Goal: Task Accomplishment & Management: Use online tool/utility

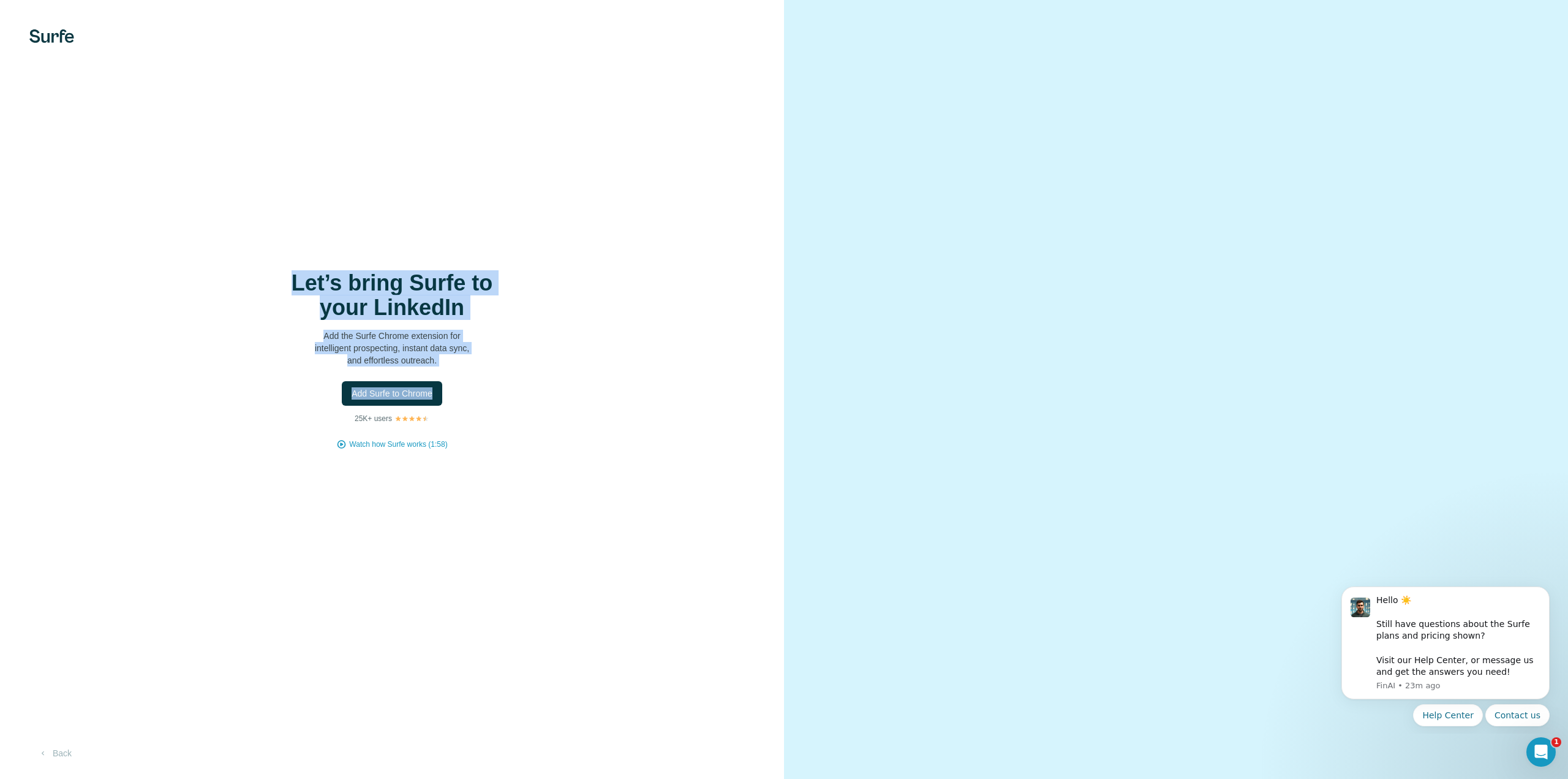
drag, startPoint x: 272, startPoint y: 280, endPoint x: 536, endPoint y: 375, distance: 280.6
click at [536, 375] on div "Let’s bring Surfe to your LinkedIn Add the Surfe Chrome extension for intellige…" at bounding box center [392, 360] width 735 height 179
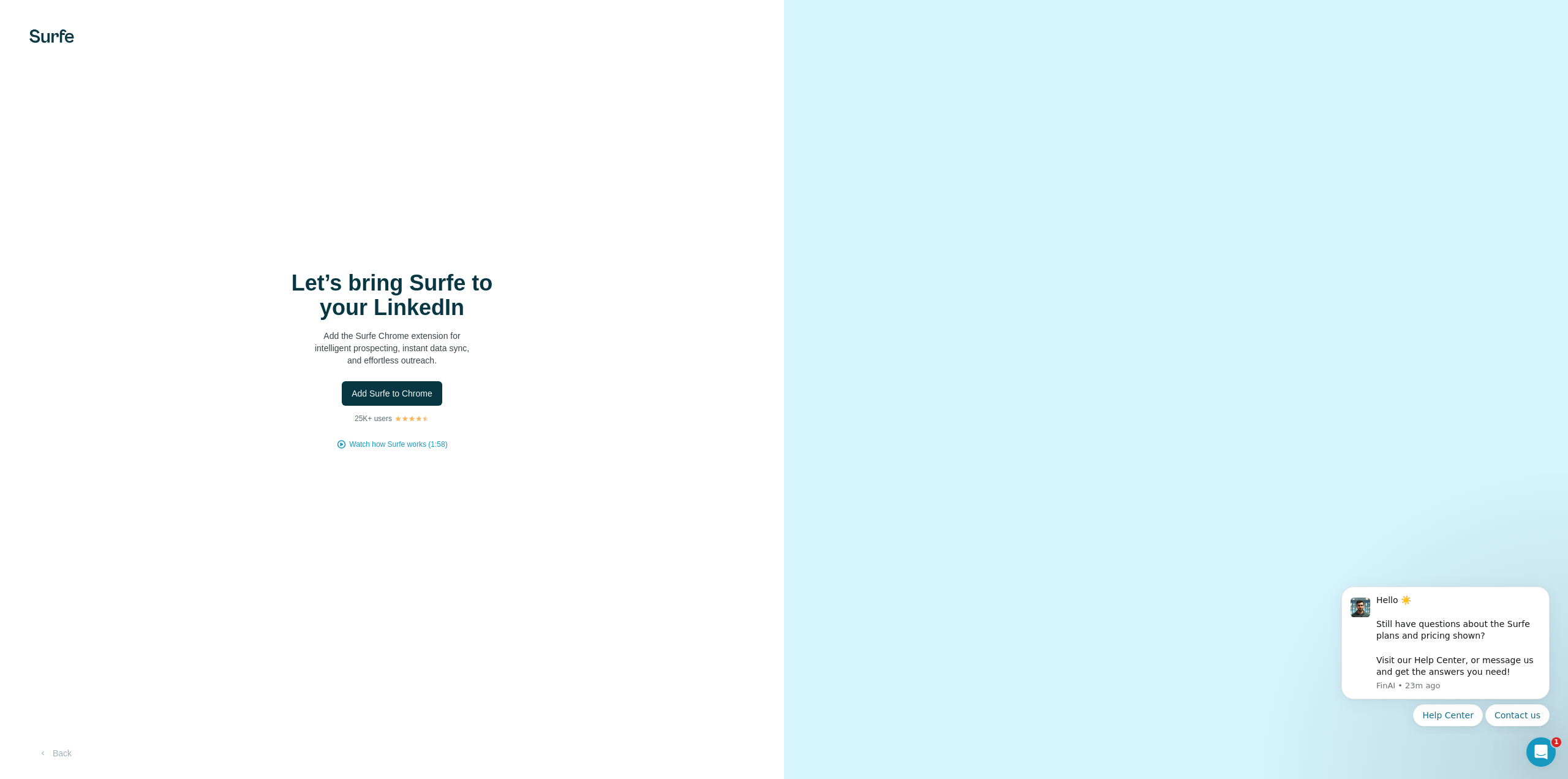
drag, startPoint x: 397, startPoint y: 396, endPoint x: 521, endPoint y: 263, distance: 181.8
click at [521, 263] on div "Let’s bring Surfe to your LinkedIn Add the Surfe Chrome extension for intellige…" at bounding box center [391, 389] width 784 height 779
click at [409, 387] on span "Add Surfe to Chrome" at bounding box center [391, 393] width 81 height 12
click at [391, 400] on button "Add Surfe to Chrome" at bounding box center [391, 393] width 101 height 25
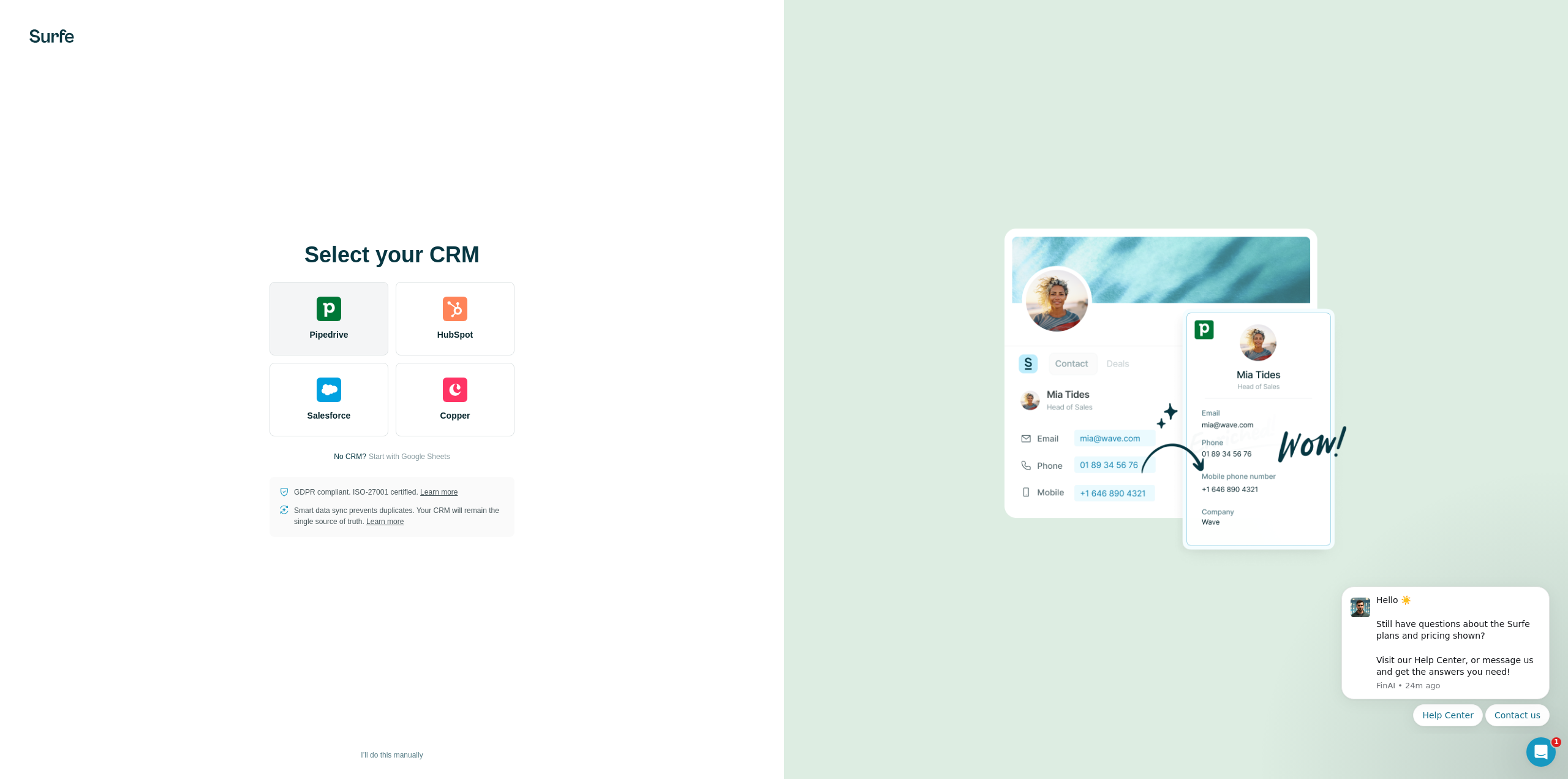
click at [335, 313] on img at bounding box center [329, 309] width 25 height 25
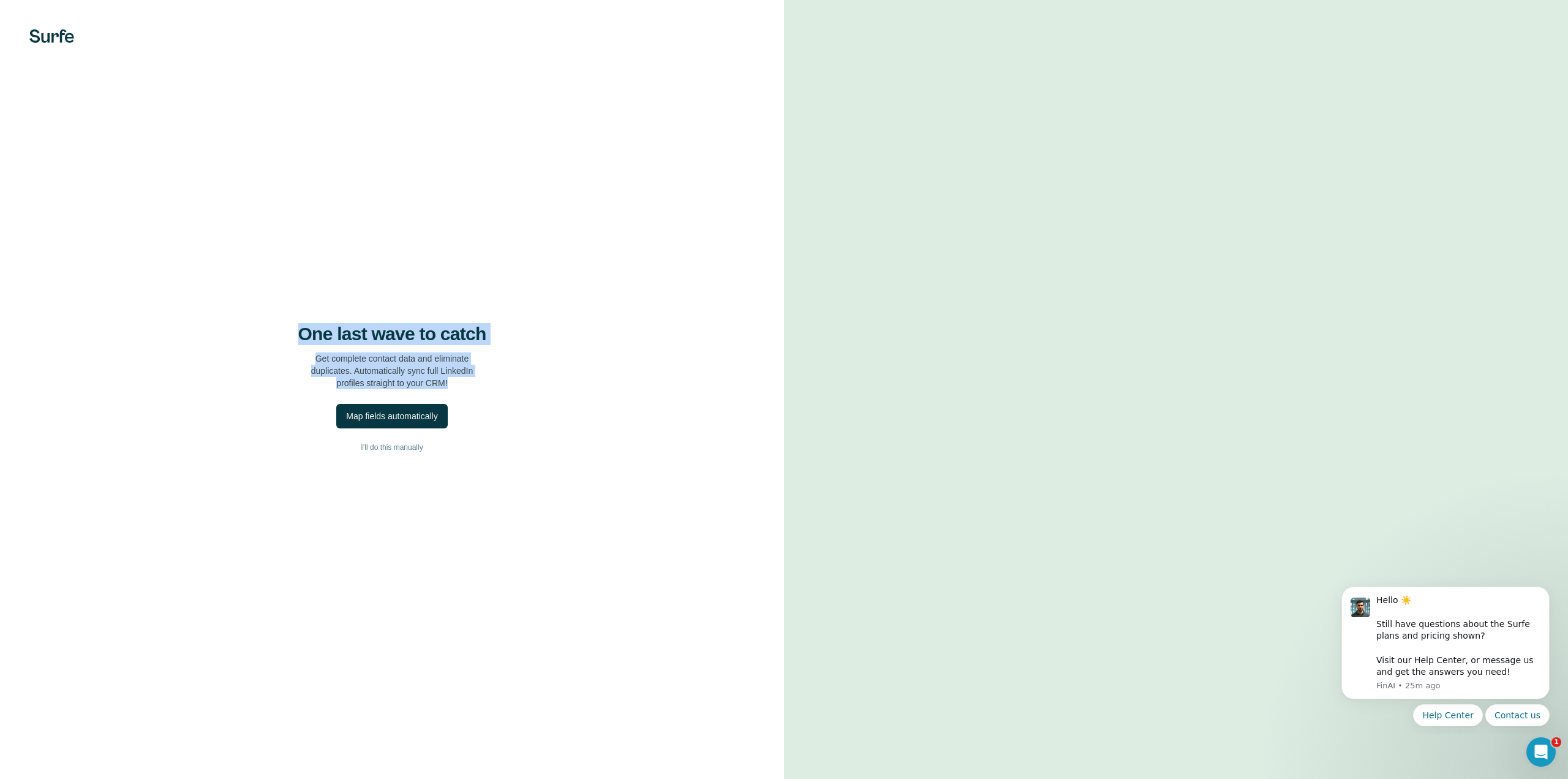
drag, startPoint x: 287, startPoint y: 333, endPoint x: 470, endPoint y: 392, distance: 192.3
click at [470, 392] on div "One last wave to catch Get complete contact data and eliminate duplicates. Auto…" at bounding box center [391, 389] width 784 height 779
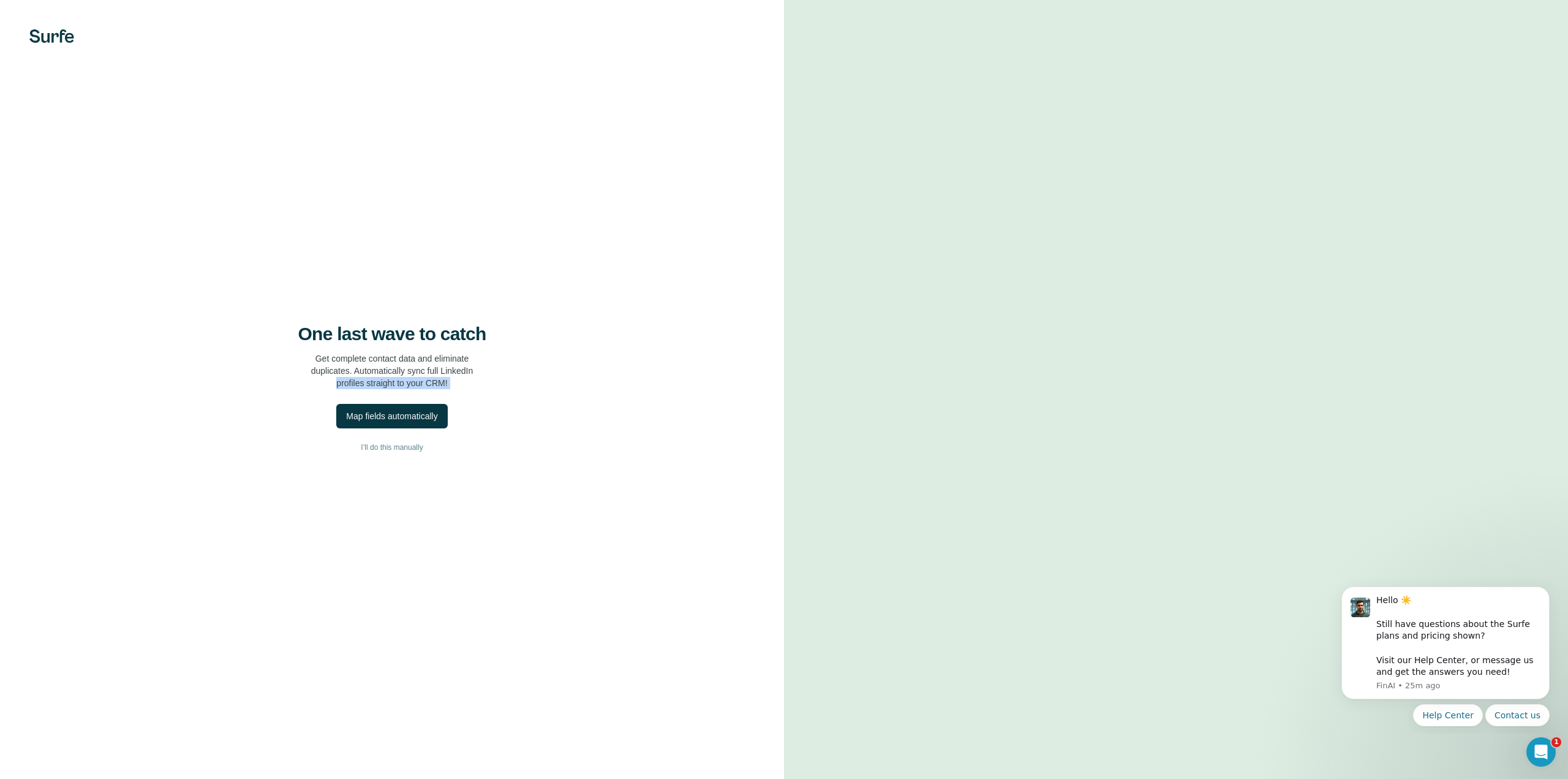
click at [490, 387] on div "One last wave to catch Get complete contact data and eliminate duplicates. Auto…" at bounding box center [392, 356] width 735 height 66
drag, startPoint x: 488, startPoint y: 389, endPoint x: 271, endPoint y: 325, distance: 226.2
click at [271, 325] on div "One last wave to catch Get complete contact data and eliminate duplicates. Auto…" at bounding box center [392, 356] width 735 height 66
drag, startPoint x: 382, startPoint y: 447, endPoint x: 341, endPoint y: 305, distance: 147.8
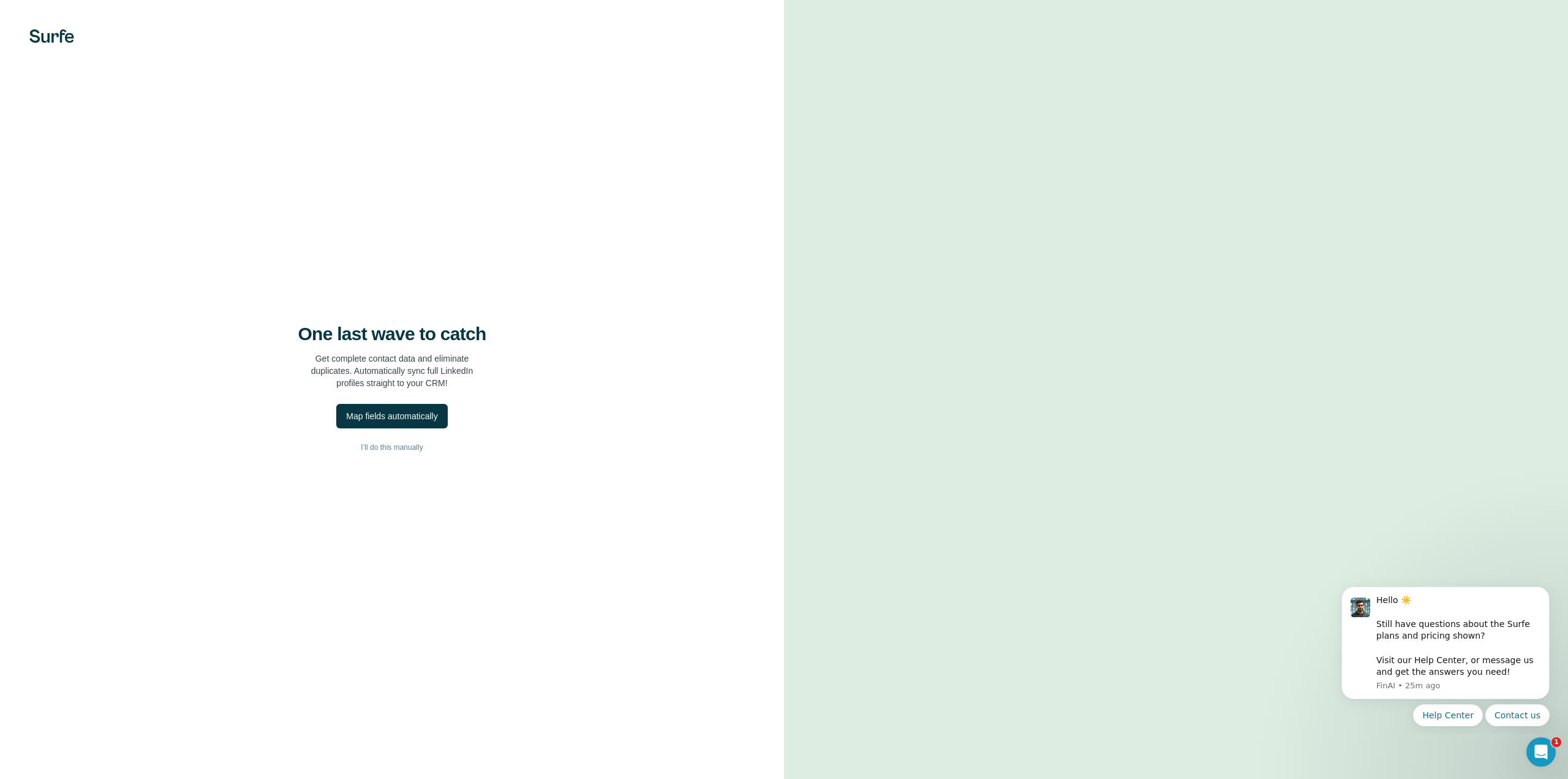
click at [340, 298] on div "One last wave to catch Get complete contact data and eliminate duplicates. Auto…" at bounding box center [391, 389] width 784 height 779
click at [368, 338] on h4 "One last wave to catch" at bounding box center [392, 333] width 188 height 22
click at [492, 334] on div "One last wave to catch Get complete contact data and eliminate duplicates. Auto…" at bounding box center [392, 356] width 735 height 66
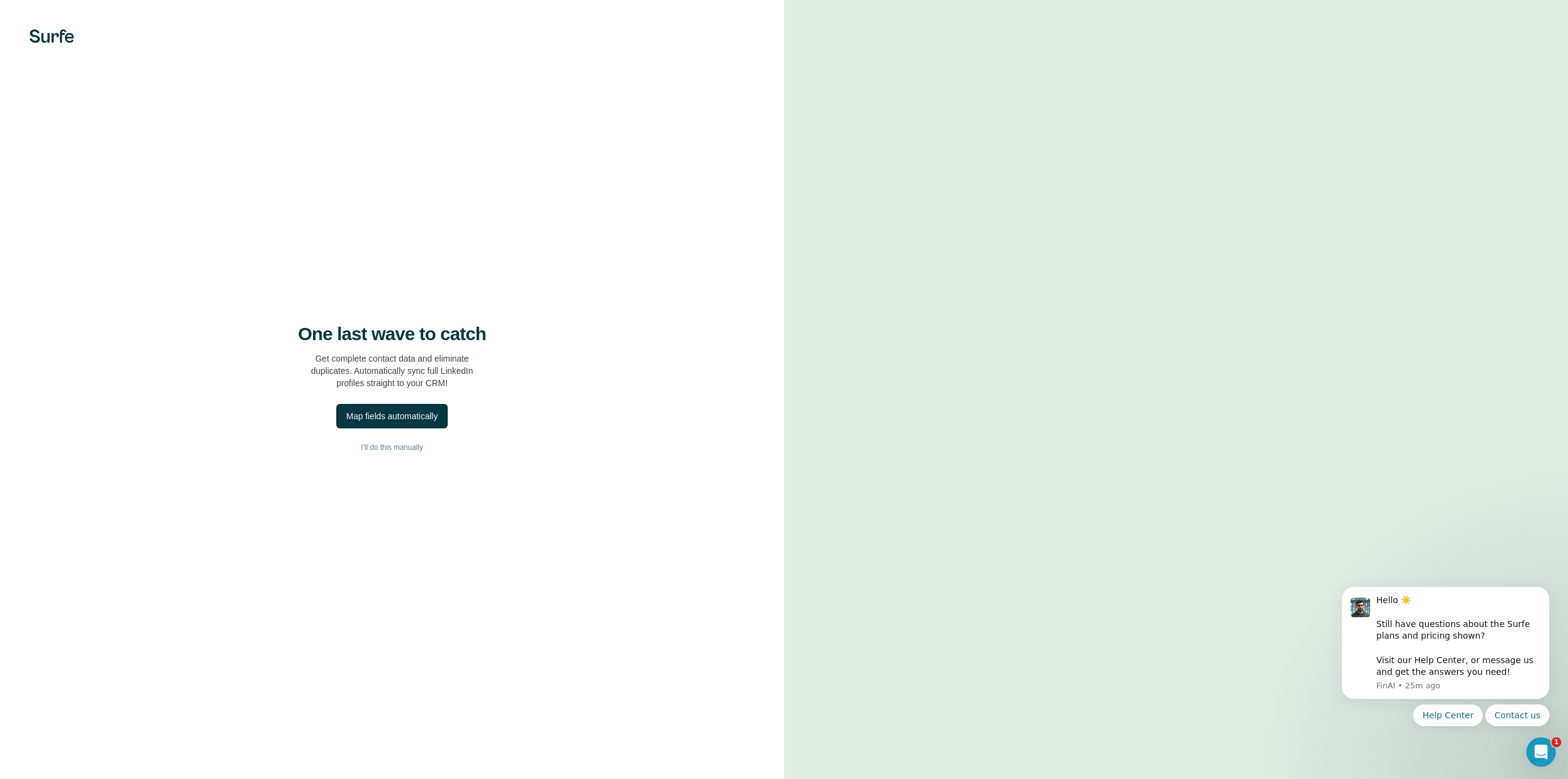
click at [537, 337] on div "One last wave to catch Get complete contact data and eliminate duplicates. Auto…" at bounding box center [392, 356] width 735 height 66
click at [420, 419] on div "Map fields automatically" at bounding box center [391, 415] width 91 height 12
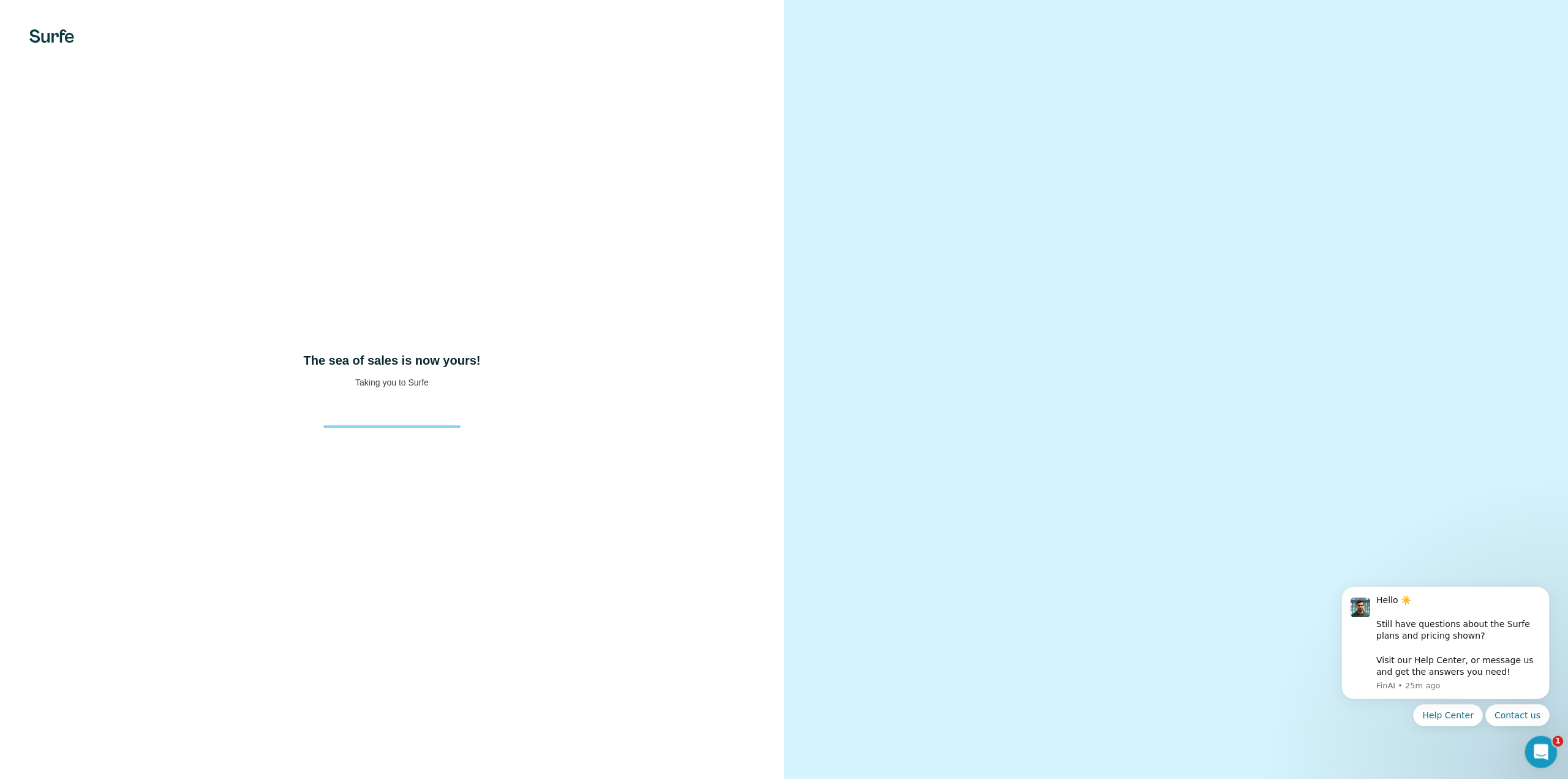
click at [1538, 745] on icon "Open Intercom Messenger" at bounding box center [1539, 750] width 20 height 20
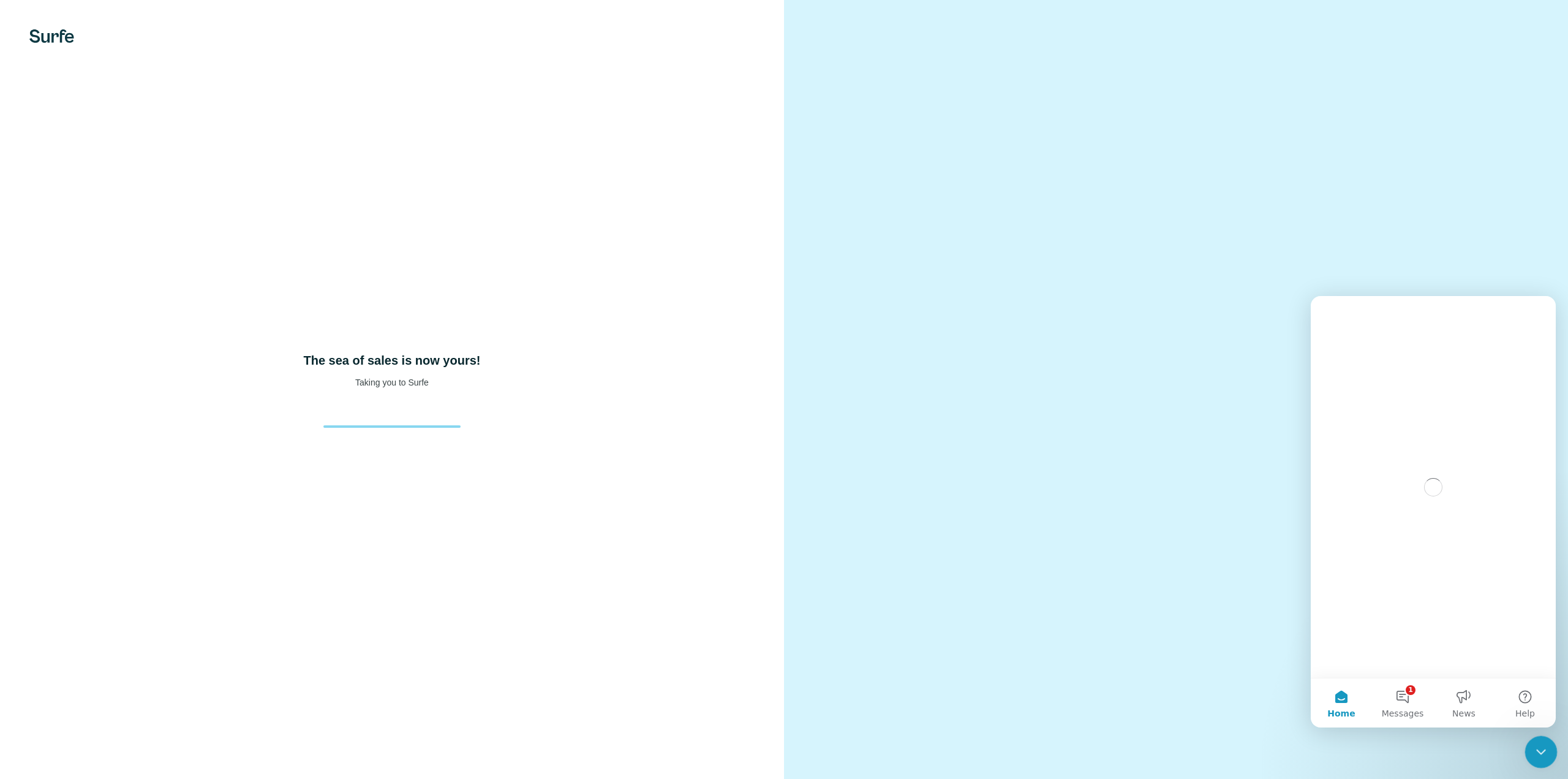
click at [1540, 754] on icon "Close Intercom Messenger" at bounding box center [1539, 750] width 15 height 15
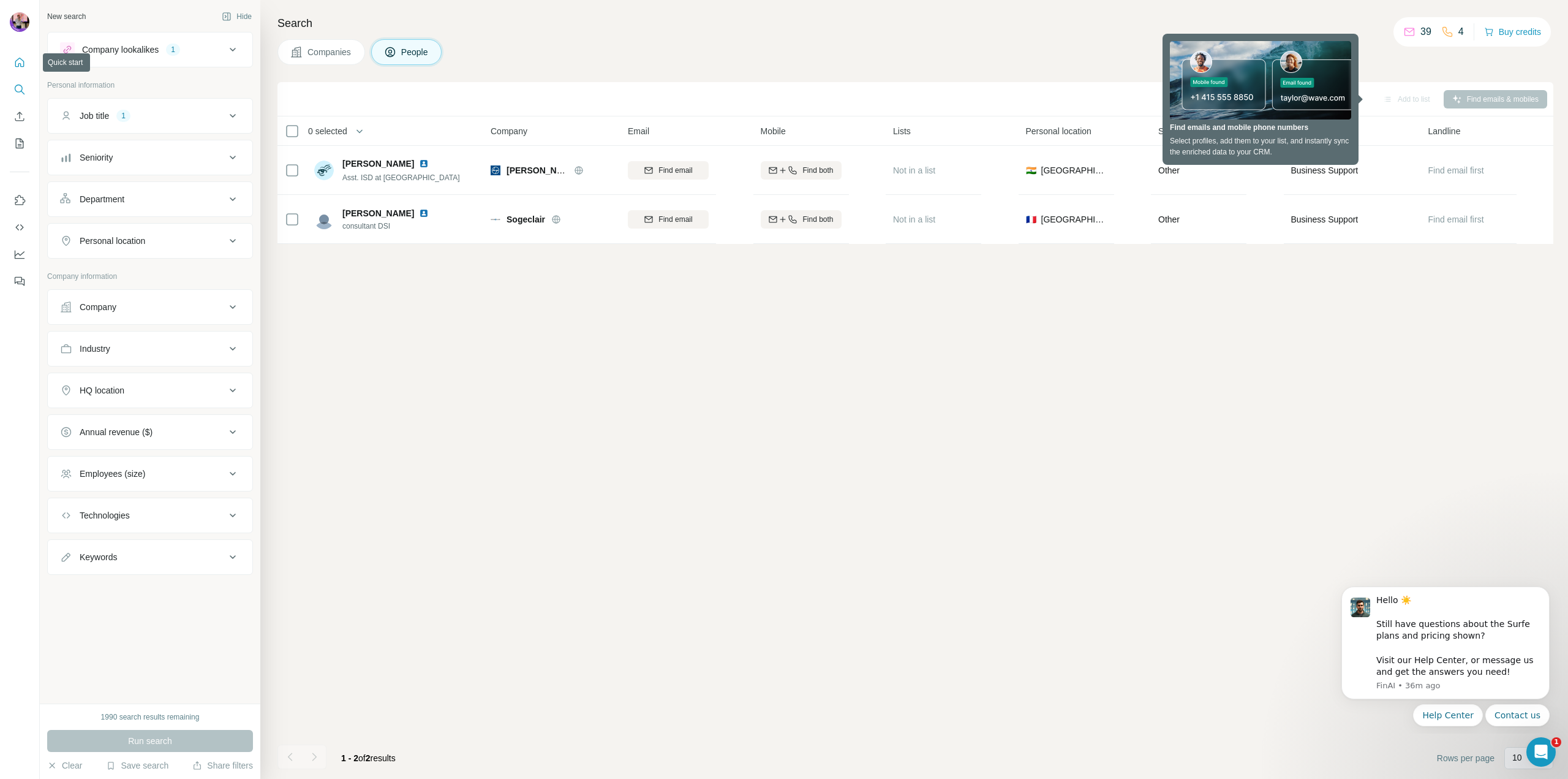
click at [11, 63] on button "Quick start" at bounding box center [20, 62] width 20 height 22
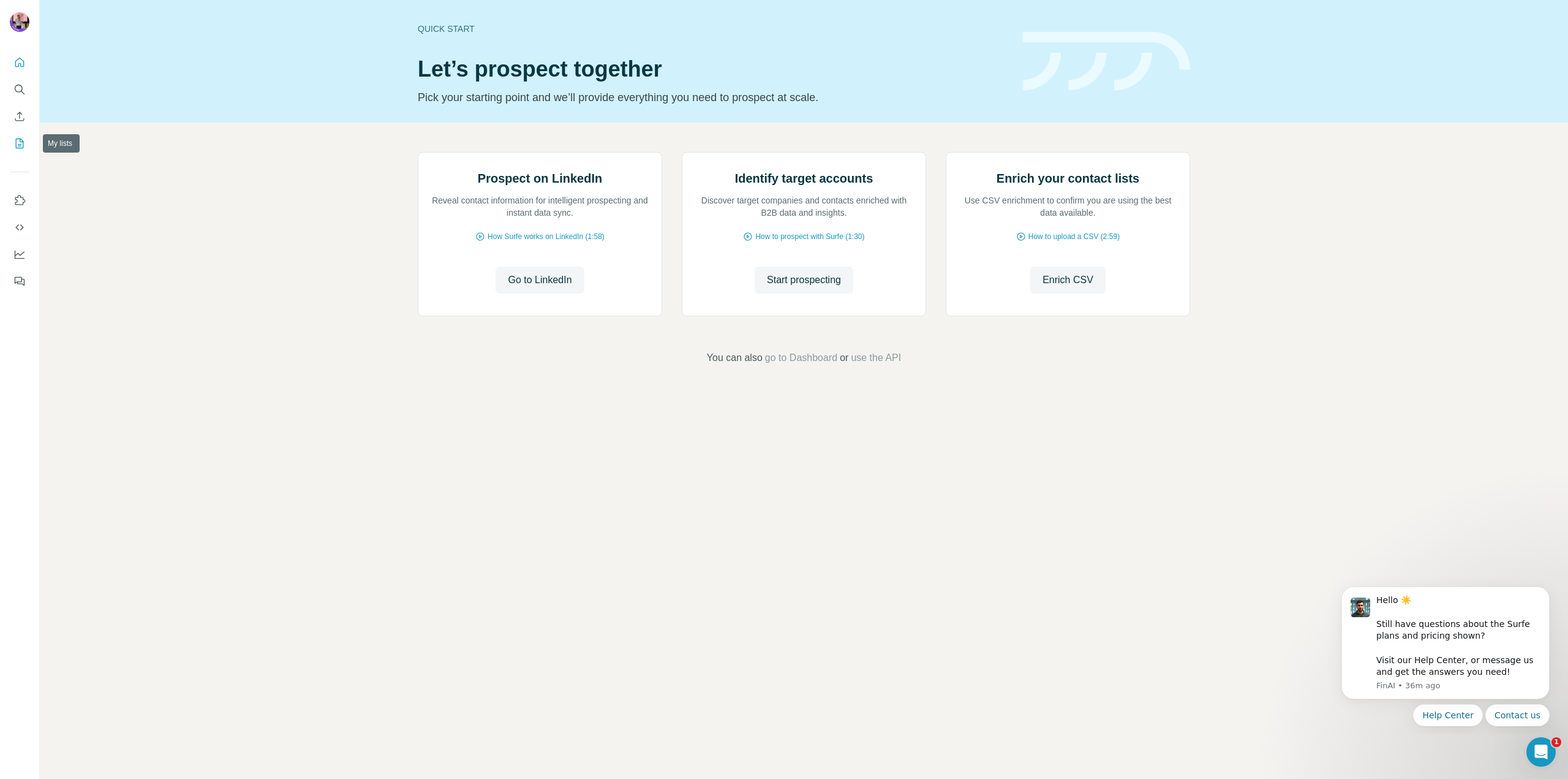
click at [15, 140] on icon "My lists" at bounding box center [19, 143] width 12 height 12
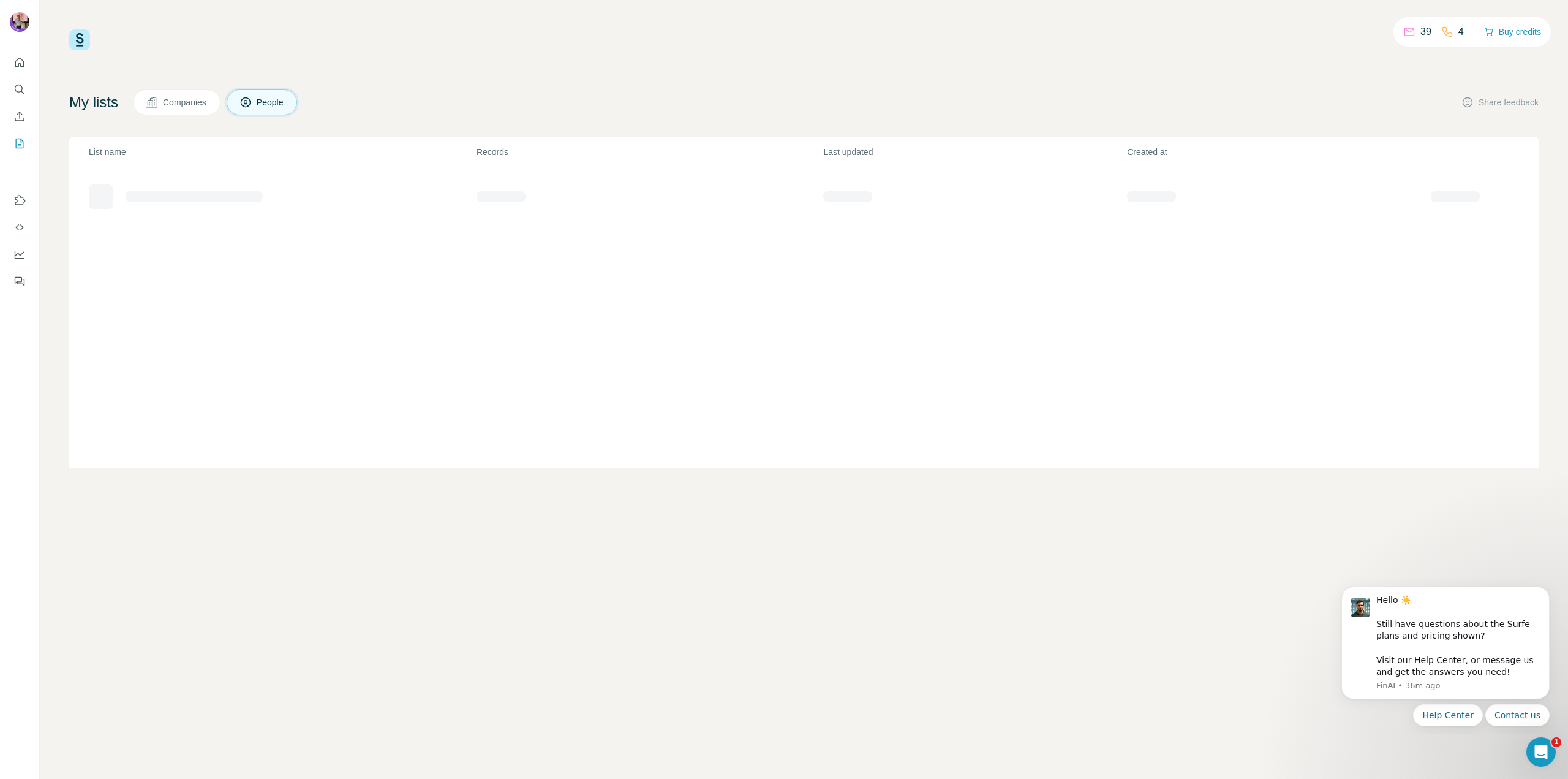
click at [172, 96] on span "Companies" at bounding box center [185, 102] width 45 height 12
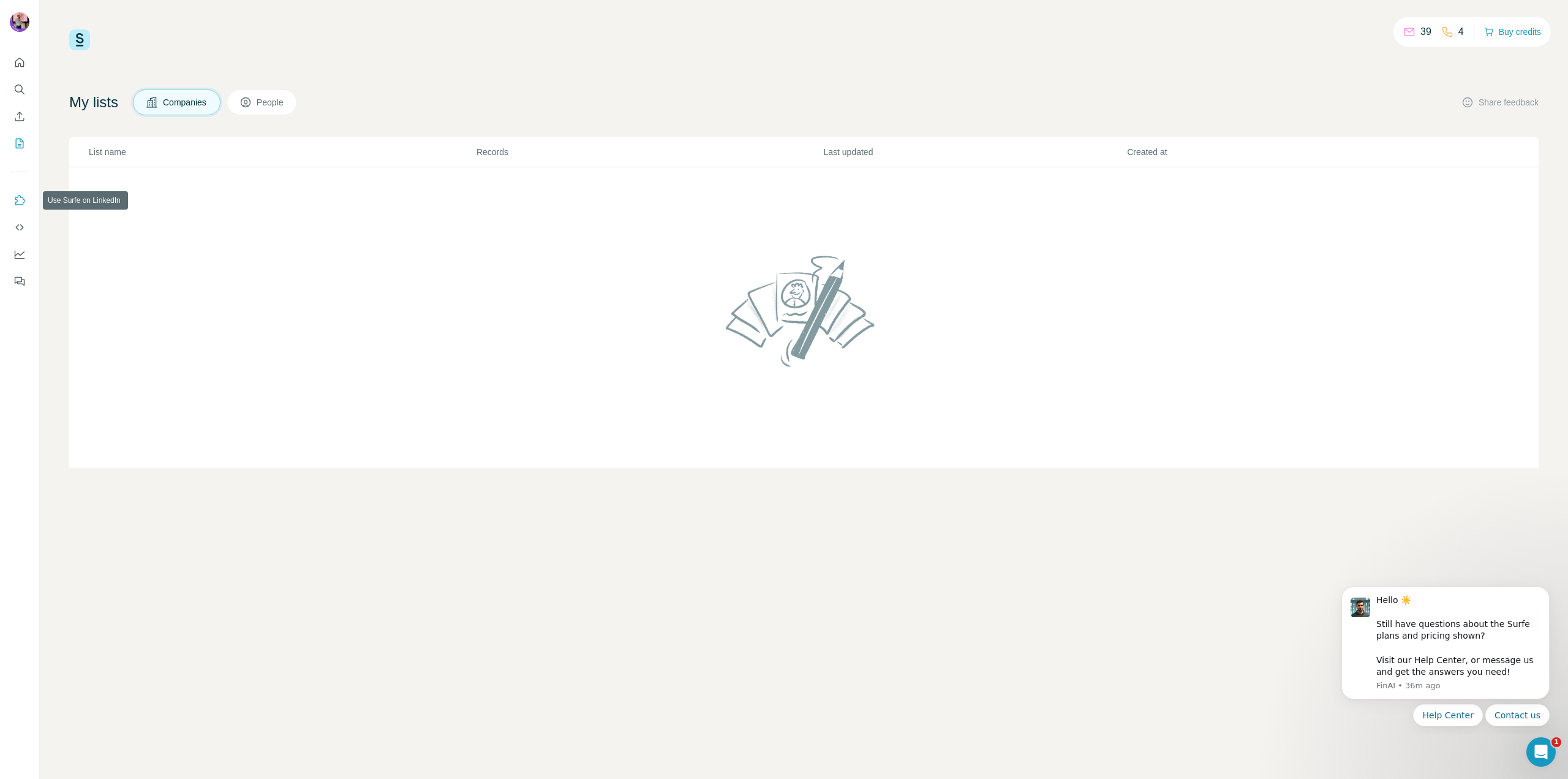
click at [22, 202] on icon "Use Surfe on LinkedIn" at bounding box center [19, 200] width 12 height 12
click at [16, 65] on icon "Quick start" at bounding box center [20, 61] width 9 height 9
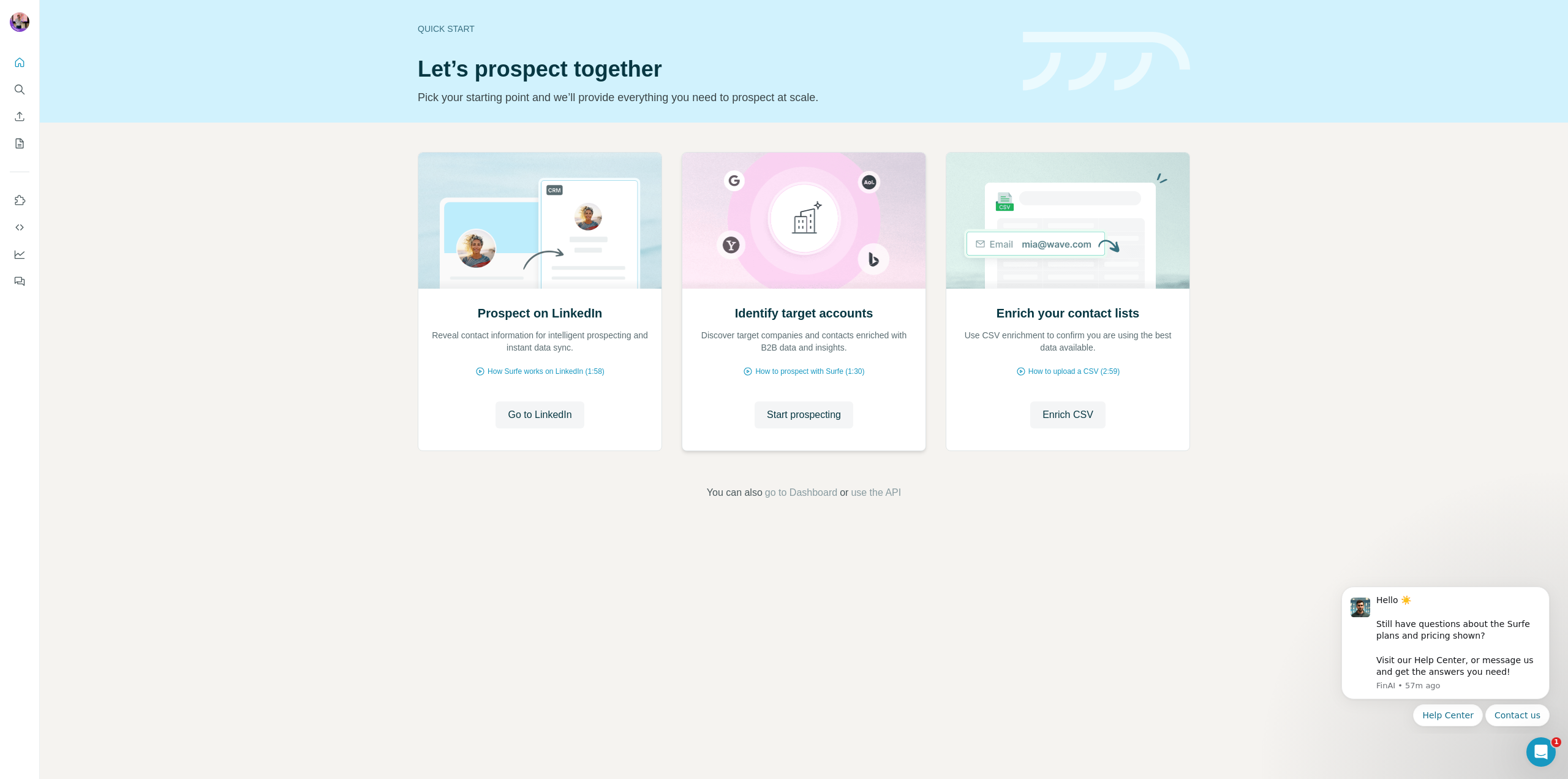
drag, startPoint x: 771, startPoint y: 414, endPoint x: 694, endPoint y: 361, distance: 93.5
click at [694, 361] on div "Identify target accounts Discover target companies and contacts enriched with B…" at bounding box center [803, 369] width 243 height 163
click at [11, 91] on button "Search" at bounding box center [20, 89] width 20 height 22
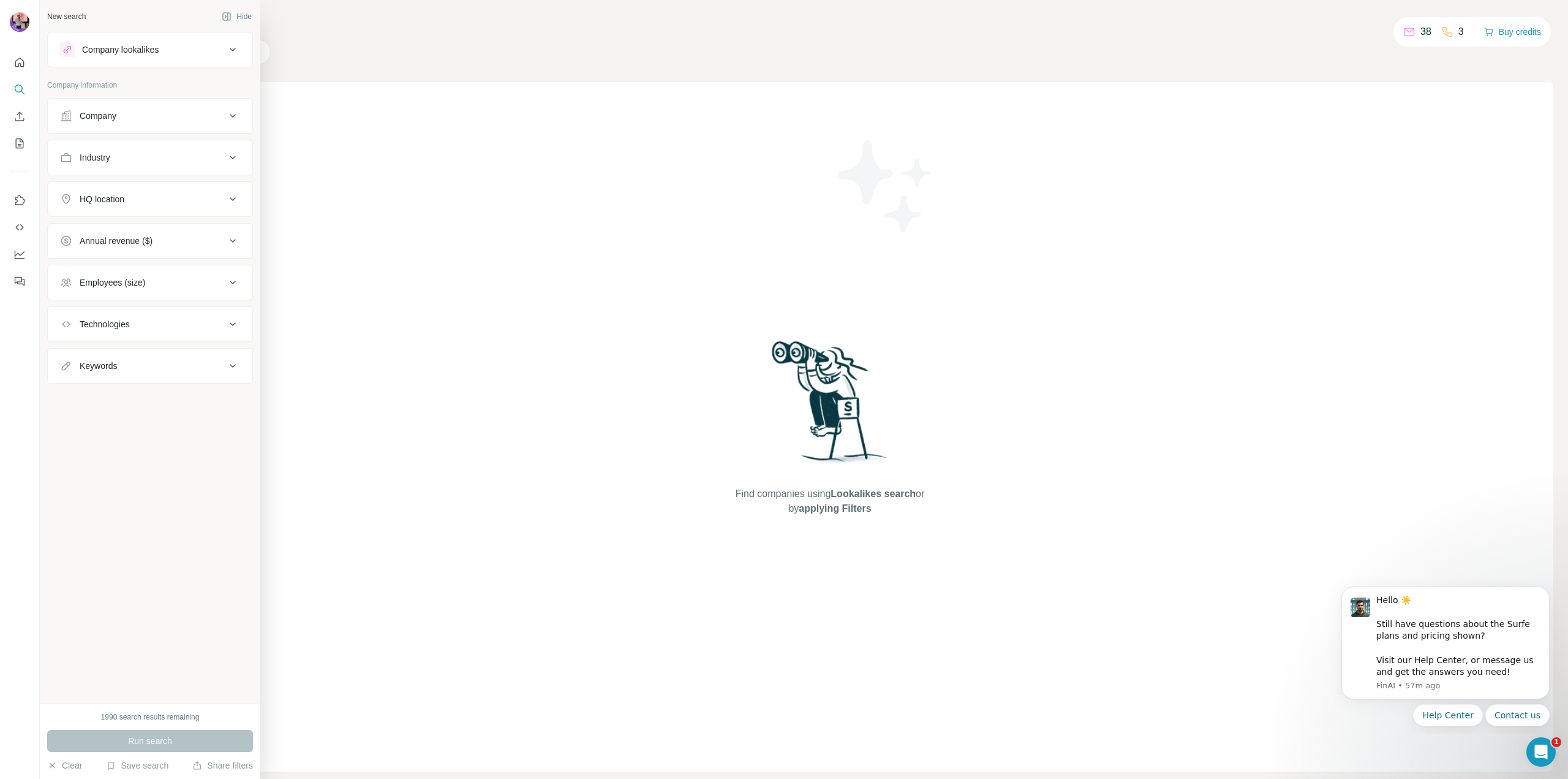
click at [70, 115] on icon at bounding box center [66, 115] width 12 height 12
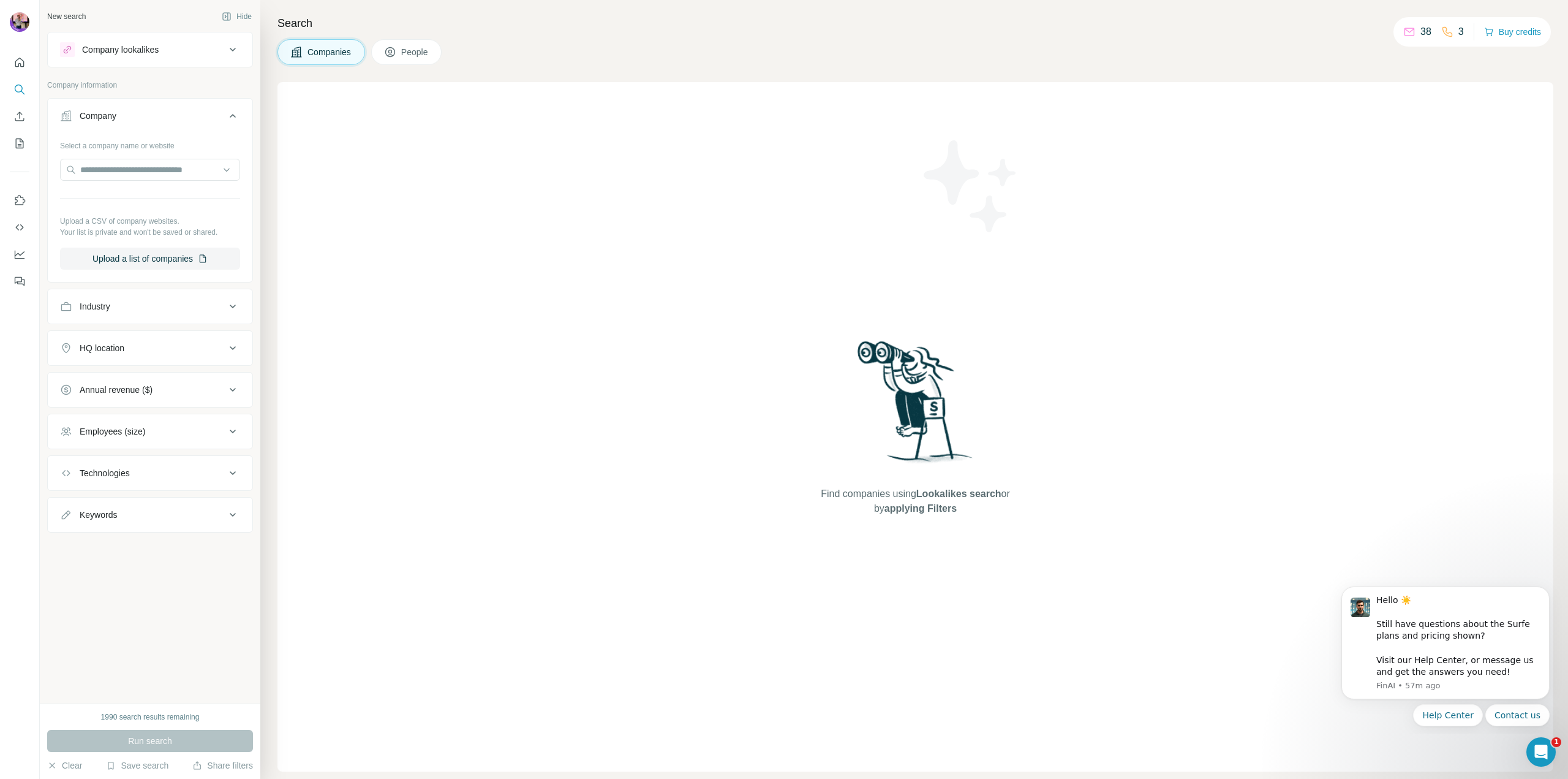
click at [117, 309] on div "Industry" at bounding box center [142, 306] width 165 height 12
click at [100, 383] on div "HQ location" at bounding box center [102, 384] width 45 height 12
click at [11, 57] on button "Quick start" at bounding box center [20, 62] width 20 height 22
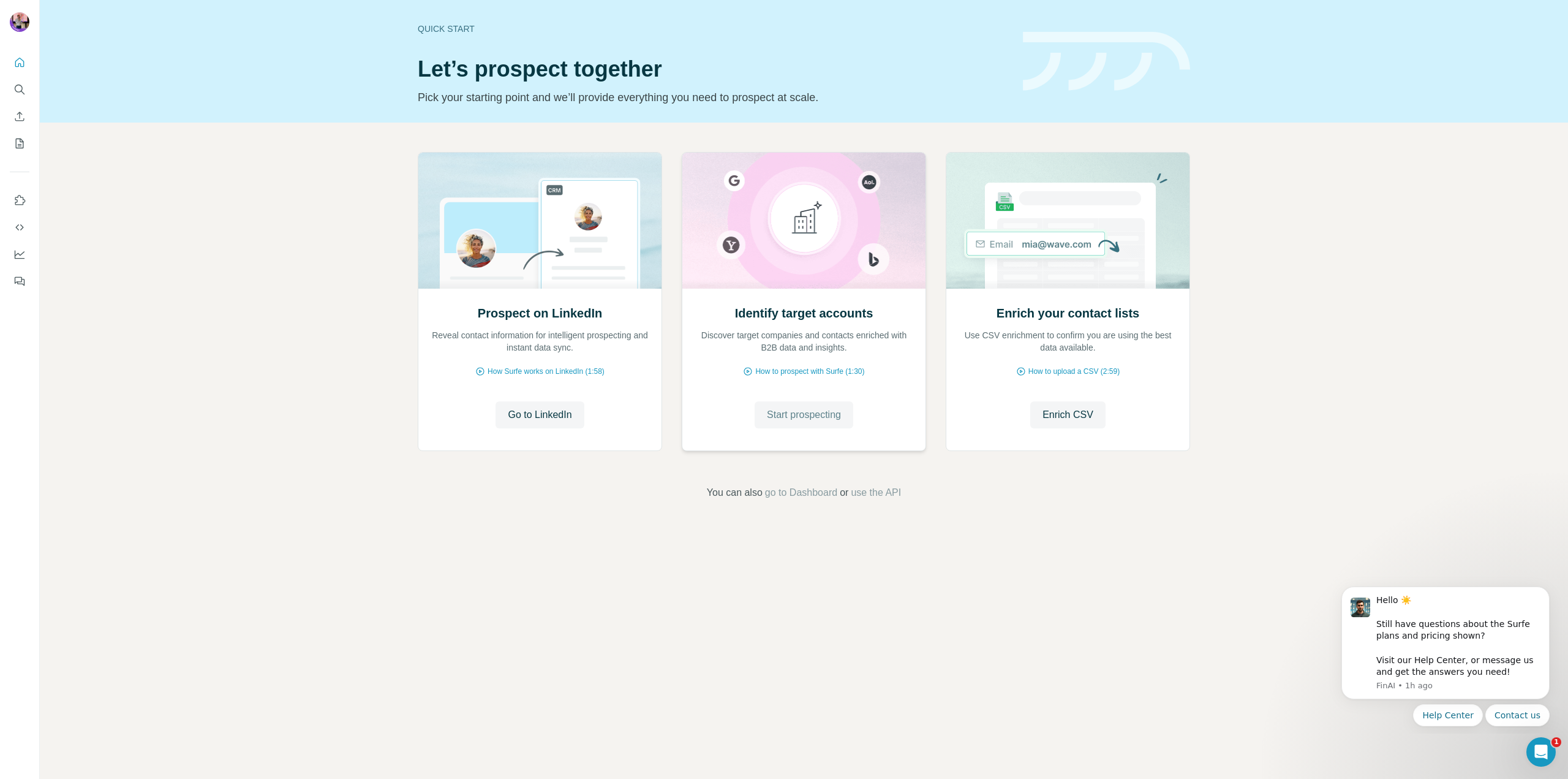
click at [793, 414] on span "Start prospecting" at bounding box center [804, 414] width 75 height 15
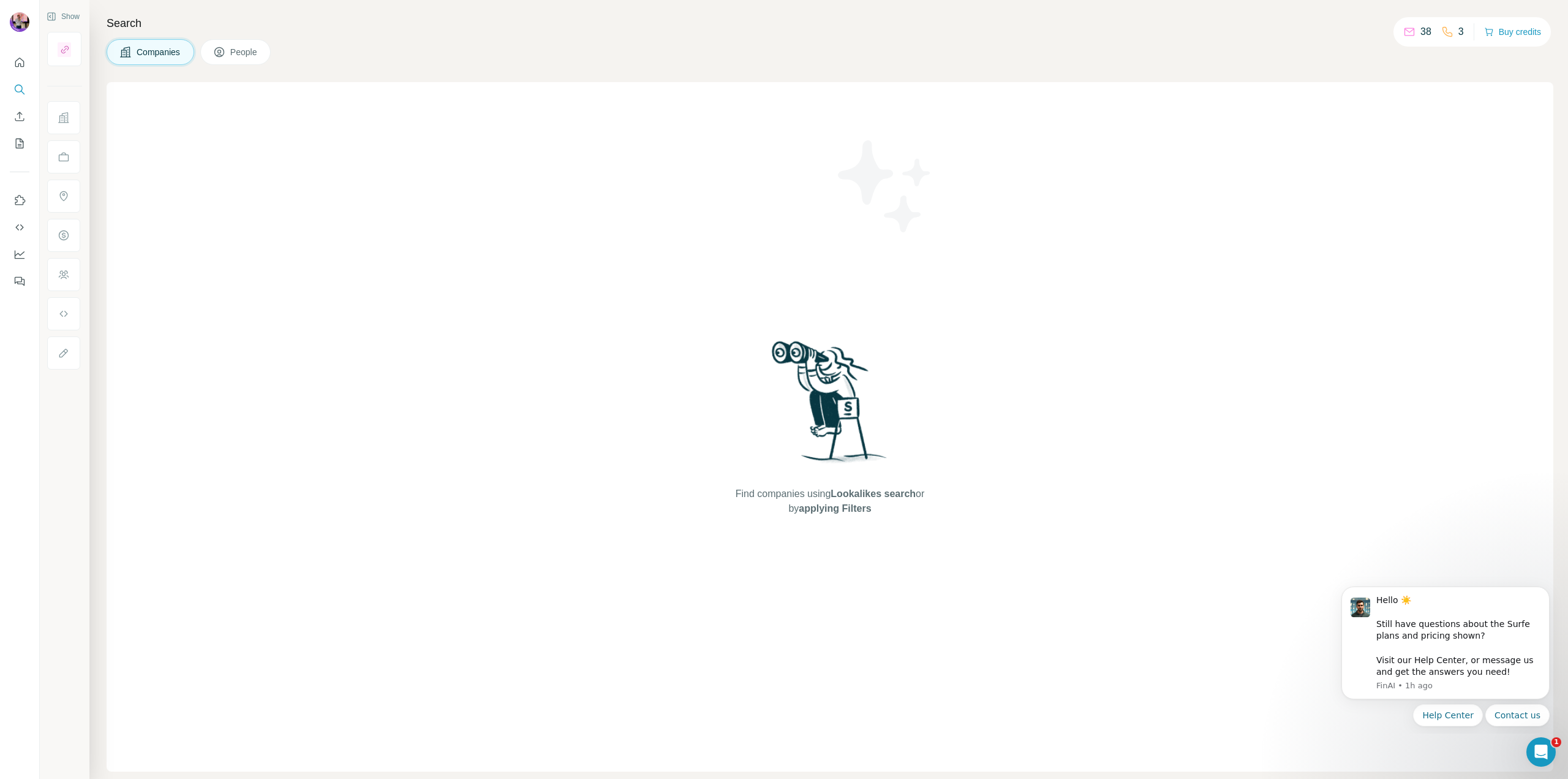
click at [228, 118] on div "Find companies using Lookalikes search or by applying Filters" at bounding box center [829, 427] width 1447 height 690
click at [1112, 504] on div "Find companies using Lookalikes search or by applying Filters" at bounding box center [829, 427] width 1447 height 690
click at [1542, 745] on icon "Open Intercom Messenger" at bounding box center [1539, 750] width 20 height 20
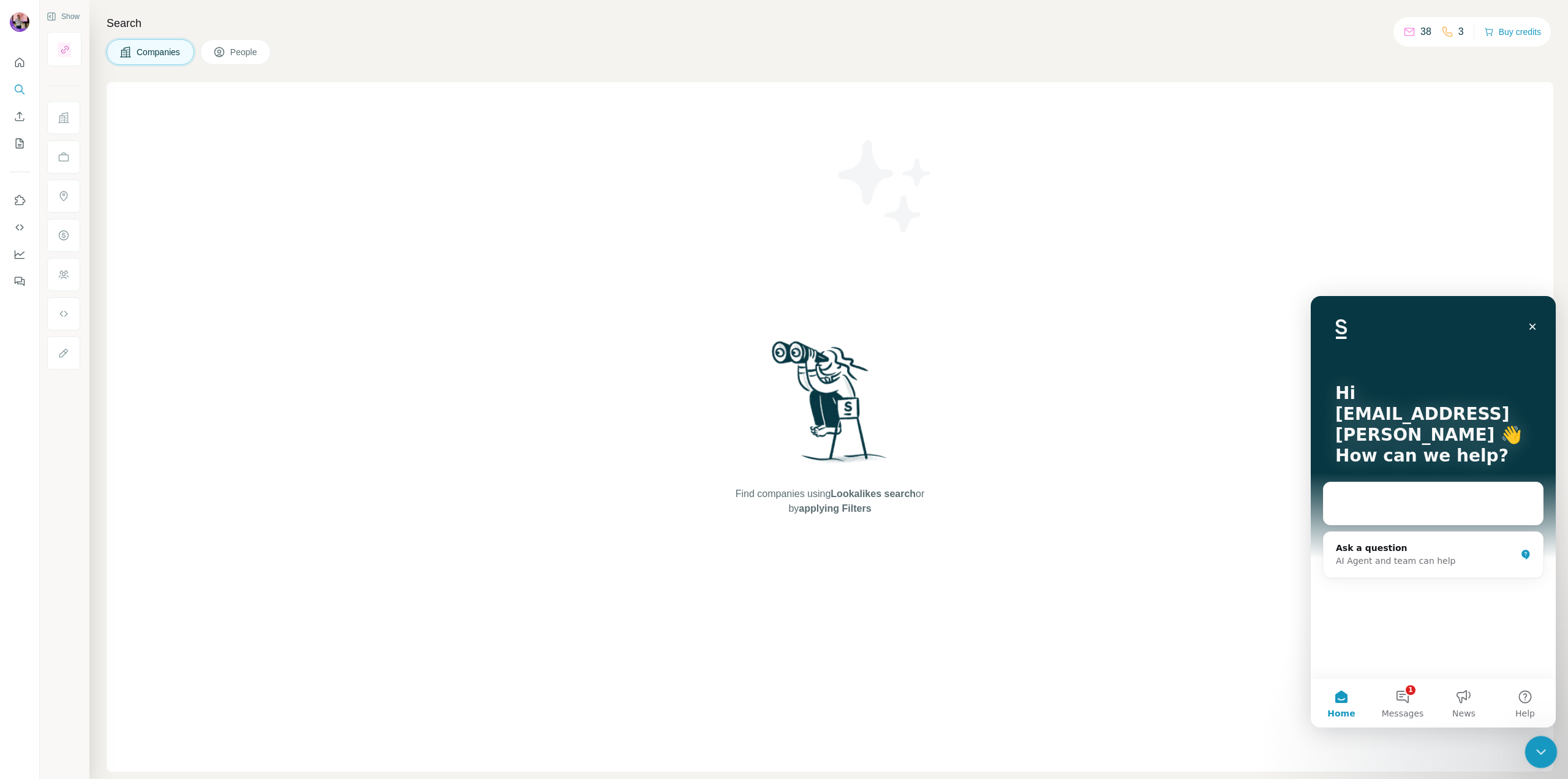
click at [1539, 750] on icon "Close Intercom Messenger" at bounding box center [1539, 750] width 8 height 5
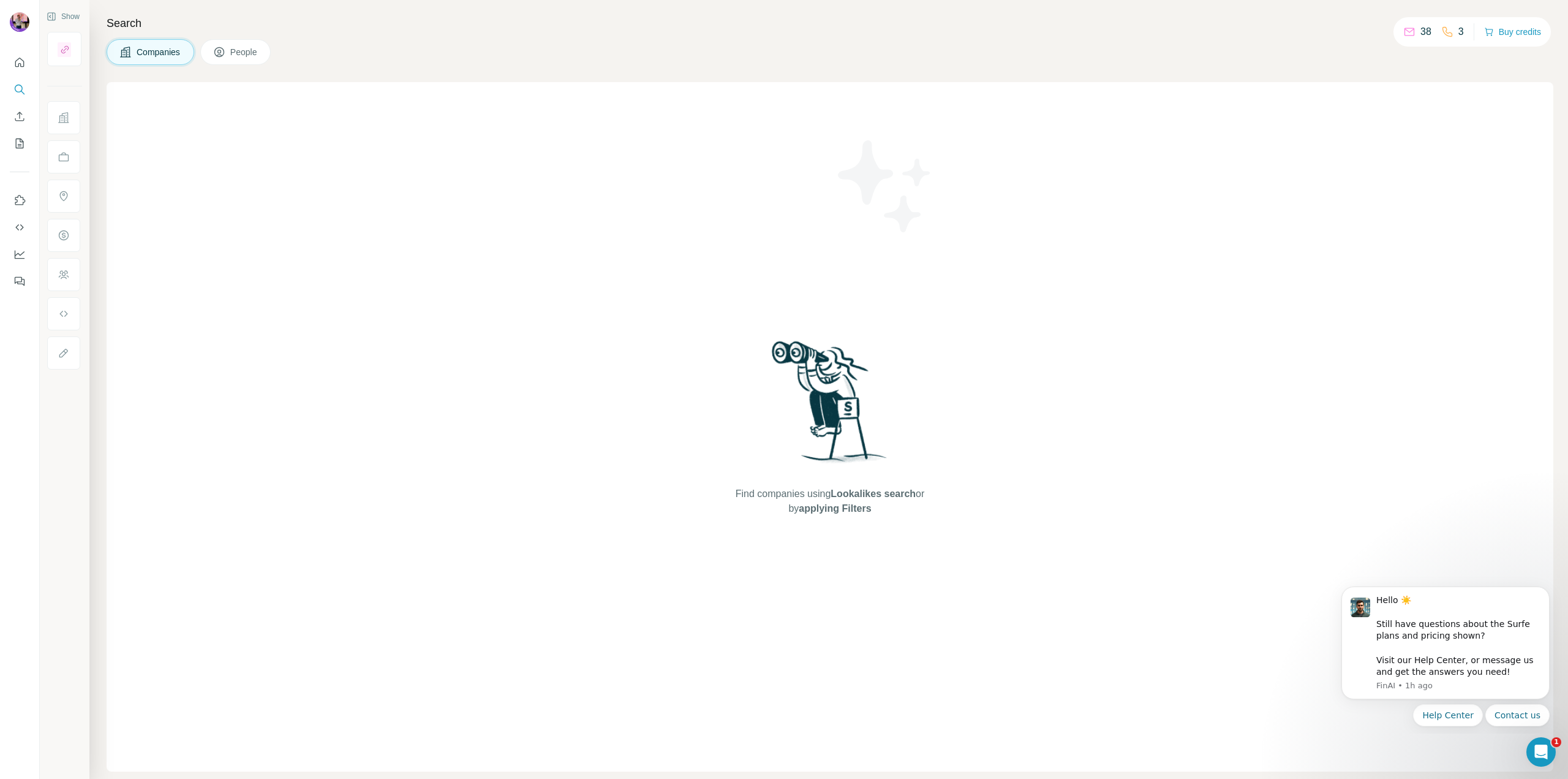
click at [378, 228] on div "Find companies using Lookalikes search or by applying Filters" at bounding box center [829, 427] width 1447 height 690
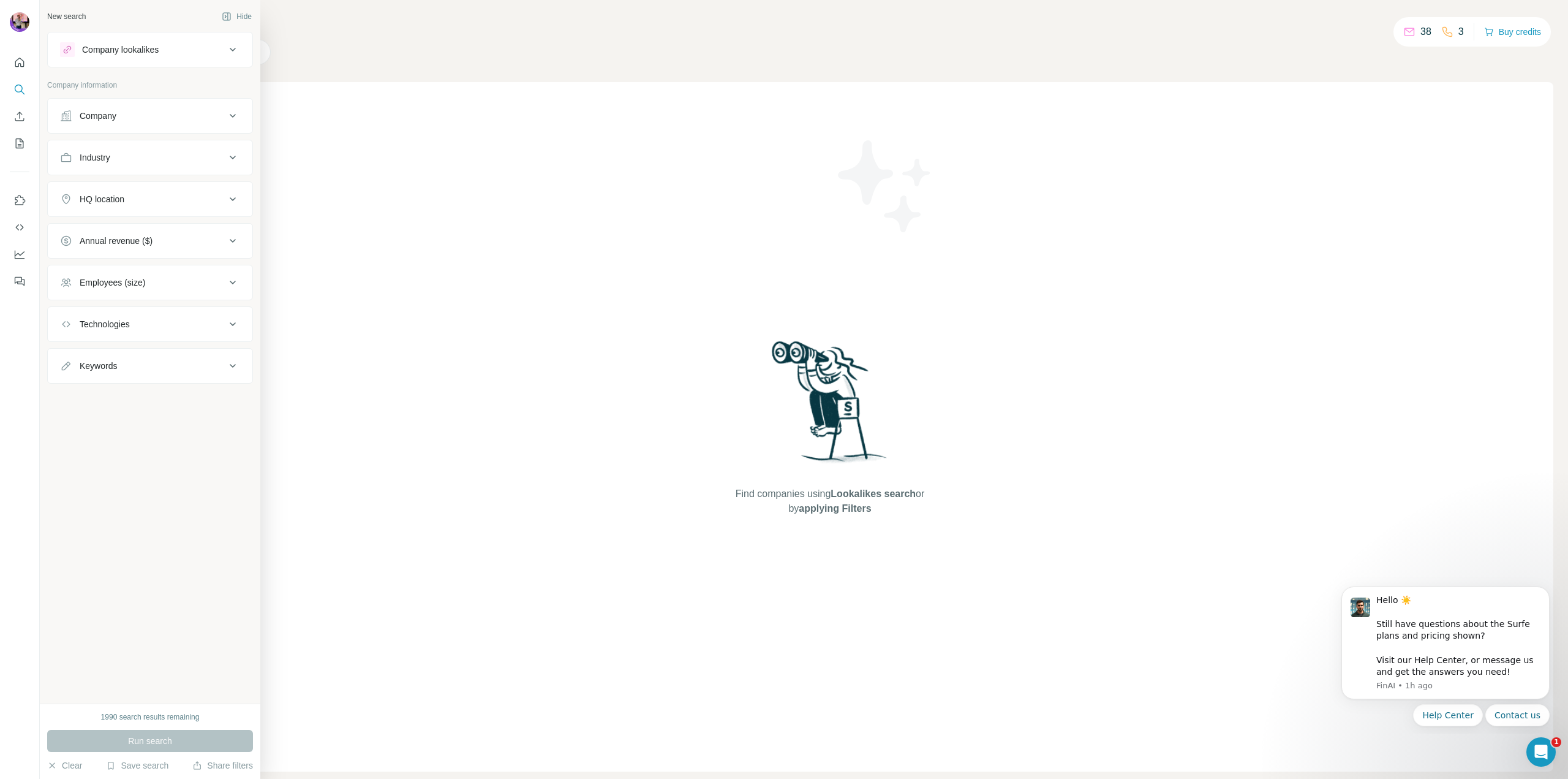
click at [218, 48] on div "Company lookalikes" at bounding box center [142, 50] width 165 height 15
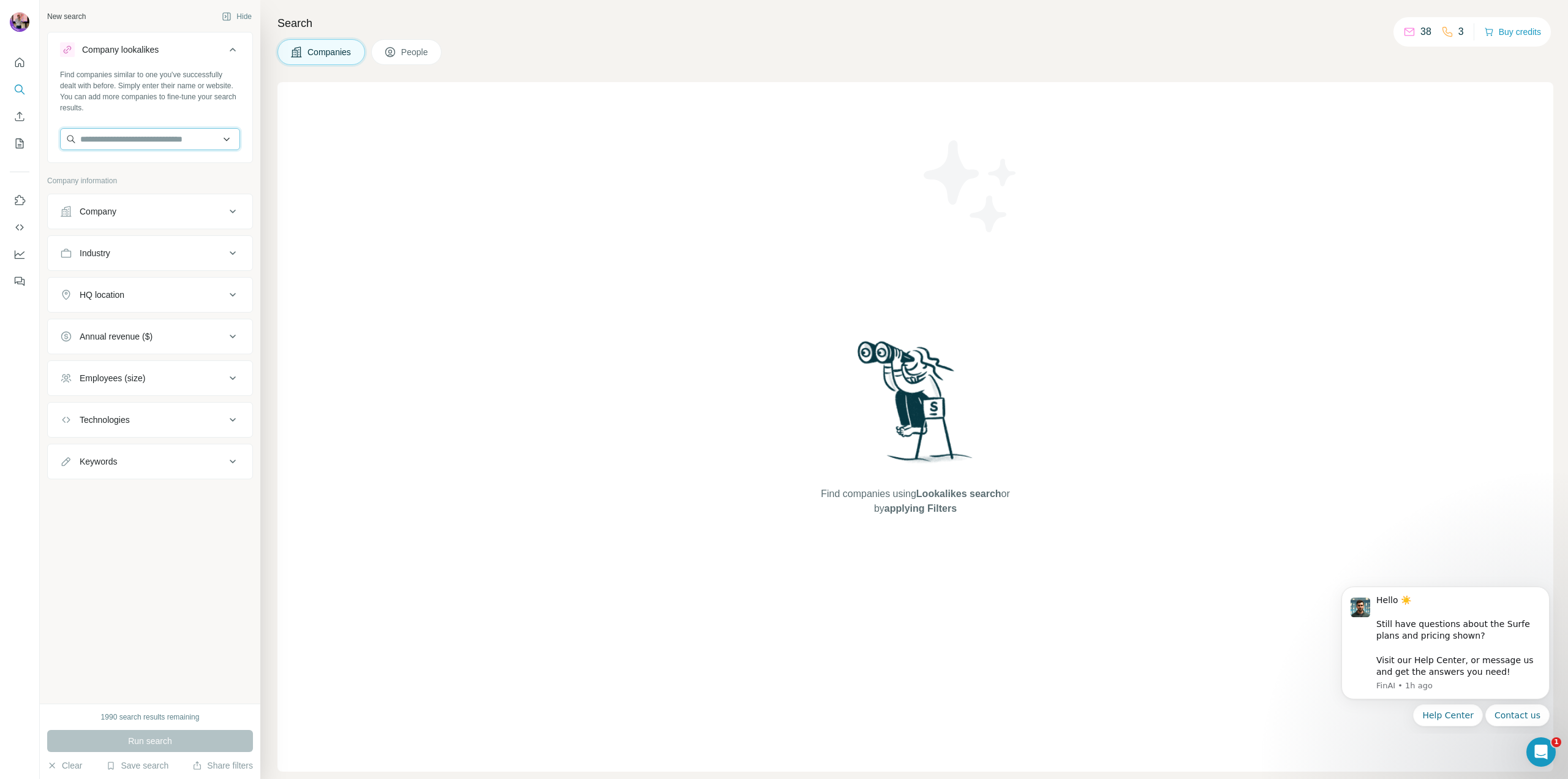
click at [190, 129] on input "text" at bounding box center [150, 138] width 180 height 22
click at [180, 140] on input "text" at bounding box center [150, 138] width 180 height 22
type input "******"
click at [163, 165] on div "Hermès [DOMAIN_NAME]" at bounding box center [150, 172] width 174 height 33
click at [310, 183] on div "Find companies using Lookalikes search or by applying Filters" at bounding box center [915, 427] width 1276 height 690
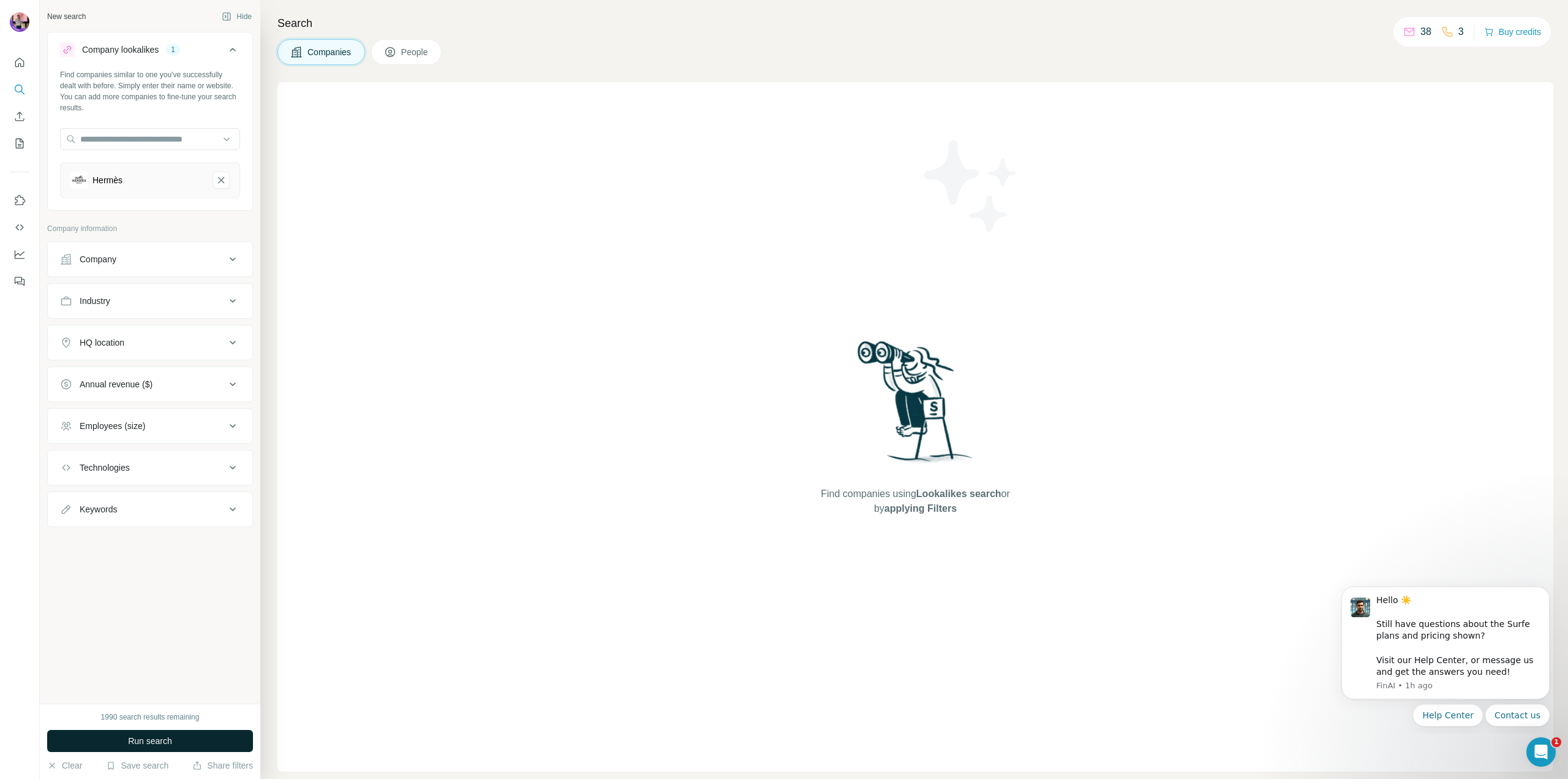
click at [155, 741] on span "Run search" at bounding box center [150, 741] width 44 height 12
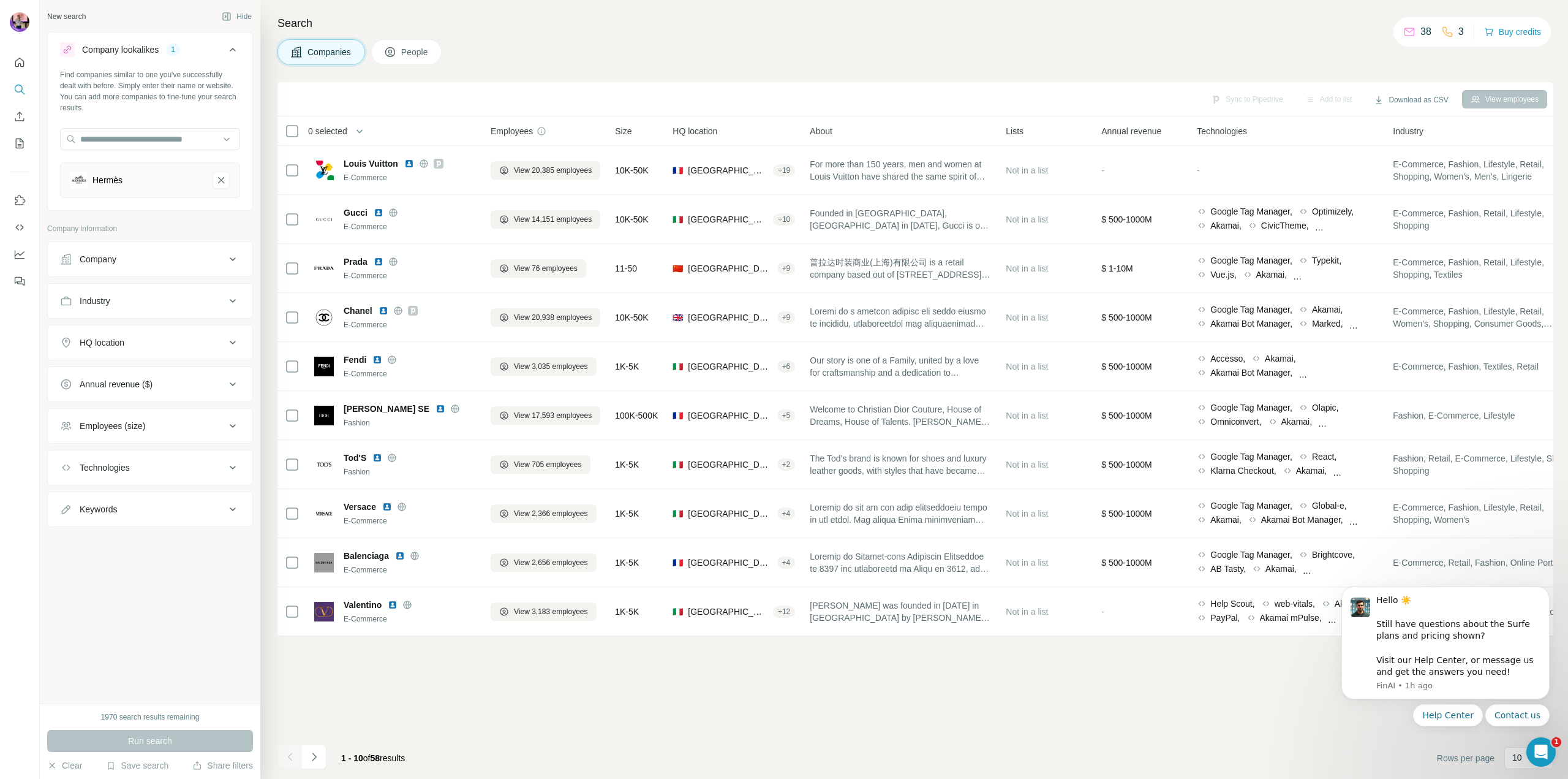
click at [407, 50] on span "People" at bounding box center [415, 52] width 28 height 12
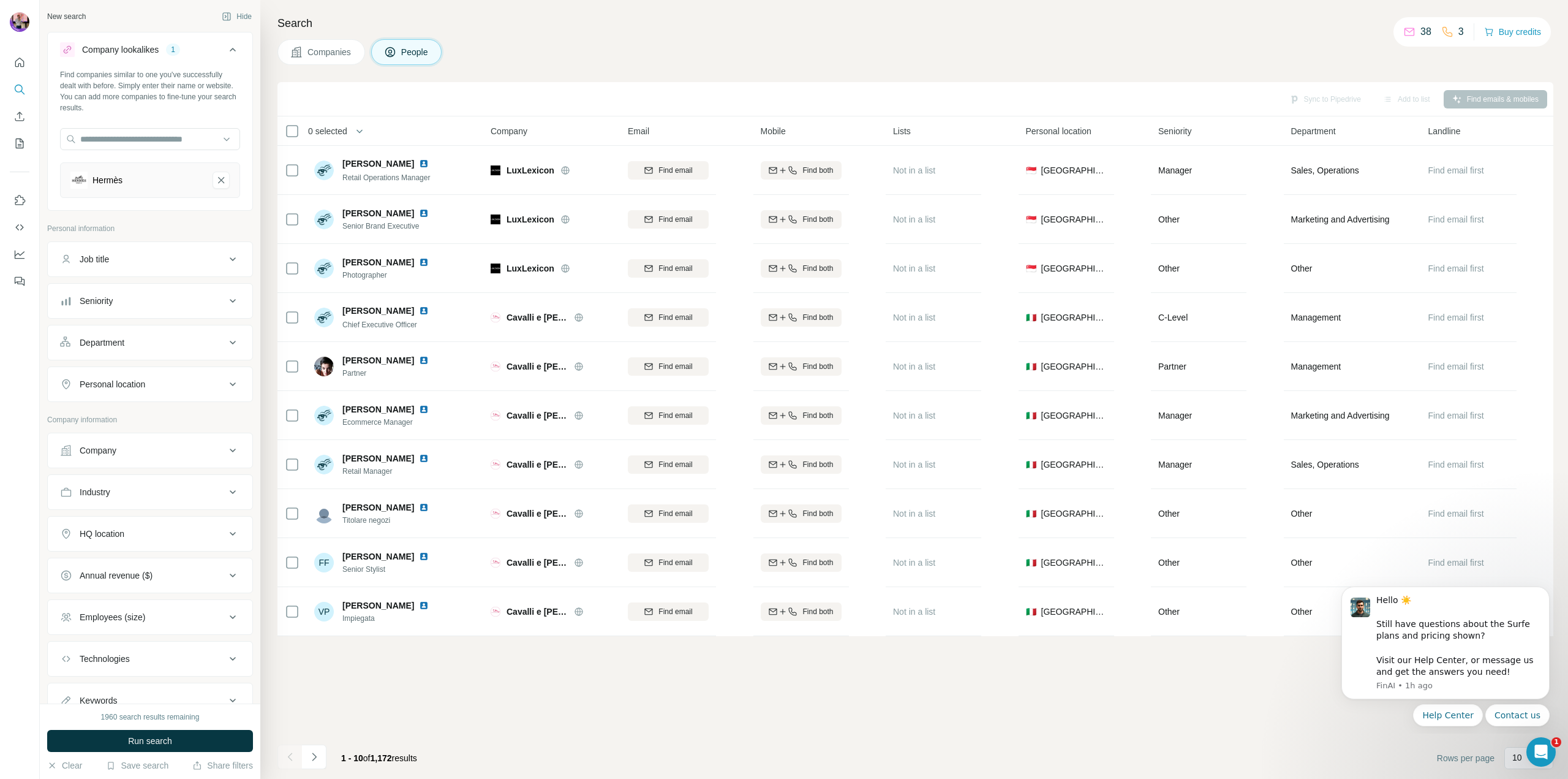
click at [142, 454] on div "Company" at bounding box center [142, 450] width 165 height 12
click at [130, 510] on input "text" at bounding box center [150, 504] width 180 height 22
type input "******"
click at [130, 532] on p "Hermès" at bounding box center [124, 532] width 59 height 12
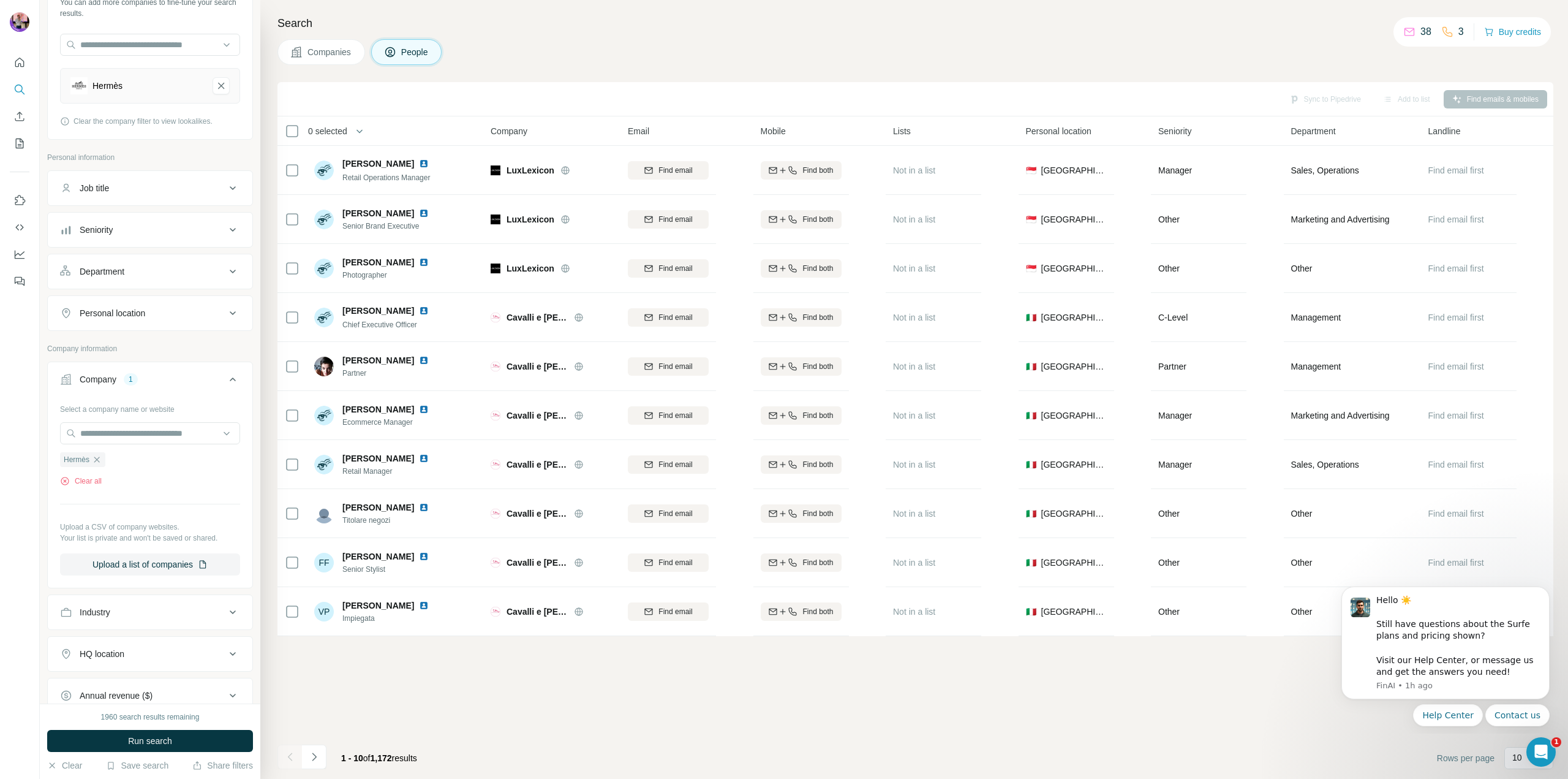
scroll to position [245, 0]
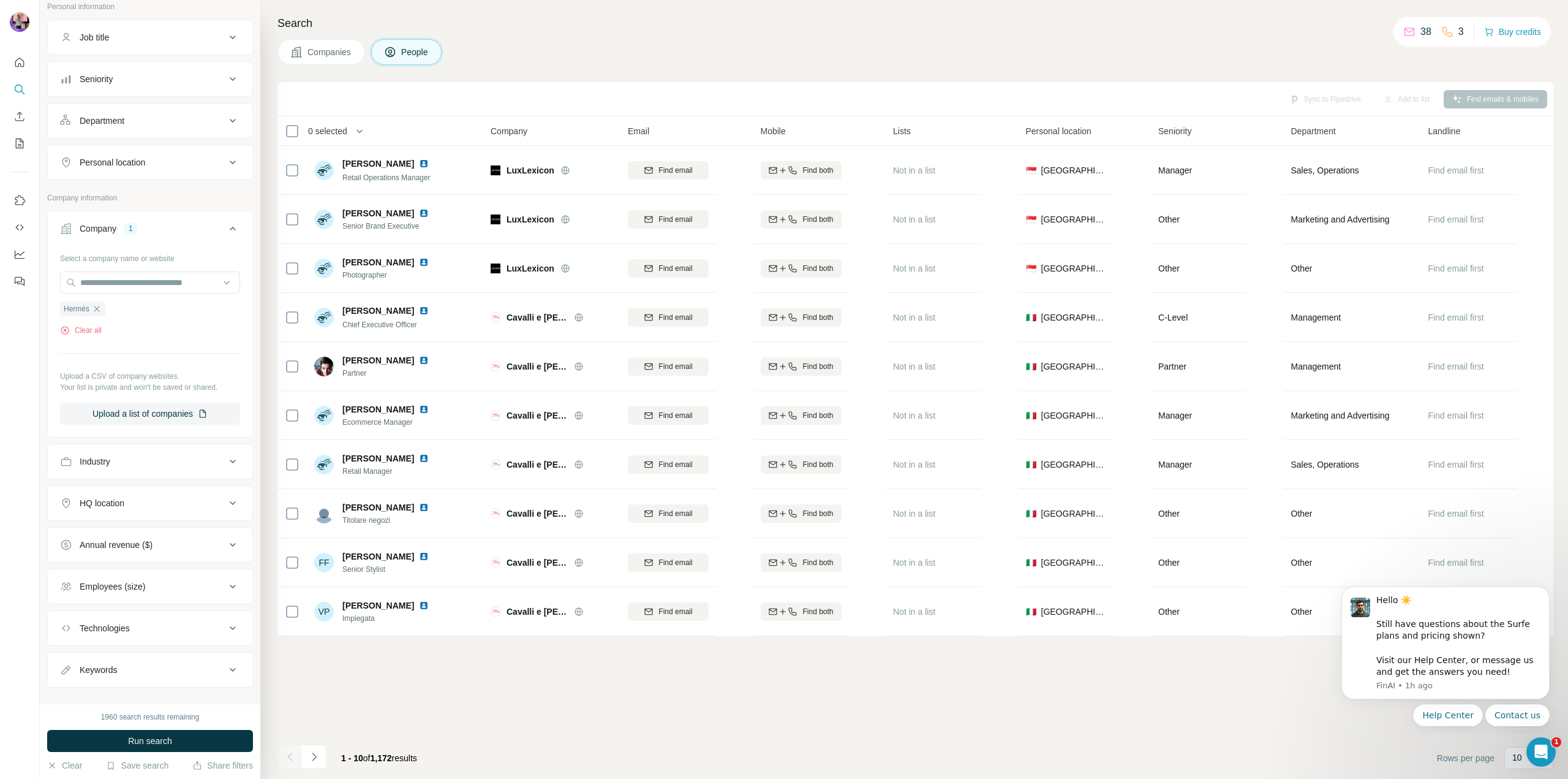
click at [150, 470] on button "Industry" at bounding box center [150, 461] width 205 height 29
click at [159, 457] on div "Industry" at bounding box center [142, 461] width 165 height 12
click at [147, 504] on div "HQ location" at bounding box center [142, 503] width 165 height 12
click at [141, 508] on div "HQ location" at bounding box center [142, 503] width 165 height 12
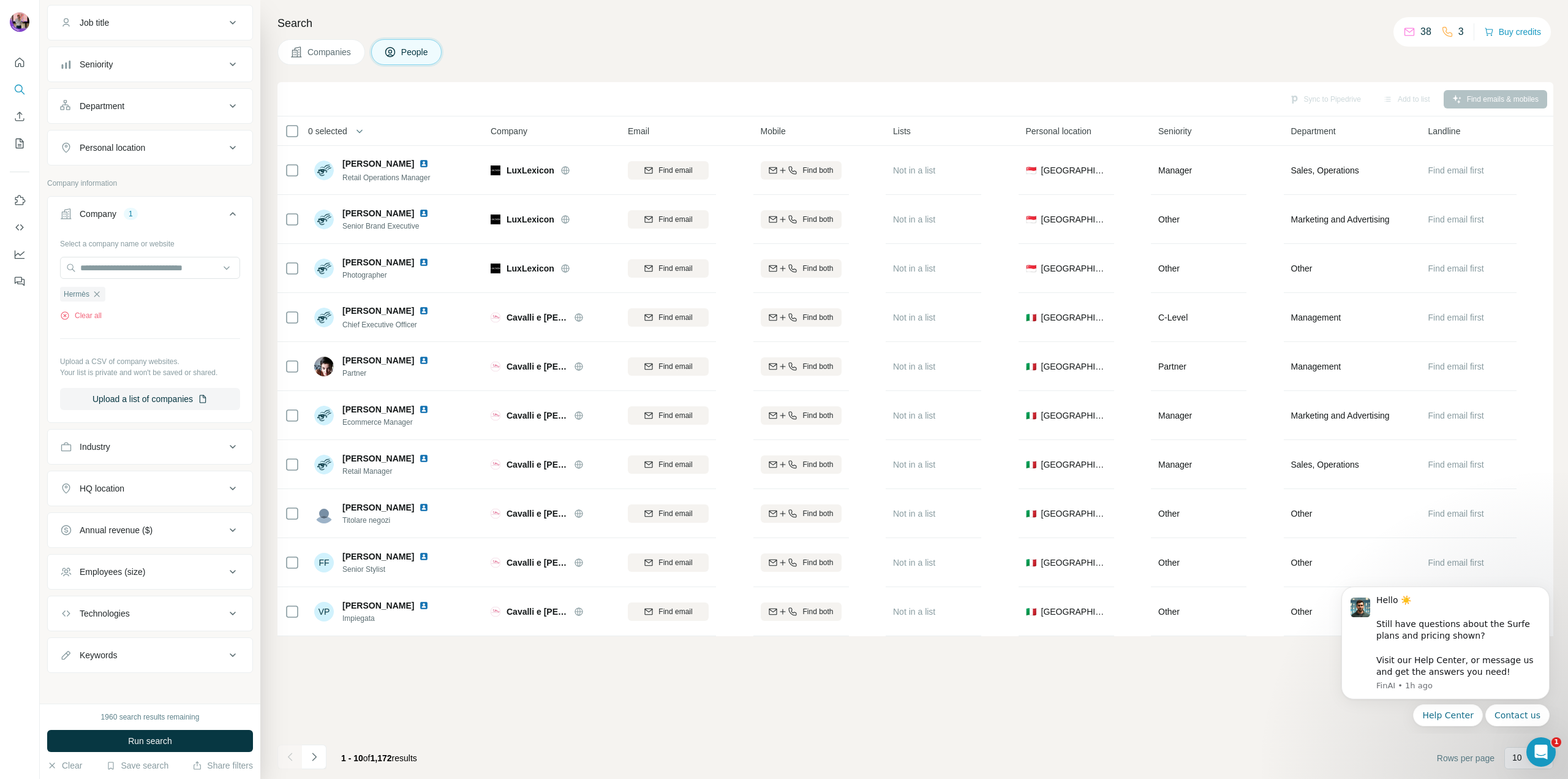
scroll to position [264, 0]
click at [137, 606] on div "Technologies" at bounding box center [142, 609] width 165 height 12
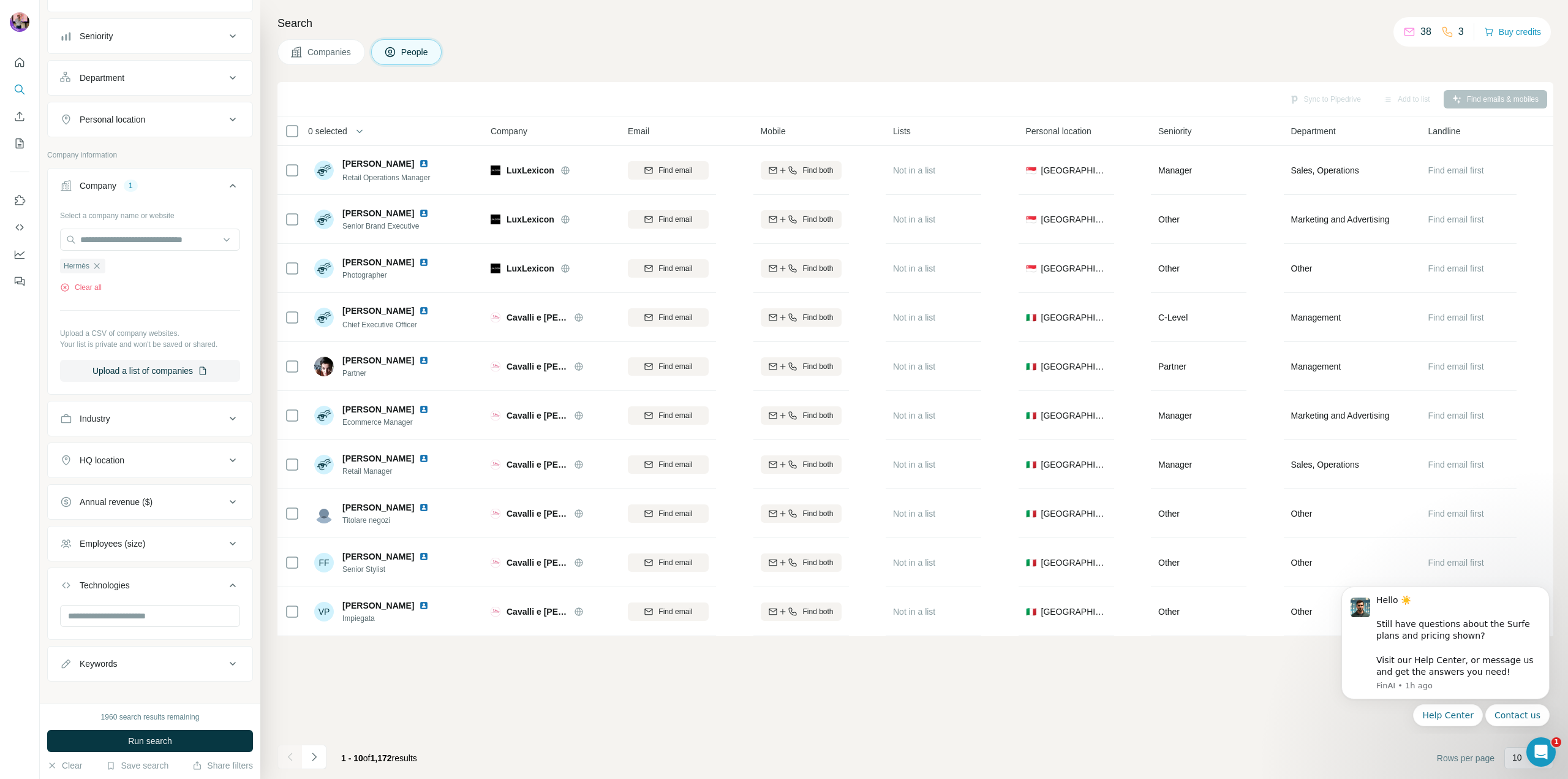
scroll to position [301, 0]
click at [151, 718] on div "1960 search results remaining" at bounding box center [150, 716] width 98 height 11
click at [158, 743] on span "Run search" at bounding box center [150, 741] width 44 height 12
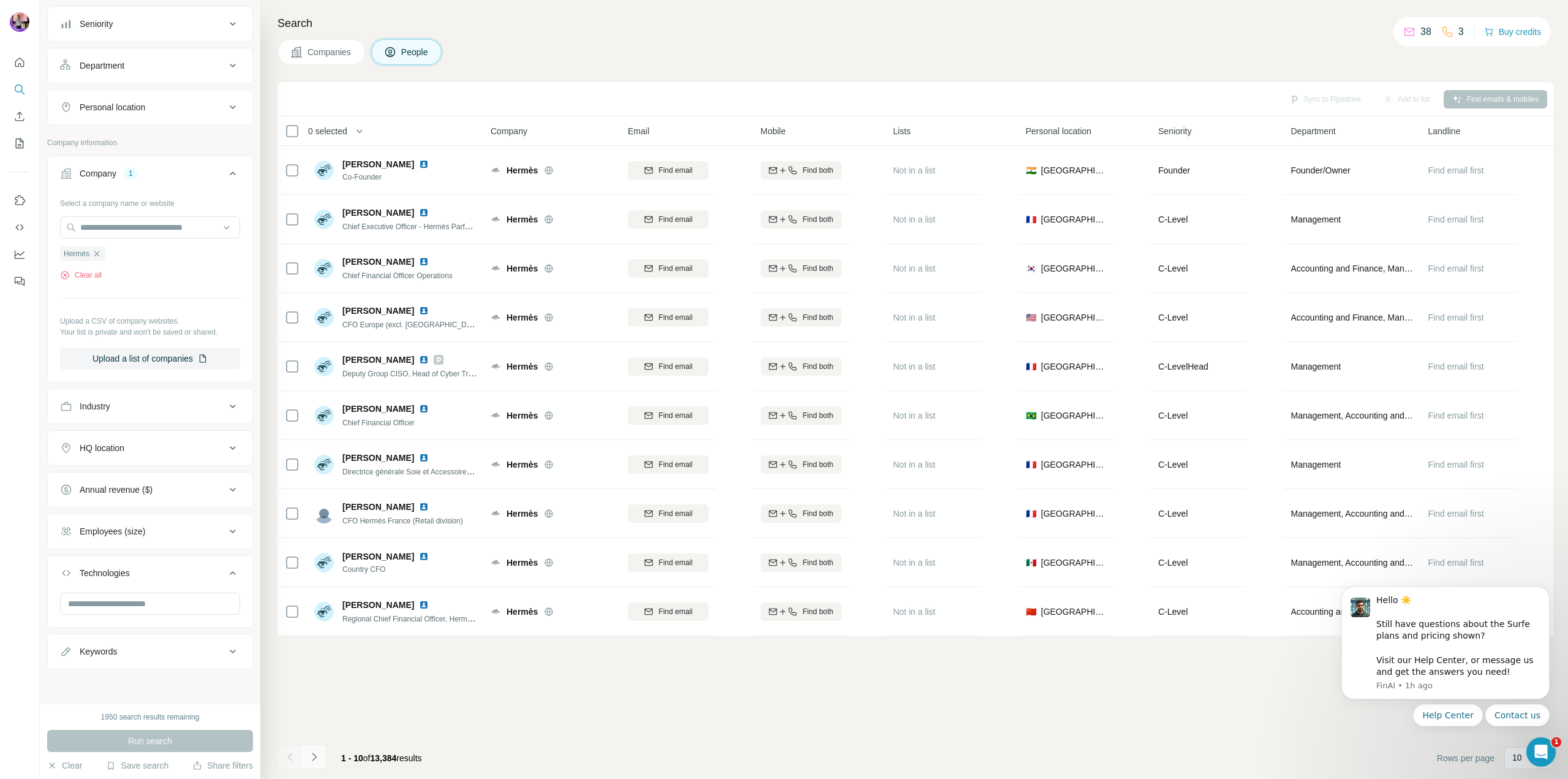
click at [320, 751] on button "Navigate to next page" at bounding box center [314, 757] width 25 height 25
click at [111, 642] on button "Keywords" at bounding box center [150, 651] width 205 height 29
click at [111, 674] on input "text" at bounding box center [138, 681] width 156 height 22
type input "*****"
click at [111, 718] on div "1940 search results remaining" at bounding box center [150, 716] width 98 height 11
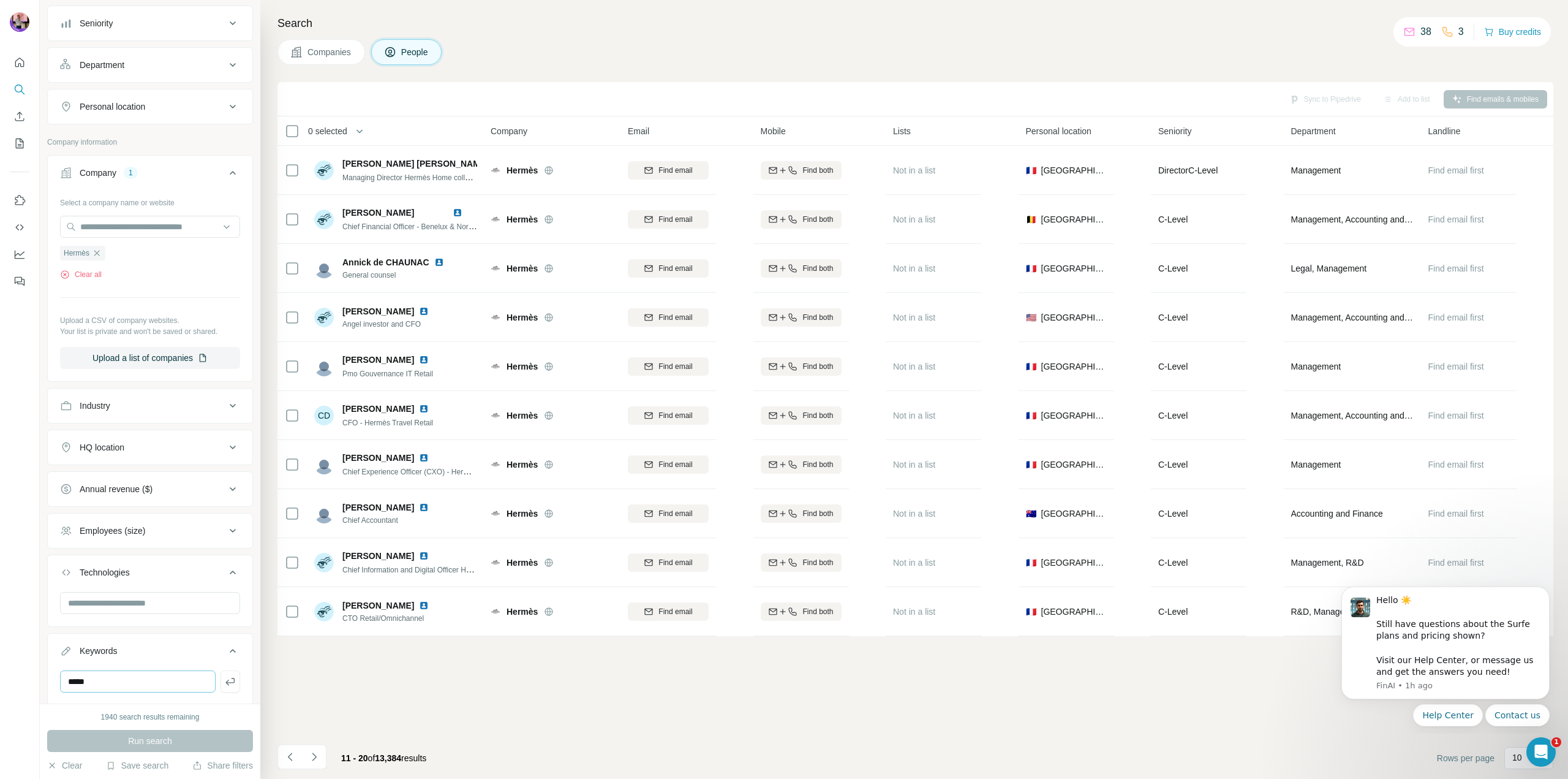
scroll to position [337, 0]
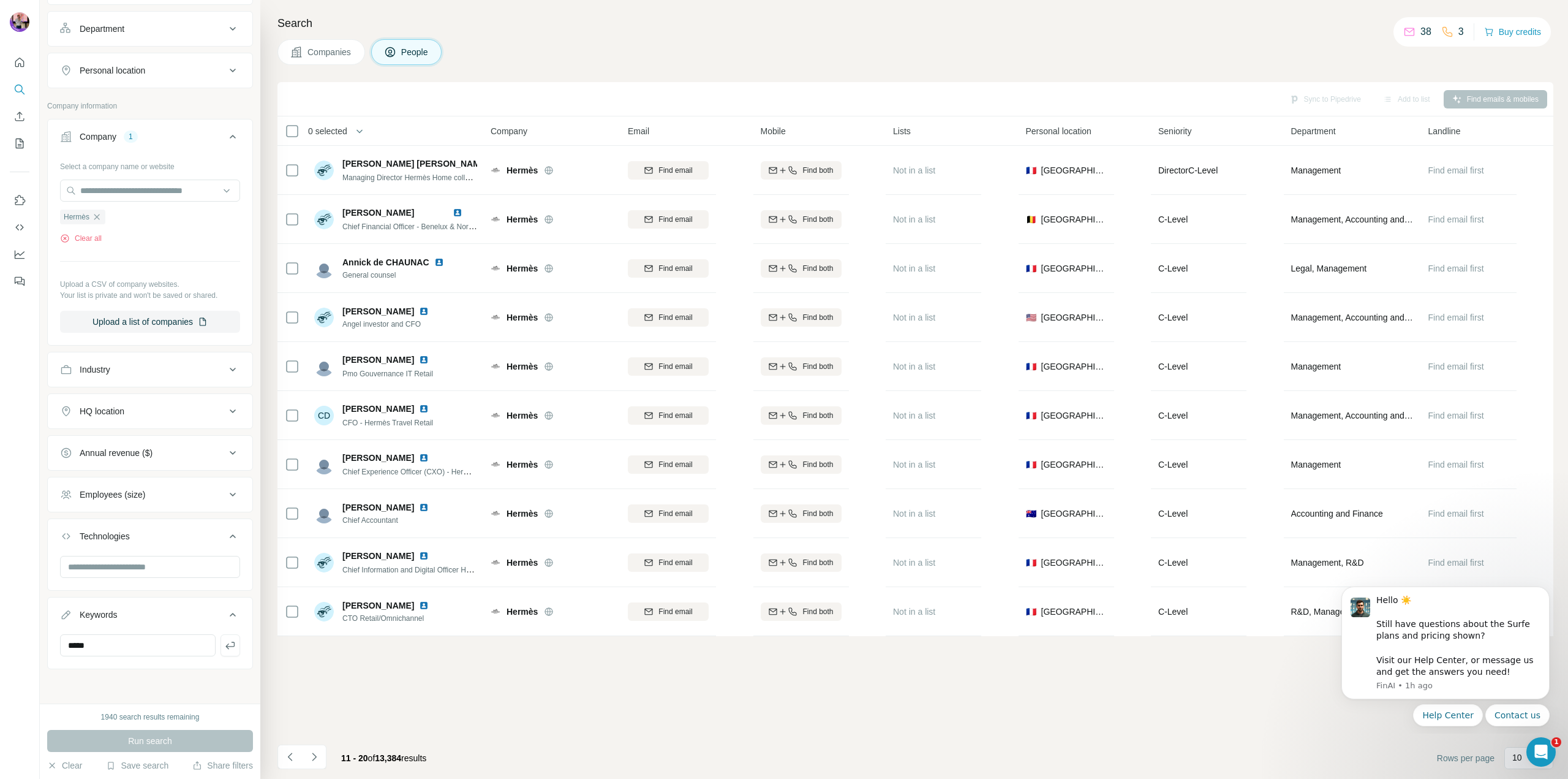
click at [172, 657] on div "*****" at bounding box center [150, 650] width 205 height 32
click at [172, 643] on input "*****" at bounding box center [138, 645] width 156 height 22
click at [160, 728] on div "1940 search results remaining Run search Clear Save search Share filters" at bounding box center [150, 741] width 220 height 75
click at [158, 736] on span "Run search" at bounding box center [150, 741] width 44 height 12
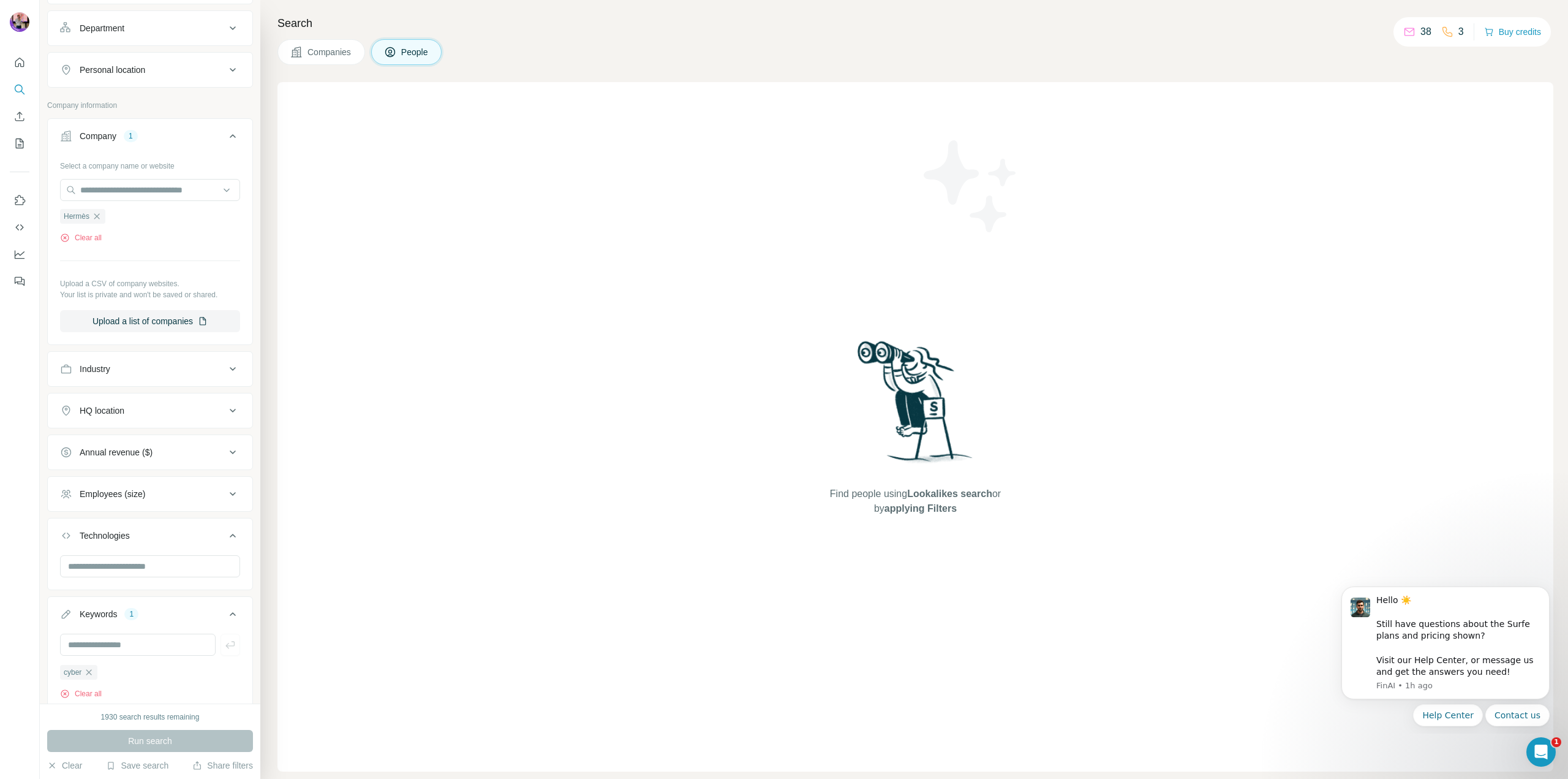
click at [156, 125] on button "Company 1" at bounding box center [150, 138] width 205 height 34
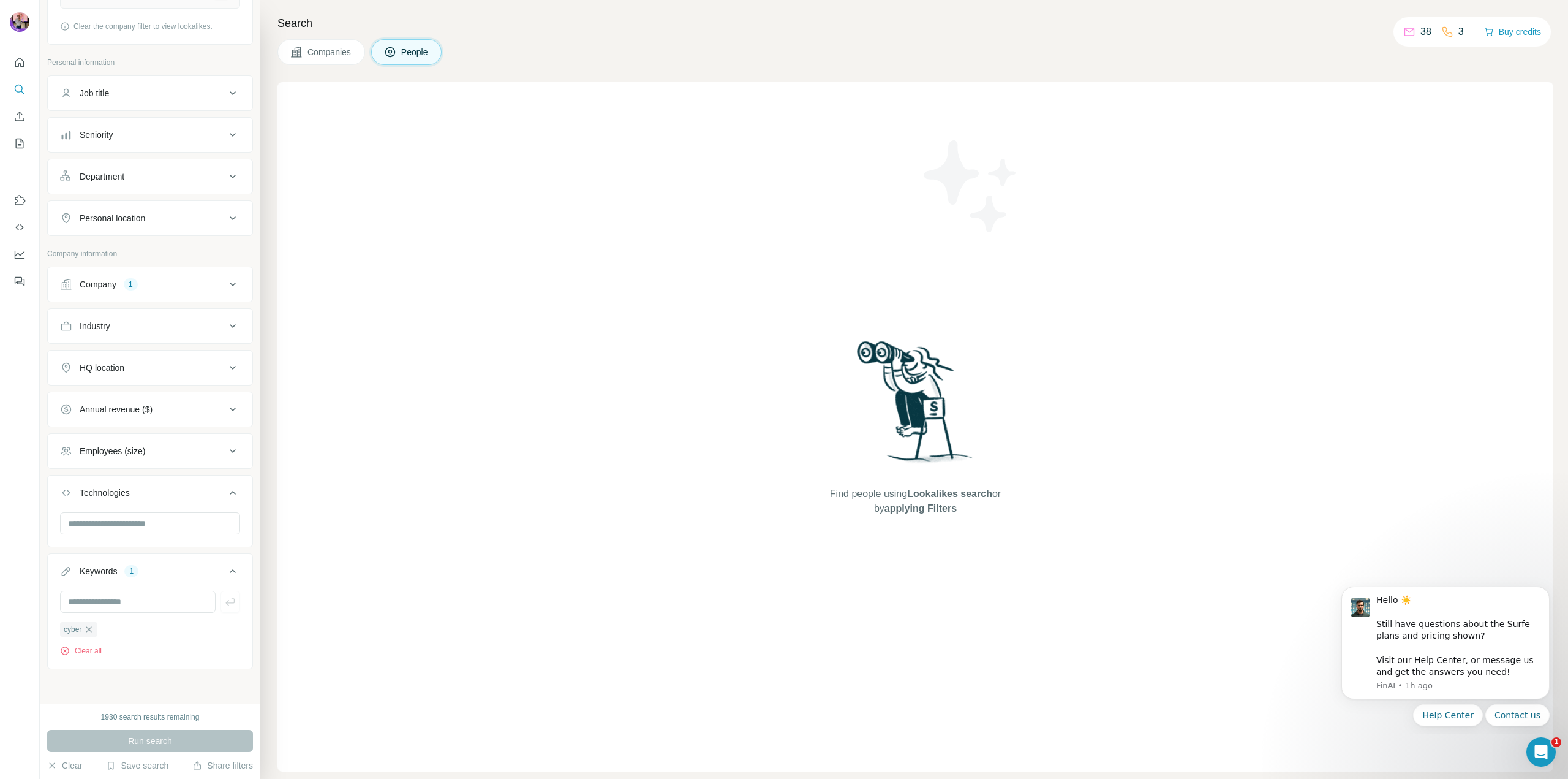
scroll to position [190, 0]
click at [182, 572] on div "Keywords 1" at bounding box center [142, 571] width 165 height 12
click at [153, 744] on div "Run search" at bounding box center [150, 741] width 206 height 22
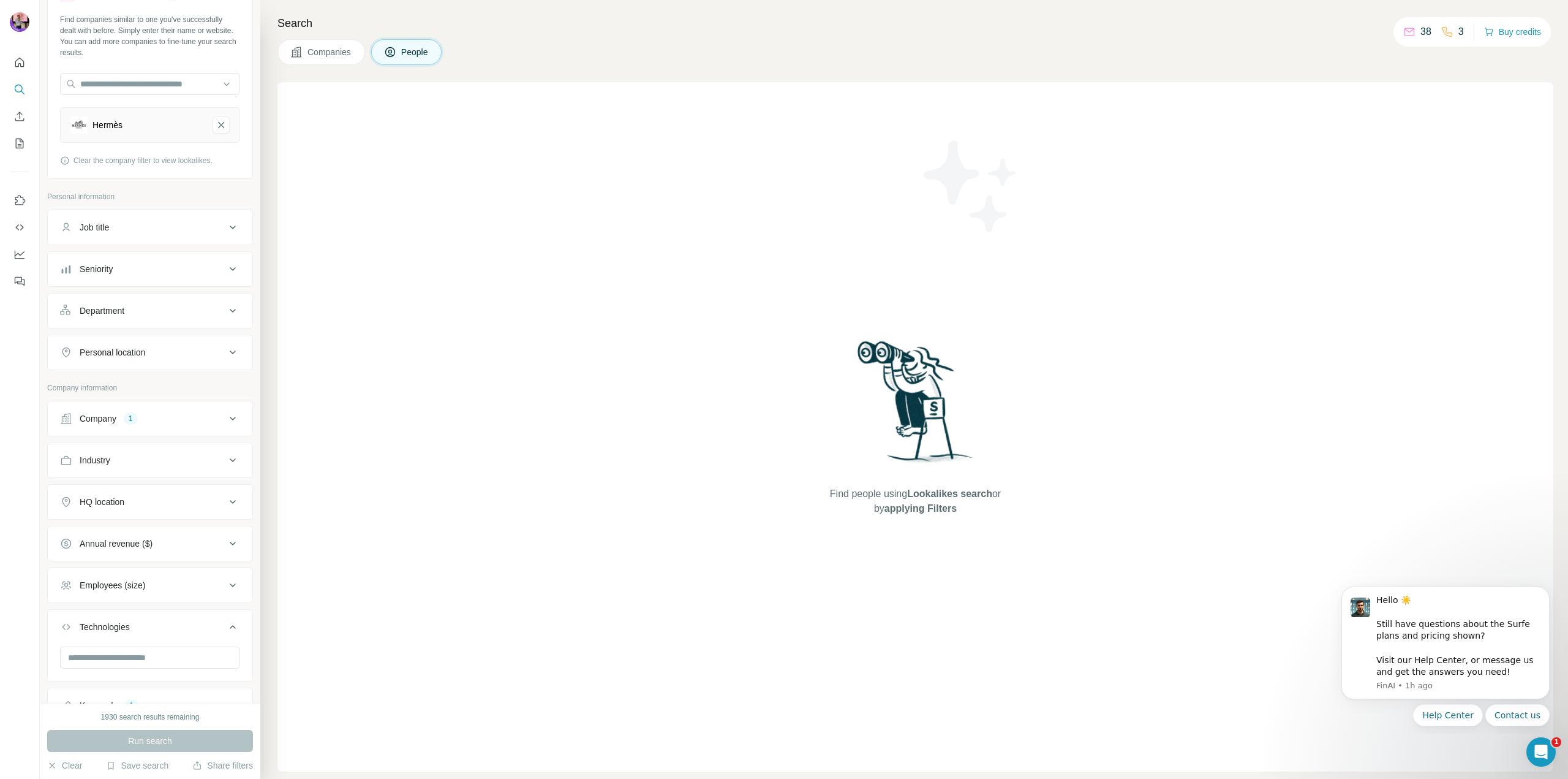
scroll to position [0, 0]
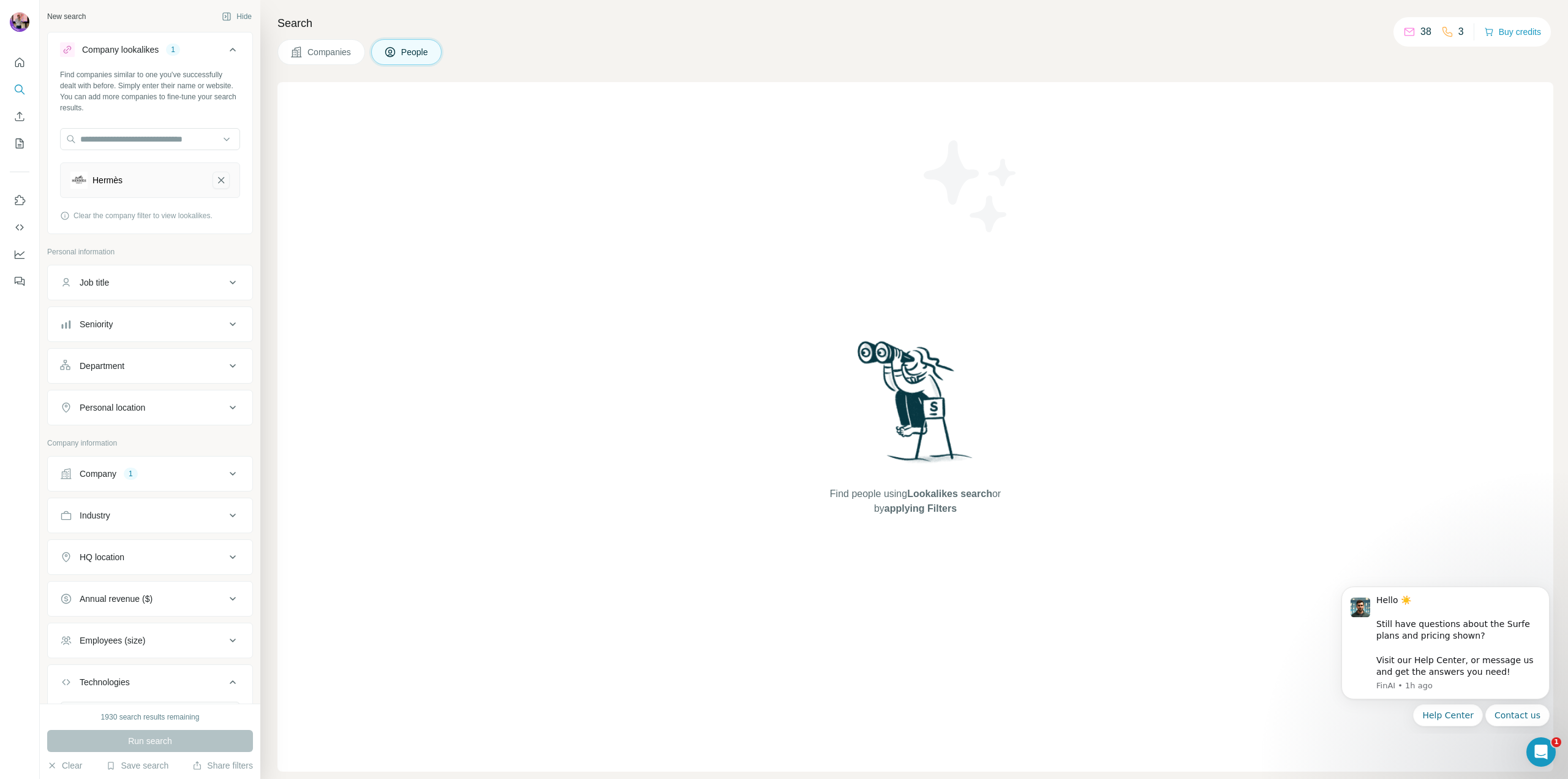
click at [216, 178] on icon "Hermès-remove-button" at bounding box center [220, 179] width 11 height 12
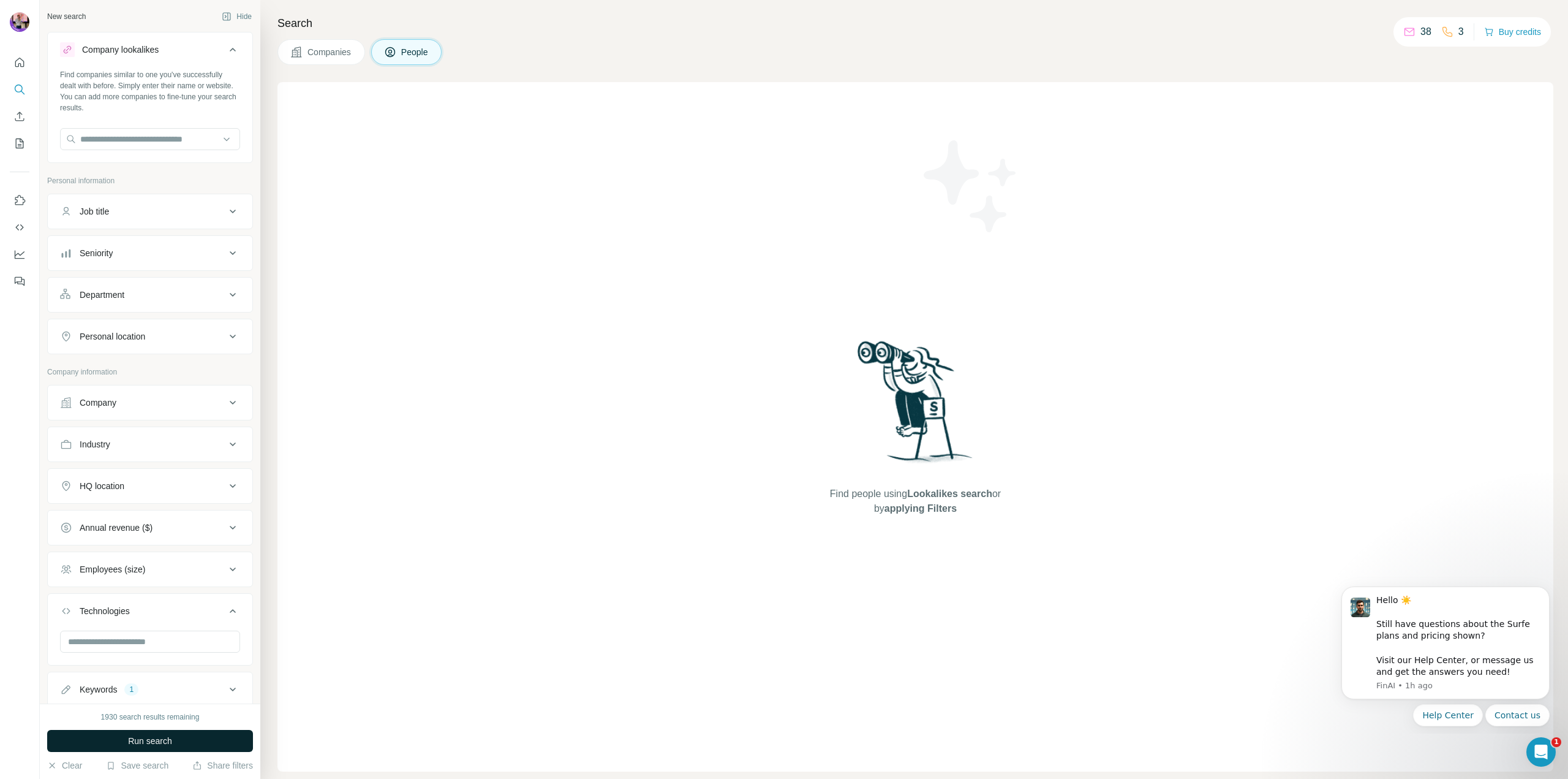
click at [157, 741] on span "Run search" at bounding box center [150, 741] width 44 height 12
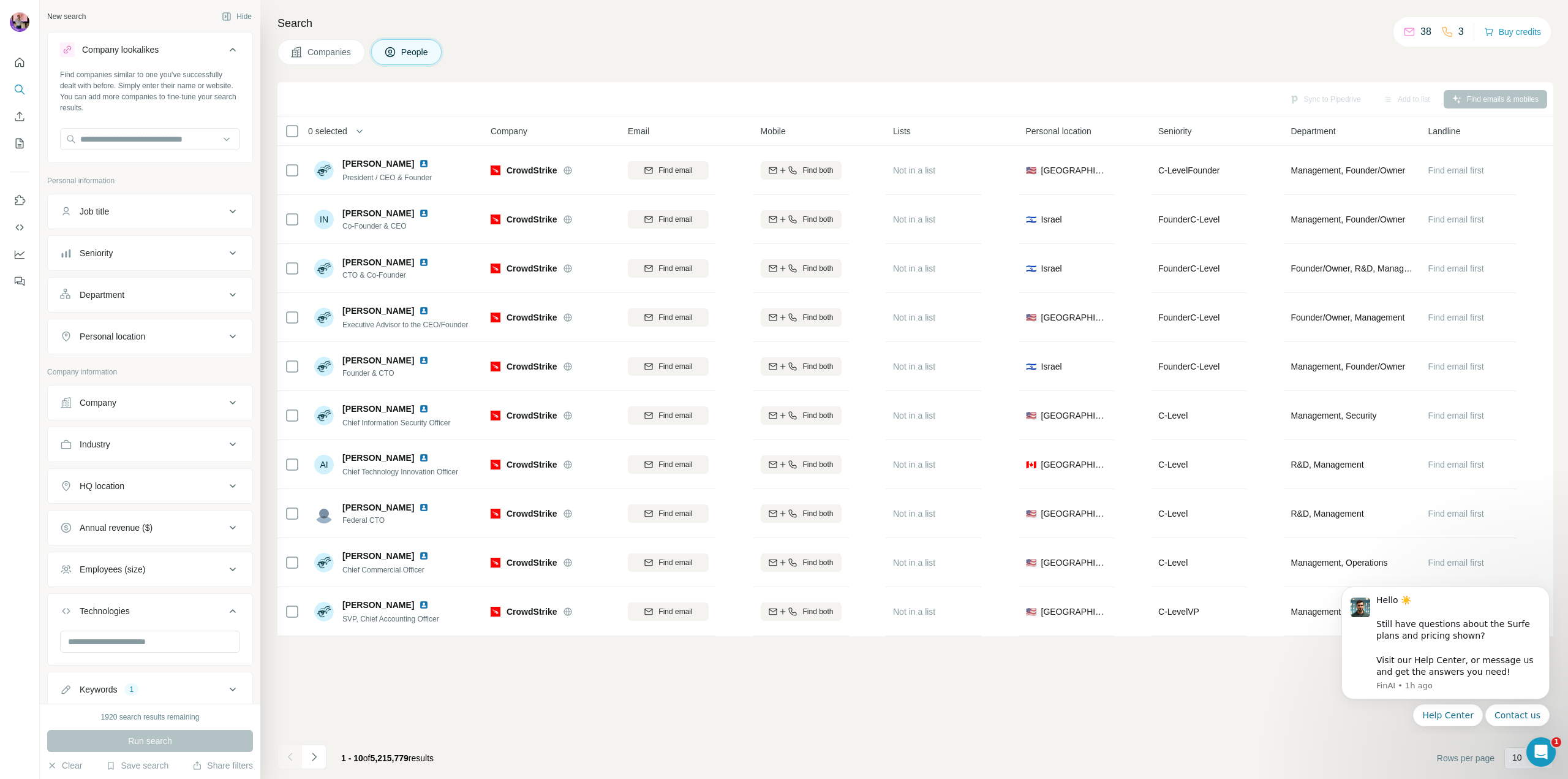
click at [143, 407] on button "Company" at bounding box center [150, 402] width 205 height 29
click at [126, 450] on input "text" at bounding box center [150, 456] width 180 height 22
type input "******"
click at [130, 487] on p "Hermès" at bounding box center [124, 483] width 59 height 12
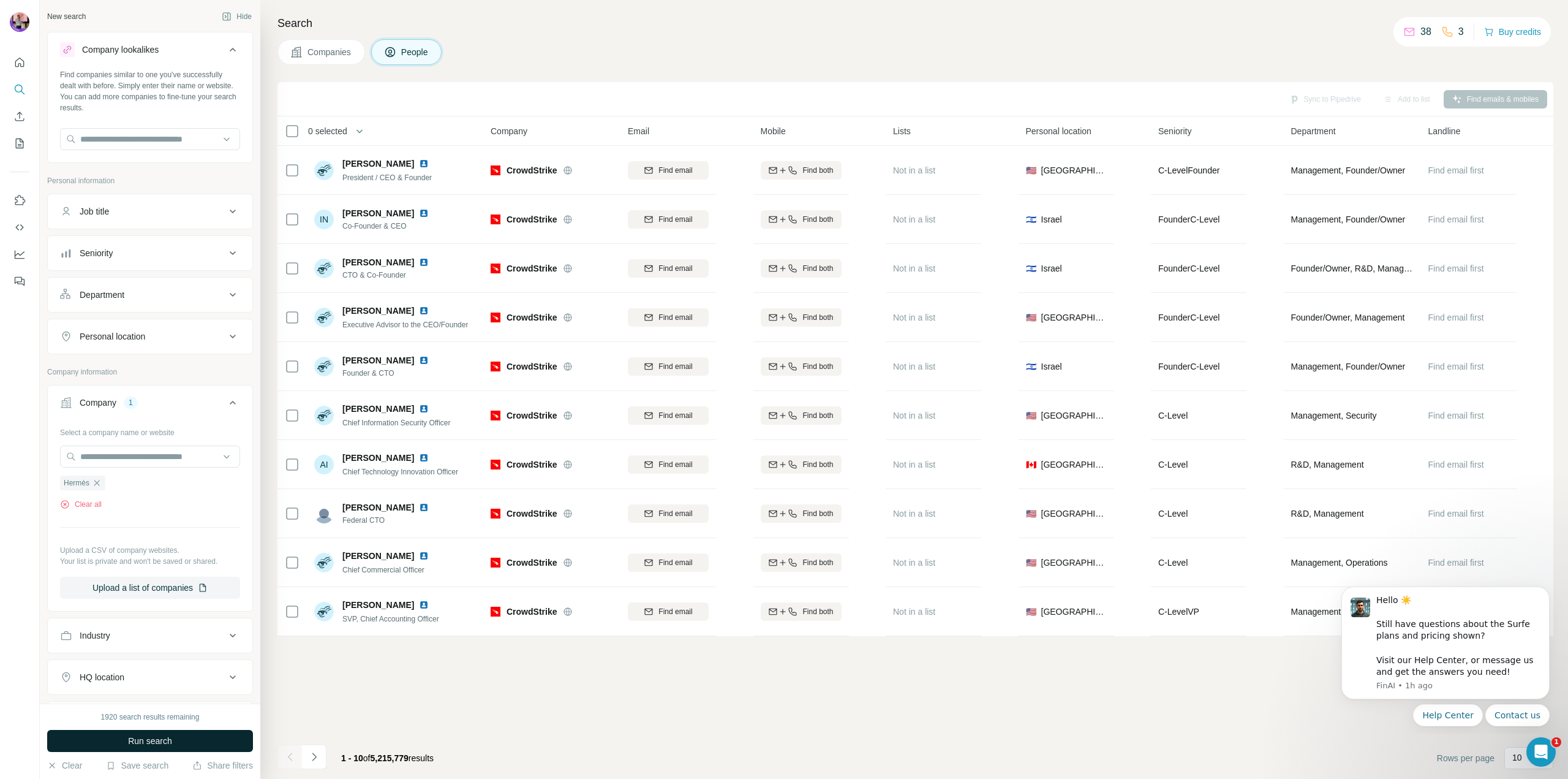
click at [159, 742] on span "Run search" at bounding box center [150, 741] width 44 height 12
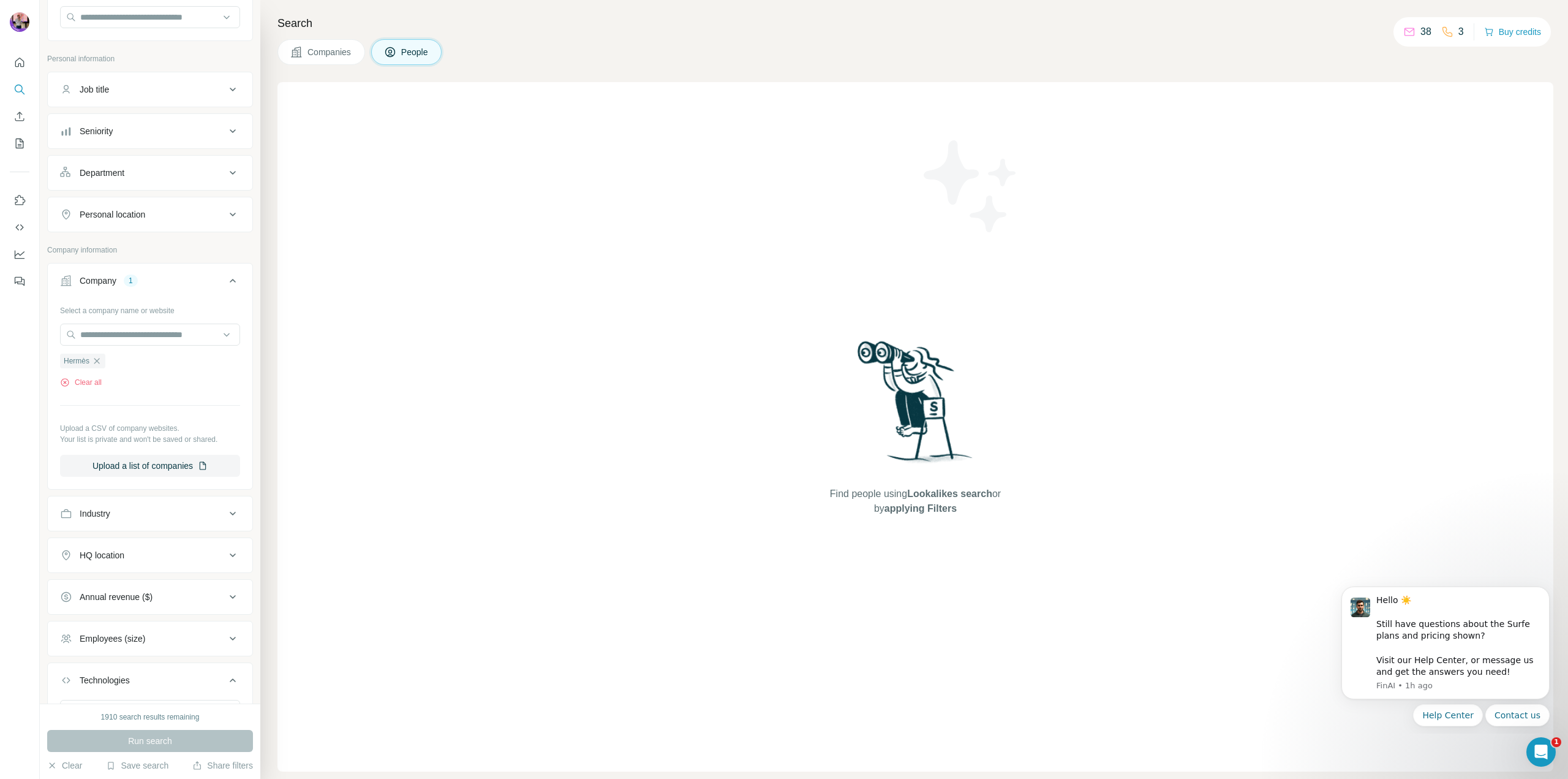
scroll to position [230, 0]
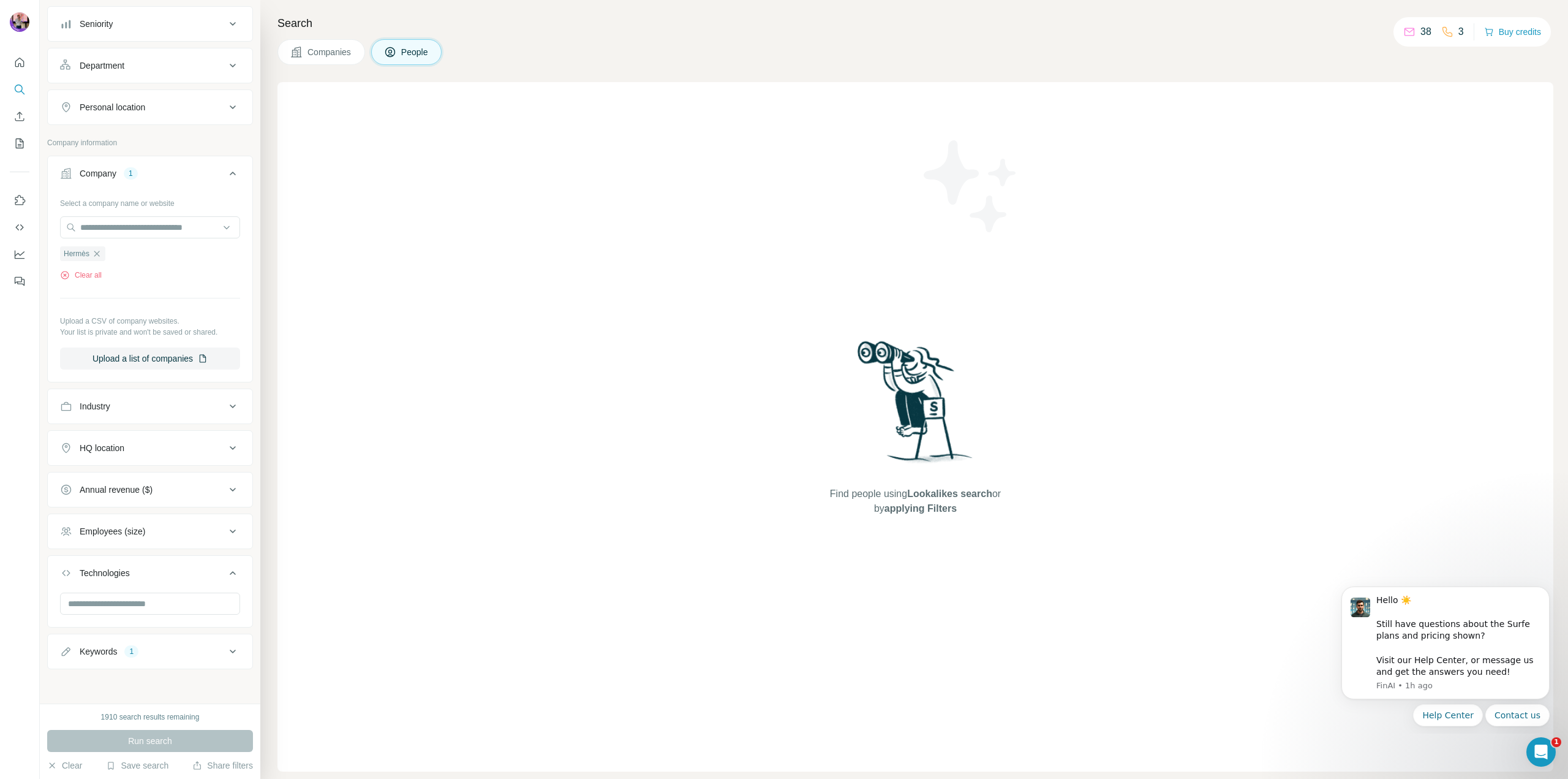
click at [101, 654] on div "Keywords" at bounding box center [98, 651] width 38 height 12
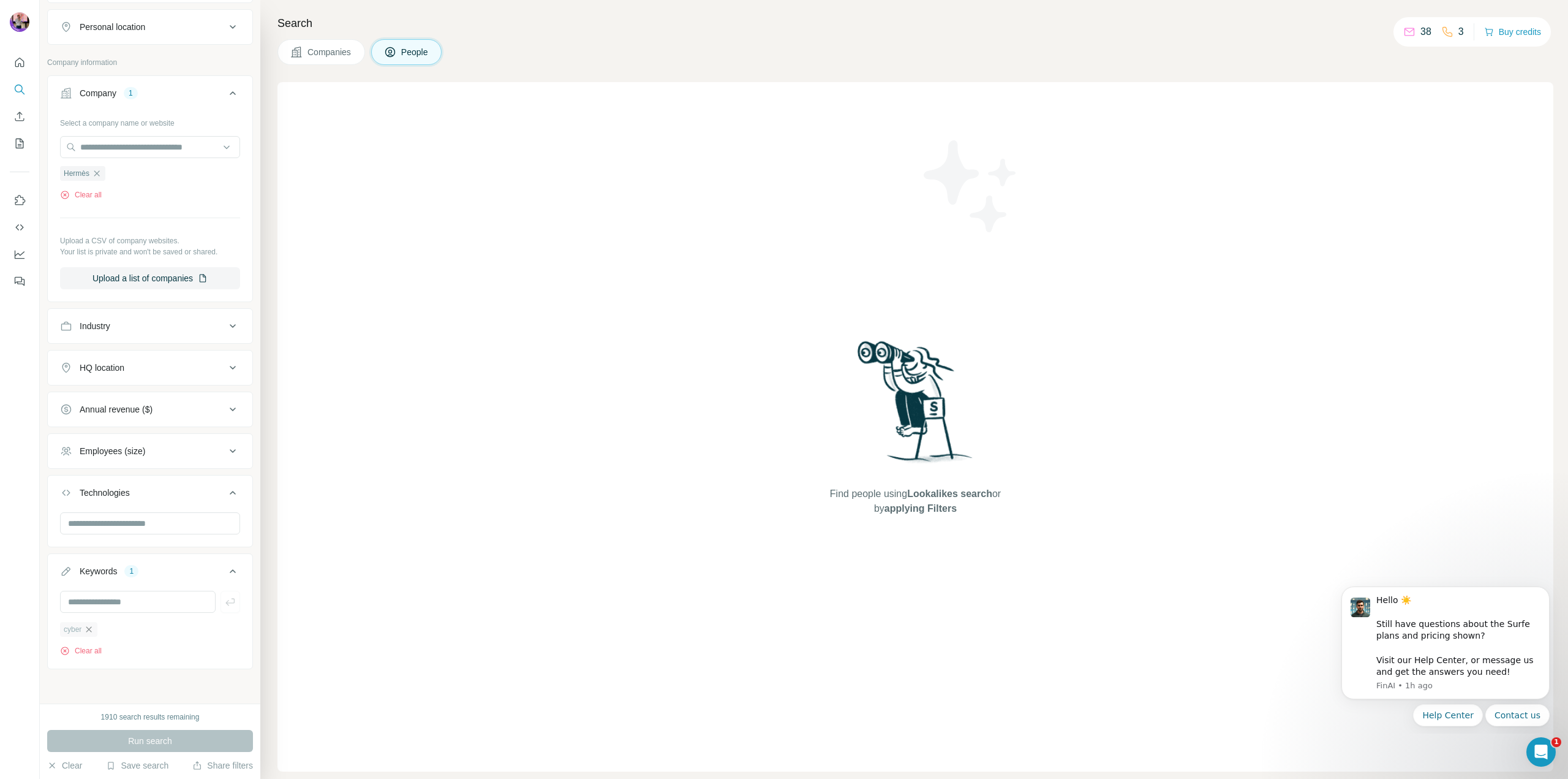
click at [91, 626] on icon "button" at bounding box center [88, 629] width 10 height 10
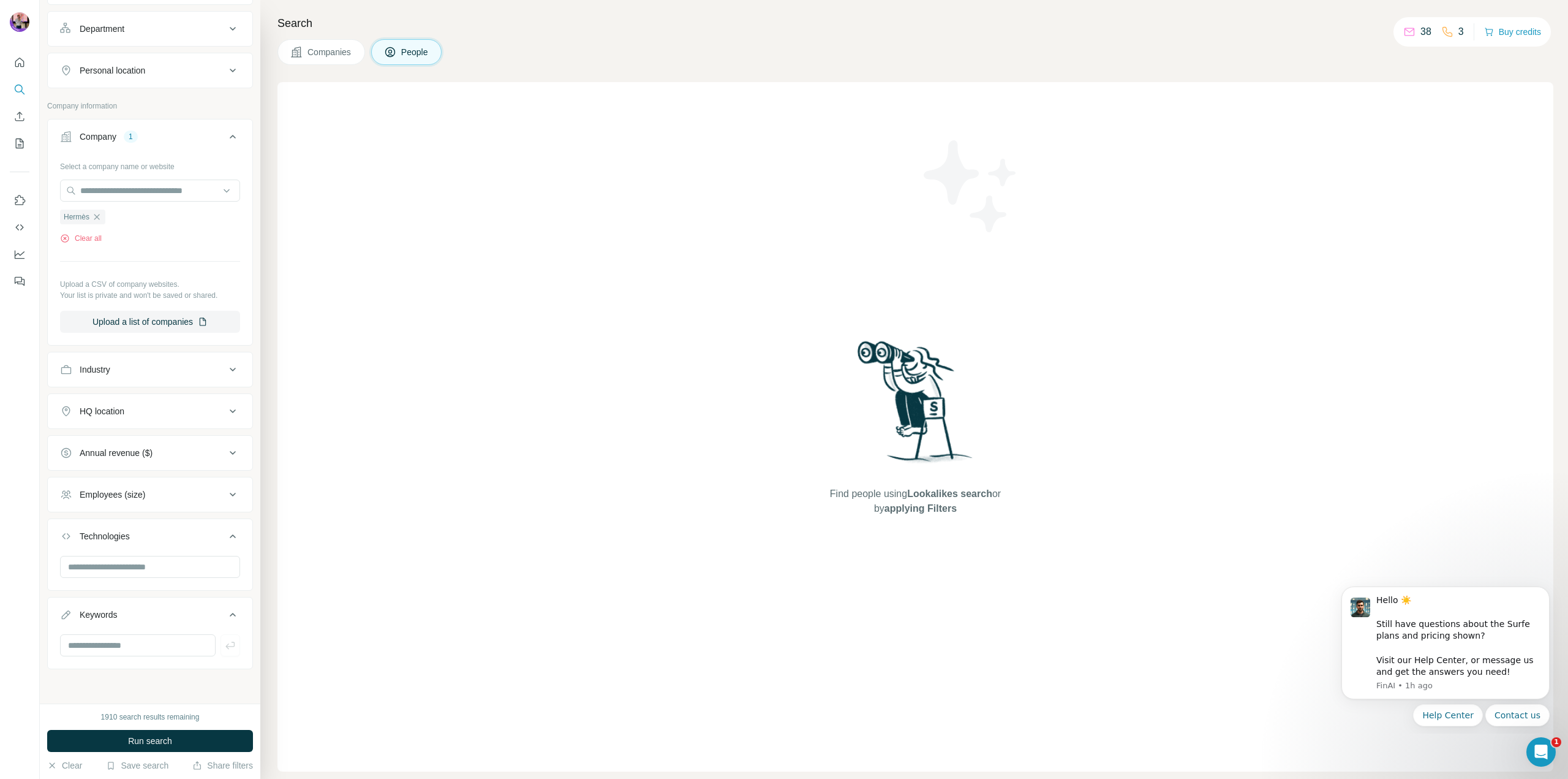
scroll to position [266, 0]
click at [101, 648] on input "text" at bounding box center [138, 645] width 156 height 22
type input "****"
click at [148, 749] on button "Run search" at bounding box center [150, 741] width 206 height 22
click at [86, 674] on icon "button" at bounding box center [86, 673] width 10 height 10
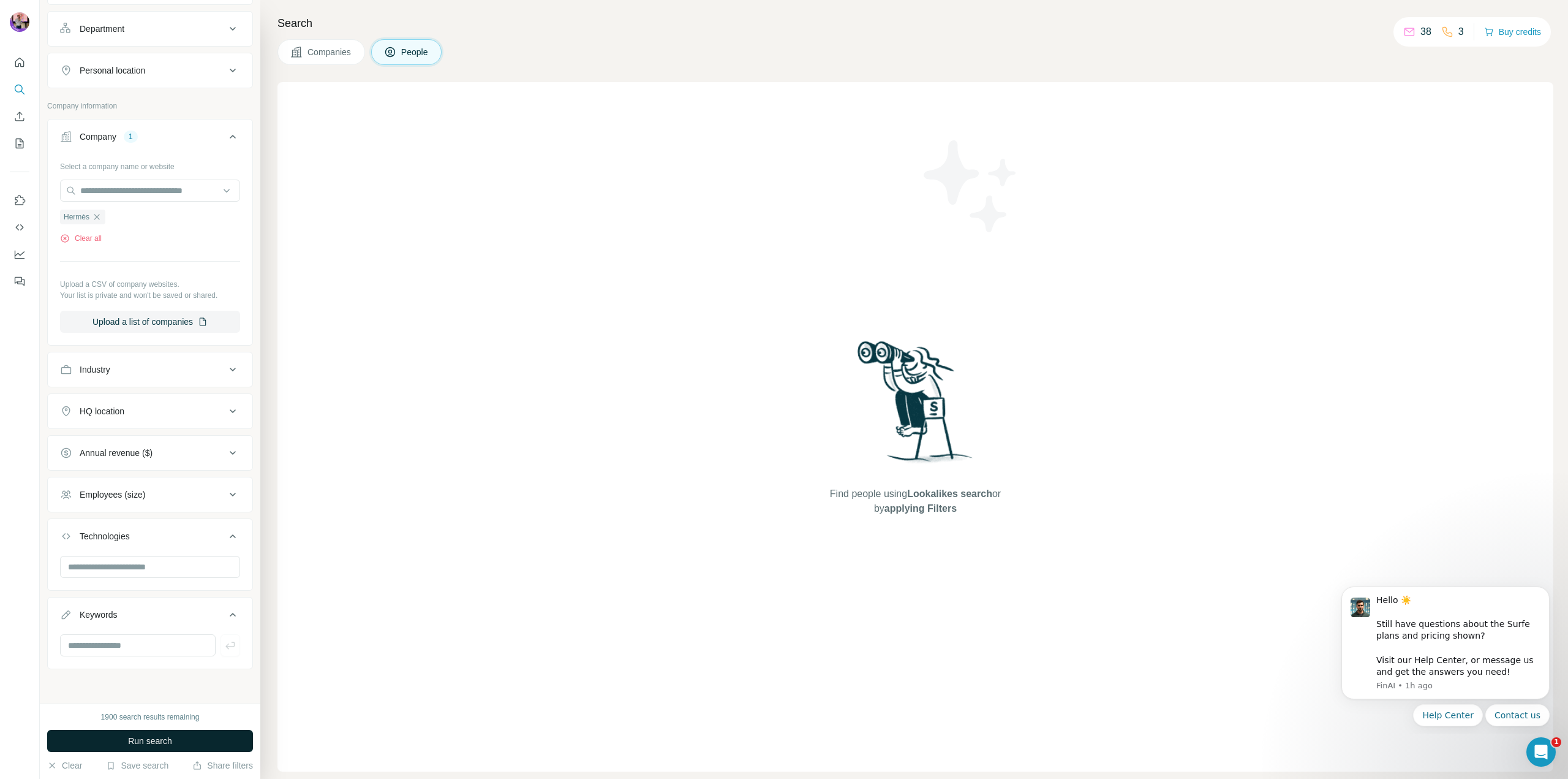
click at [138, 736] on span "Run search" at bounding box center [150, 741] width 44 height 12
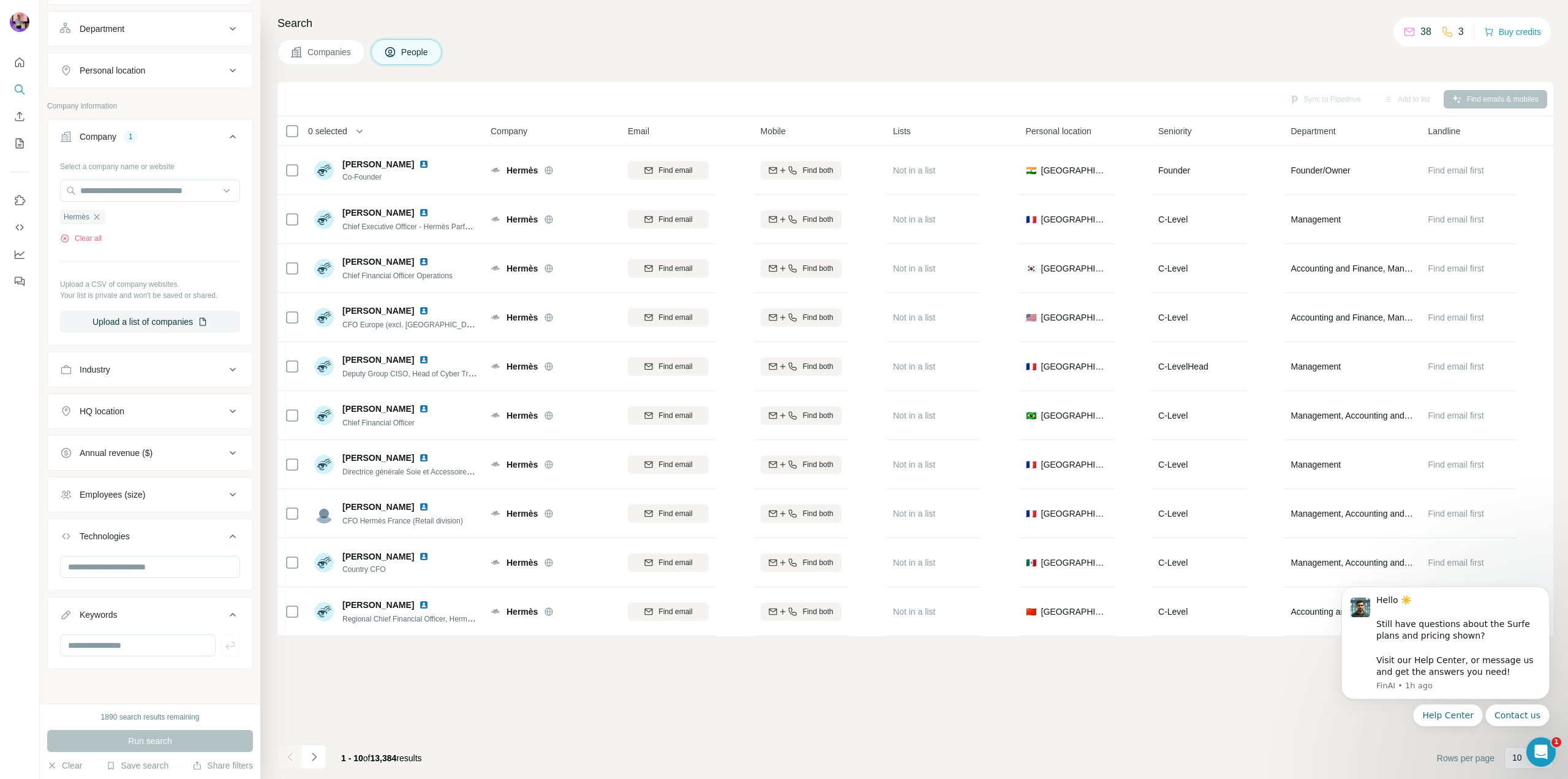
click at [102, 659] on div at bounding box center [150, 650] width 205 height 32
click at [109, 648] on input "text" at bounding box center [138, 645] width 156 height 22
type input "****"
click at [142, 741] on span "Run search" at bounding box center [150, 741] width 44 height 12
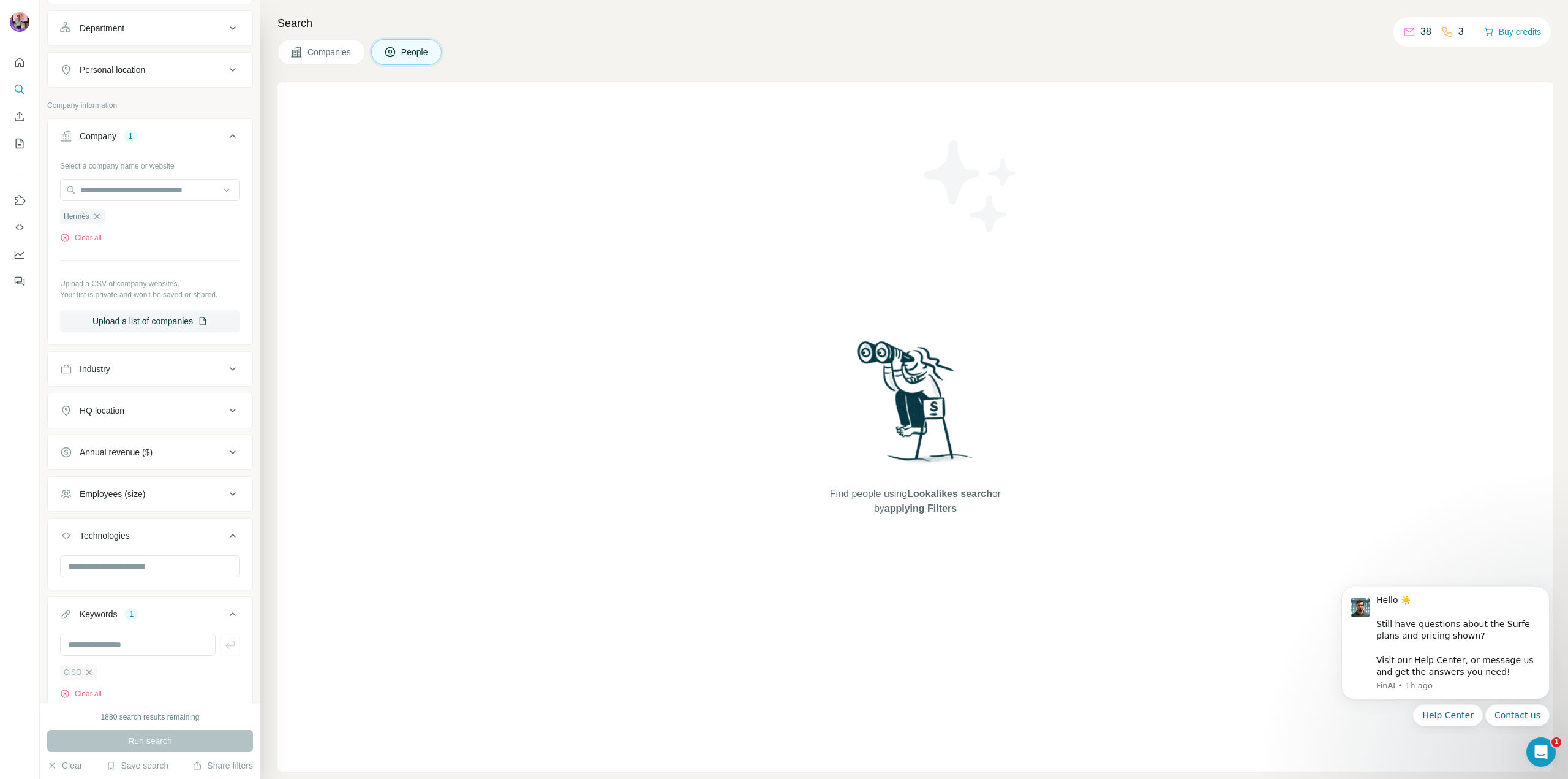
click at [92, 671] on icon "button" at bounding box center [88, 673] width 10 height 10
click at [155, 736] on span "Run search" at bounding box center [150, 741] width 44 height 12
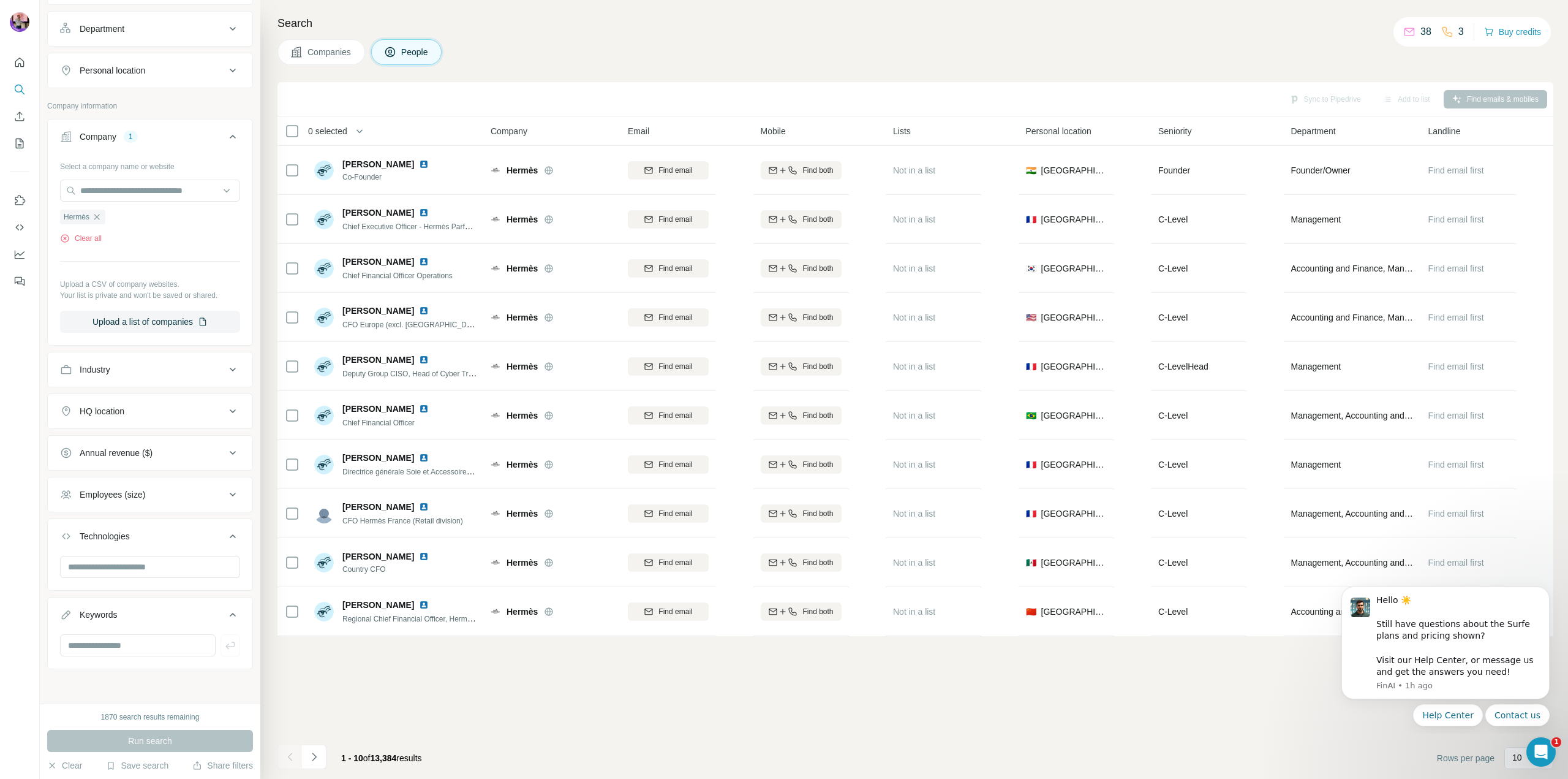
click at [129, 543] on button "Technologies" at bounding box center [150, 539] width 205 height 34
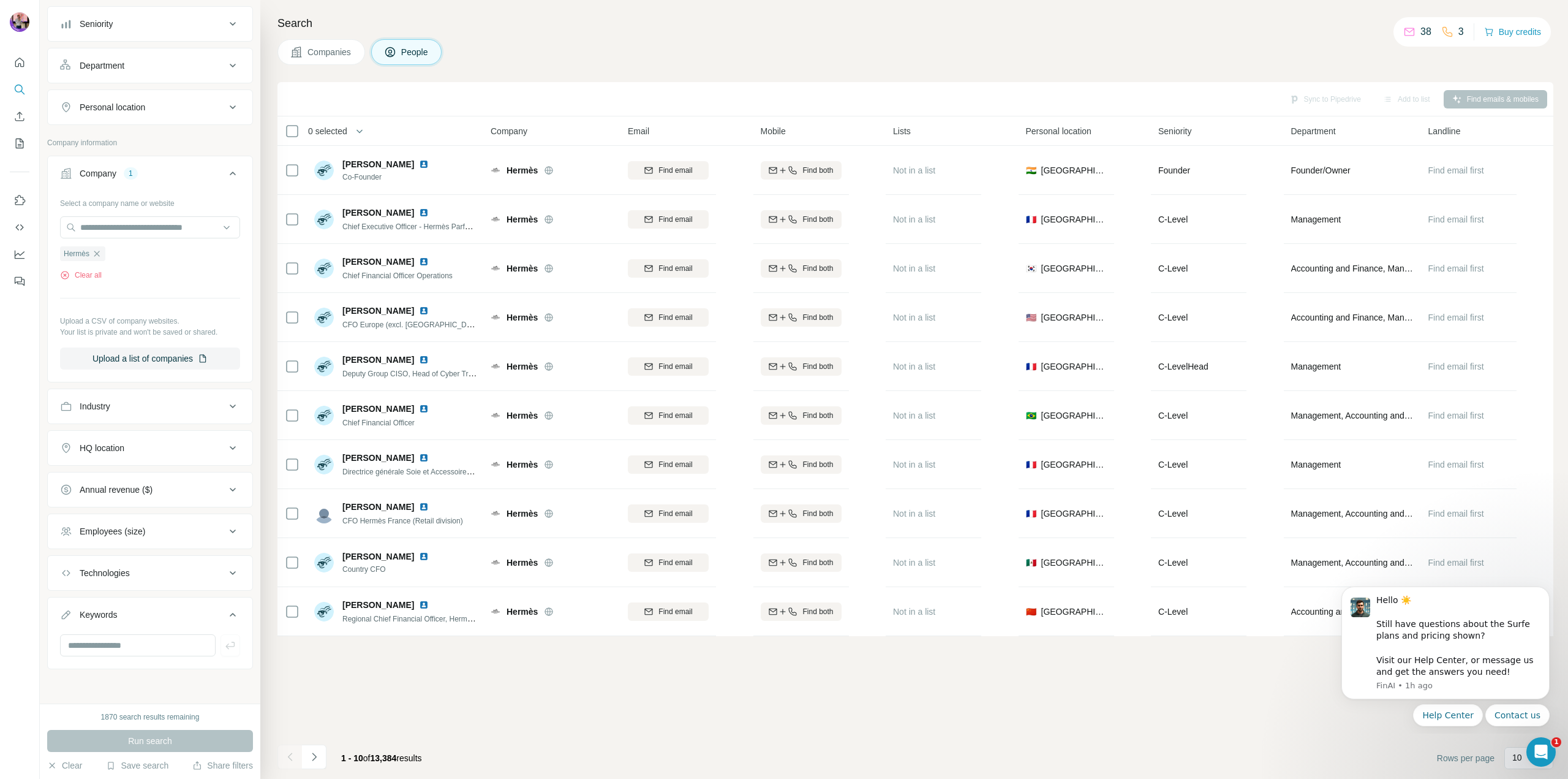
click at [142, 417] on button "Industry" at bounding box center [150, 406] width 205 height 29
click at [151, 410] on div "Industry" at bounding box center [142, 405] width 165 height 12
click at [306, 759] on button "Navigate to next page" at bounding box center [314, 757] width 25 height 25
click at [318, 756] on icon "Navigate to next page" at bounding box center [314, 756] width 12 height 12
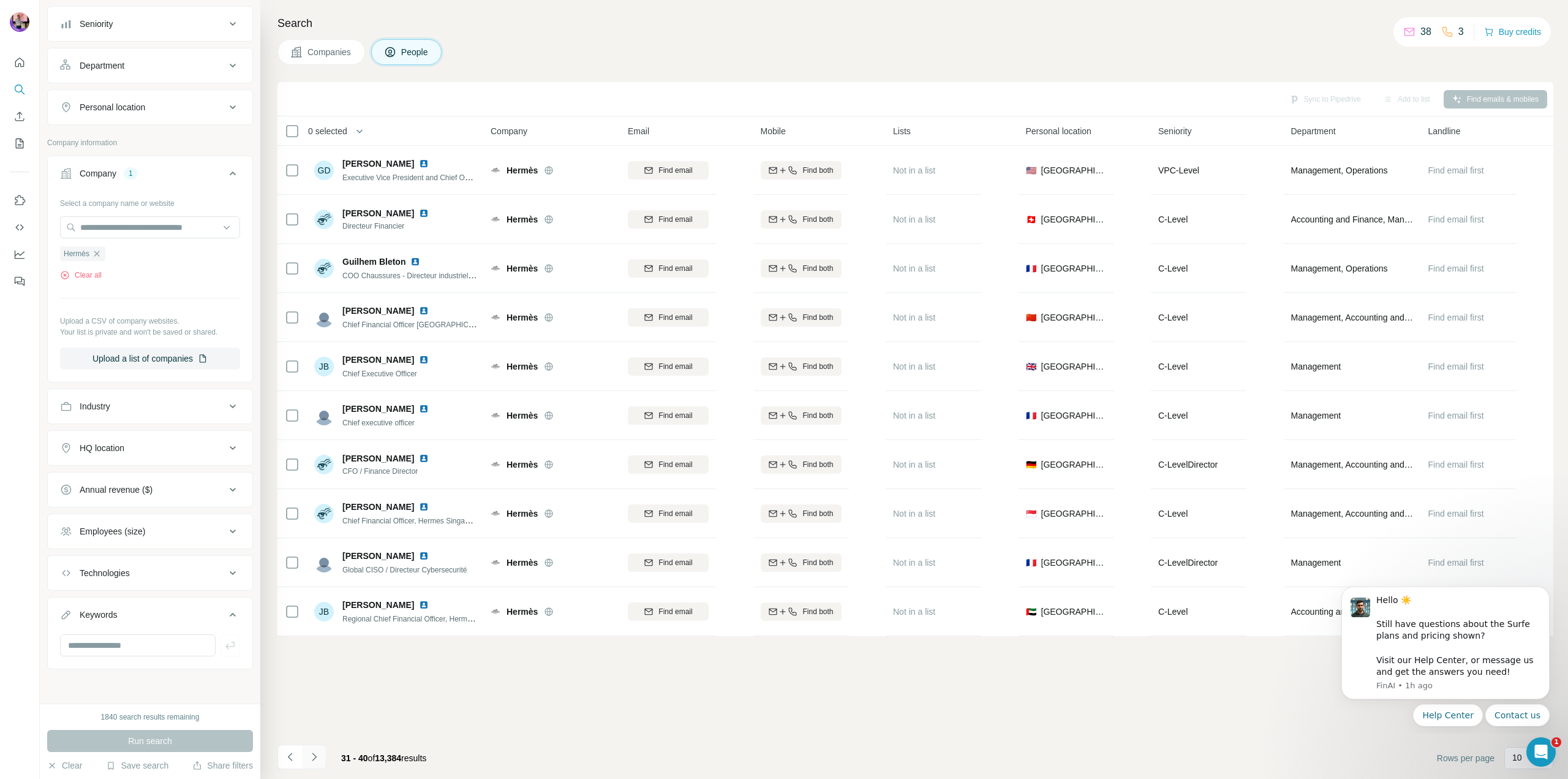
click at [318, 756] on icon "Navigate to next page" at bounding box center [314, 756] width 12 height 12
click at [271, 757] on div "Search Companies People Sync to Pipedrive Add to list Find emails & mobiles 0 s…" at bounding box center [914, 389] width 1308 height 779
click at [291, 753] on icon "Navigate to previous page" at bounding box center [290, 756] width 12 height 12
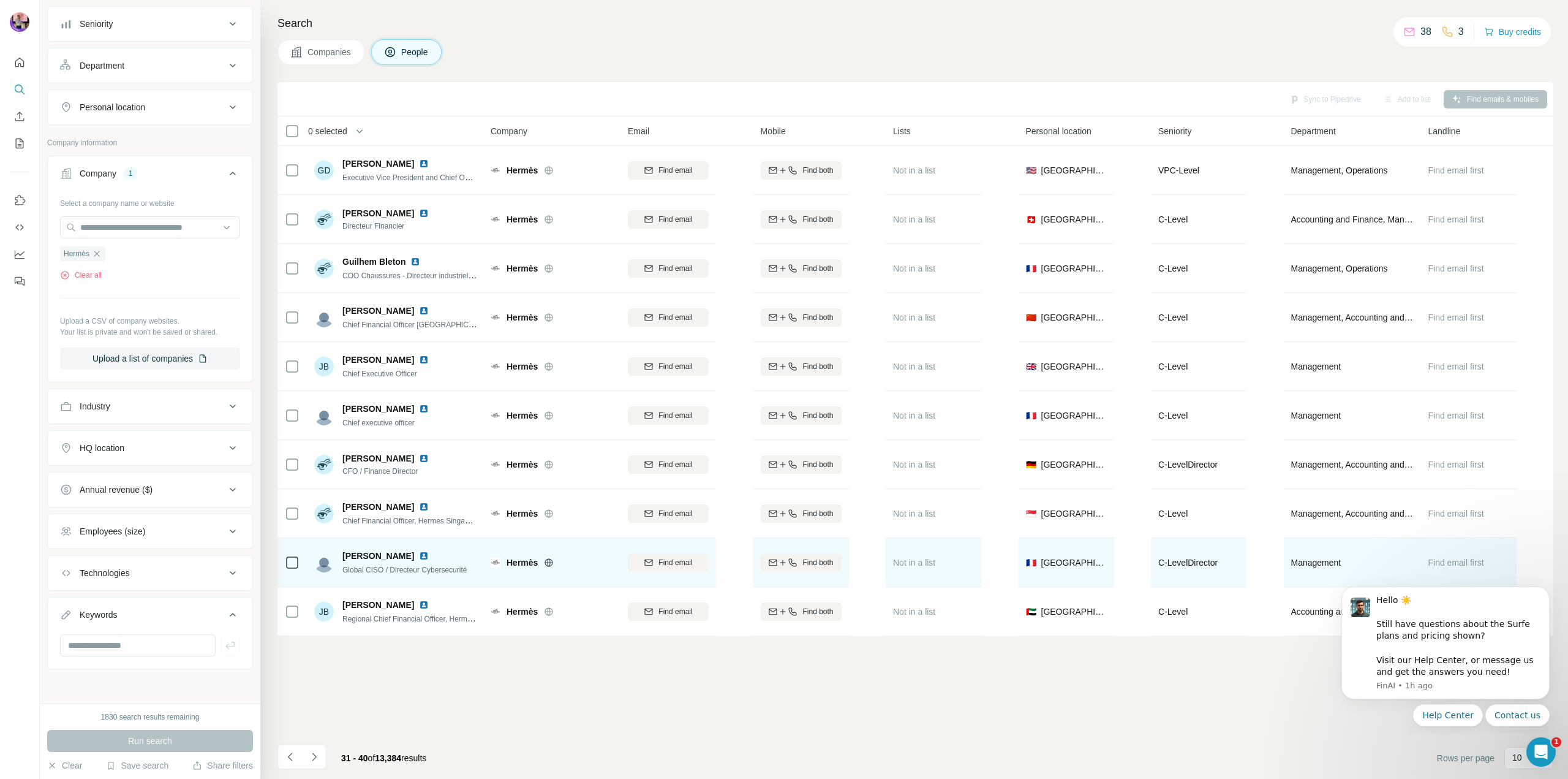
click at [300, 563] on td at bounding box center [292, 563] width 29 height 49
click at [298, 564] on icon at bounding box center [292, 563] width 15 height 15
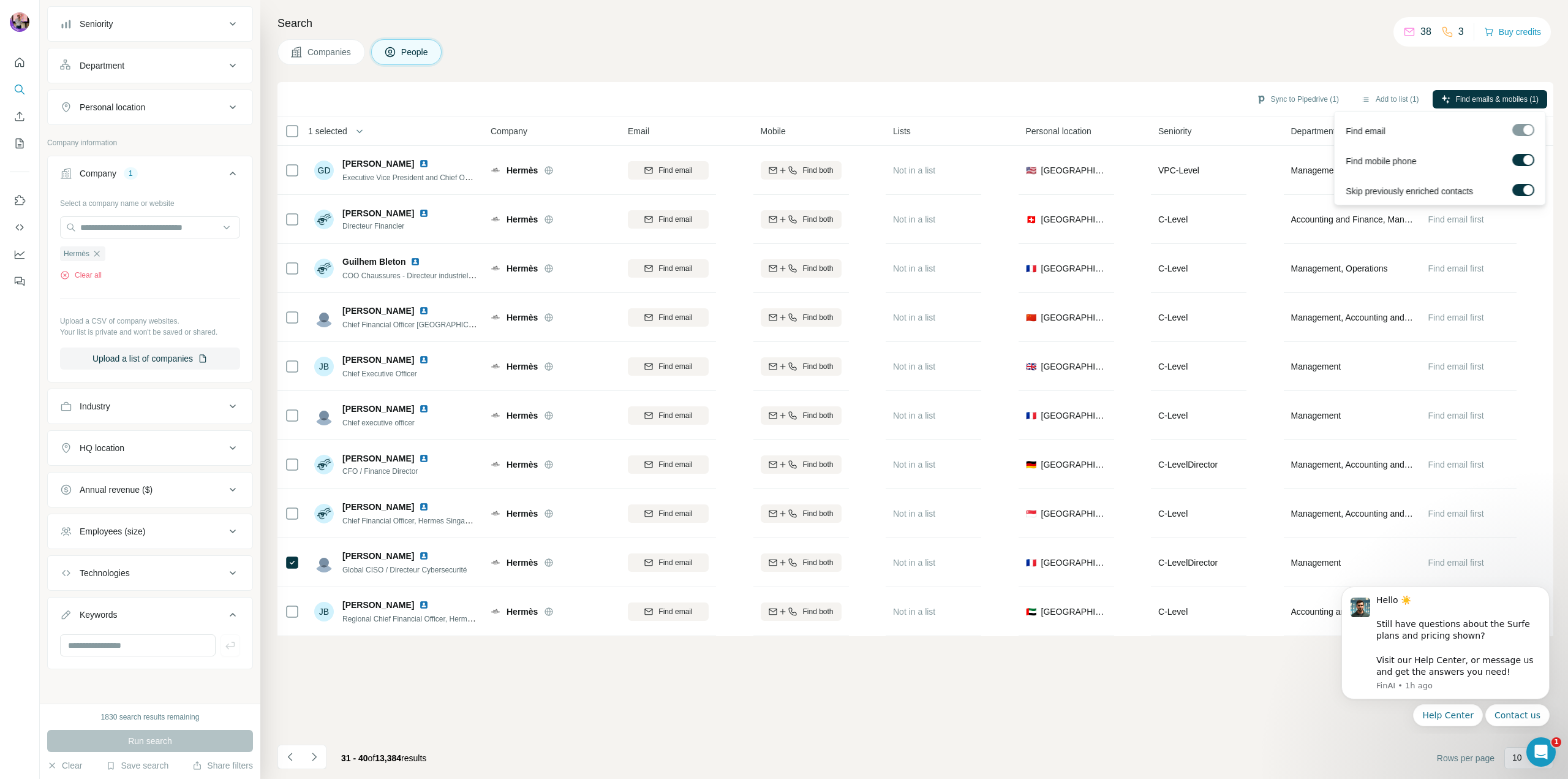
click at [1531, 130] on div at bounding box center [1523, 129] width 22 height 12
click at [1493, 90] on button "Find emails & mobiles (1)" at bounding box center [1490, 99] width 115 height 18
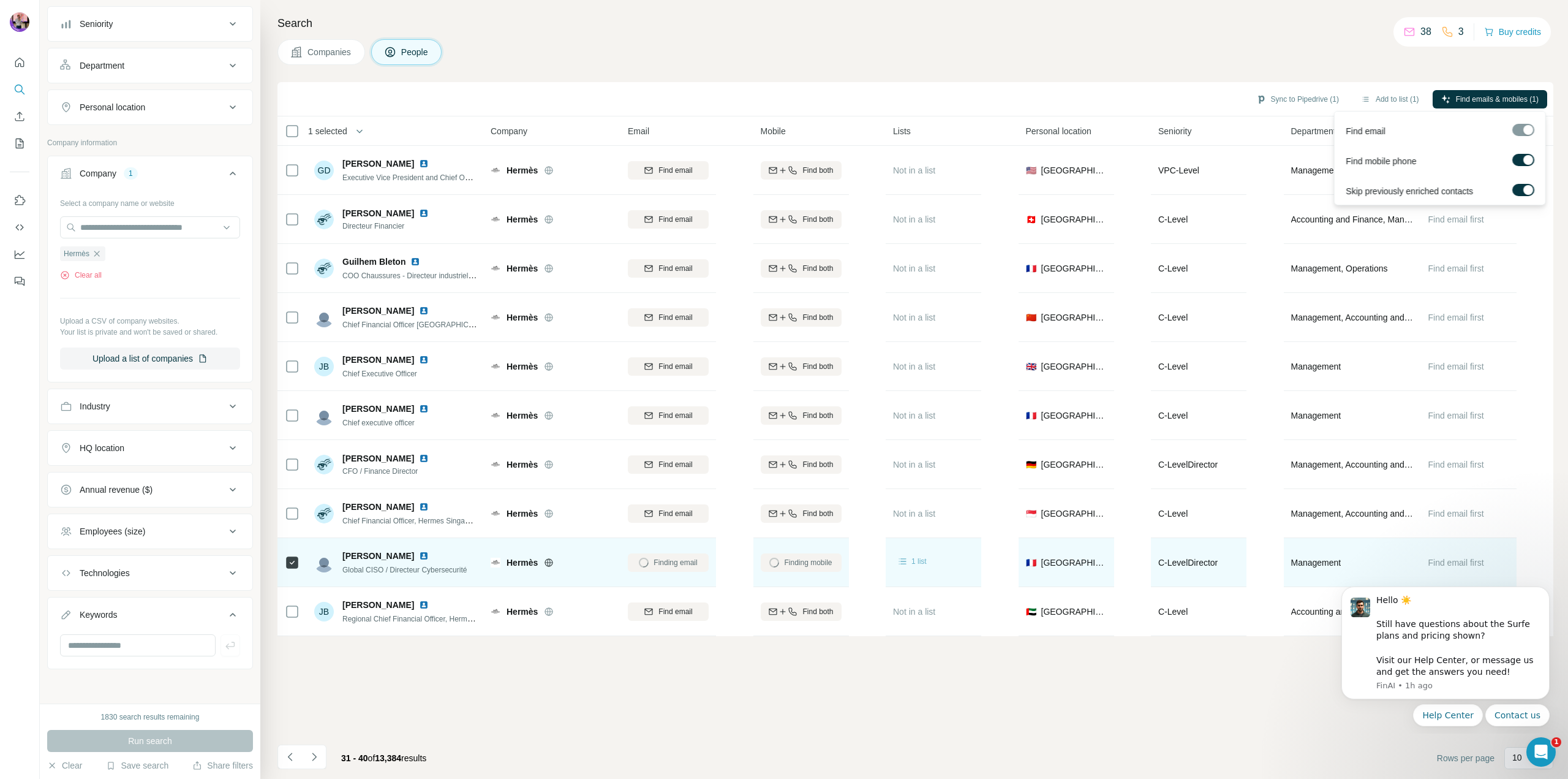
click at [901, 559] on icon at bounding box center [902, 560] width 7 height 6
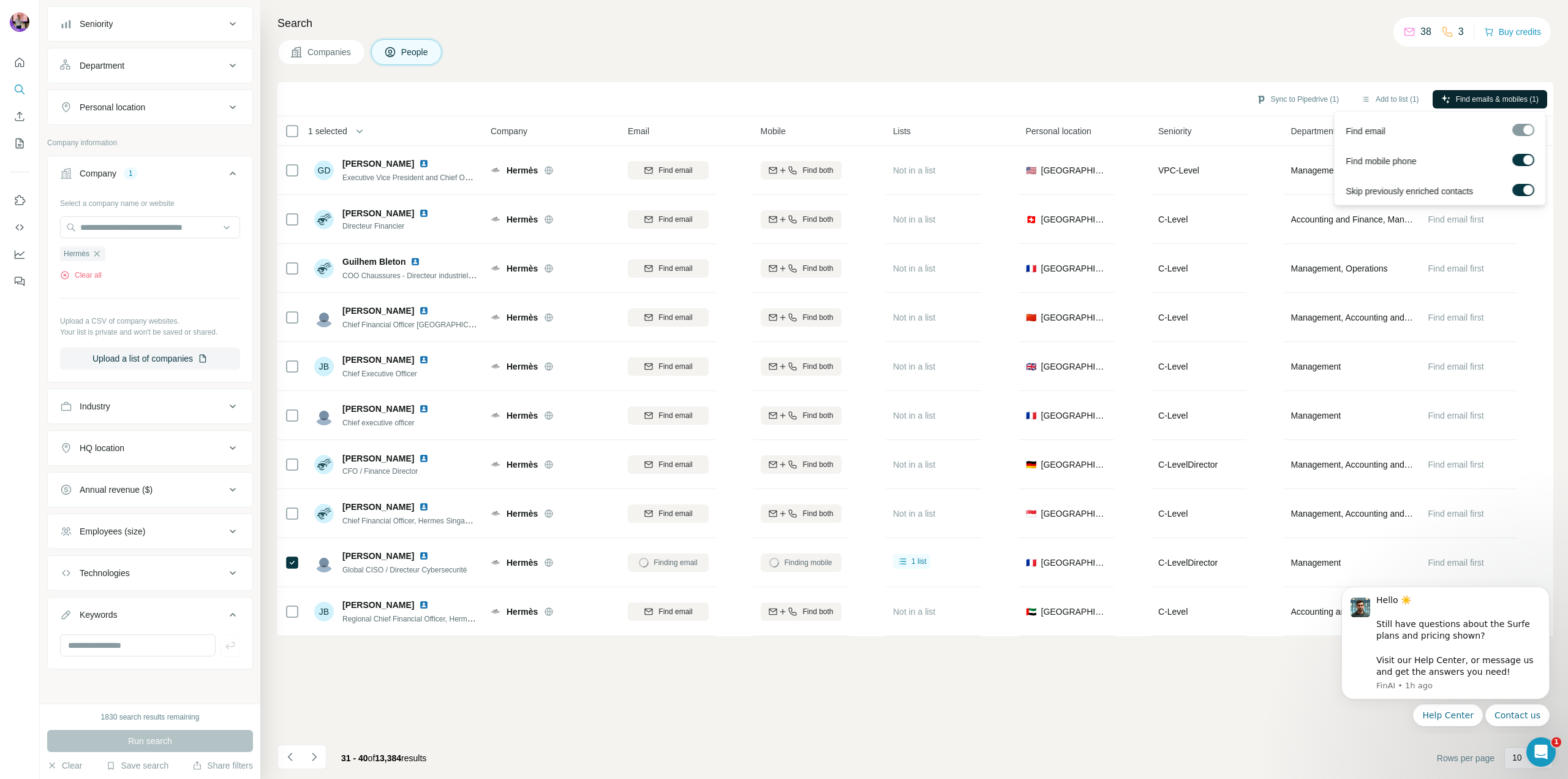
click at [1474, 93] on span "Find emails & mobiles (1)" at bounding box center [1497, 98] width 83 height 11
click at [801, 657] on div "Sync to Pipedrive (1) Add to list (1) Find emails & mobiles (1) 1 selected Peop…" at bounding box center [915, 430] width 1276 height 697
click at [319, 763] on button "Navigate to next page" at bounding box center [314, 757] width 25 height 25
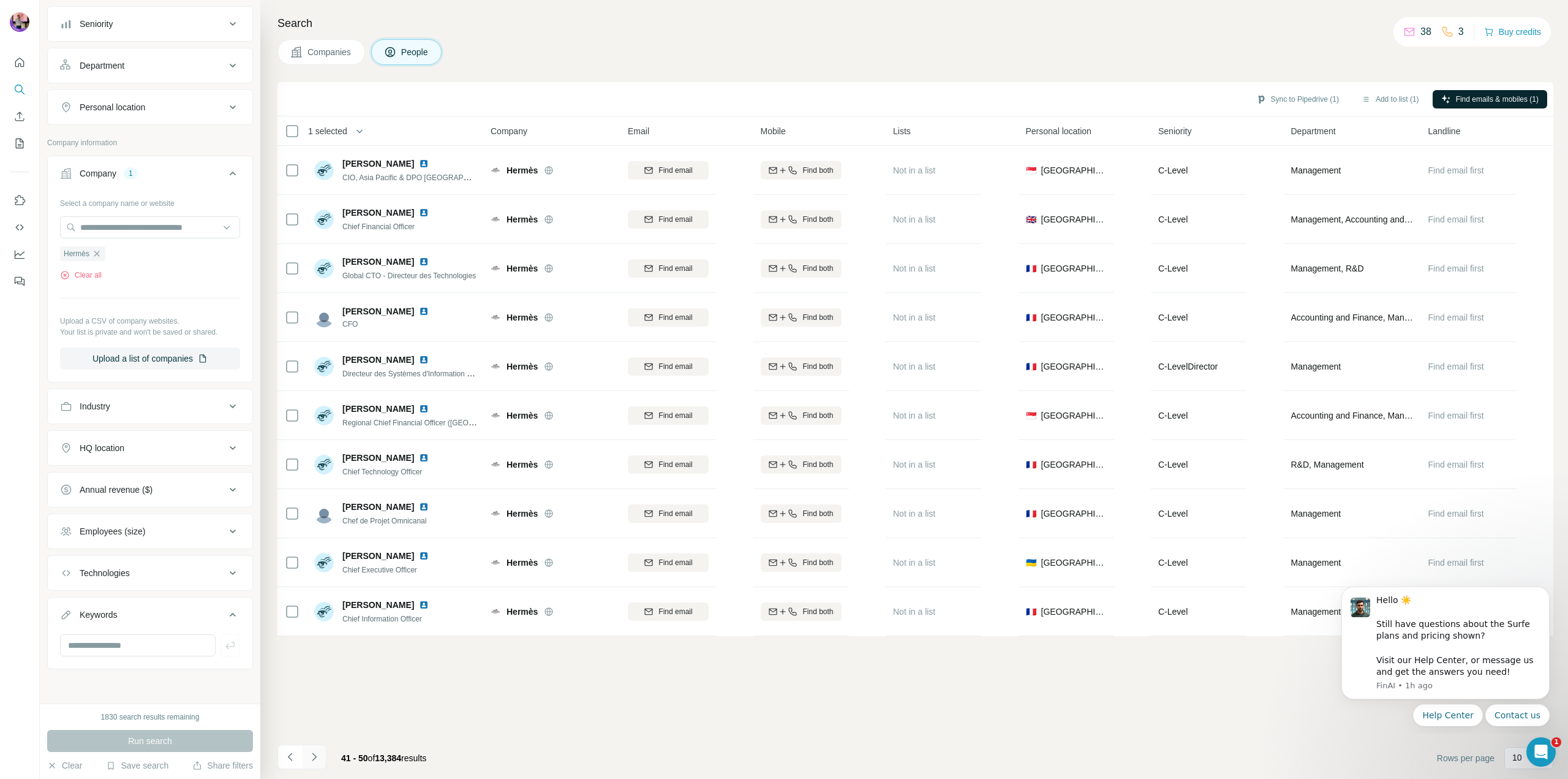
click at [318, 748] on button "Navigate to next page" at bounding box center [314, 757] width 25 height 25
click at [121, 98] on button "Personal location" at bounding box center [150, 107] width 205 height 29
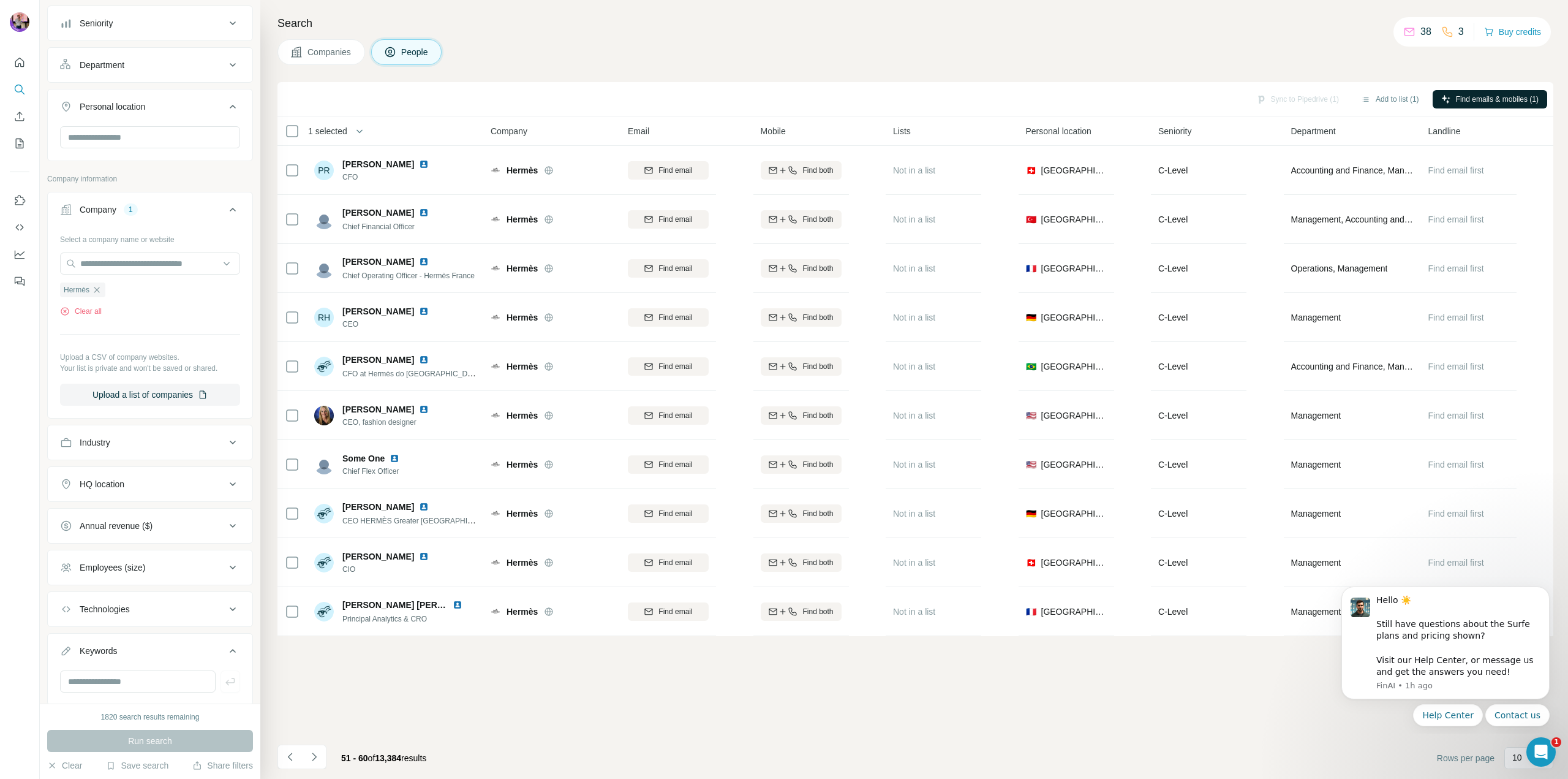
click at [121, 98] on button "Personal location" at bounding box center [150, 109] width 205 height 34
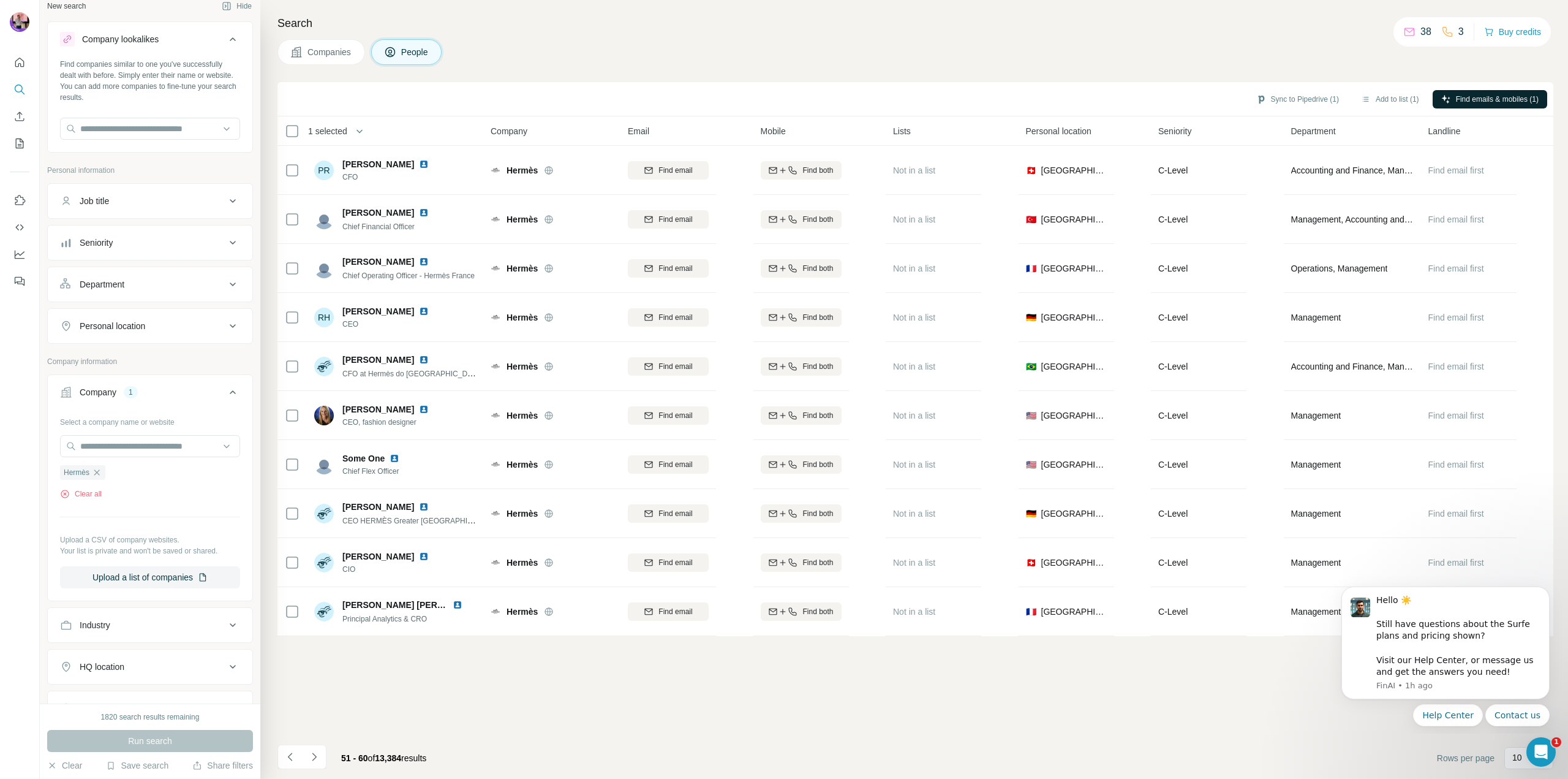
scroll to position [0, 0]
click at [156, 213] on div "Job title" at bounding box center [142, 211] width 165 height 12
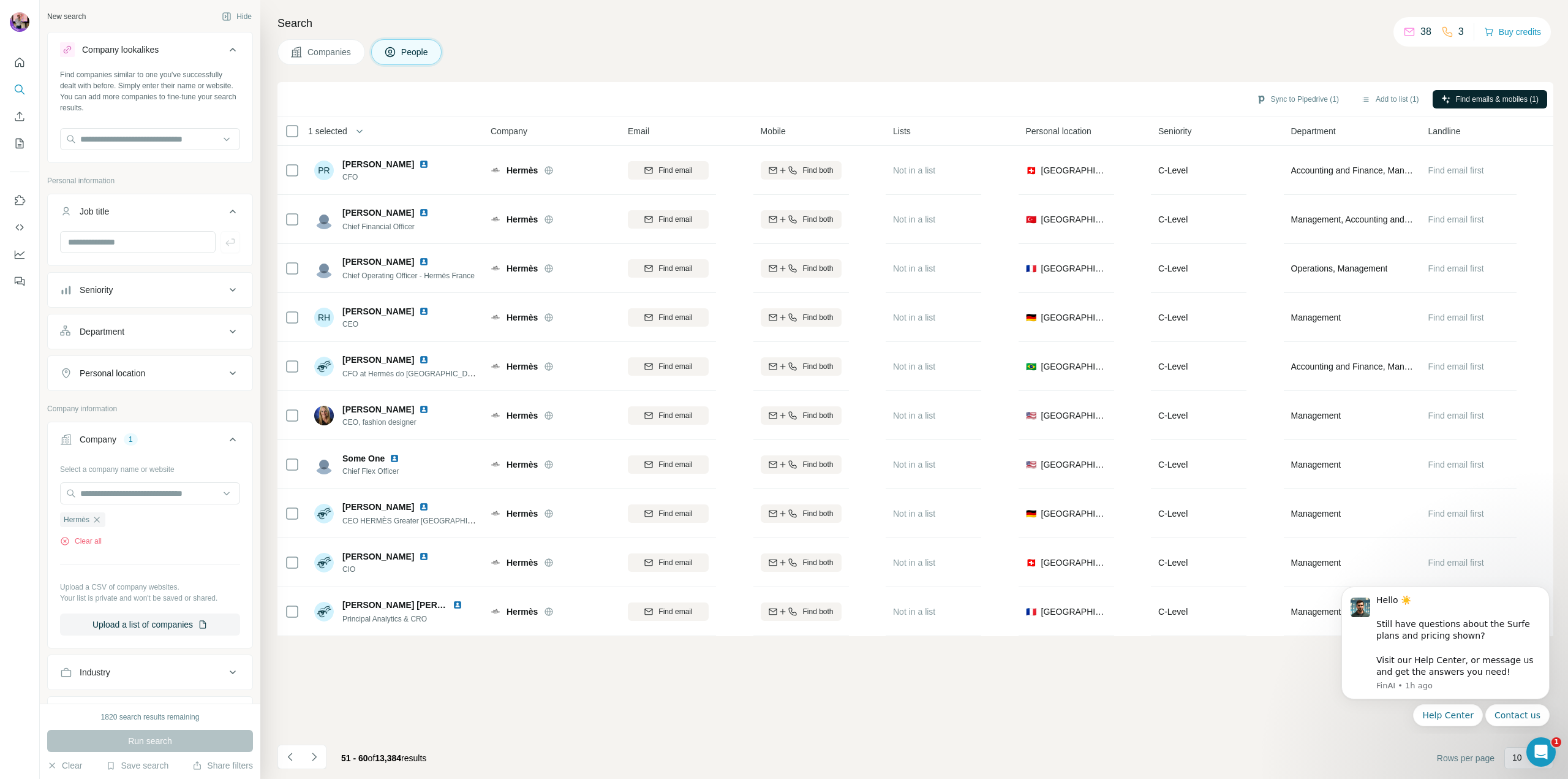
click at [328, 51] on span "Companies" at bounding box center [330, 52] width 45 height 12
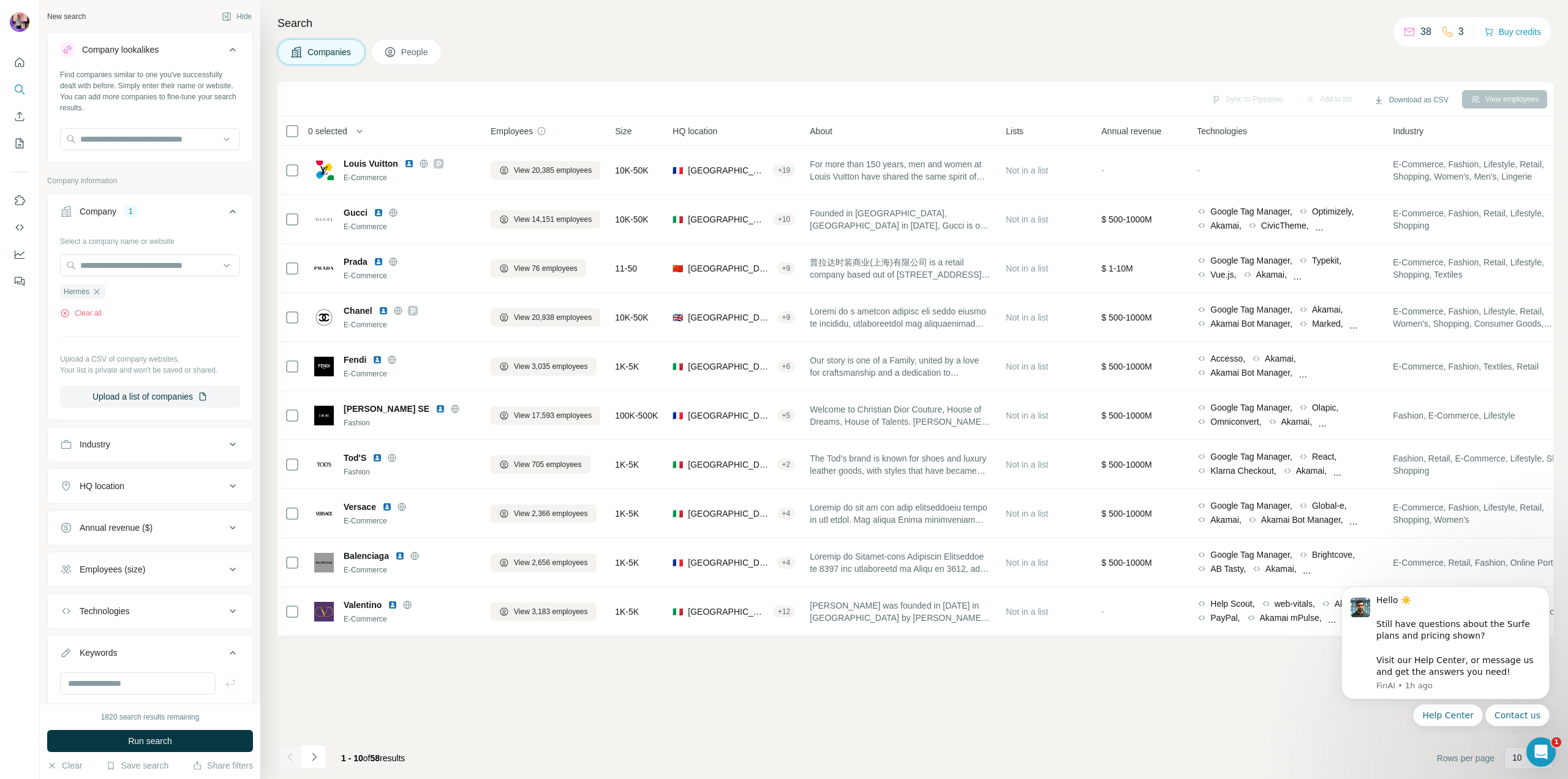
click at [422, 52] on span "People" at bounding box center [415, 52] width 28 height 12
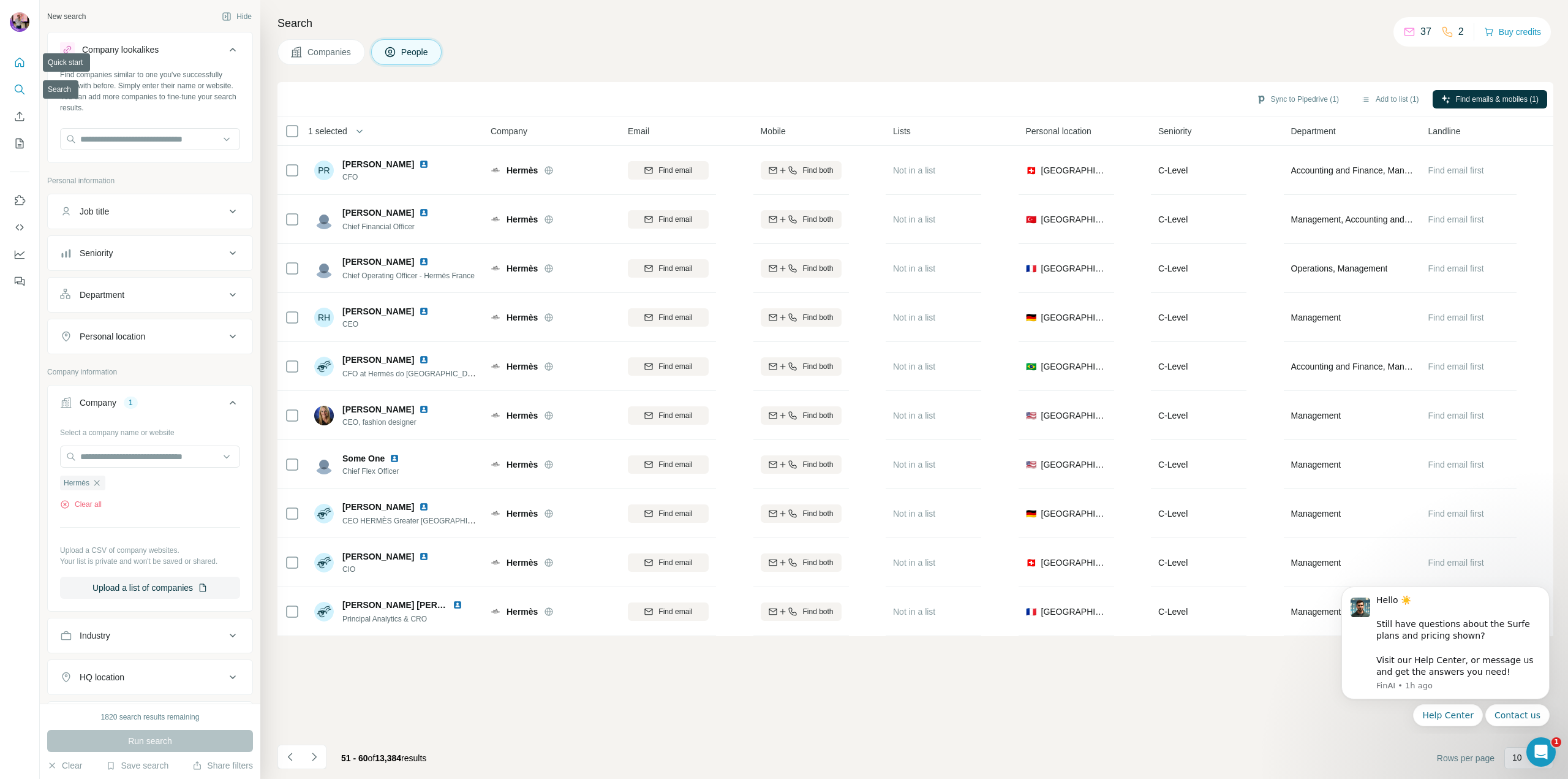
click at [23, 62] on icon "Quick start" at bounding box center [19, 62] width 12 height 12
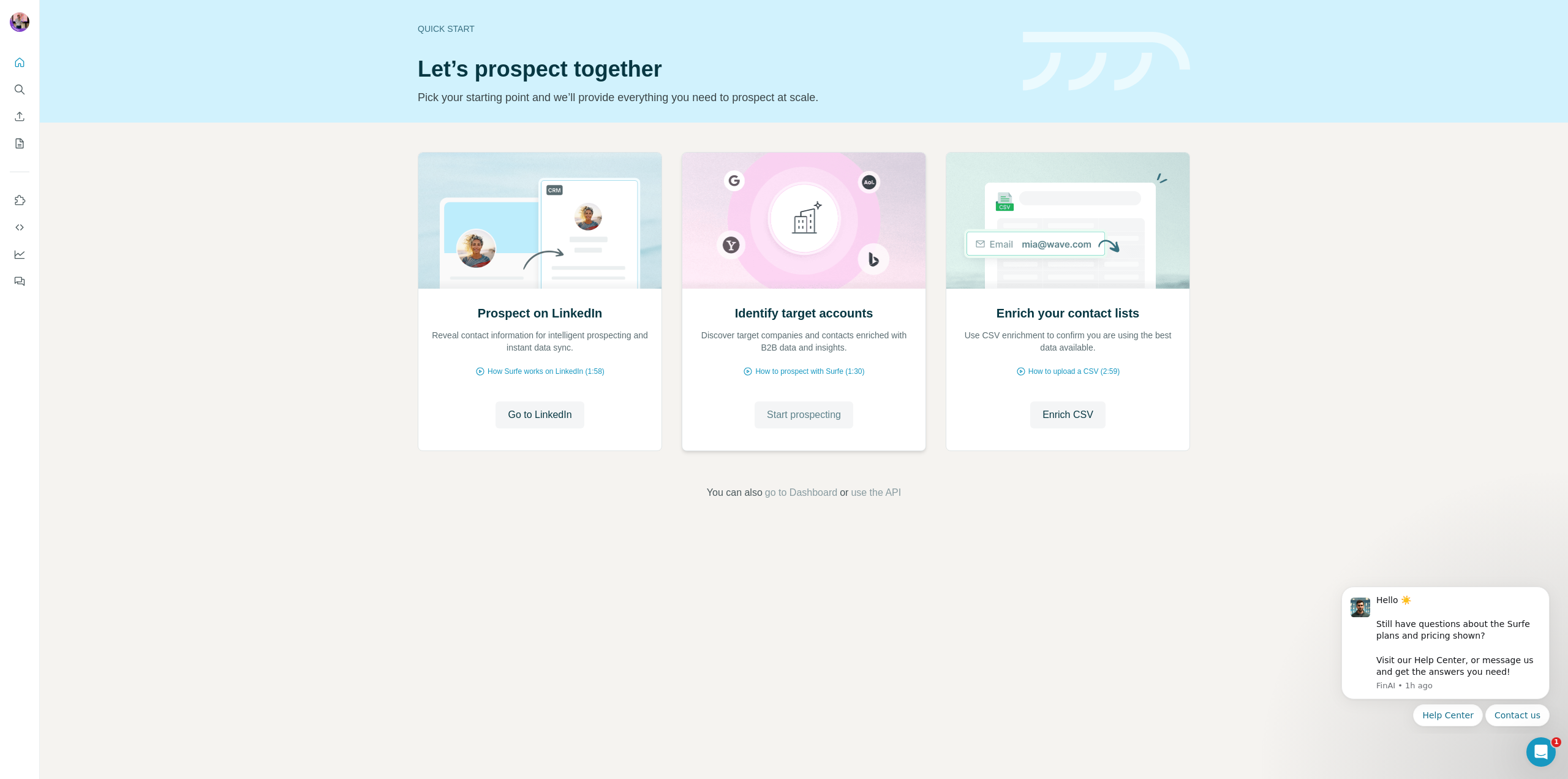
click at [819, 418] on span "Start prospecting" at bounding box center [804, 414] width 75 height 15
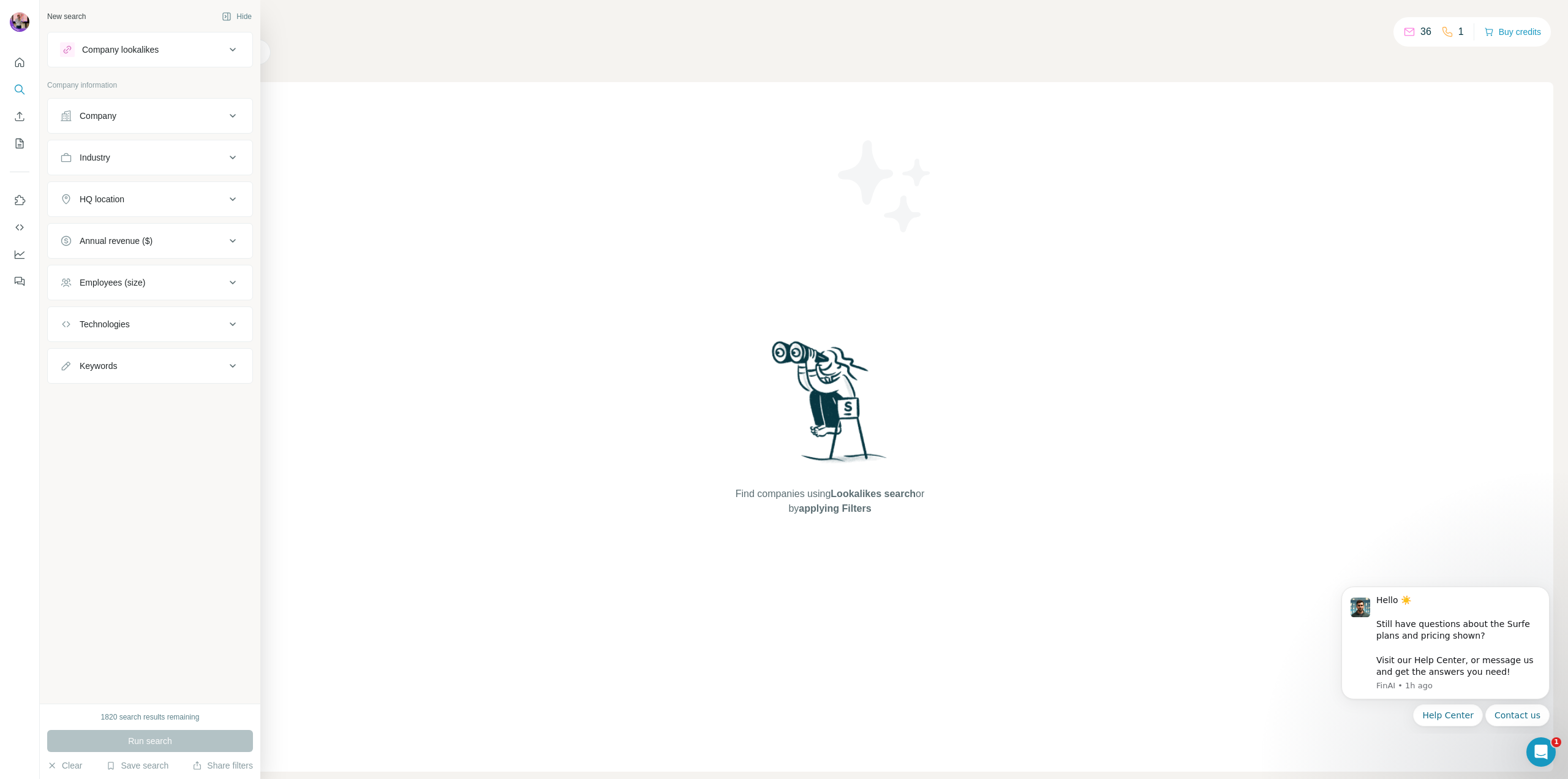
click at [91, 105] on button "Company" at bounding box center [150, 115] width 205 height 29
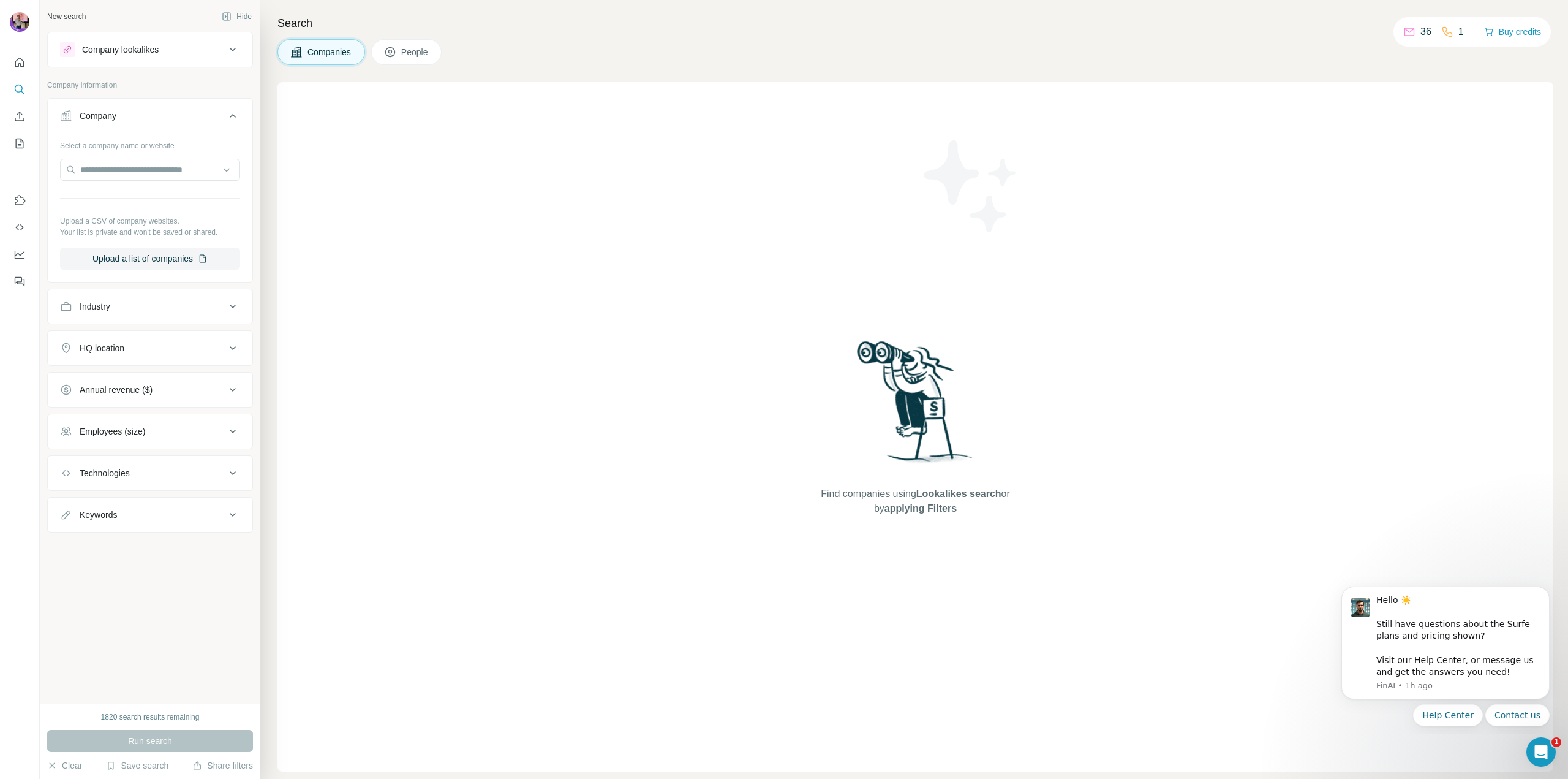
click at [91, 105] on button "Company" at bounding box center [150, 118] width 205 height 34
click at [134, 114] on div "Company" at bounding box center [142, 115] width 165 height 12
click at [133, 52] on div "Company lookalikes" at bounding box center [120, 49] width 77 height 12
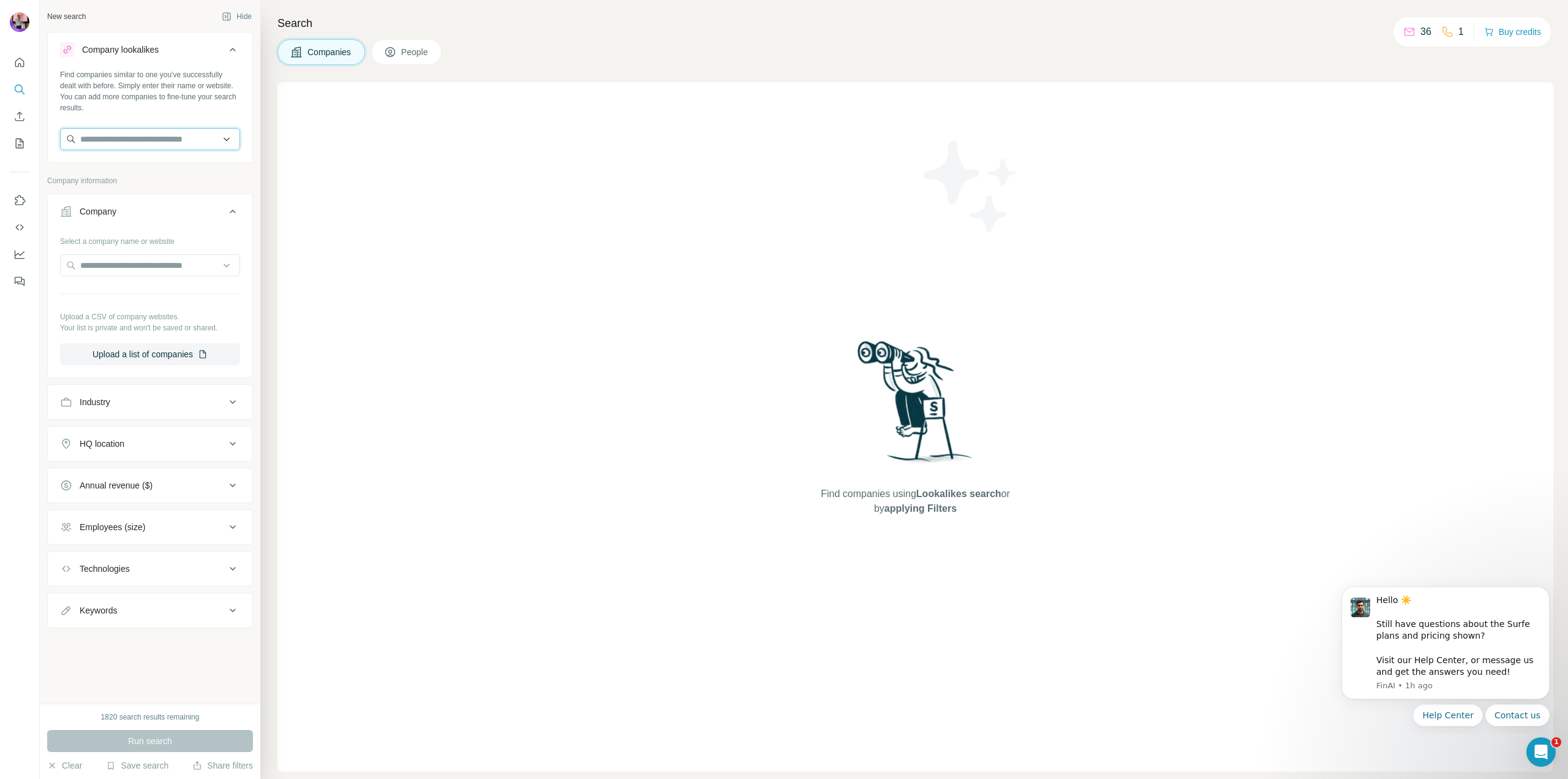
click at [123, 129] on input "text" at bounding box center [150, 138] width 180 height 22
click at [123, 134] on input "text" at bounding box center [150, 138] width 180 height 22
type input "**********"
click at [160, 168] on div "TotalEnergies [DOMAIN_NAME]" at bounding box center [150, 172] width 174 height 33
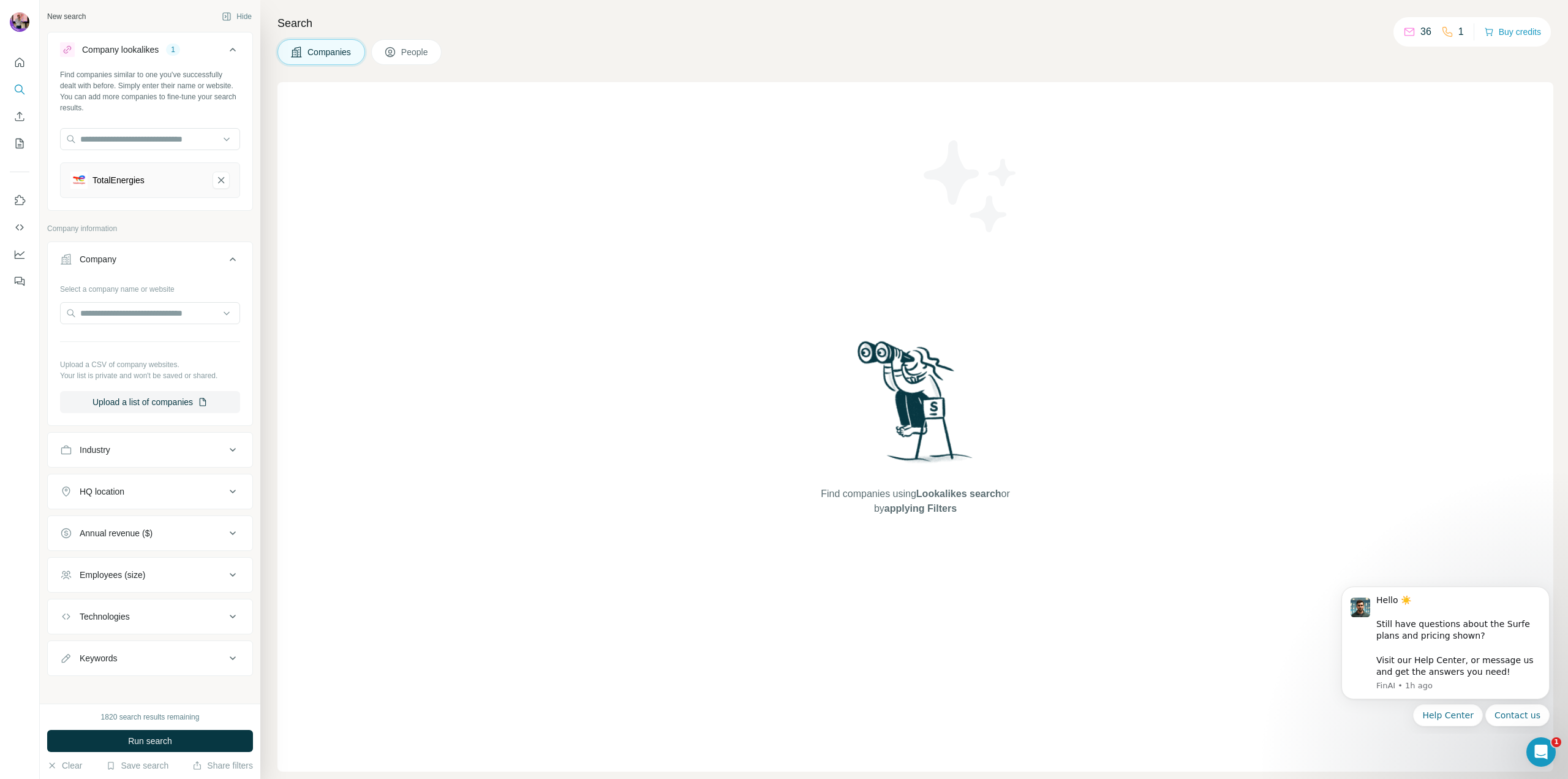
click at [359, 157] on div "Find companies using Lookalikes search or by applying Filters" at bounding box center [915, 427] width 1276 height 690
click at [18, 226] on icon "Use Surfe API" at bounding box center [20, 227] width 8 height 6
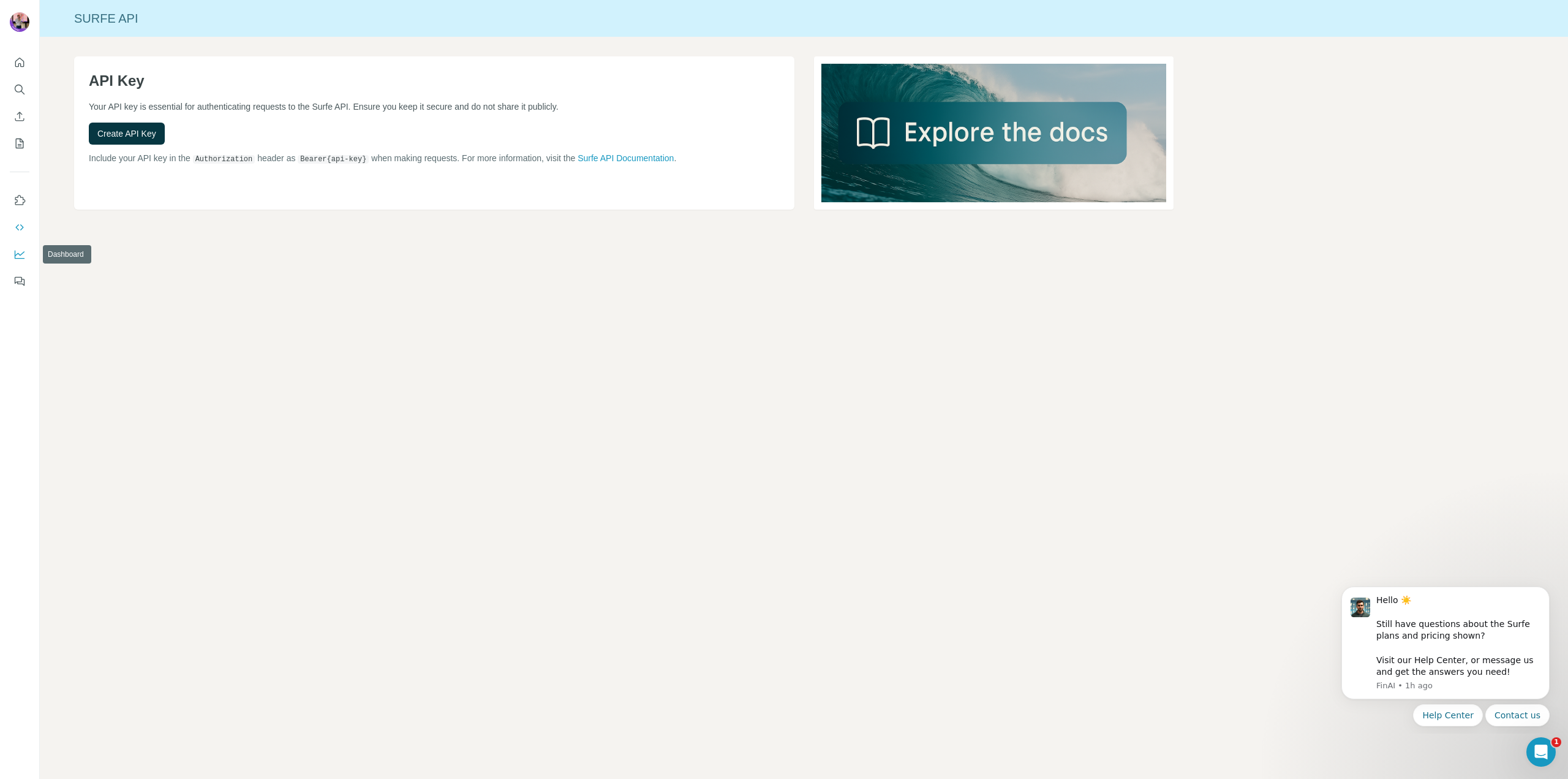
click at [18, 258] on icon "Dashboard" at bounding box center [20, 255] width 10 height 8
click at [19, 278] on icon "Feedback" at bounding box center [19, 281] width 12 height 12
click at [29, 139] on div at bounding box center [20, 168] width 39 height 248
click at [17, 142] on icon "My lists" at bounding box center [19, 143] width 12 height 12
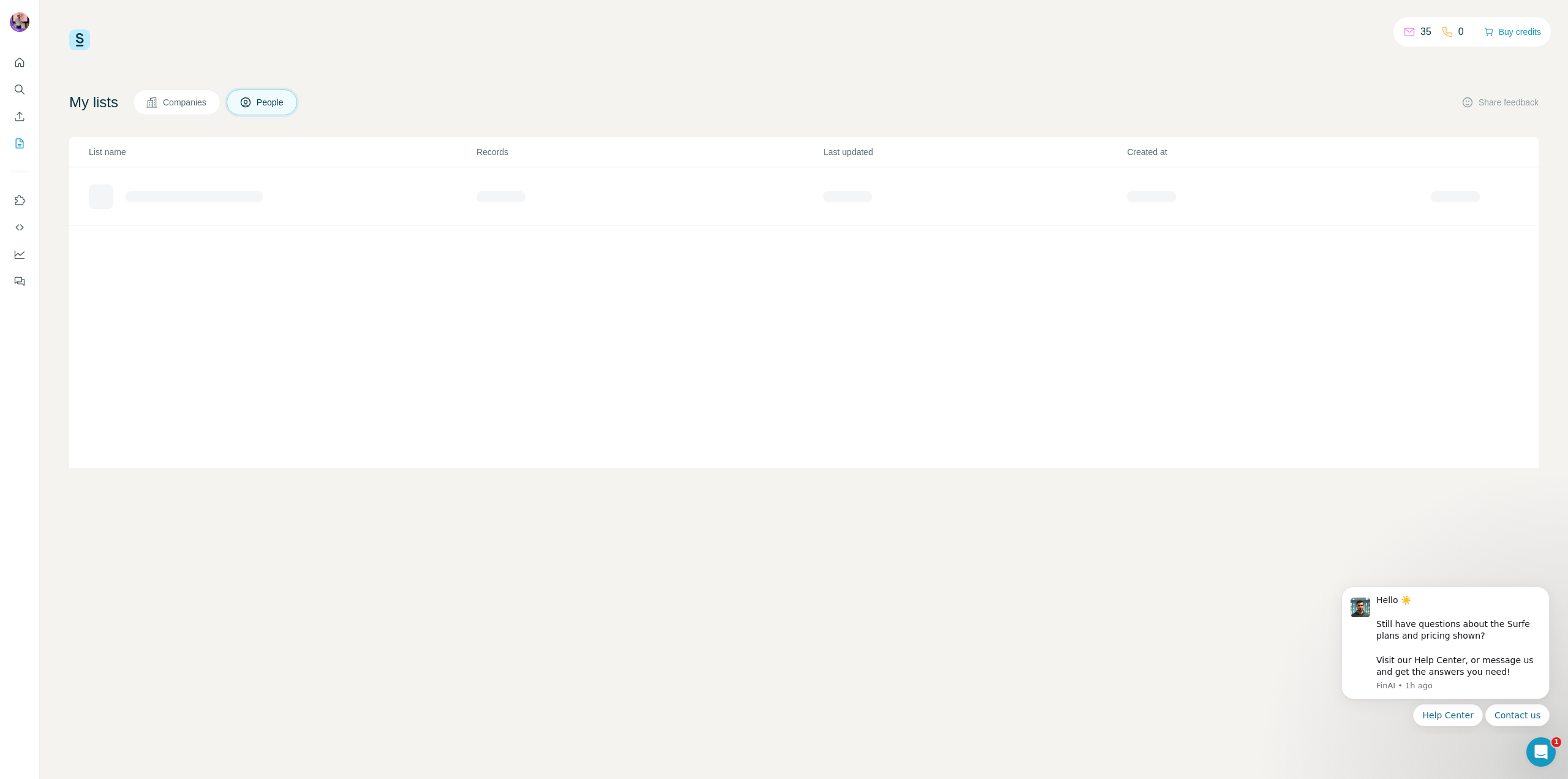
click at [424, 262] on div "List name Records Last updated Created at" at bounding box center [804, 303] width 1470 height 331
click at [201, 105] on span "Companies" at bounding box center [185, 102] width 45 height 12
click at [23, 94] on icon "Search" at bounding box center [19, 89] width 12 height 12
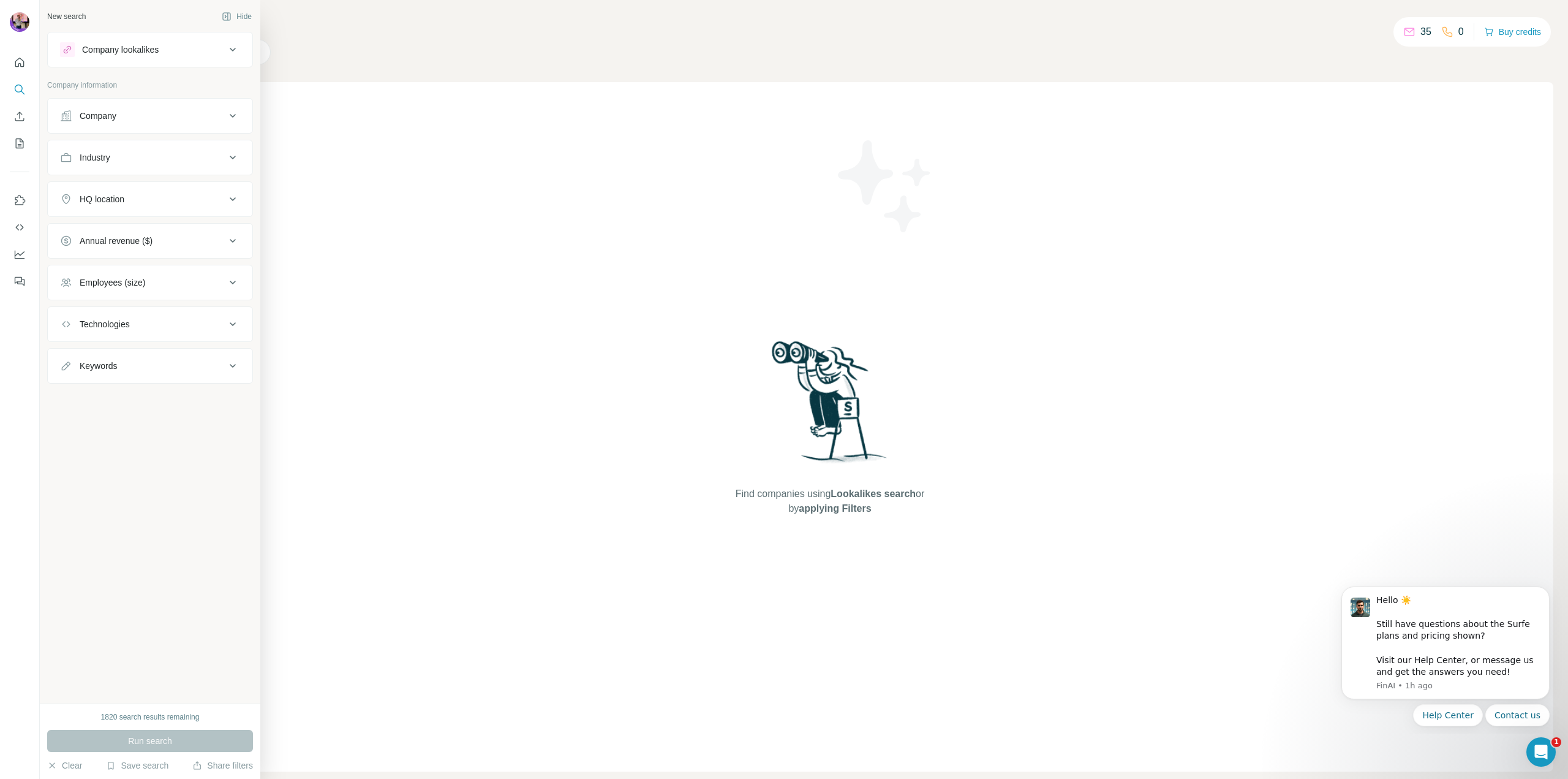
click at [156, 48] on div "Company lookalikes" at bounding box center [120, 49] width 77 height 12
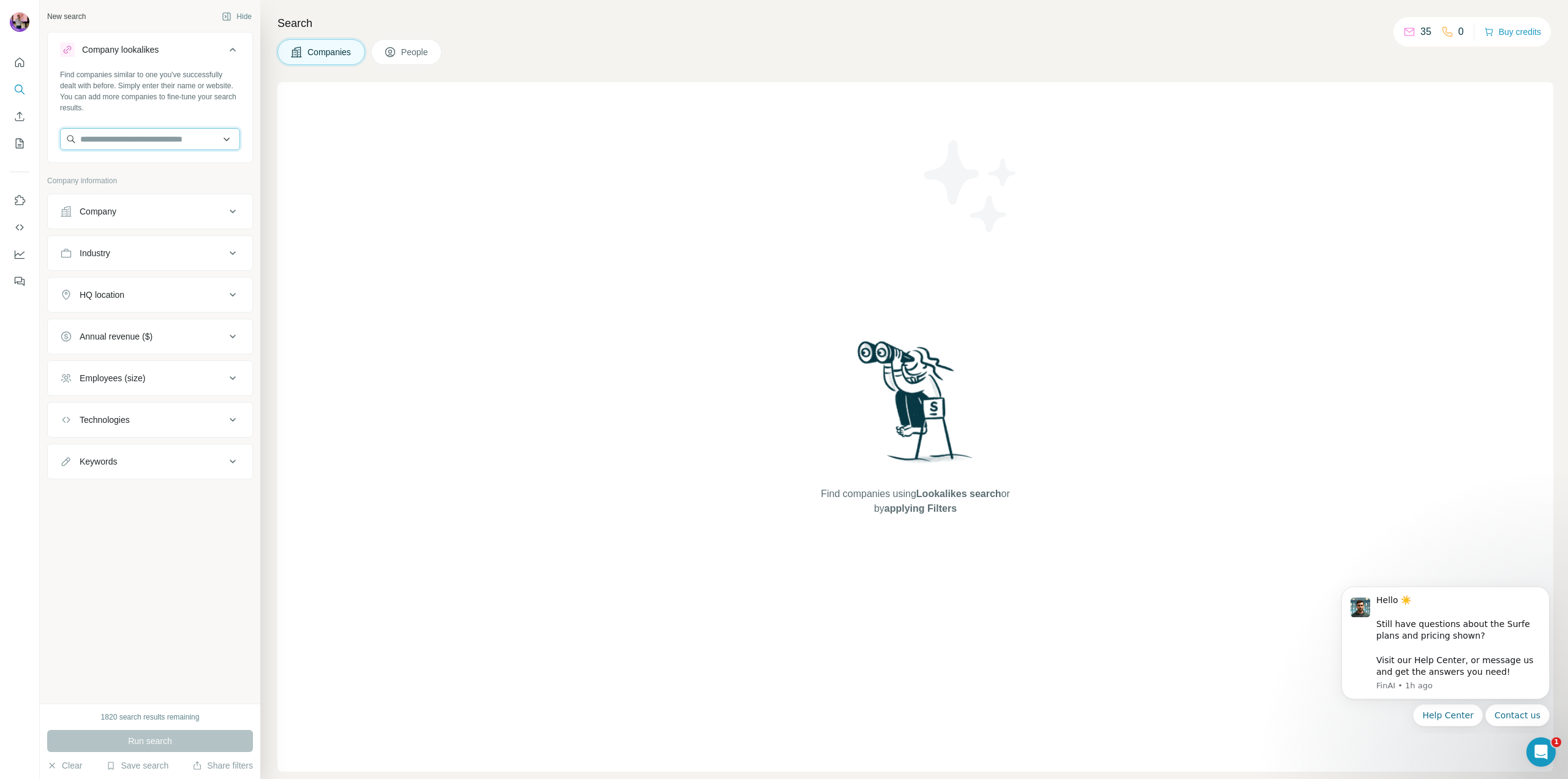
click at [109, 134] on input "text" at bounding box center [150, 138] width 180 height 22
type input "******"
click at [128, 171] on p "Hermès" at bounding box center [124, 166] width 59 height 12
click at [152, 733] on button "Run search" at bounding box center [150, 741] width 206 height 22
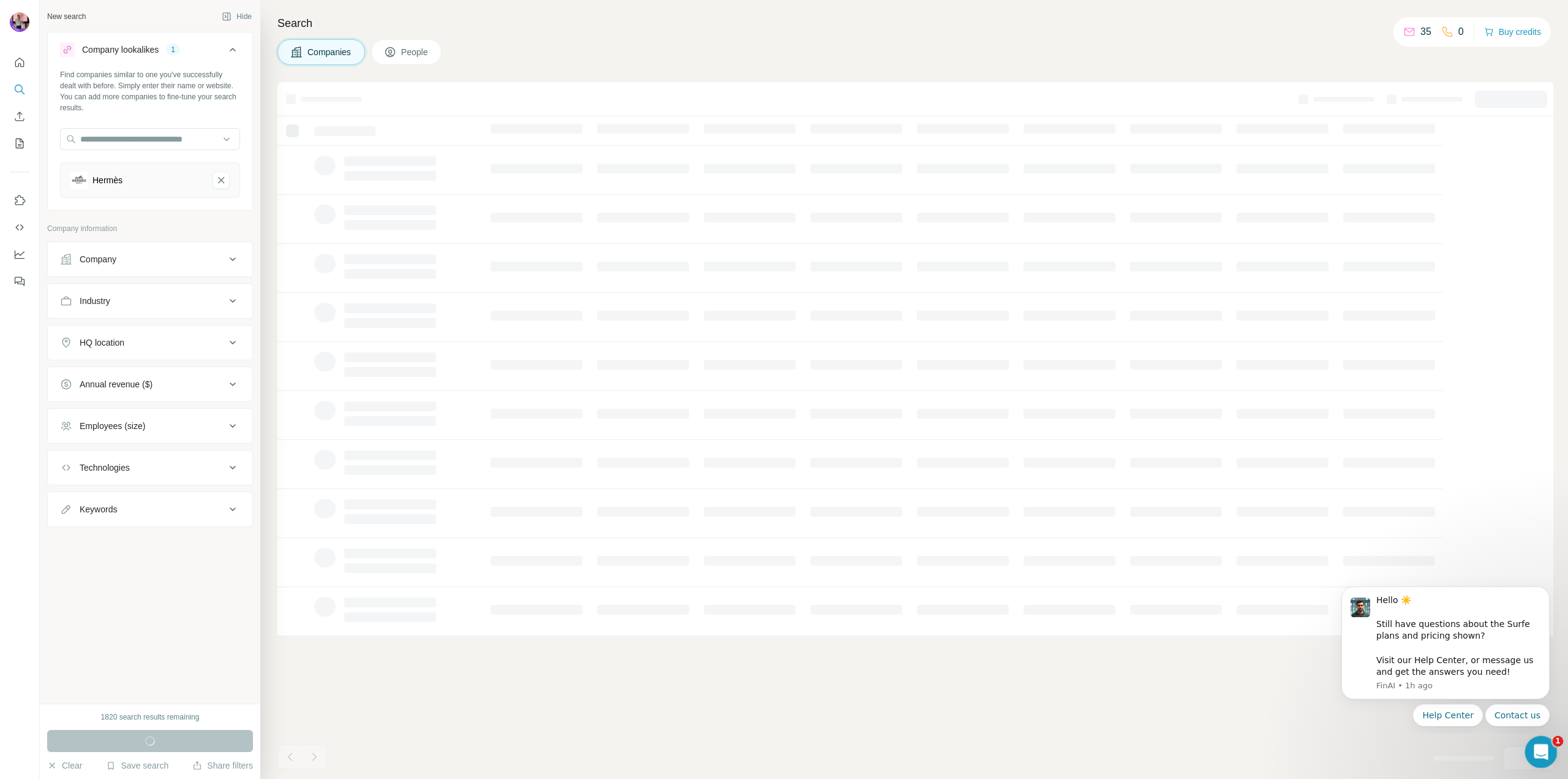
click at [1535, 736] on html at bounding box center [1539, 750] width 29 height 29
click at [1539, 748] on icon "Open Intercom Messenger" at bounding box center [1539, 750] width 20 height 20
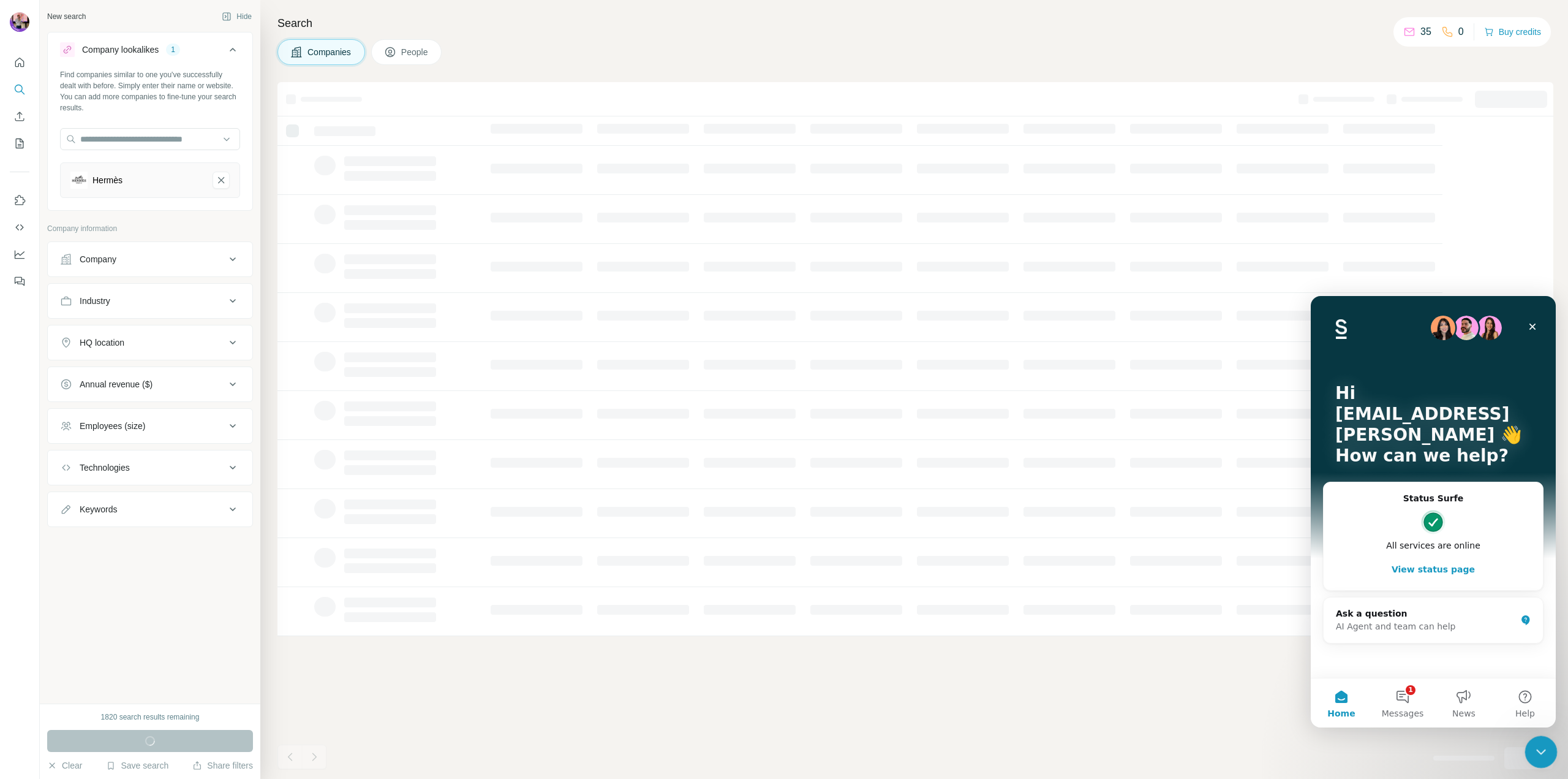
click at [1539, 748] on icon "Close Intercom Messenger" at bounding box center [1539, 750] width 15 height 15
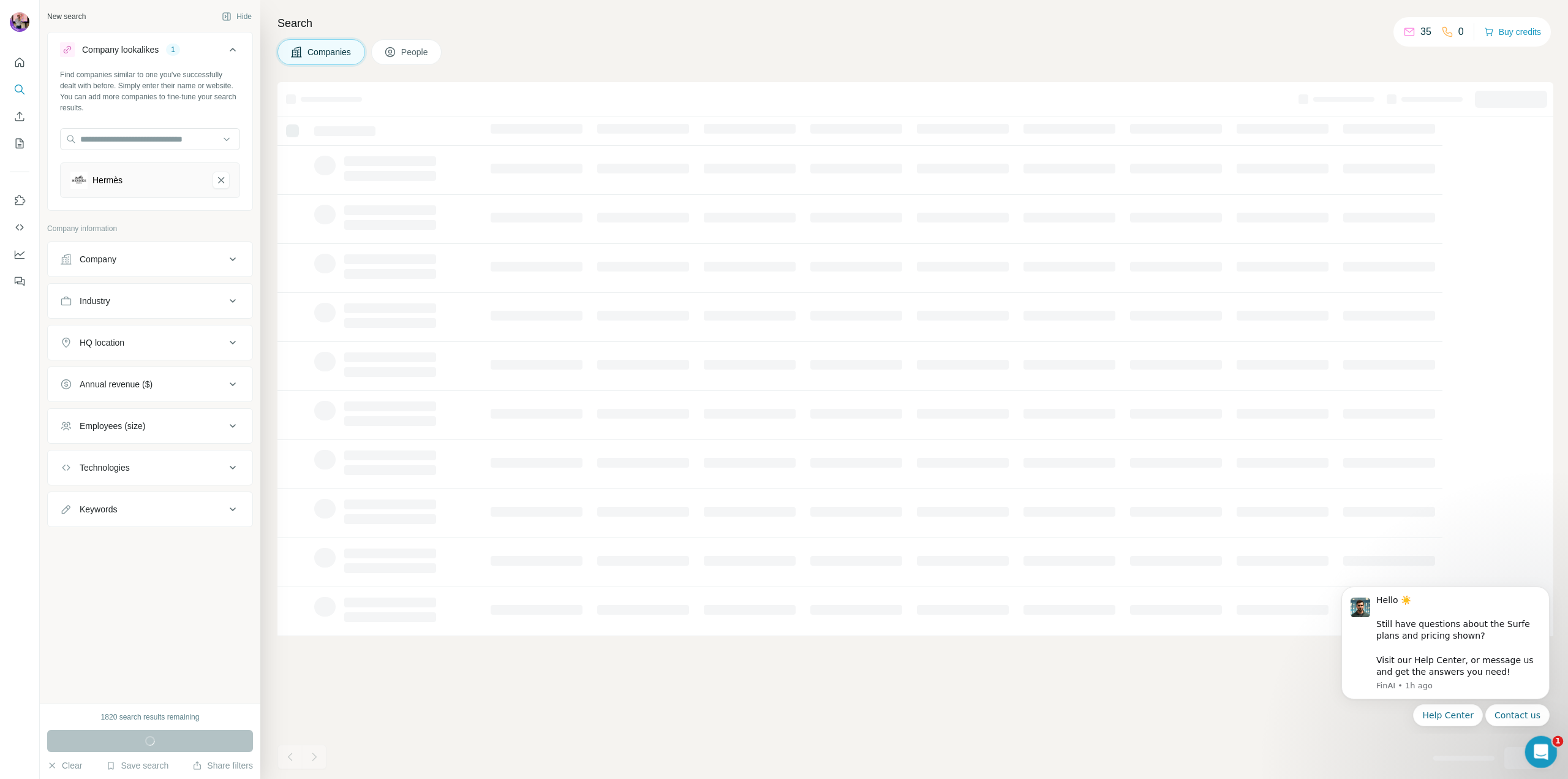
click at [1528, 739] on div "Open Intercom Messenger" at bounding box center [1539, 750] width 40 height 40
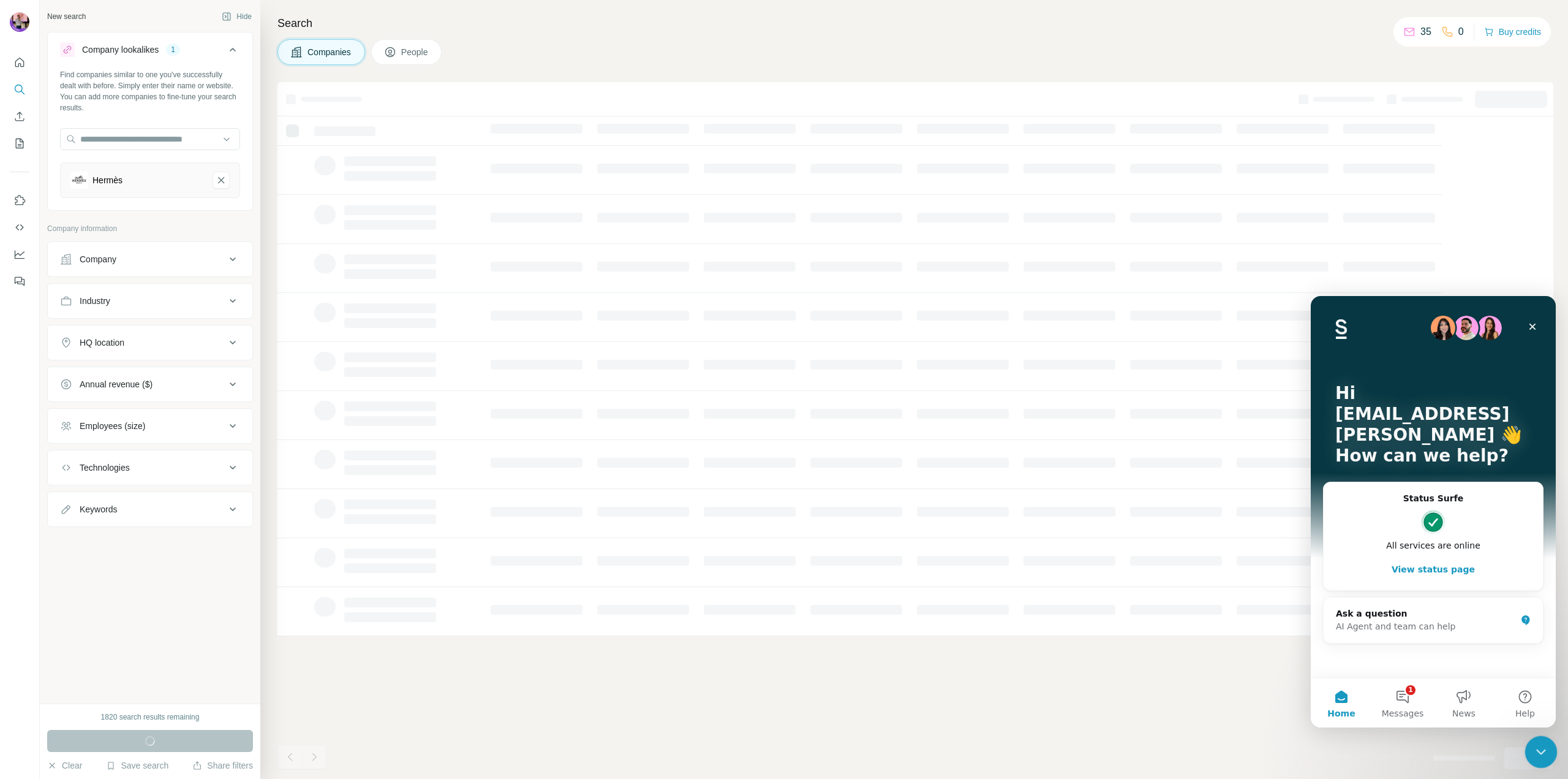
click at [1534, 748] on icon "Close Intercom Messenger" at bounding box center [1539, 750] width 15 height 15
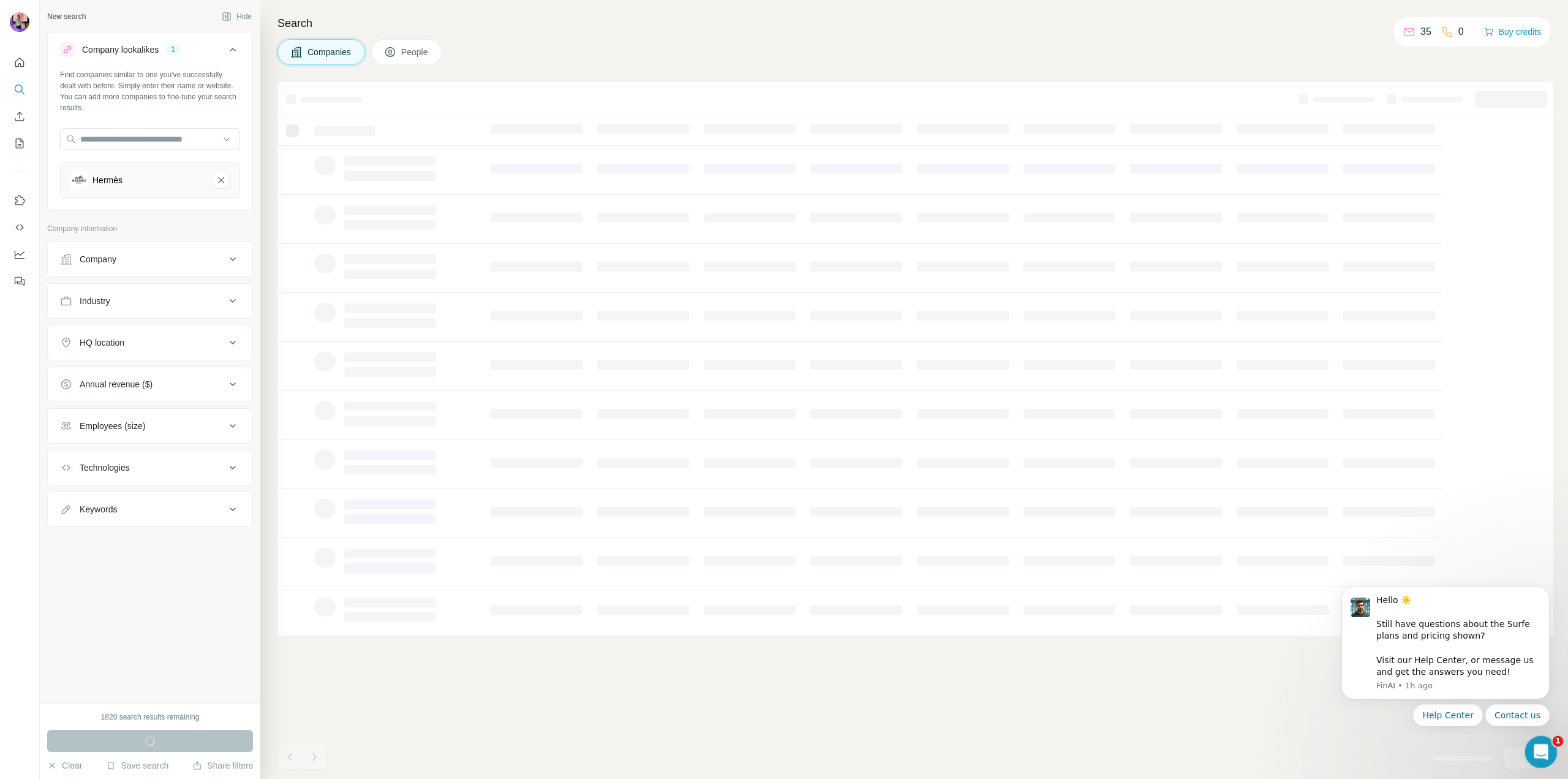
click at [1534, 748] on icon "Open Intercom Messenger" at bounding box center [1539, 750] width 20 height 20
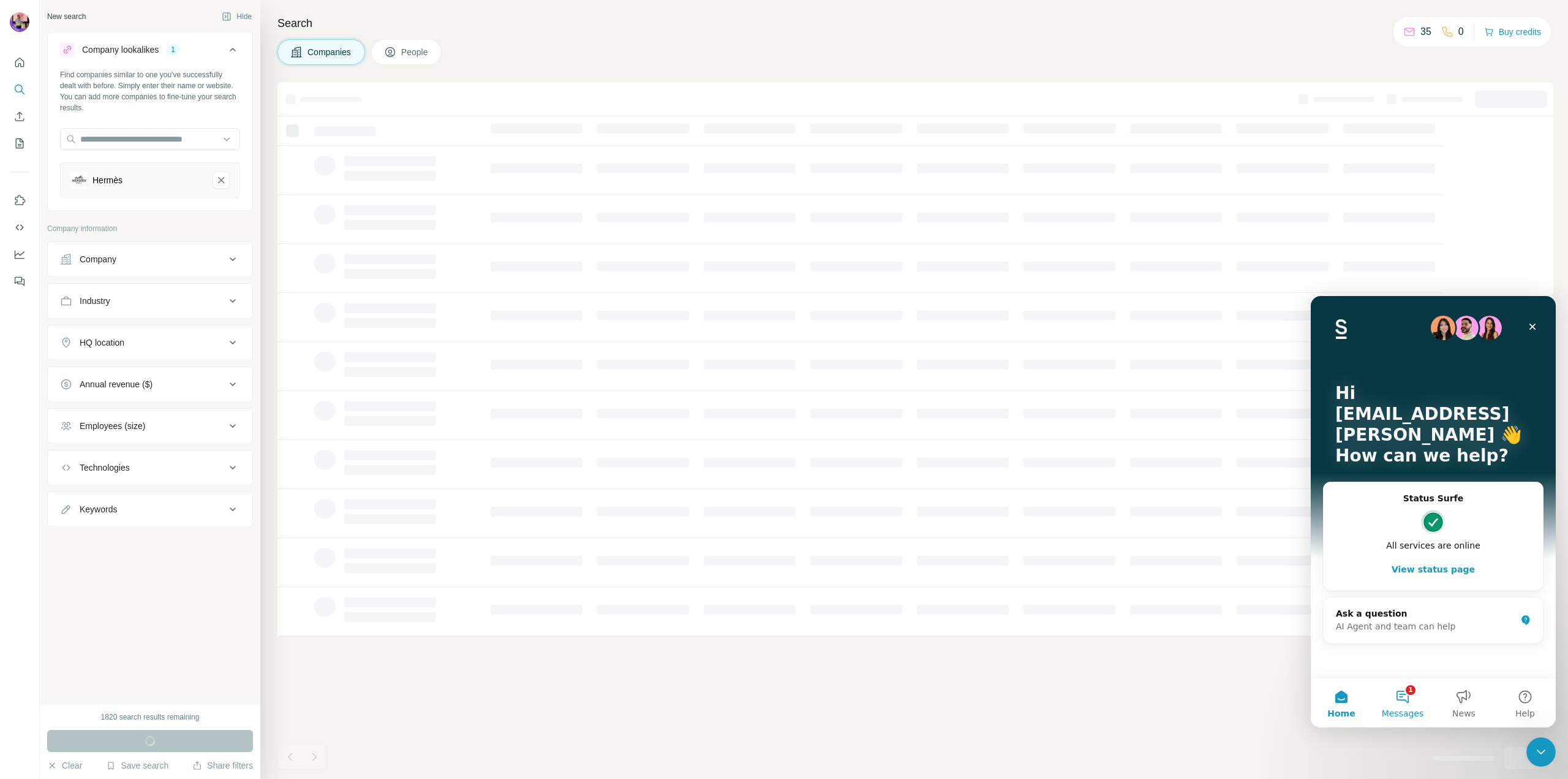
click at [1392, 715] on span "Messages" at bounding box center [1403, 713] width 43 height 8
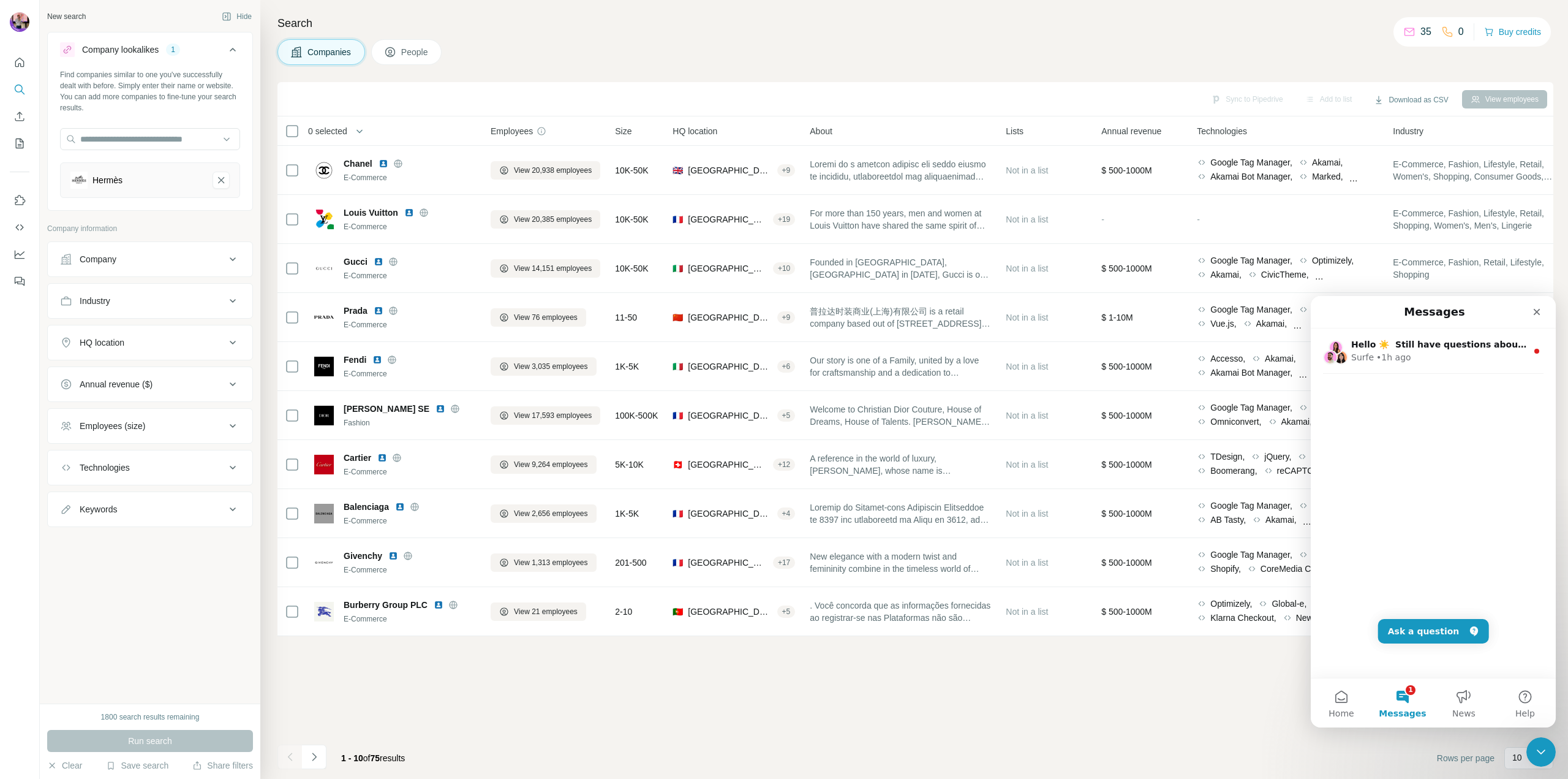
click at [1100, 699] on div "Sync to Pipedrive Add to list Download as CSV View employees 0 selected Compani…" at bounding box center [915, 430] width 1276 height 697
click at [1538, 748] on icon "Close Intercom Messenger" at bounding box center [1539, 750] width 15 height 15
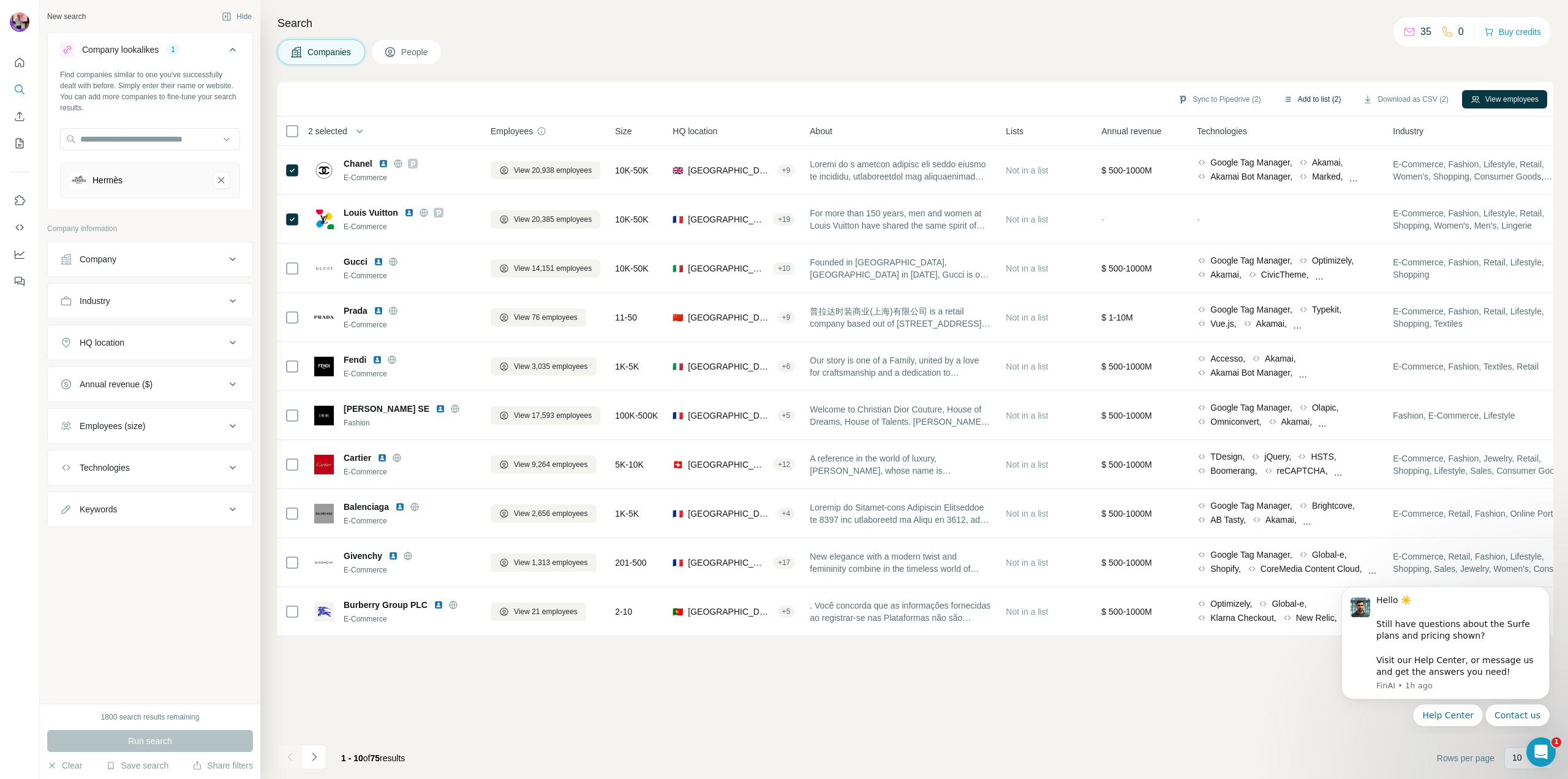
click at [1306, 100] on button "Add to list (2)" at bounding box center [1313, 99] width 75 height 18
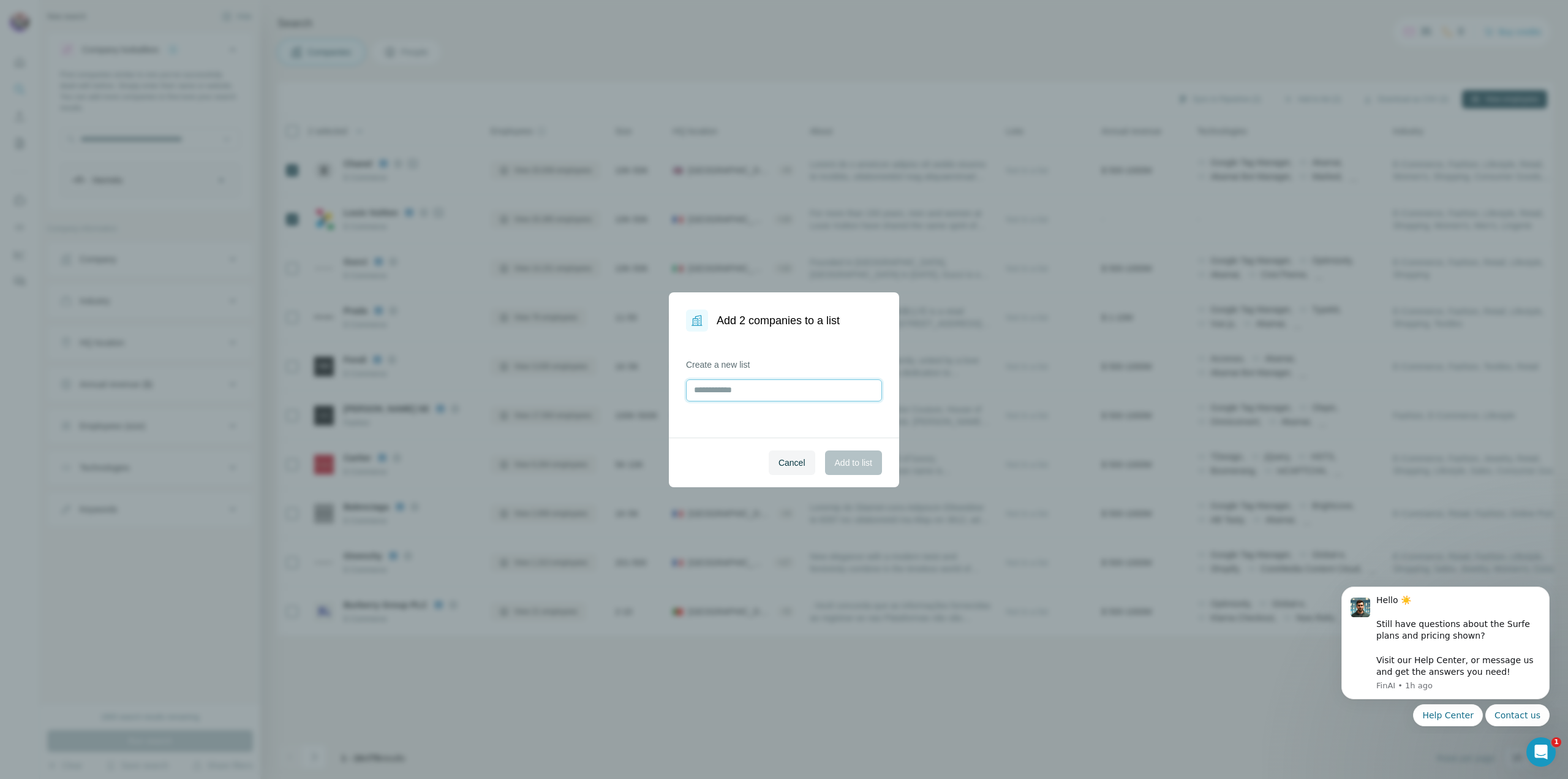
click at [761, 386] on input "text" at bounding box center [784, 390] width 196 height 22
type input "******"
click at [856, 464] on span "Add to list" at bounding box center [854, 462] width 38 height 12
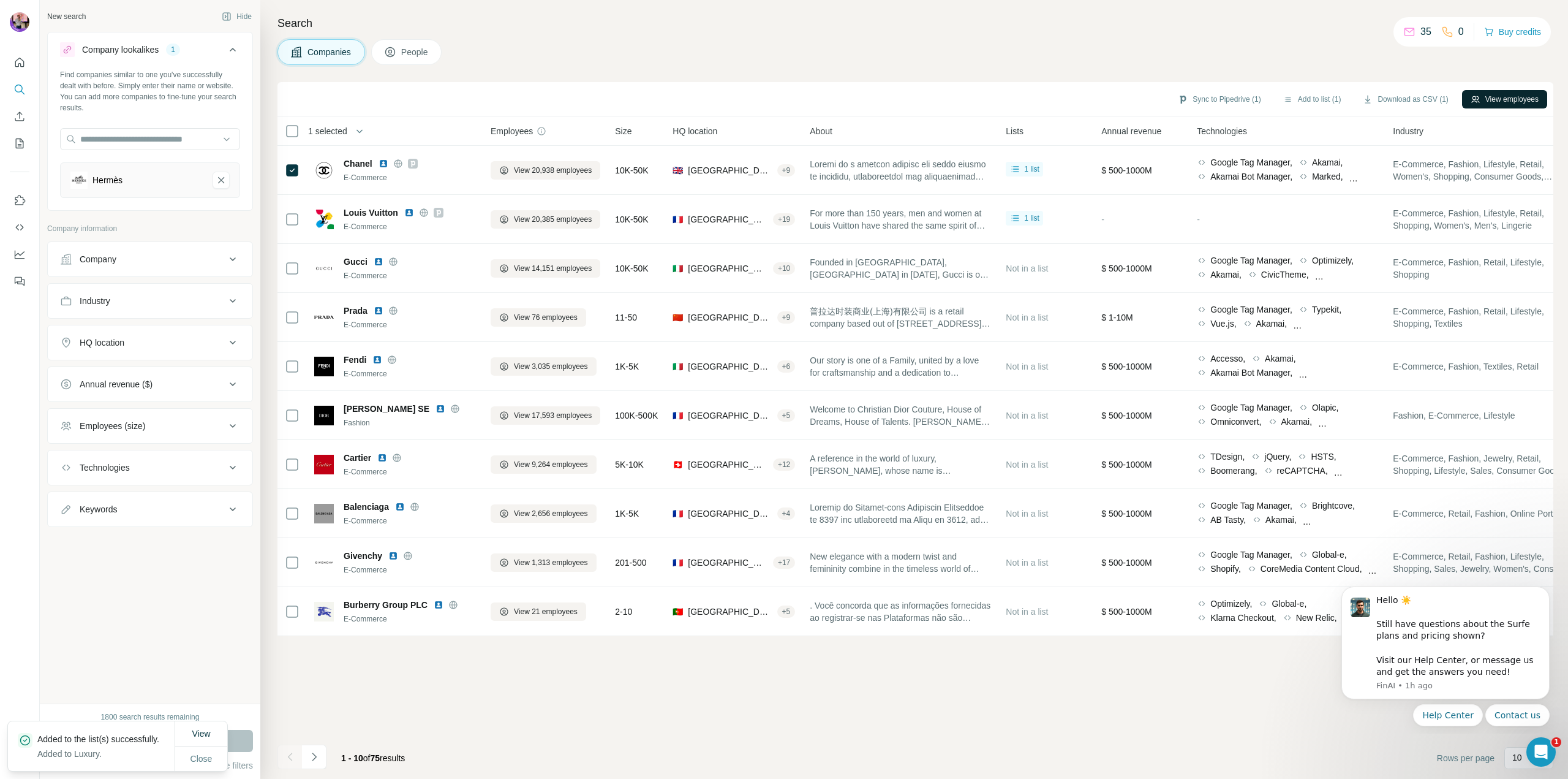
click at [1483, 102] on button "View employees" at bounding box center [1505, 99] width 85 height 18
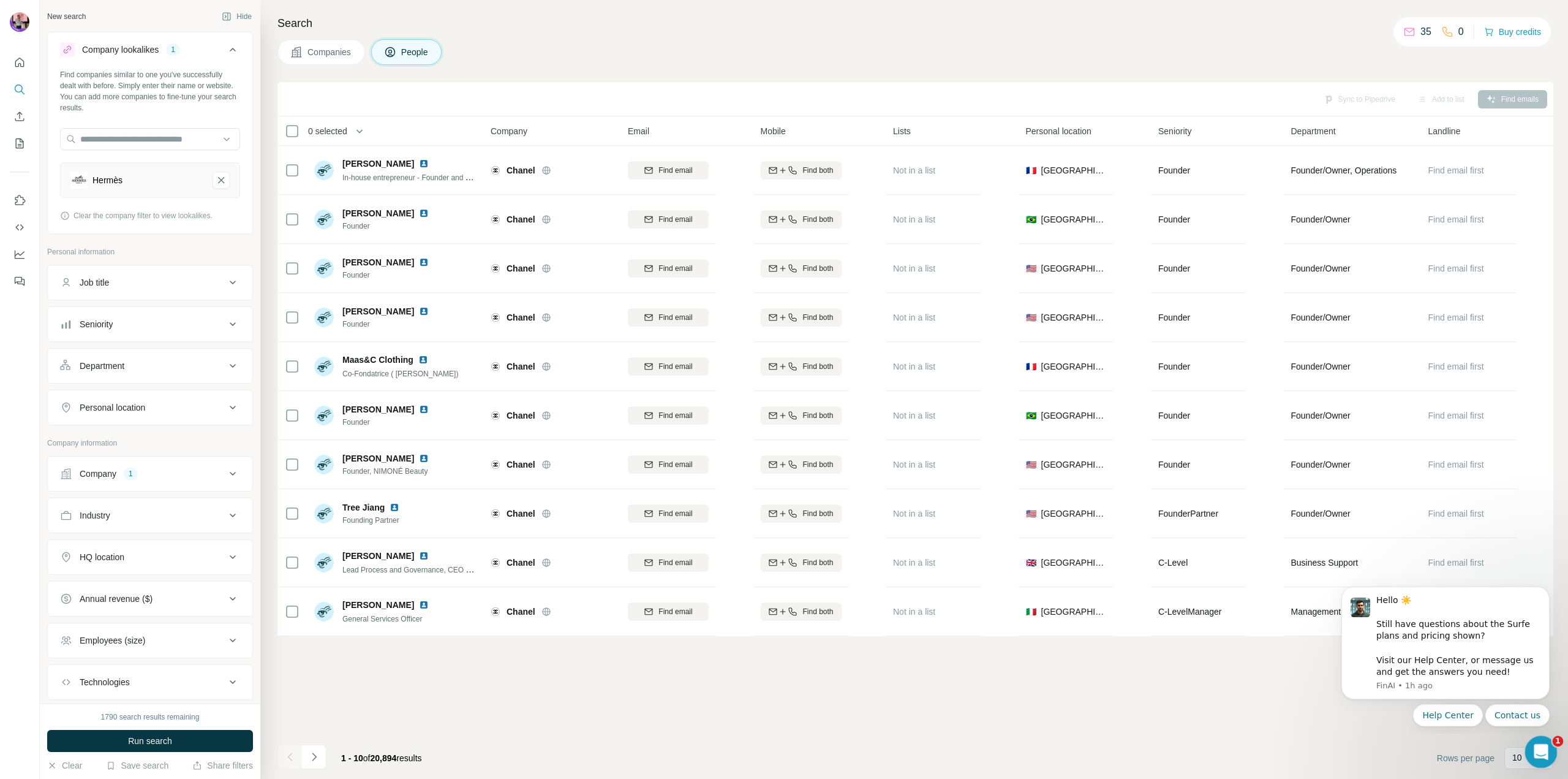
click at [1546, 750] on icon "Open Intercom Messenger" at bounding box center [1539, 750] width 20 height 20
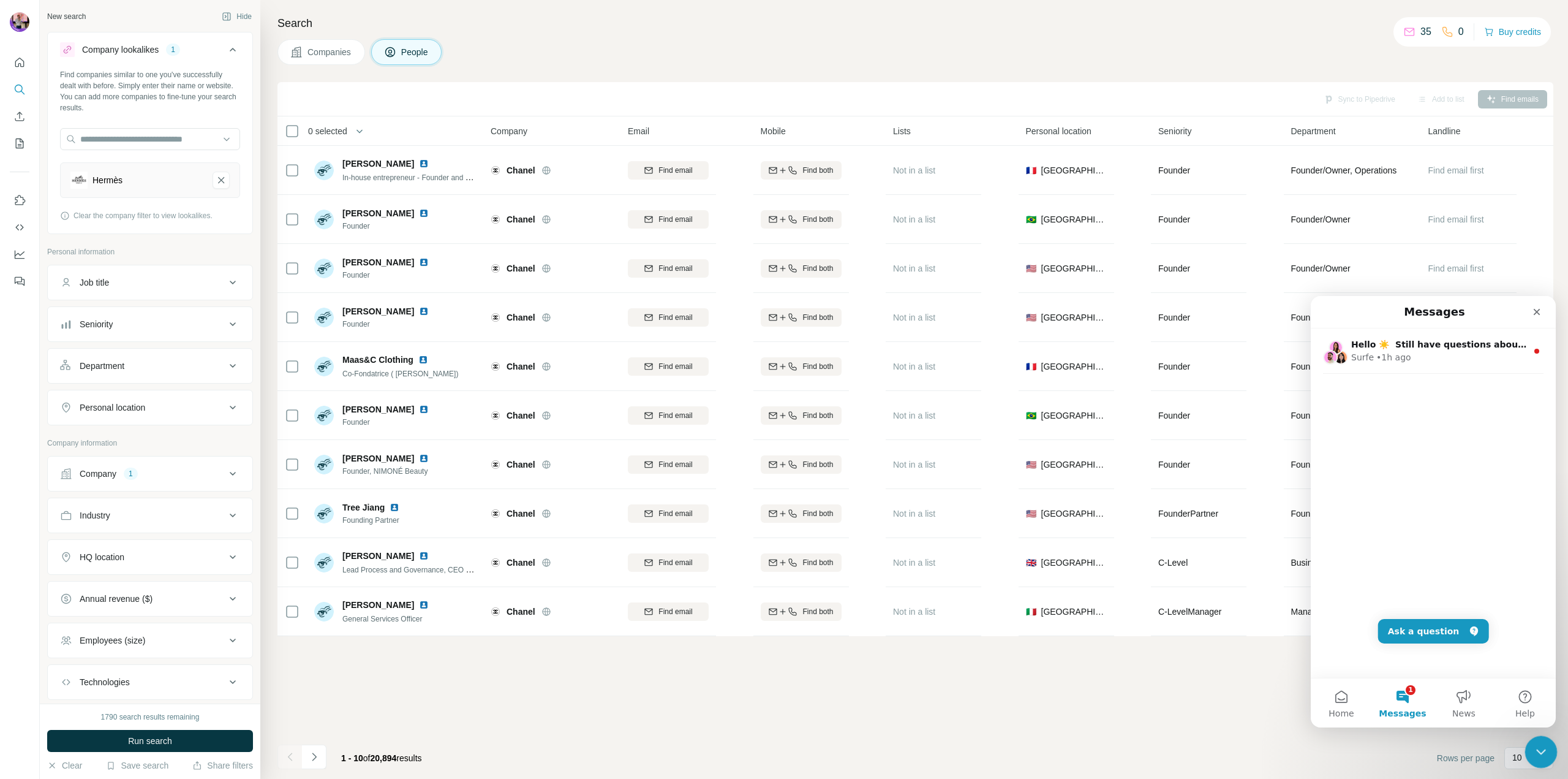
click at [1545, 751] on icon "Close Intercom Messenger" at bounding box center [1539, 750] width 15 height 15
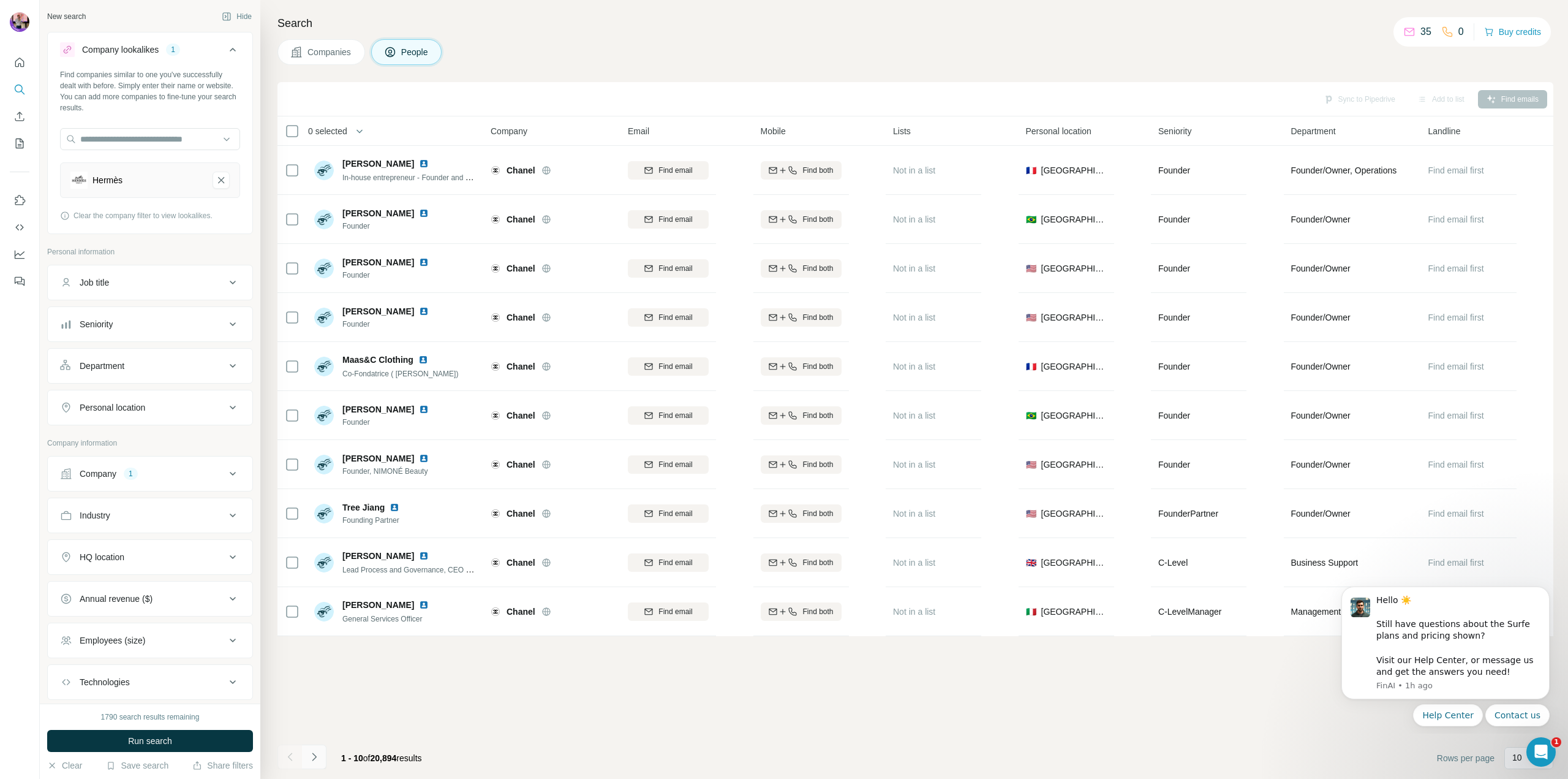
click at [320, 758] on button "Navigate to next page" at bounding box center [314, 757] width 25 height 25
click at [140, 677] on div "Technologies" at bounding box center [142, 682] width 165 height 12
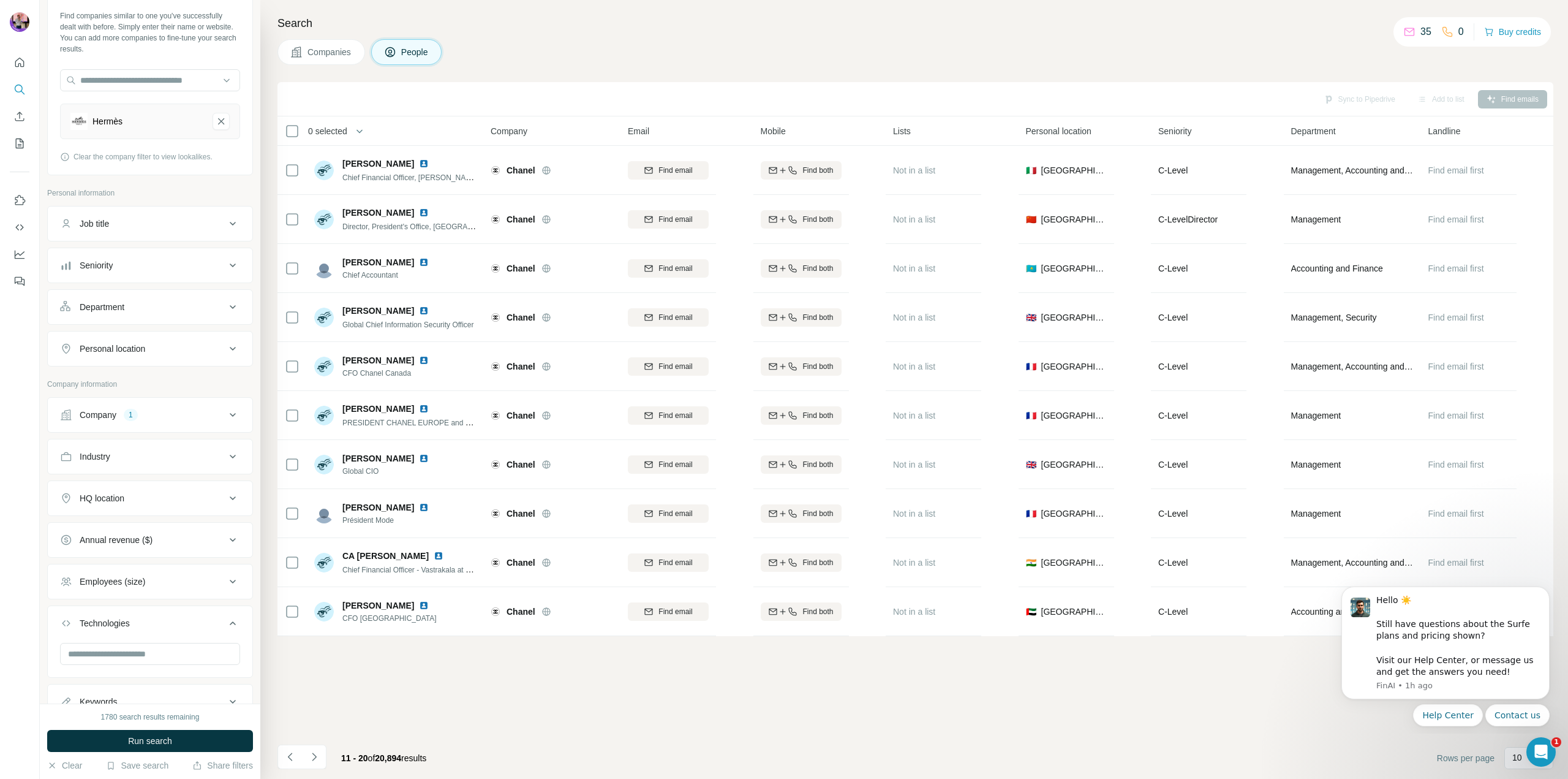
scroll to position [109, 0]
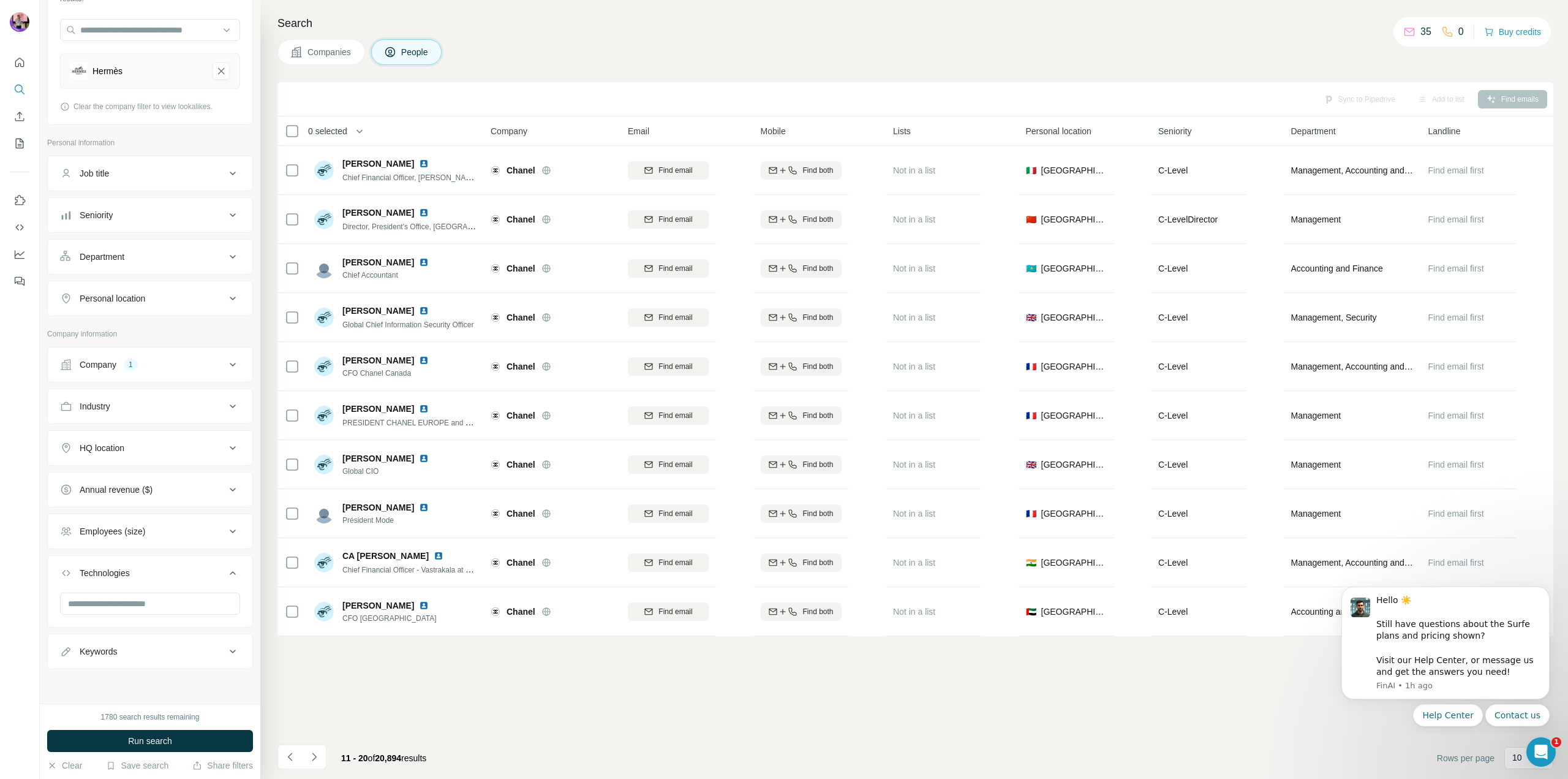
click at [137, 618] on div at bounding box center [150, 608] width 205 height 32
click at [142, 573] on div "Technologies" at bounding box center [142, 573] width 165 height 12
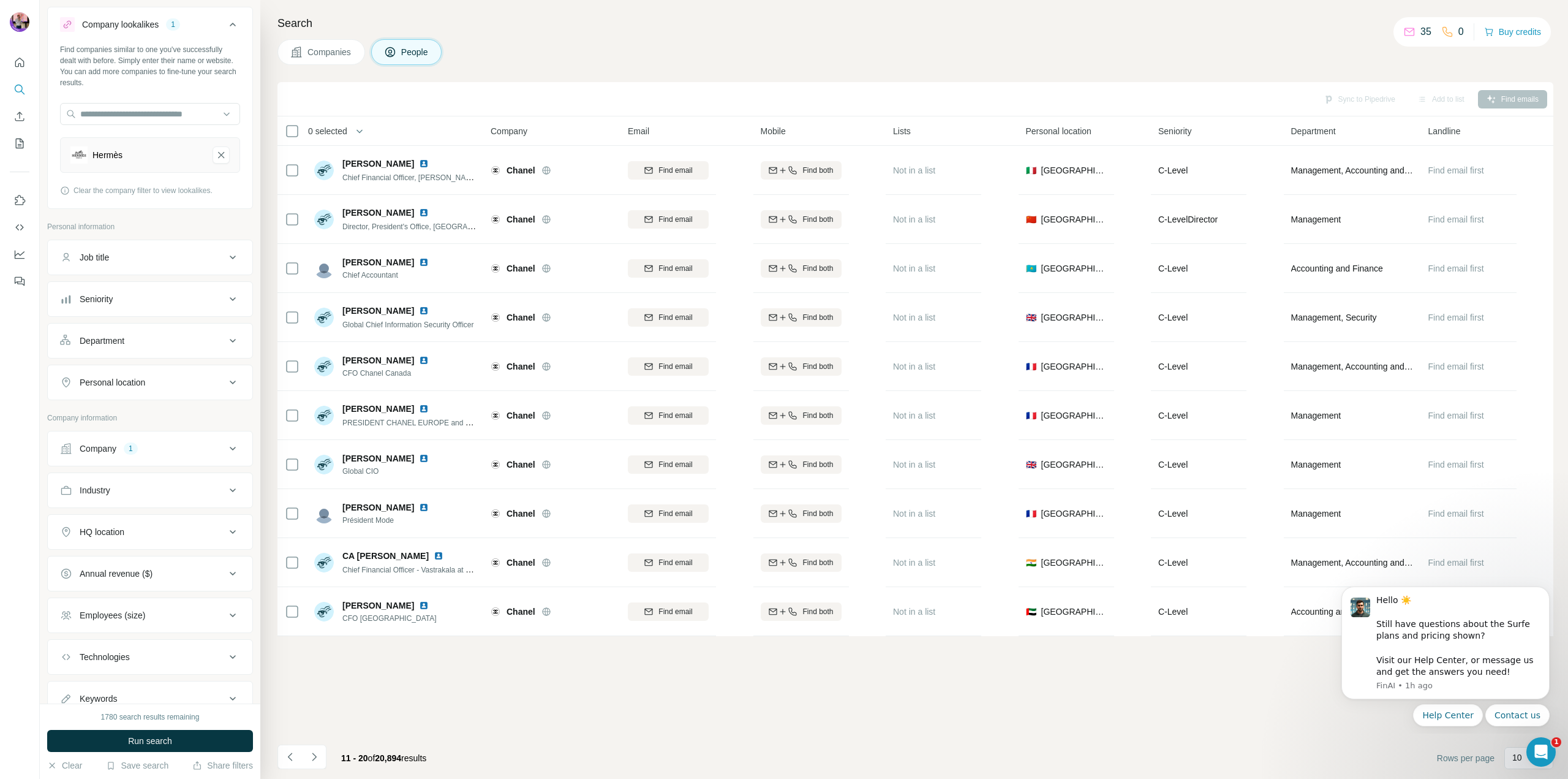
scroll to position [0, 0]
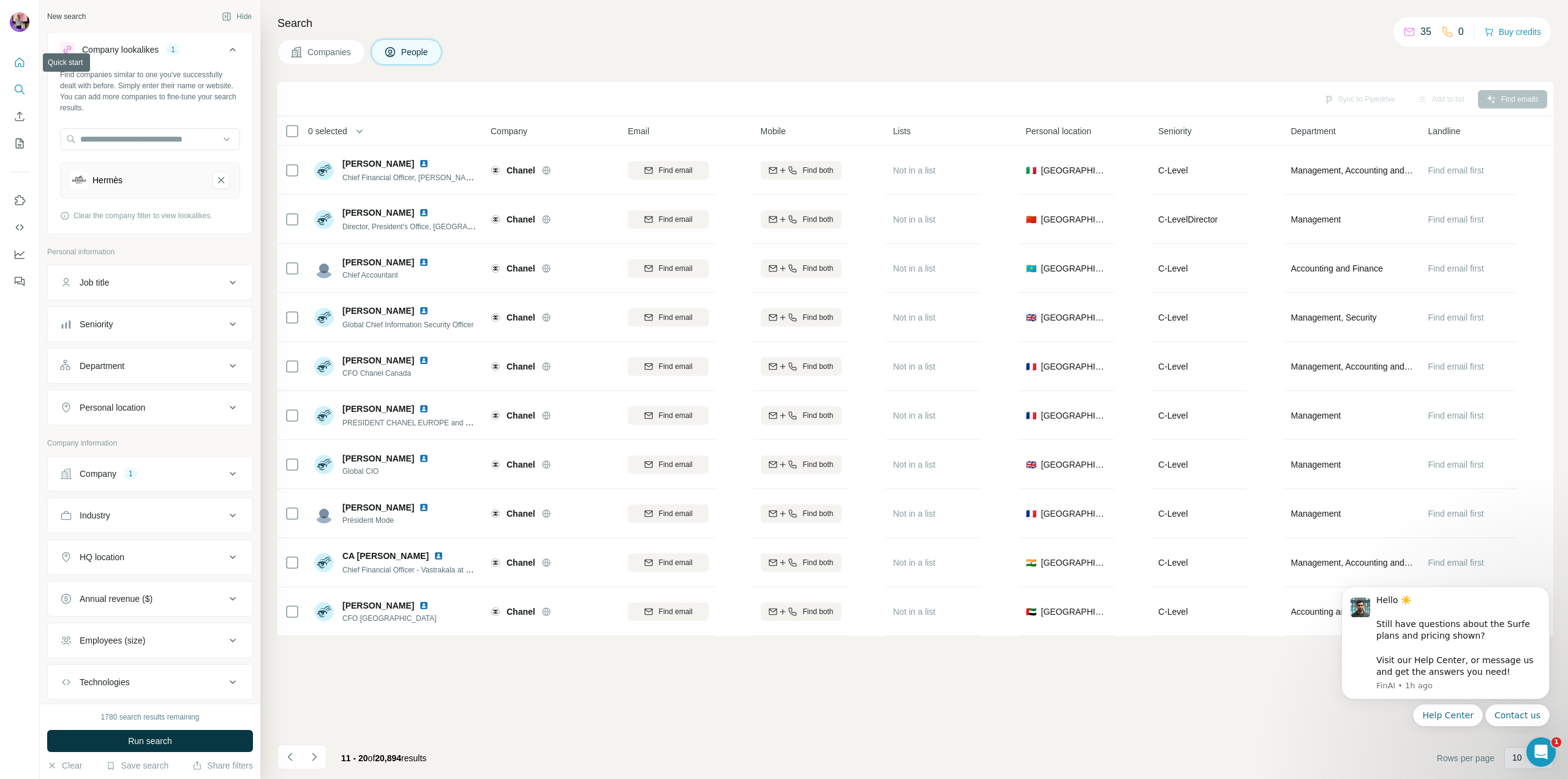
click at [23, 57] on icon "Quick start" at bounding box center [19, 62] width 12 height 12
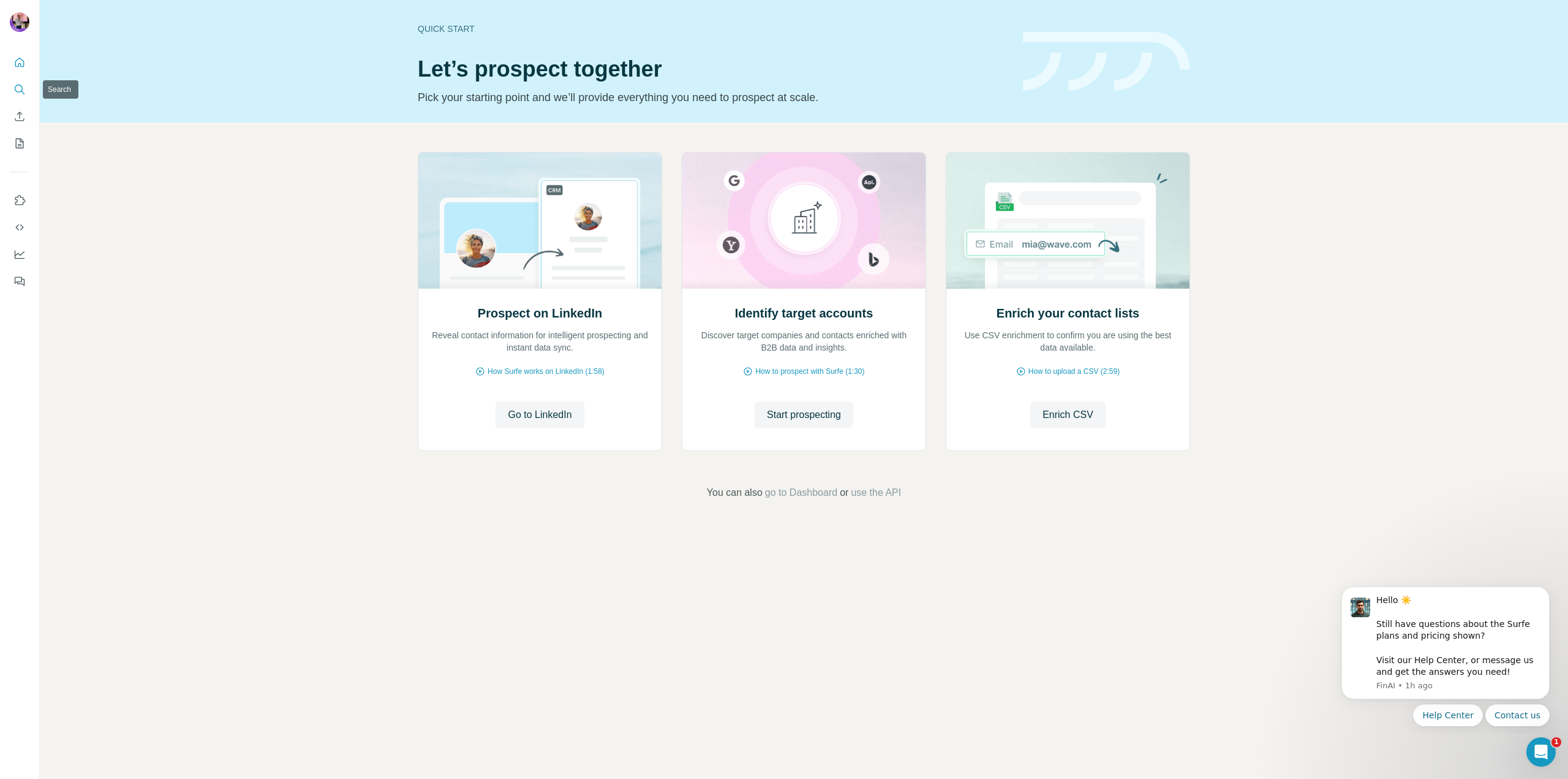
click at [20, 86] on icon "Search" at bounding box center [19, 89] width 12 height 12
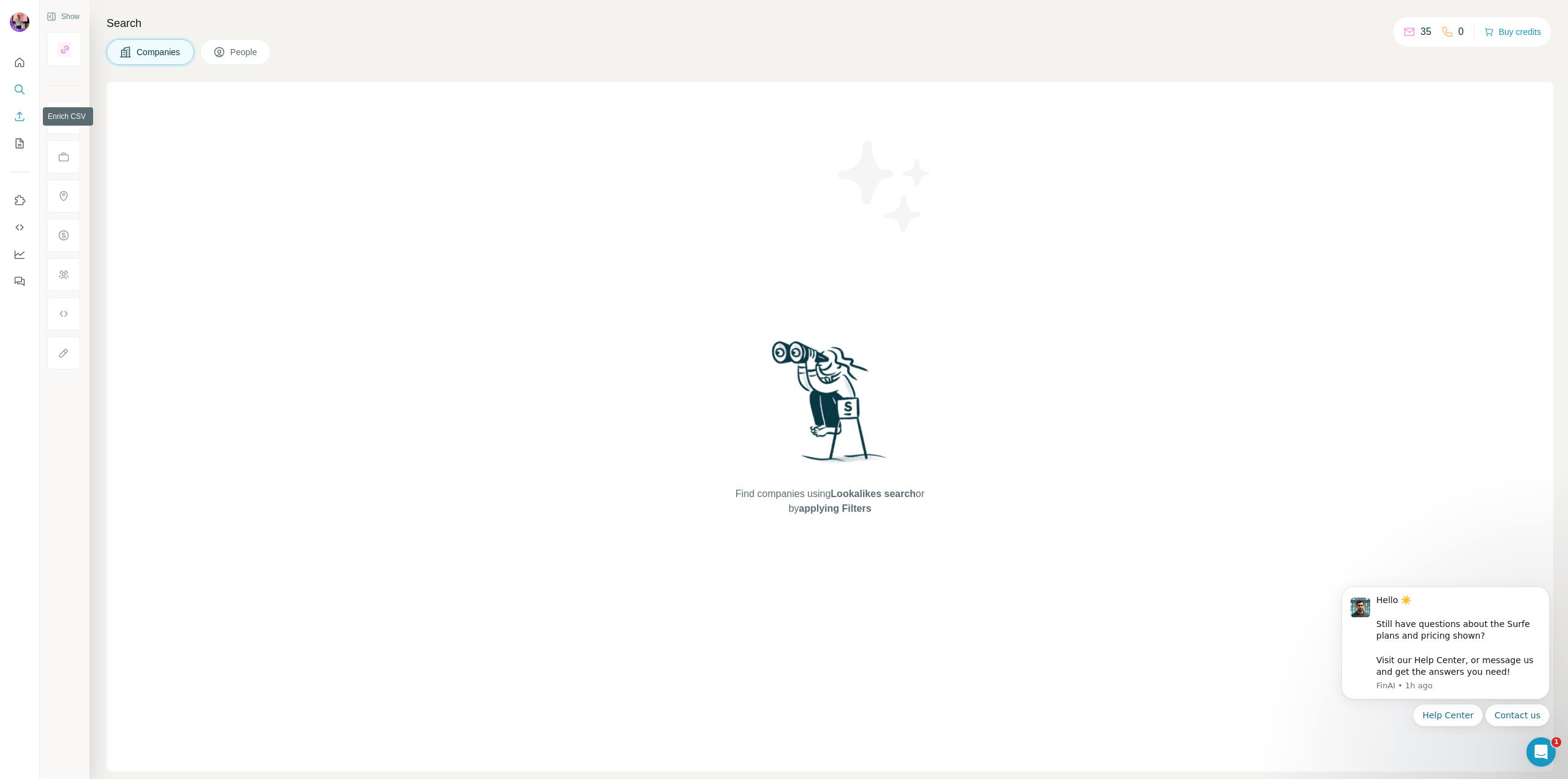
click at [14, 126] on button "Enrich CSV" at bounding box center [20, 116] width 20 height 22
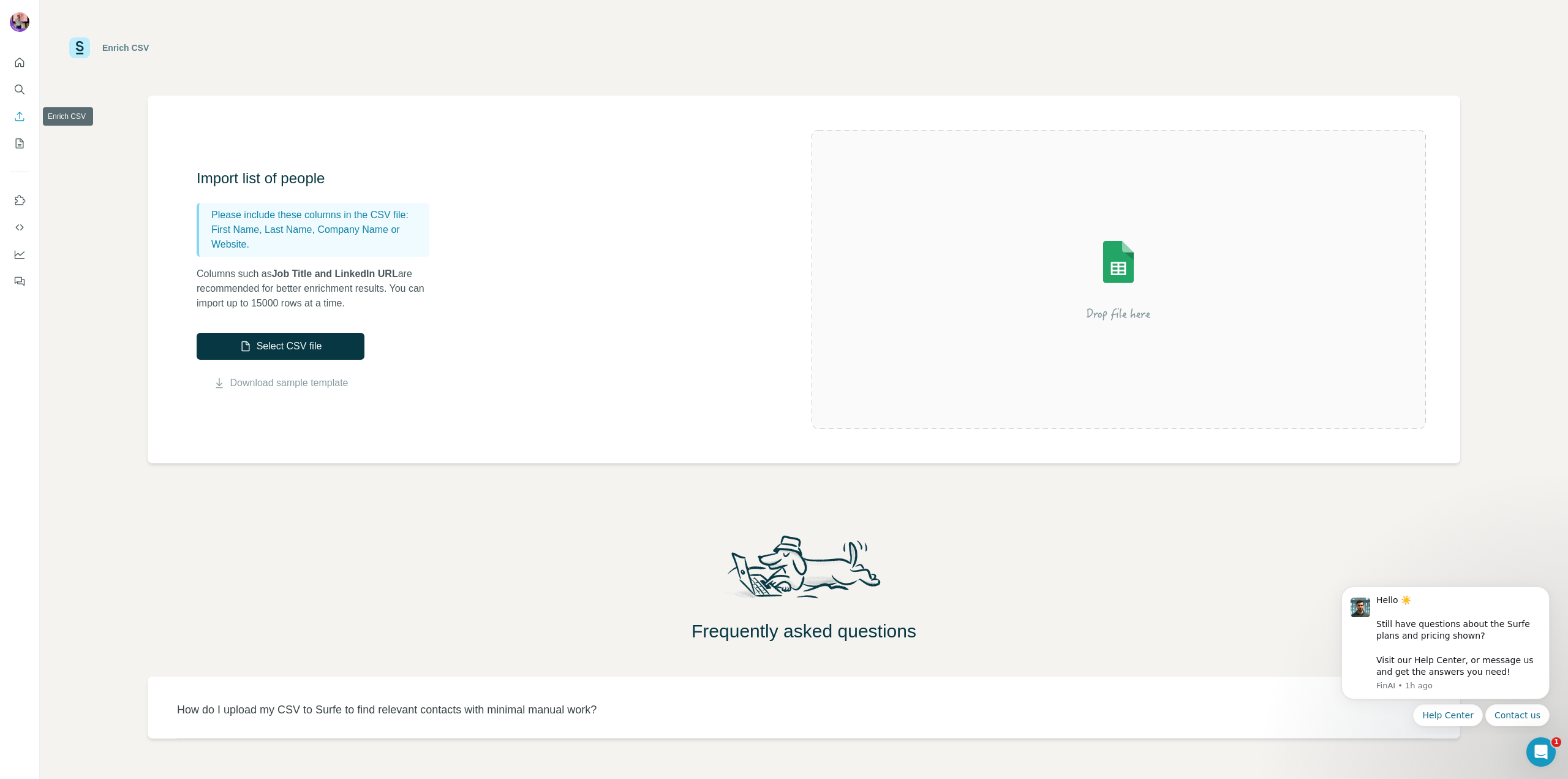
click at [20, 121] on icon "Enrich CSV" at bounding box center [19, 116] width 12 height 12
click at [16, 142] on icon "My lists" at bounding box center [19, 143] width 12 height 12
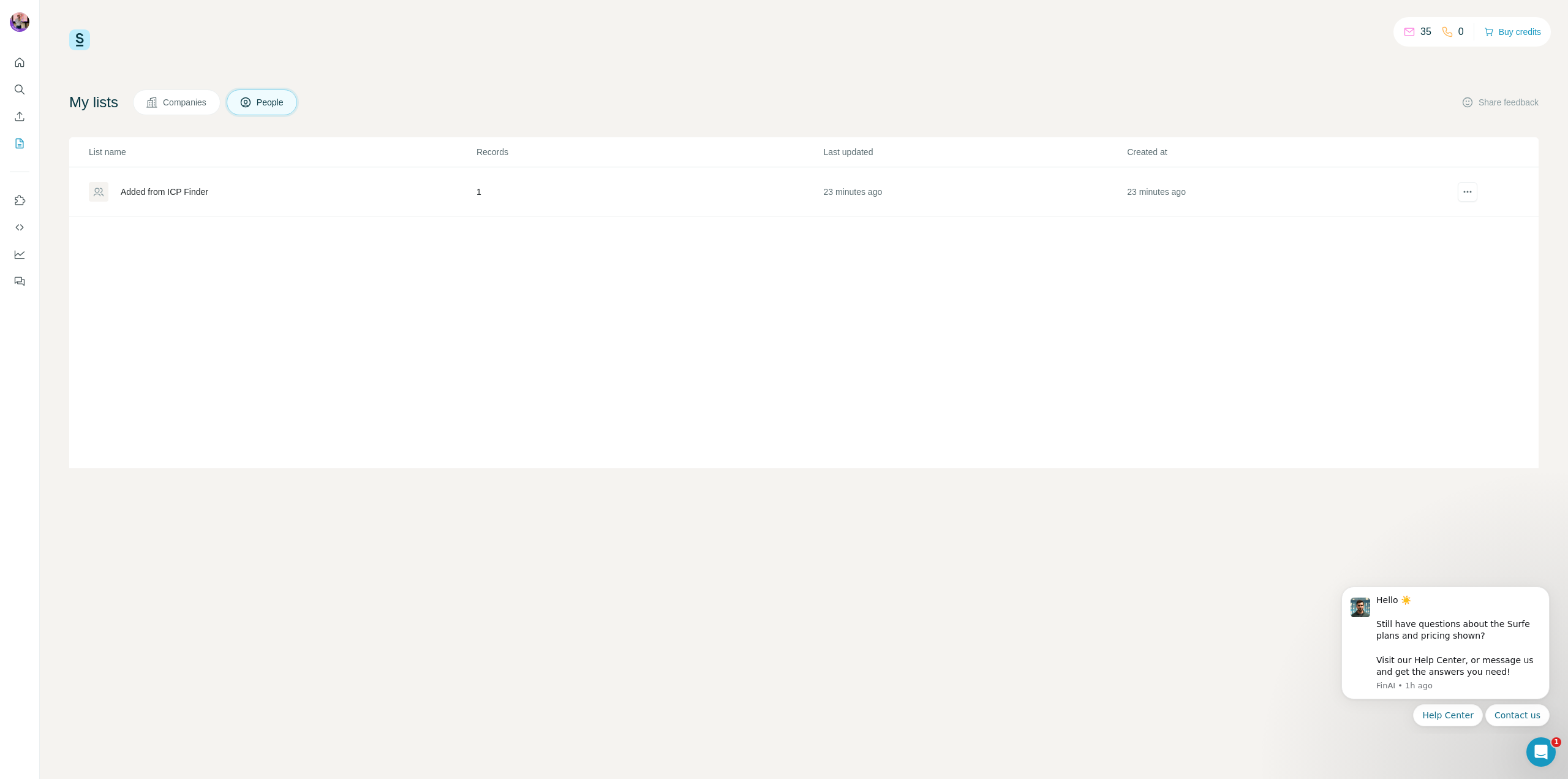
click at [1410, 38] on div "35" at bounding box center [1417, 32] width 28 height 15
click at [1411, 33] on div "35" at bounding box center [1417, 32] width 28 height 15
click at [93, 41] on div "35 0 Buy credits" at bounding box center [804, 39] width 1470 height 20
click at [78, 43] on img at bounding box center [79, 39] width 20 height 20
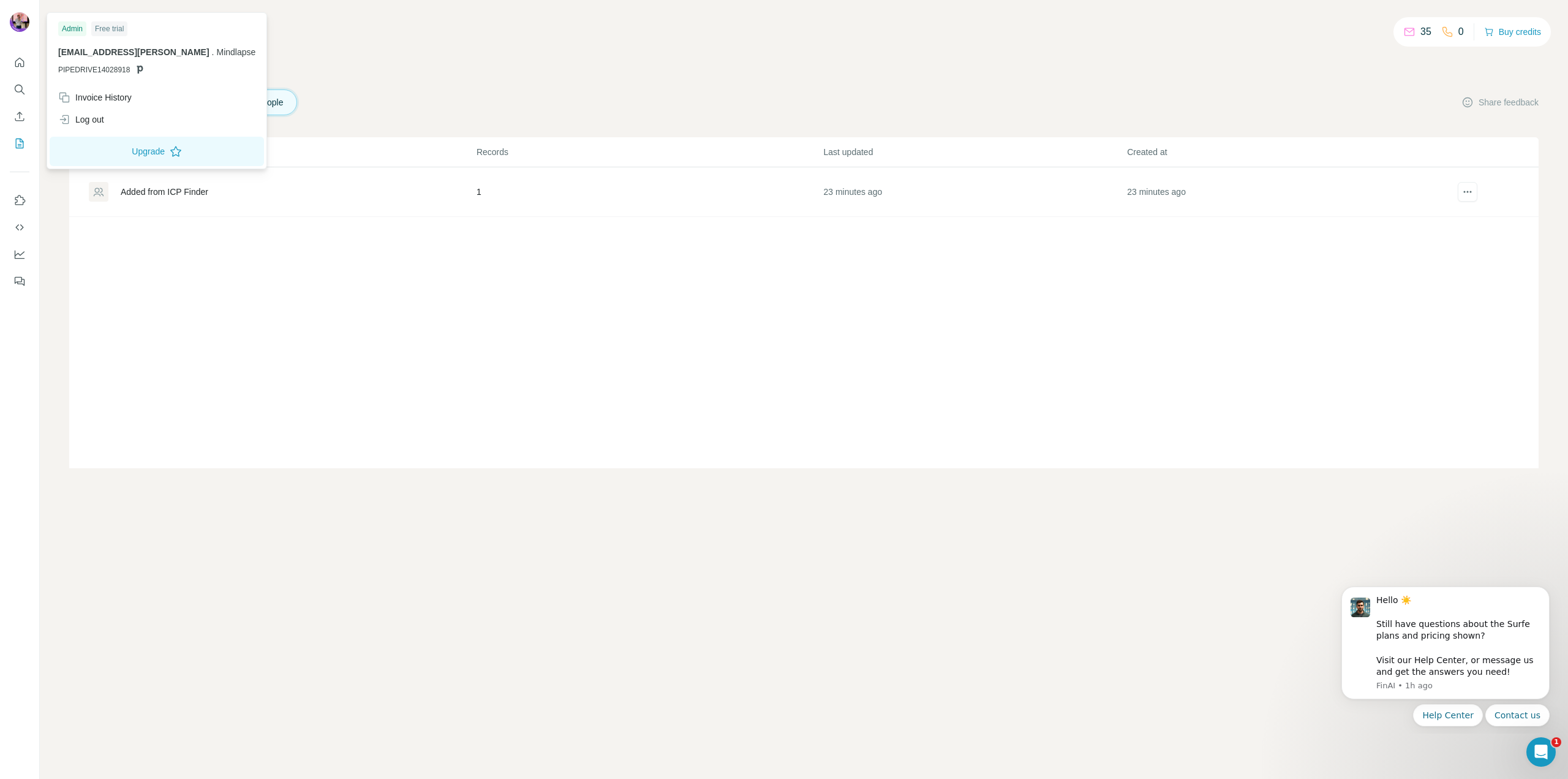
click at [30, 23] on div at bounding box center [20, 23] width 35 height 40
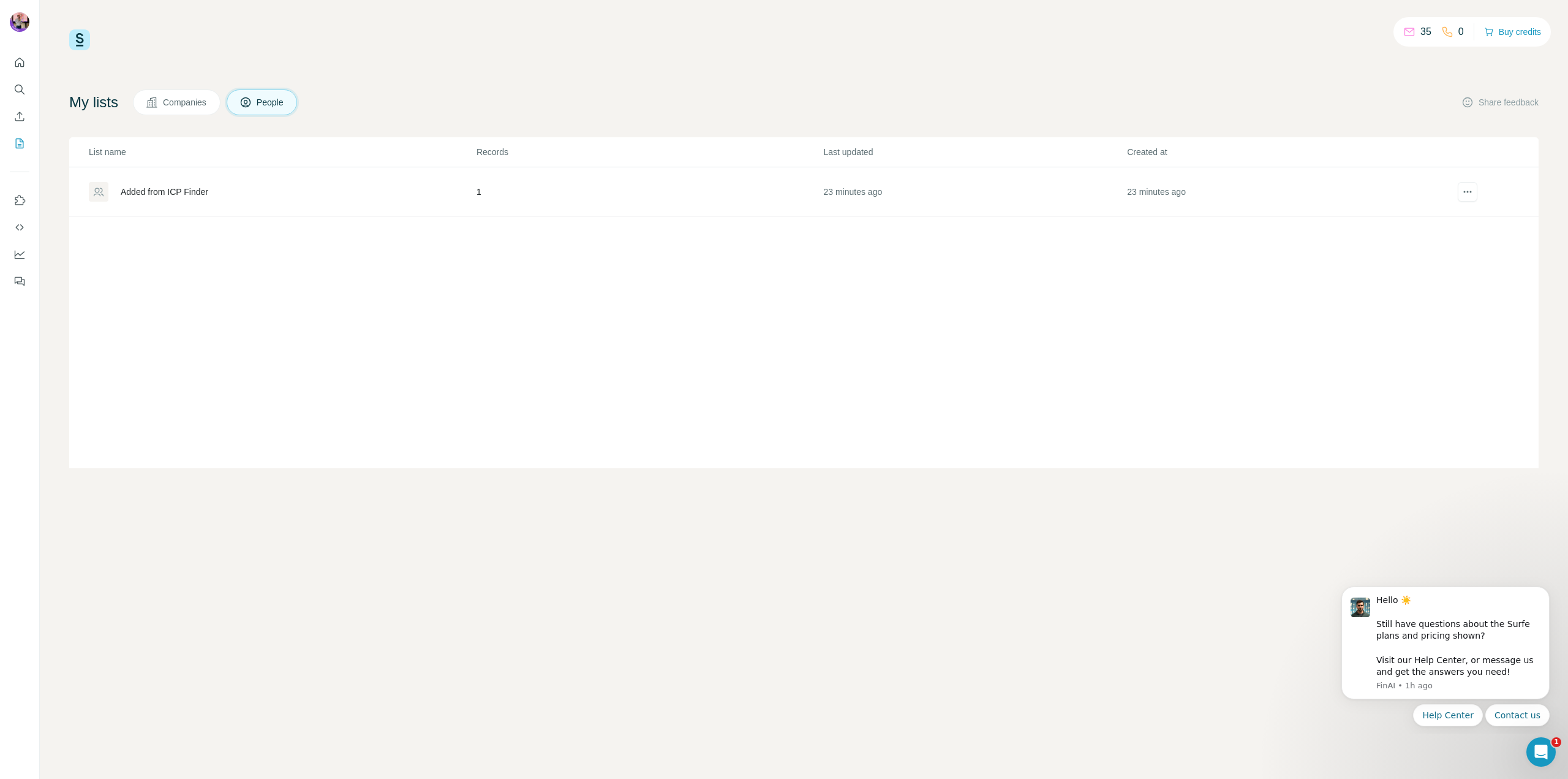
click at [25, 20] on img at bounding box center [20, 22] width 20 height 20
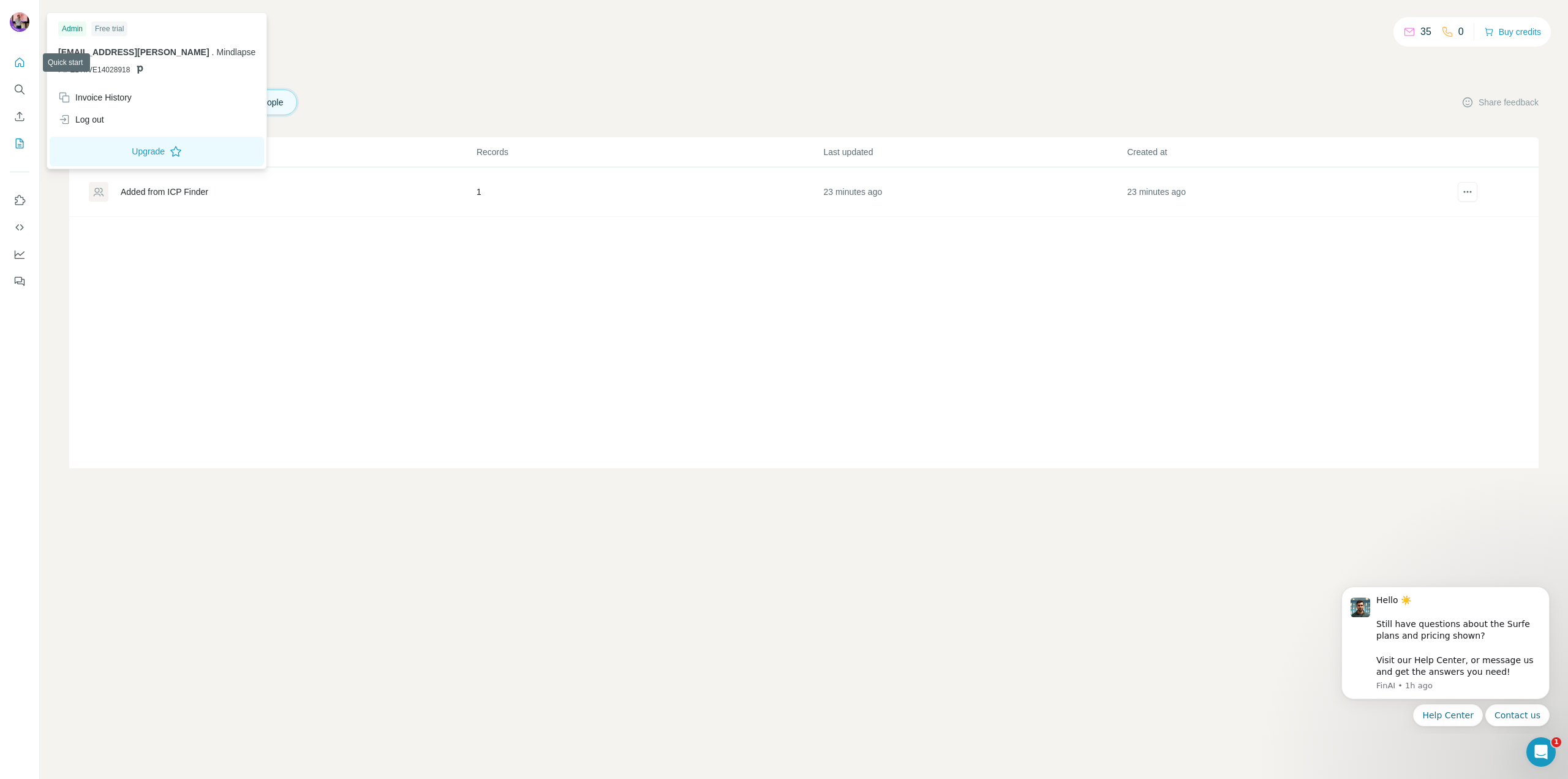
click at [22, 66] on icon "Quick start" at bounding box center [20, 61] width 9 height 9
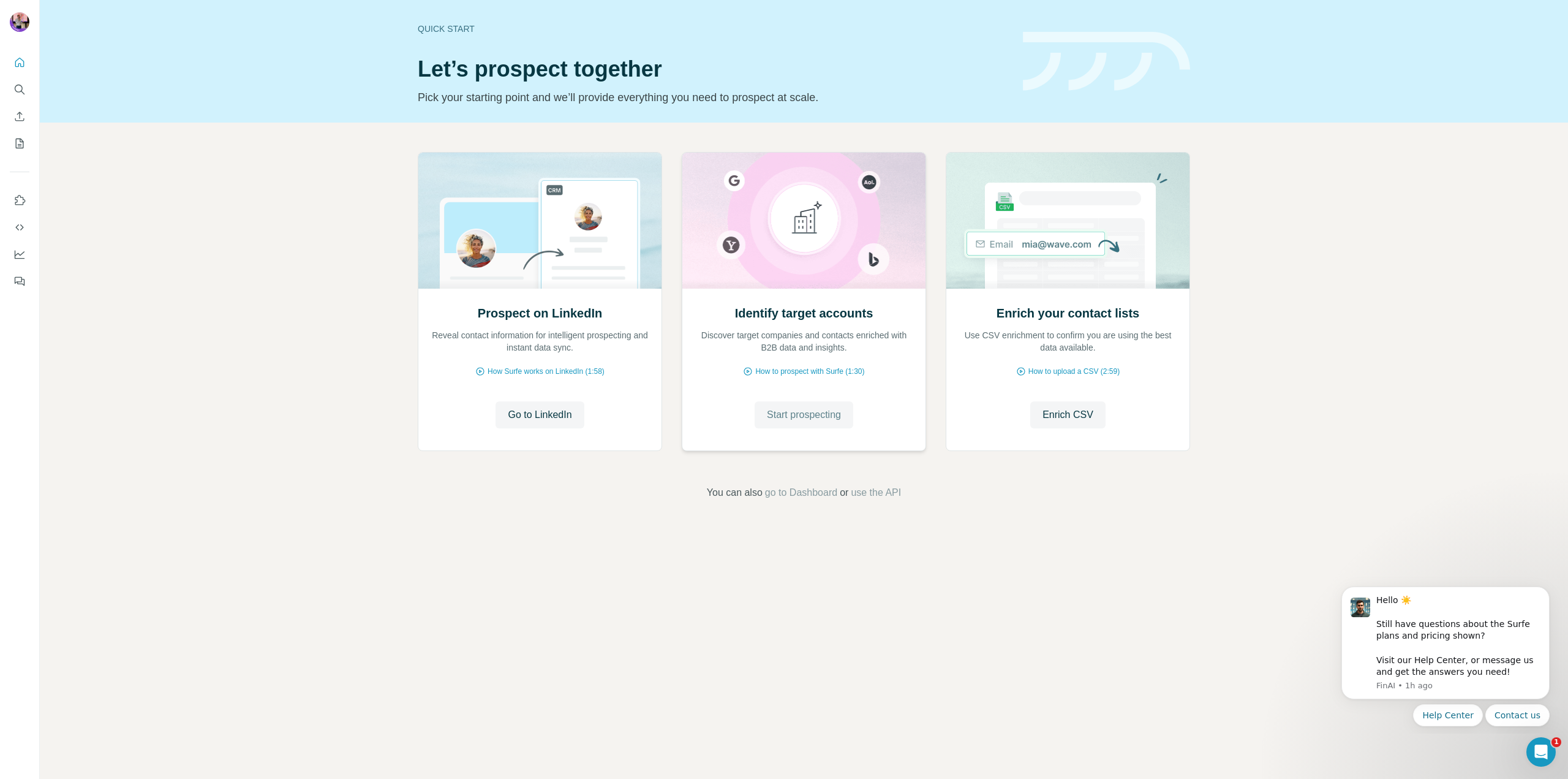
click at [824, 414] on span "Start prospecting" at bounding box center [804, 414] width 75 height 15
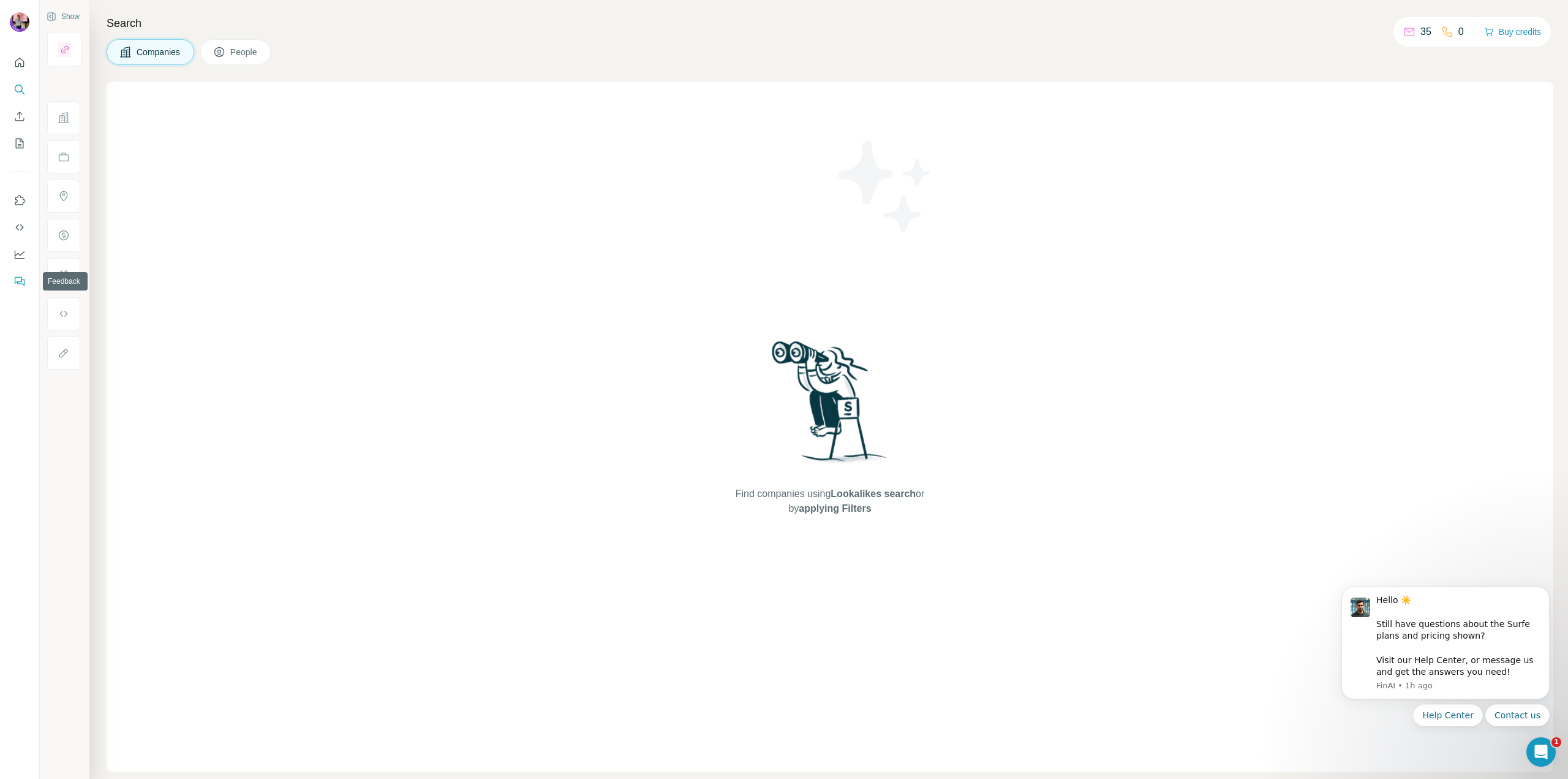
click at [18, 276] on icon "Feedback" at bounding box center [19, 281] width 12 height 12
click at [25, 253] on icon "Dashboard" at bounding box center [19, 254] width 12 height 12
click at [11, 62] on button "Quick start" at bounding box center [20, 62] width 20 height 22
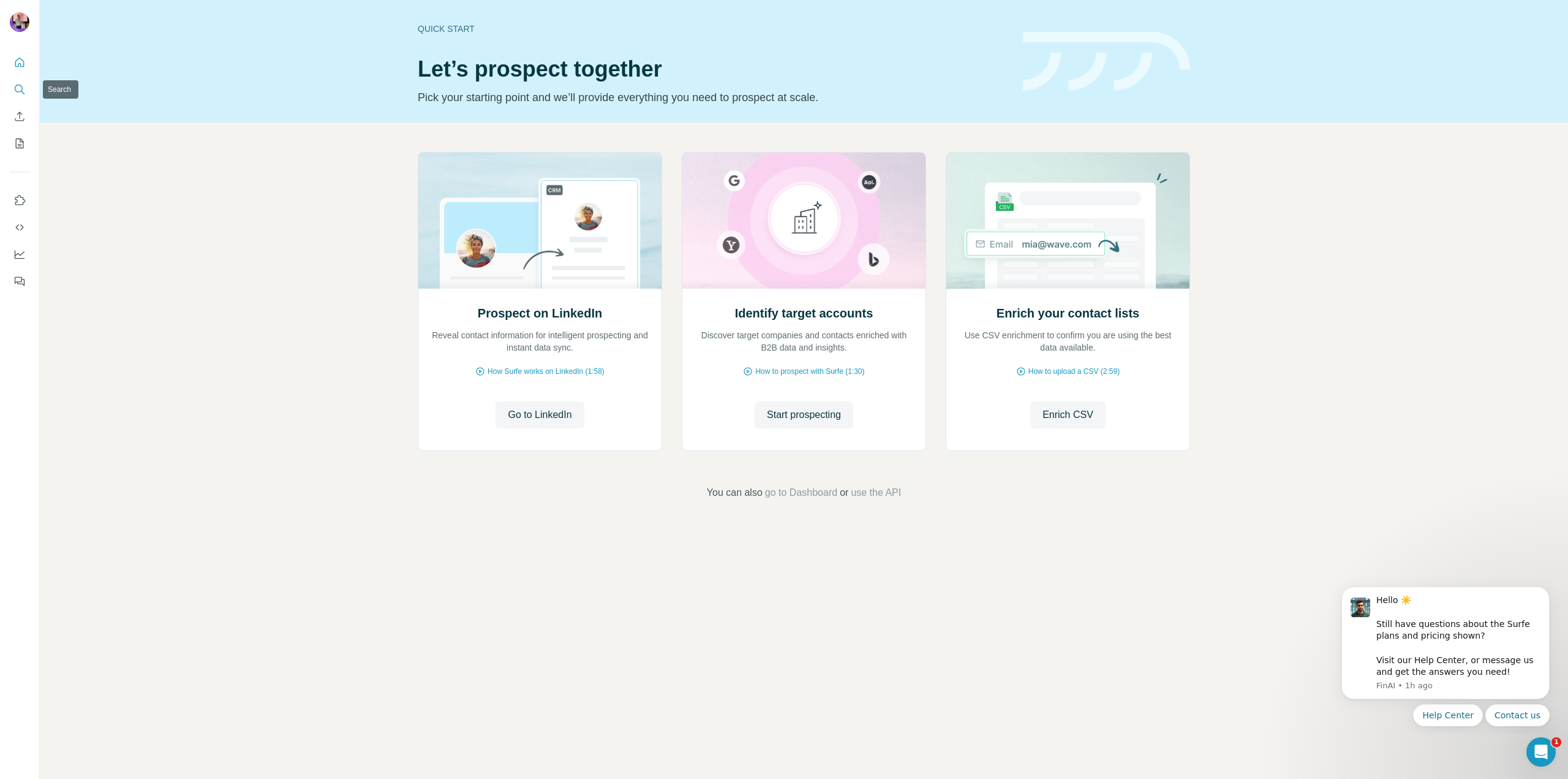
click at [11, 90] on button "Search" at bounding box center [20, 89] width 20 height 22
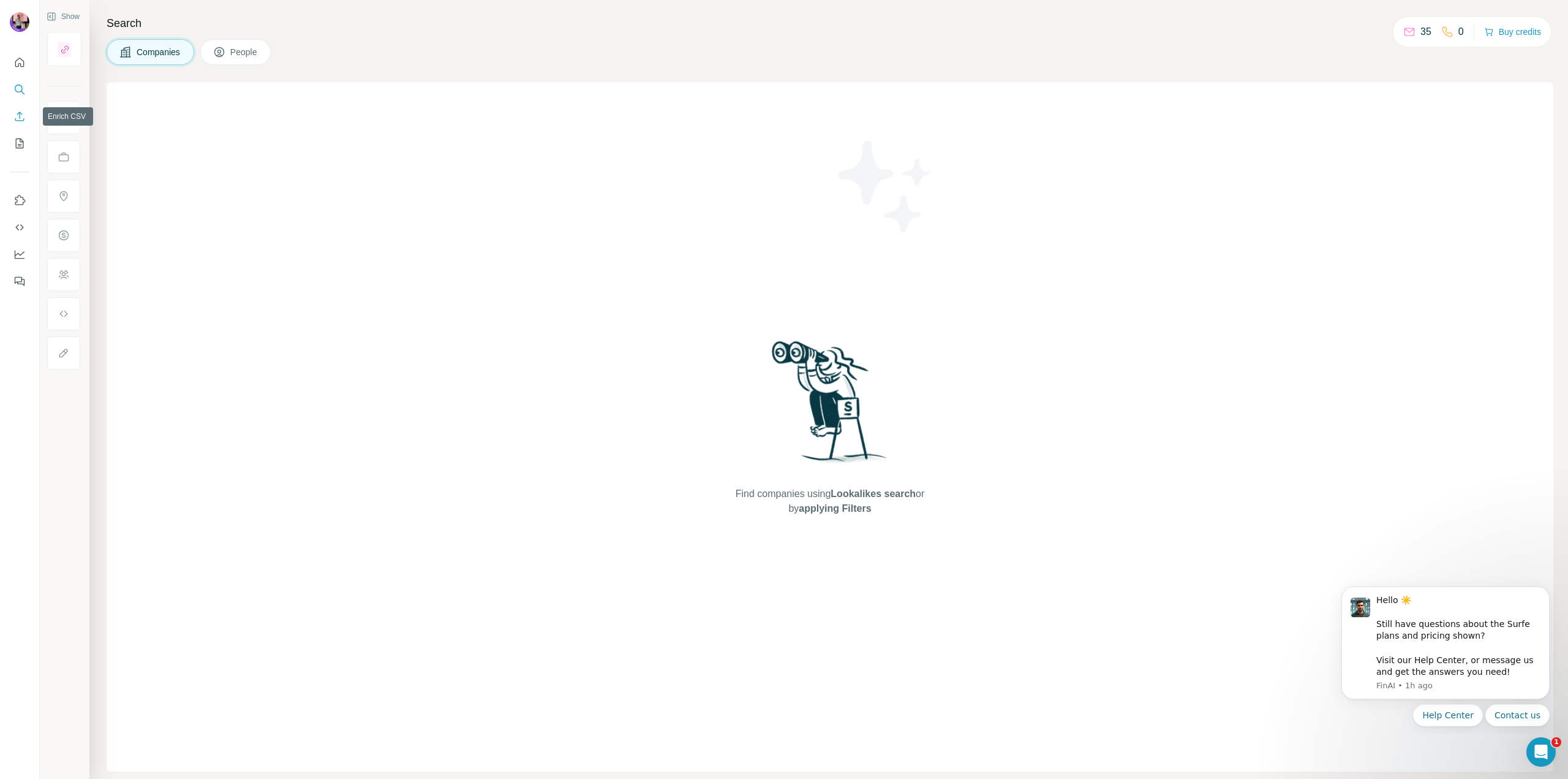
click at [20, 113] on icon "Enrich CSV" at bounding box center [19, 116] width 12 height 12
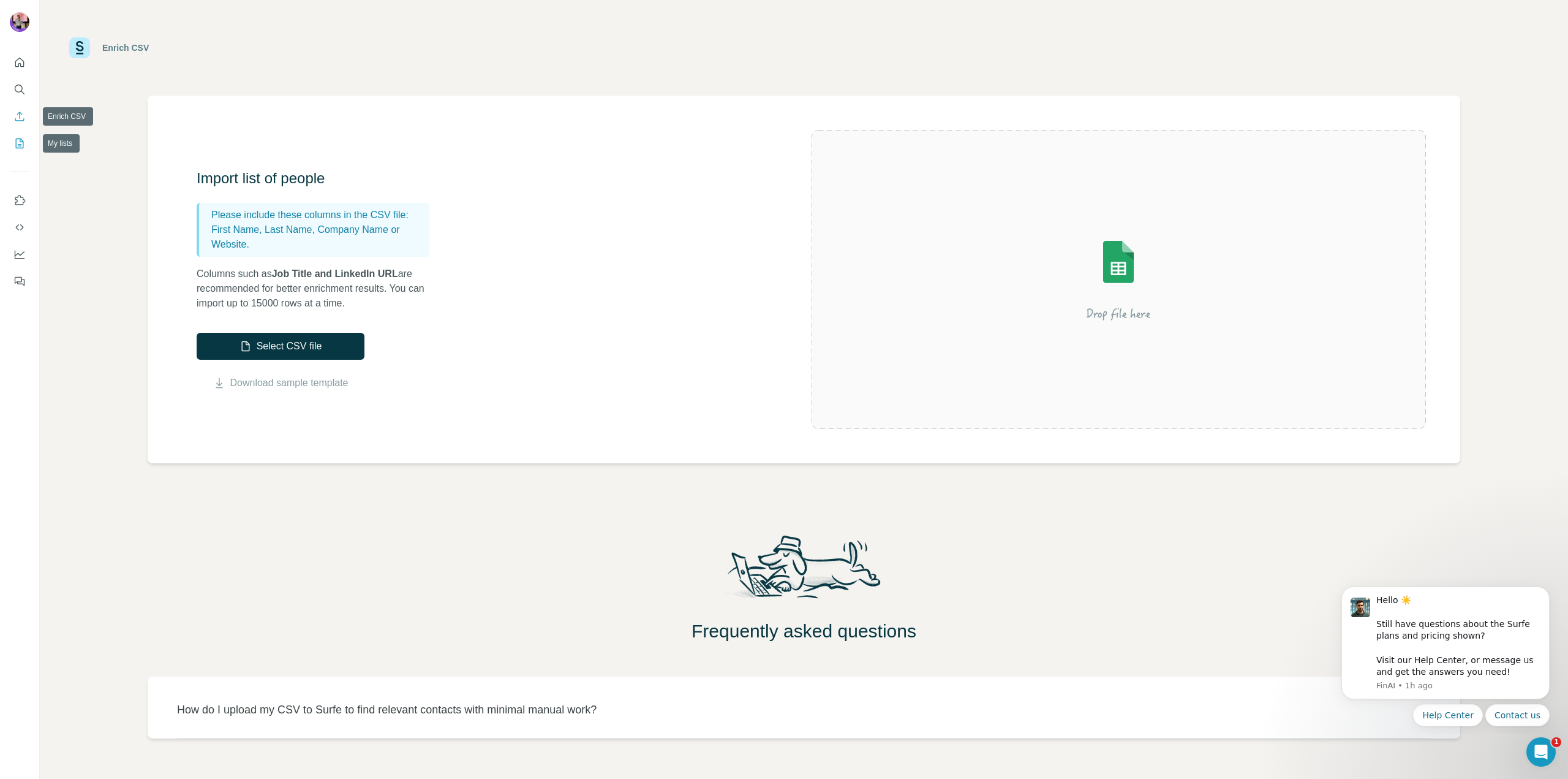
click at [15, 138] on icon "My lists" at bounding box center [19, 143] width 12 height 12
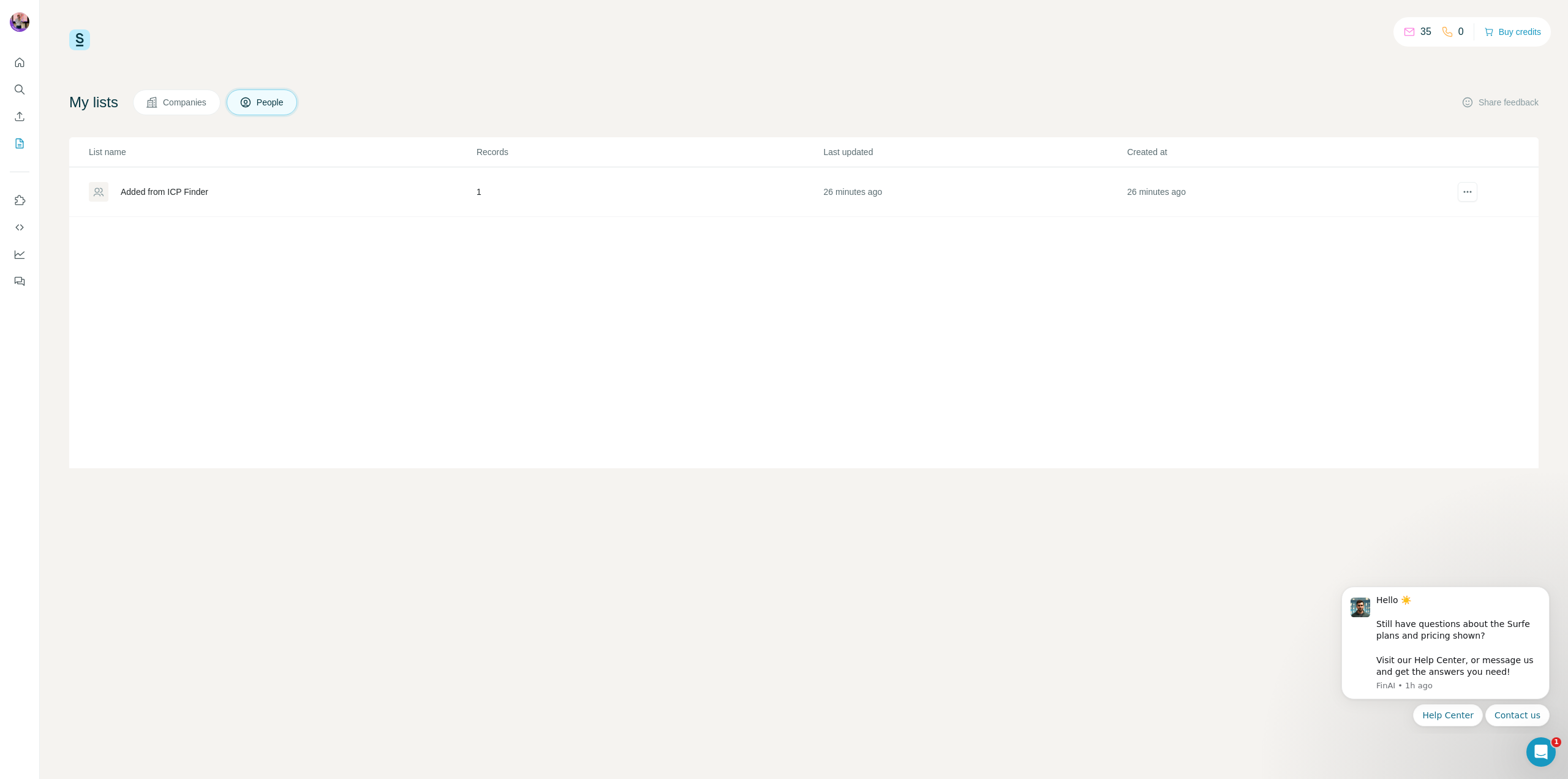
click at [174, 84] on div "35 0 Buy credits My lists Companies People Share feedback List name Records Las…" at bounding box center [804, 249] width 1470 height 439
click at [178, 101] on span "Companies" at bounding box center [185, 102] width 45 height 12
click at [22, 85] on icon "Search" at bounding box center [19, 89] width 12 height 12
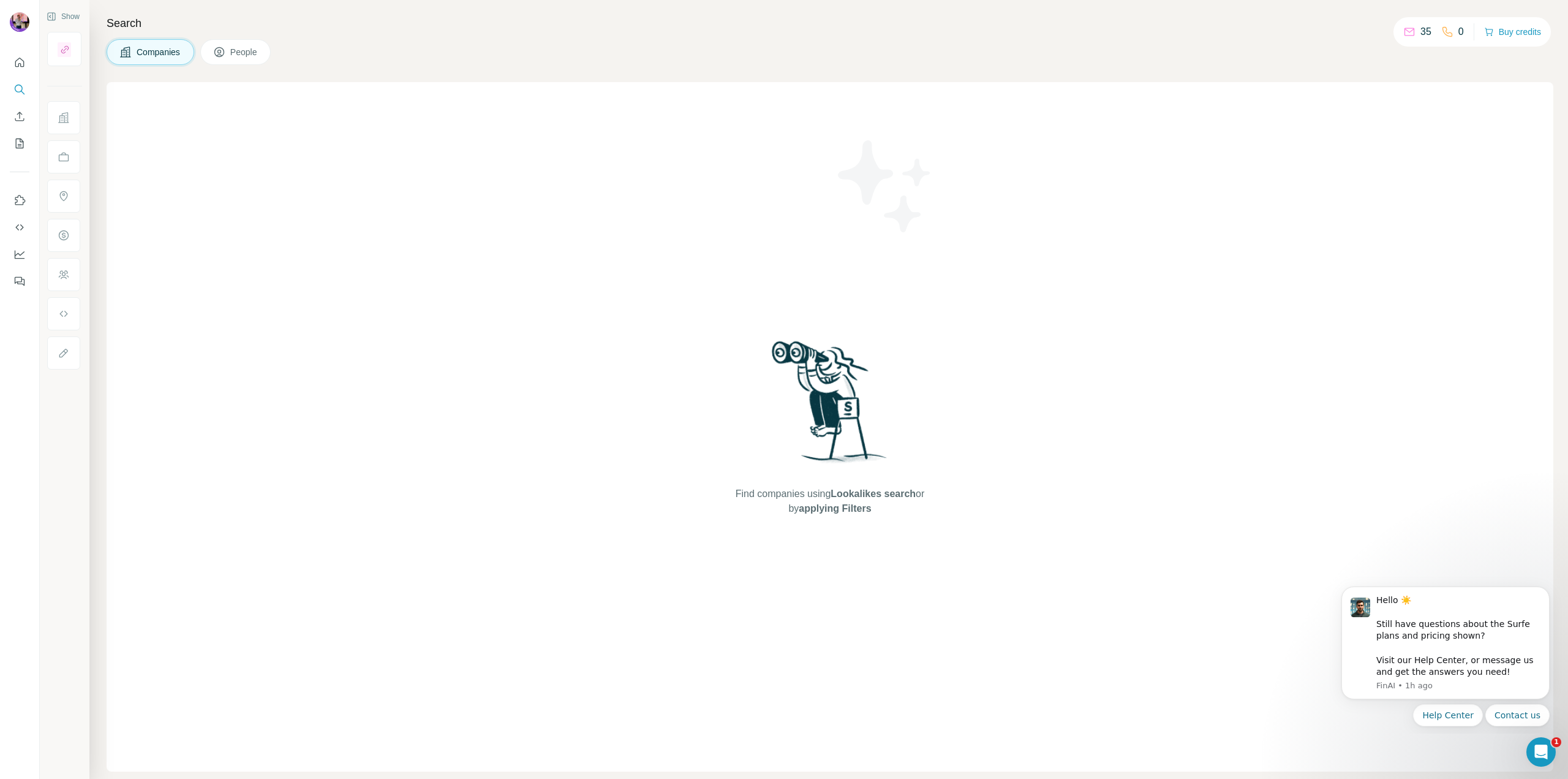
click at [200, 57] on div "Companies People" at bounding box center [188, 52] width 164 height 25
click at [239, 52] on span "People" at bounding box center [244, 52] width 28 height 12
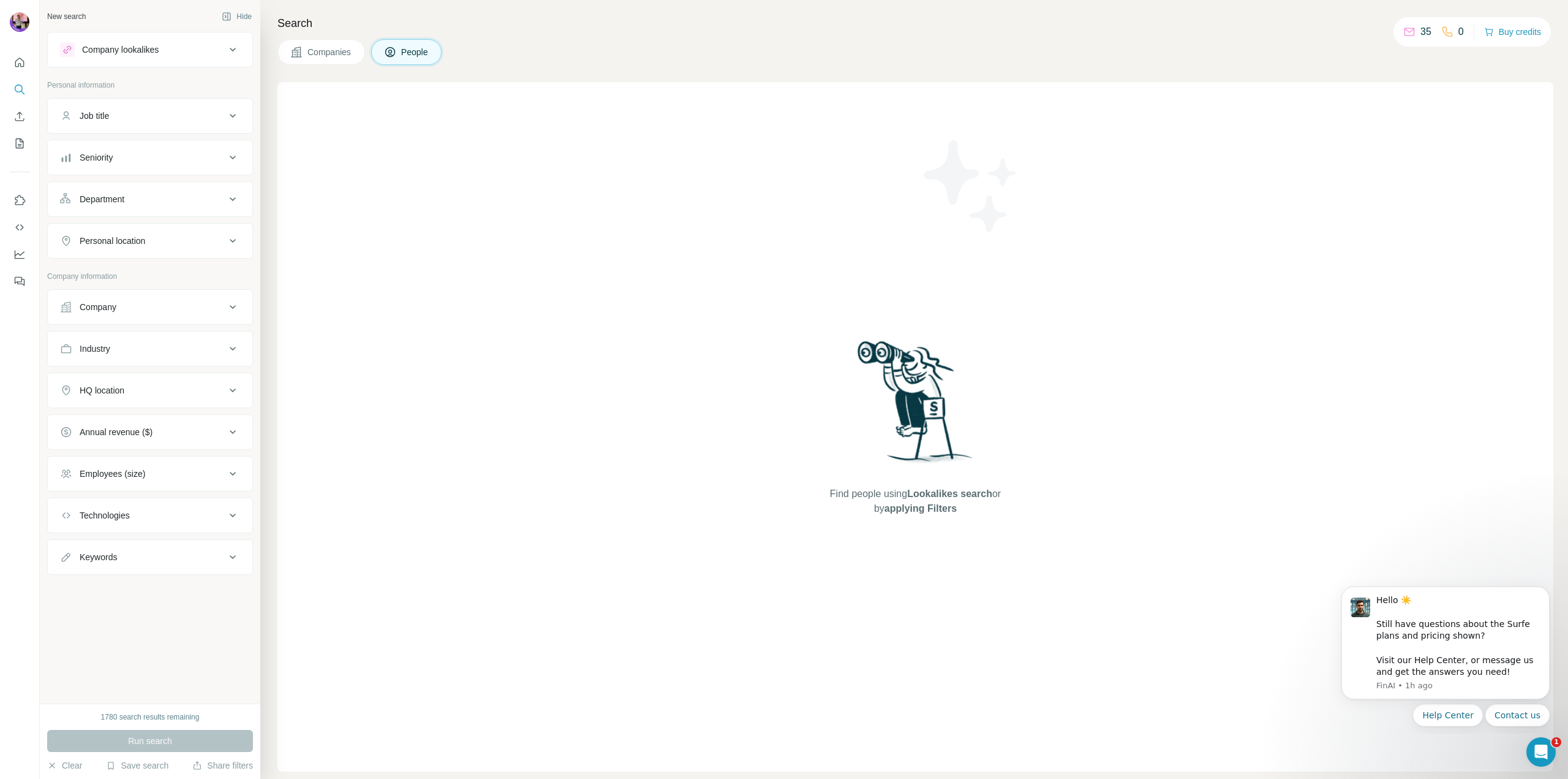
click at [138, 112] on div "Job title" at bounding box center [142, 115] width 165 height 12
click at [155, 111] on div "Job title" at bounding box center [142, 115] width 165 height 12
click at [123, 147] on input "text" at bounding box center [138, 146] width 156 height 22
type input "****"
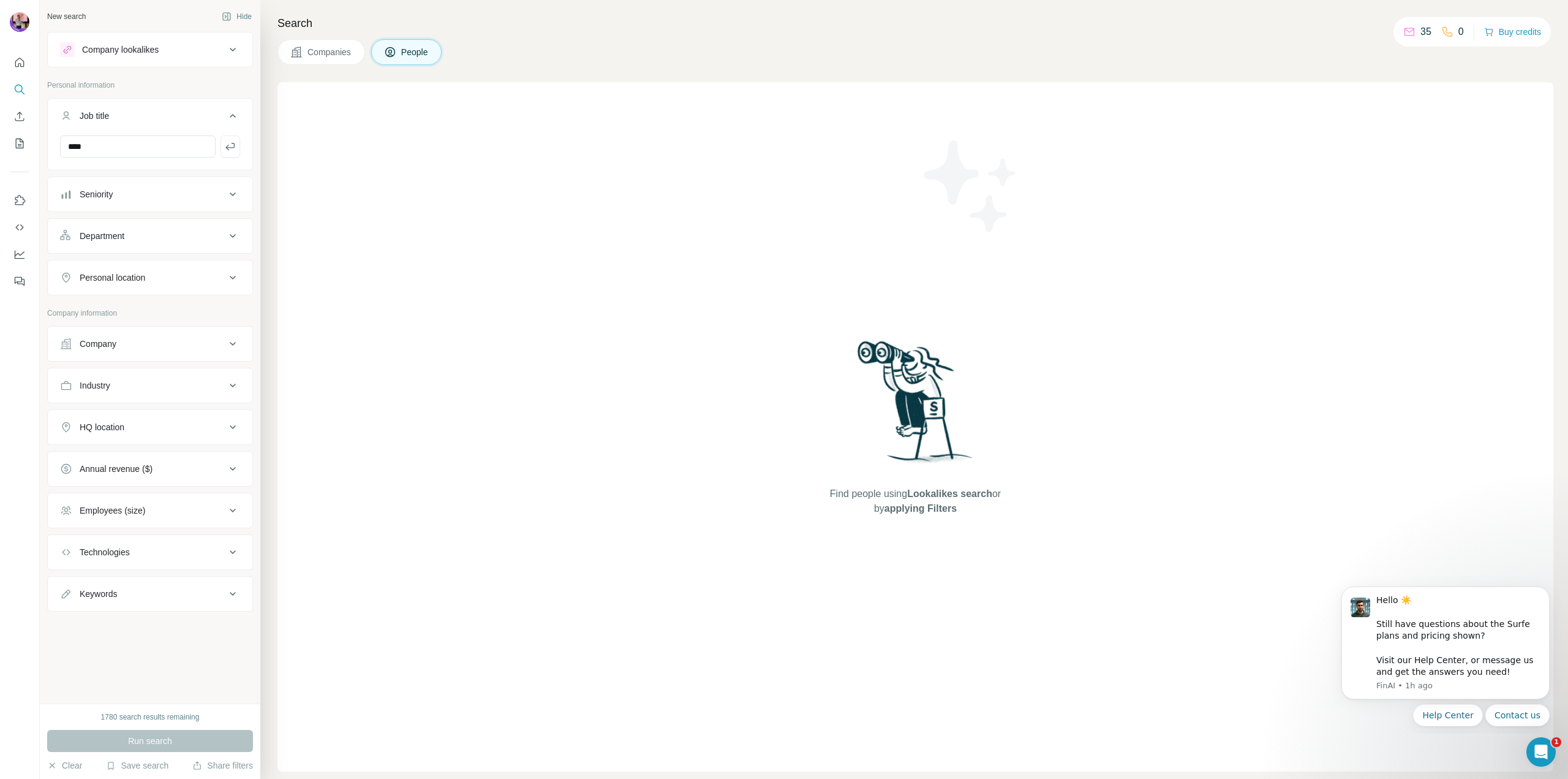
click at [123, 196] on div "Seniority" at bounding box center [142, 194] width 165 height 12
click at [108, 242] on span "C-Level" at bounding box center [92, 247] width 34 height 12
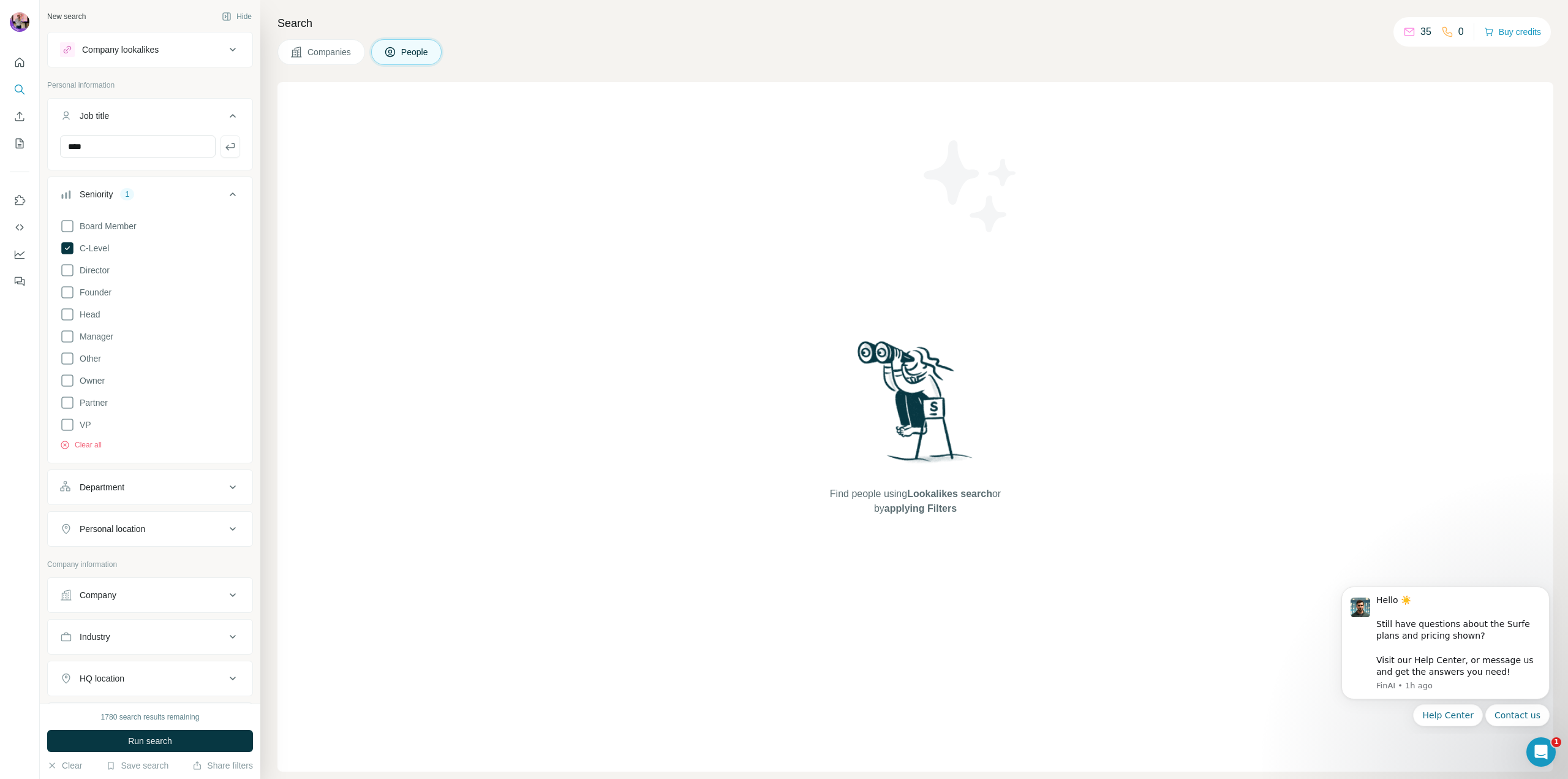
click at [129, 188] on div "1" at bounding box center [127, 194] width 14 height 12
click at [116, 339] on div "Company" at bounding box center [97, 343] width 37 height 12
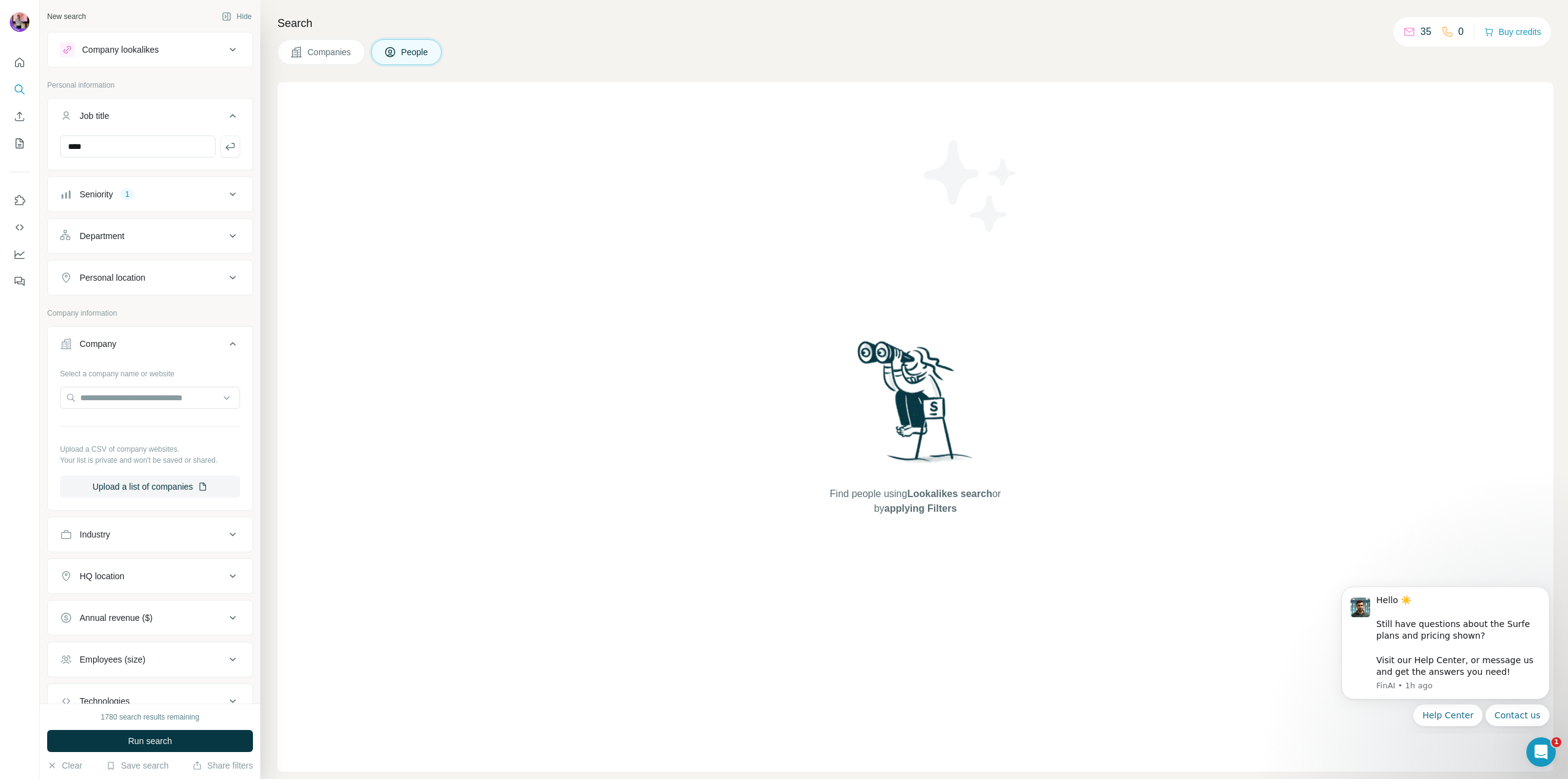
click at [123, 337] on button "Company" at bounding box center [150, 346] width 205 height 34
click at [133, 386] on div "Industry" at bounding box center [142, 385] width 165 height 12
click at [117, 418] on input at bounding box center [143, 416] width 151 height 13
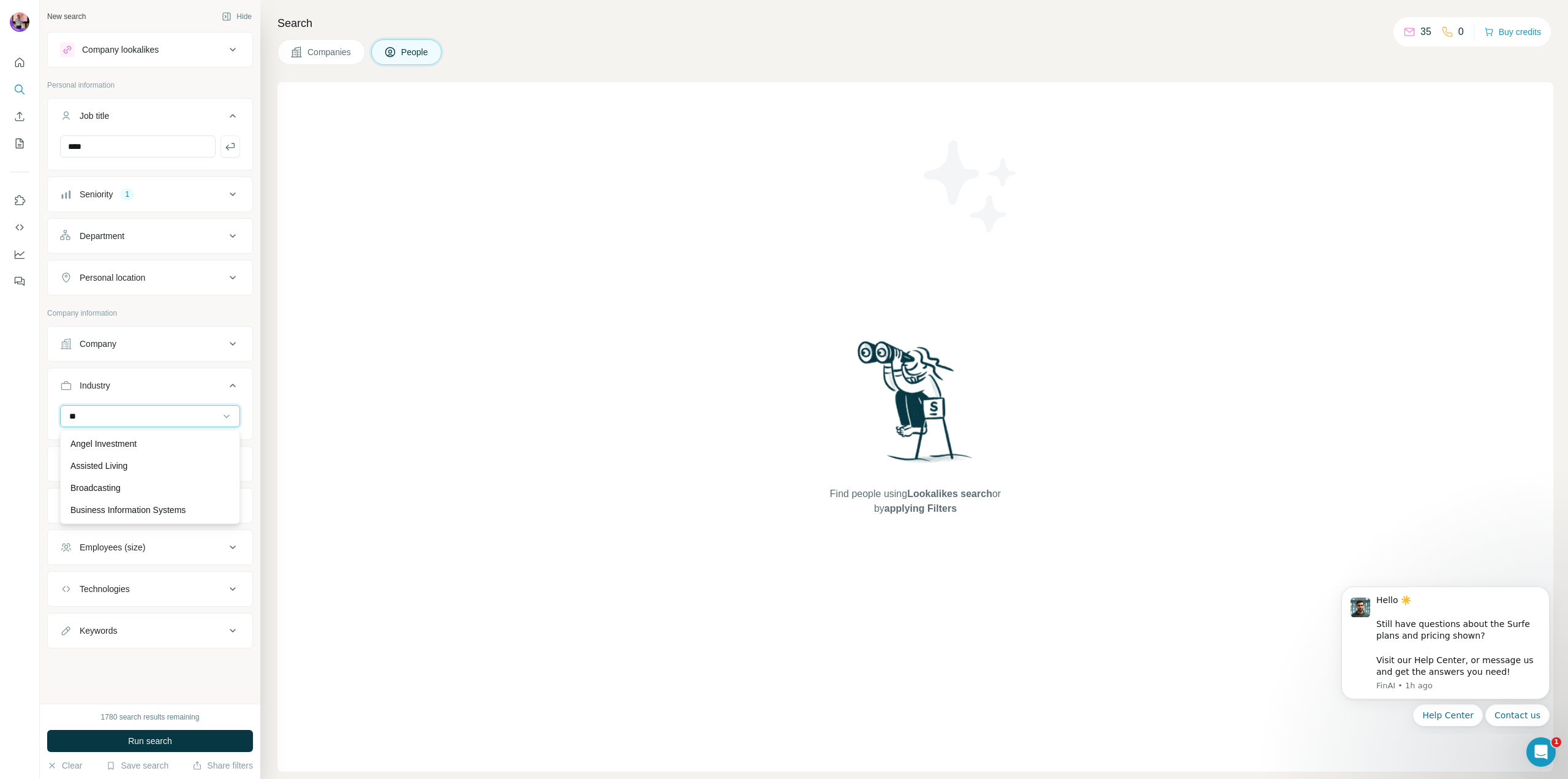
type input "*"
type input "***"
click at [133, 513] on div "FinTech" at bounding box center [150, 510] width 159 height 12
click at [145, 738] on span "Run search" at bounding box center [150, 741] width 44 height 12
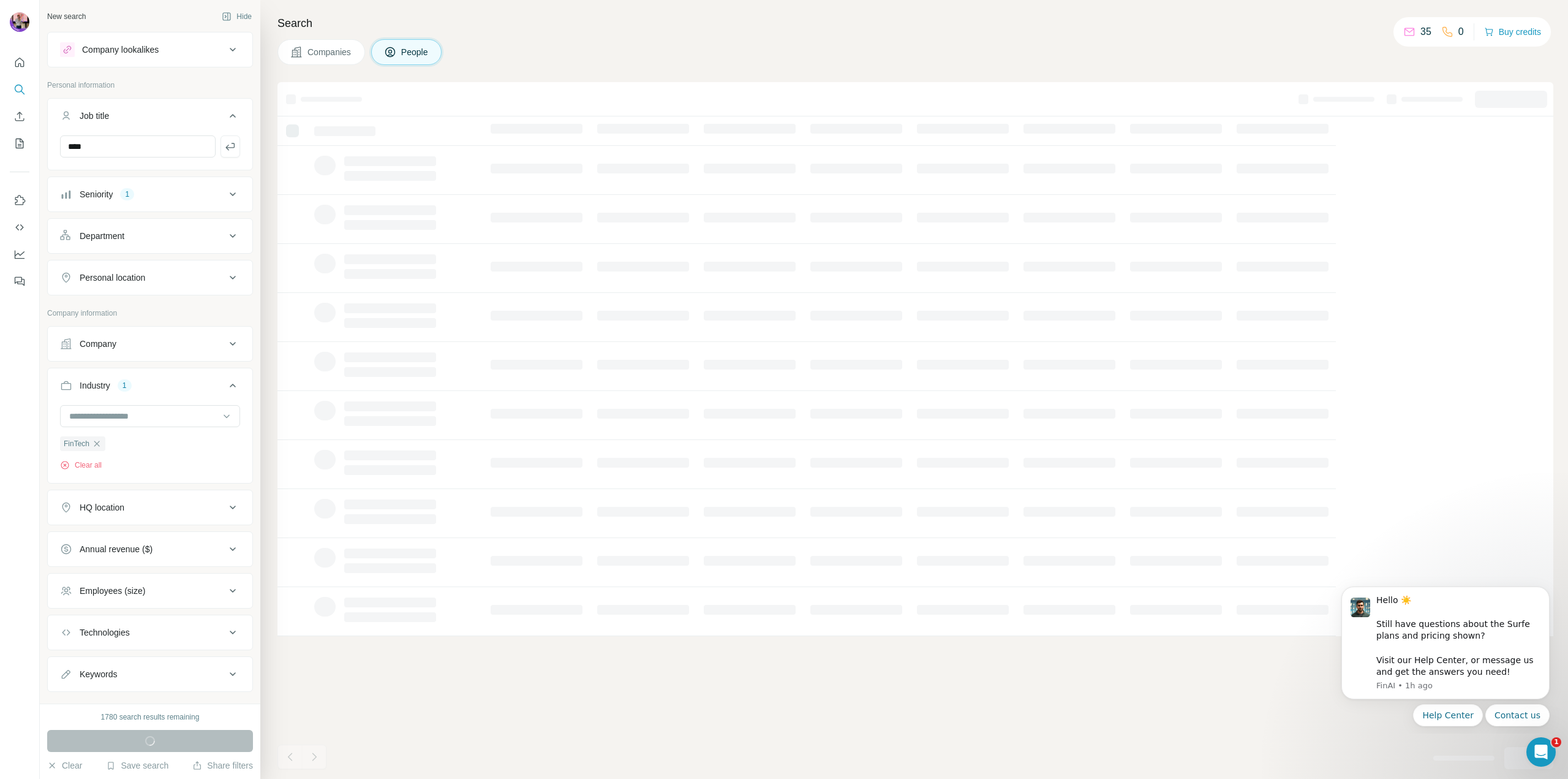
click at [144, 531] on ul "Company Industry 1 FinTech Clear all HQ location Annual revenue ($) Employees (…" at bounding box center [150, 509] width 206 height 366
click at [147, 523] on div "HQ location" at bounding box center [150, 507] width 206 height 35
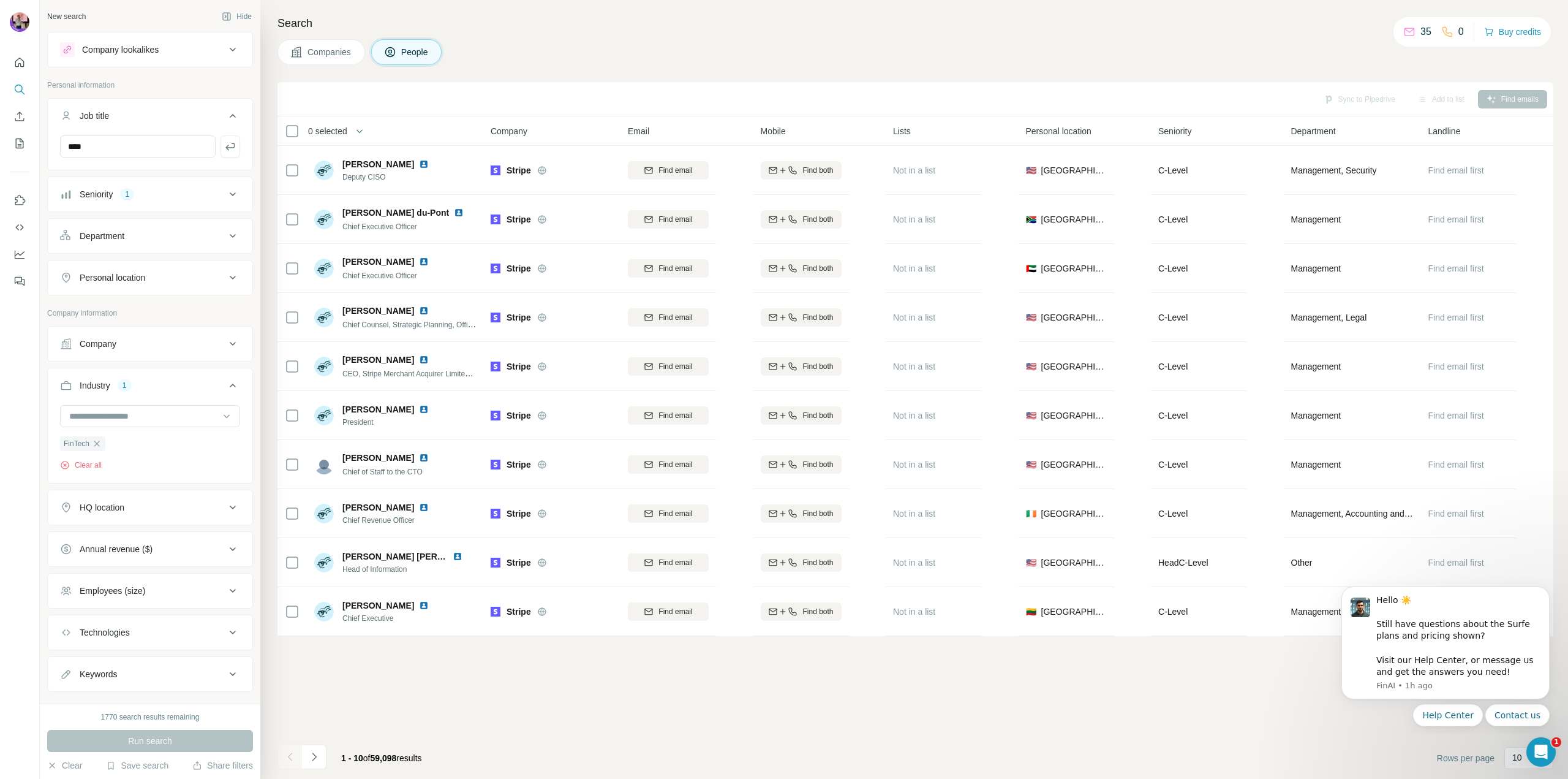
click at [152, 509] on div "HQ location" at bounding box center [142, 507] width 165 height 12
click at [138, 537] on input "text" at bounding box center [150, 537] width 180 height 22
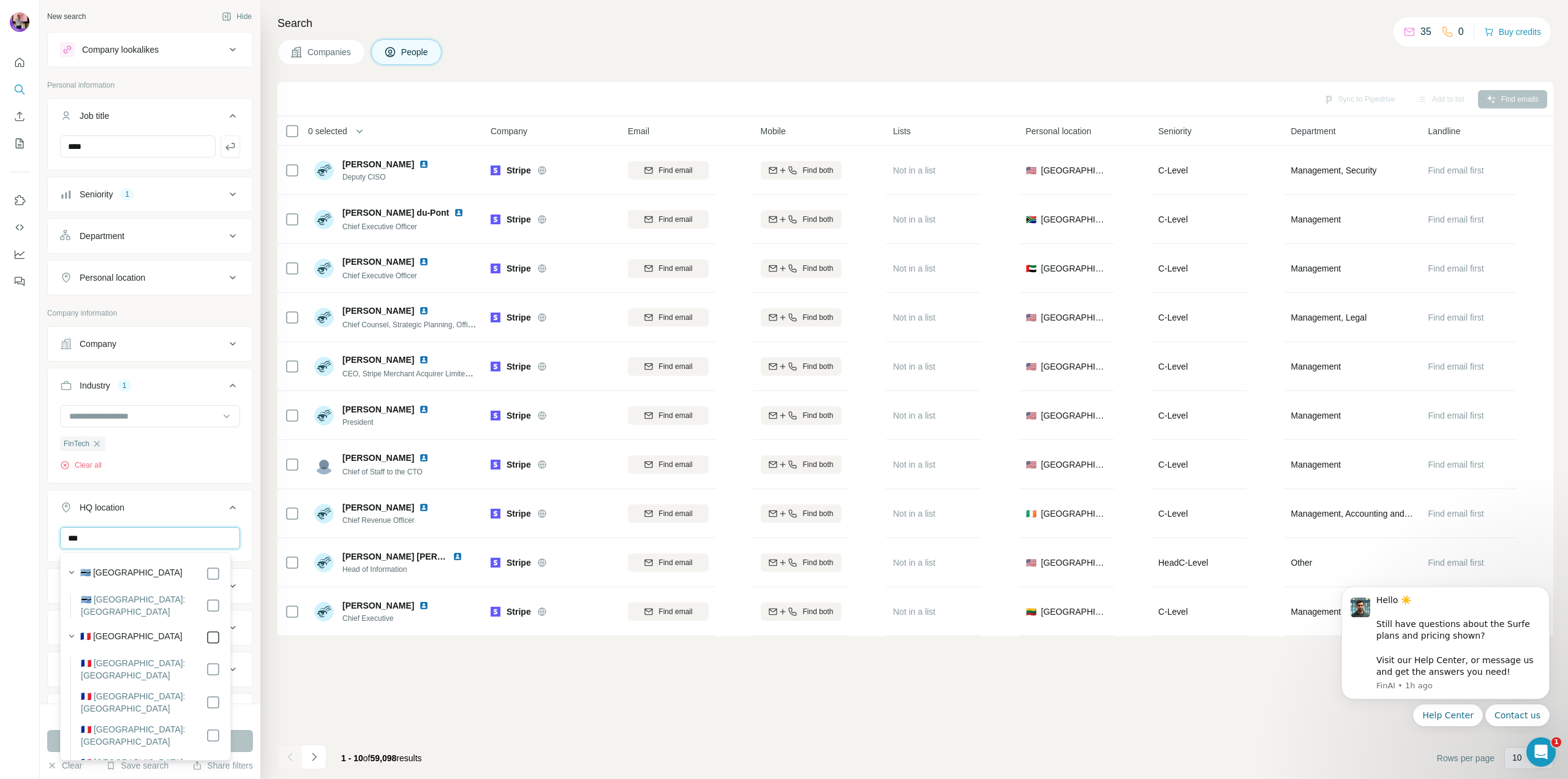
type input "***"
click at [346, 743] on footer "1 - 10 of 59,098 results Rows per page 10" at bounding box center [915, 758] width 1276 height 42
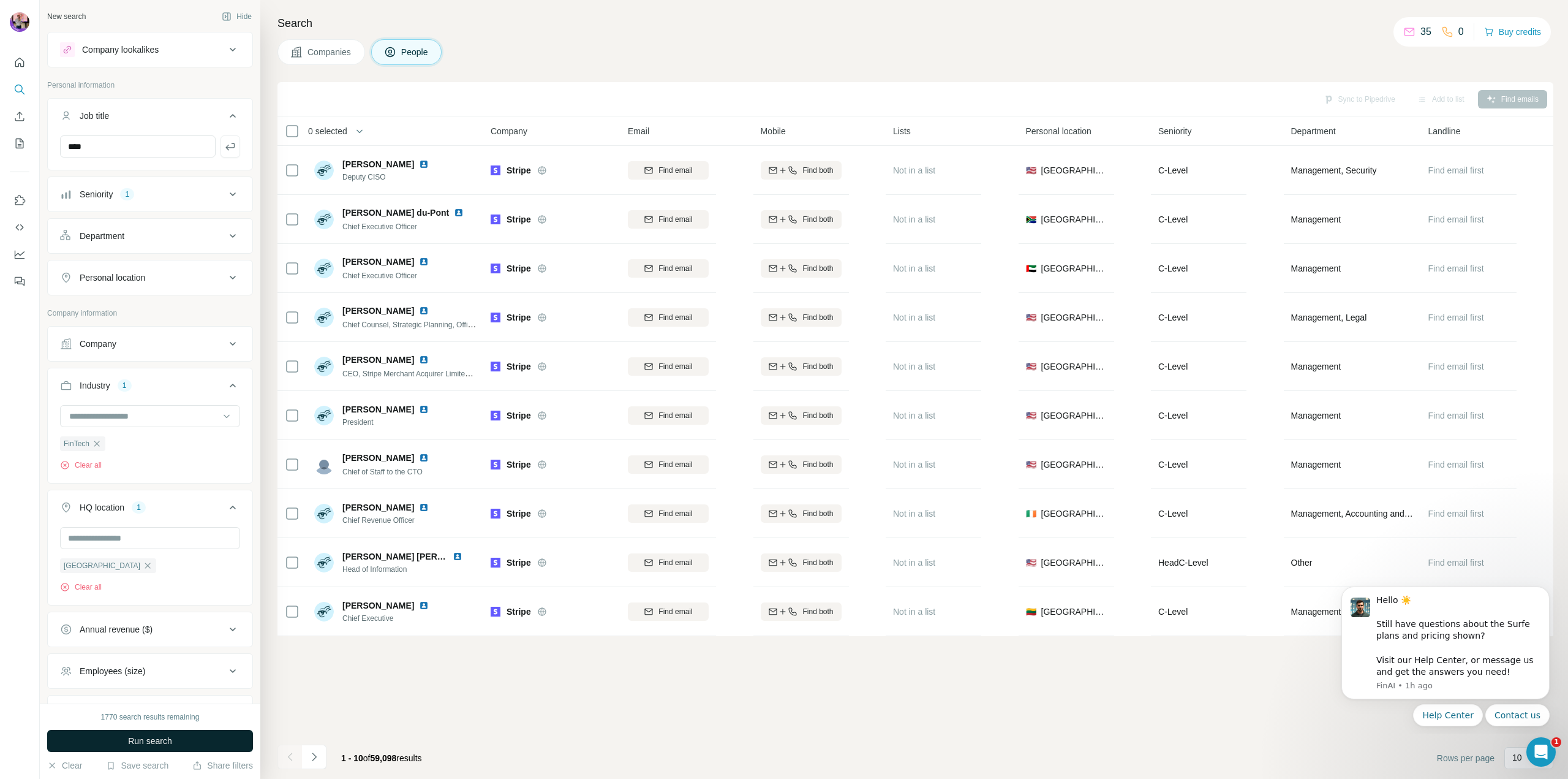
click at [211, 745] on button "Run search" at bounding box center [150, 741] width 206 height 22
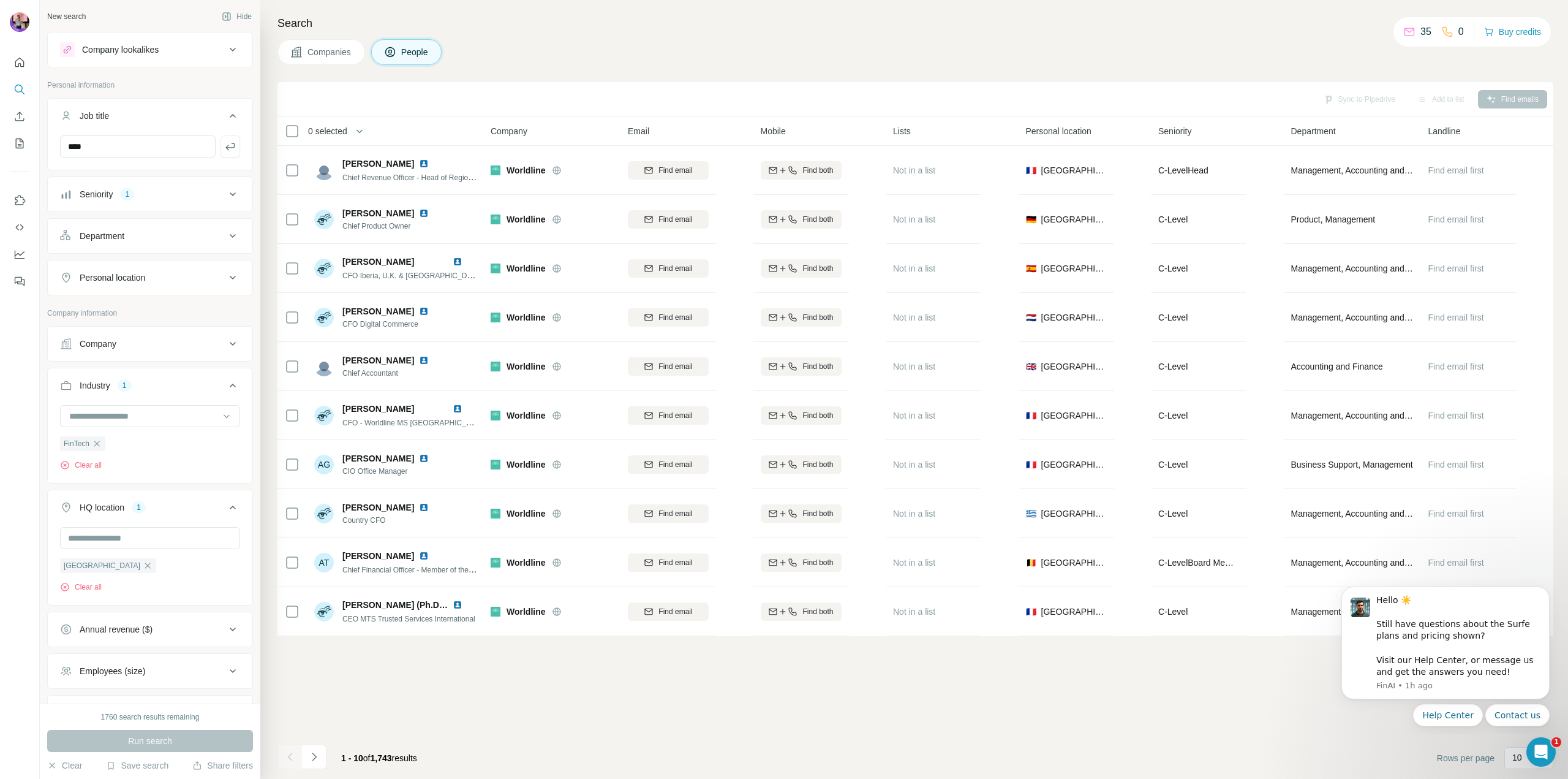
click at [152, 206] on button "Seniority 1" at bounding box center [150, 194] width 205 height 29
click at [142, 144] on input "****" at bounding box center [138, 146] width 156 height 22
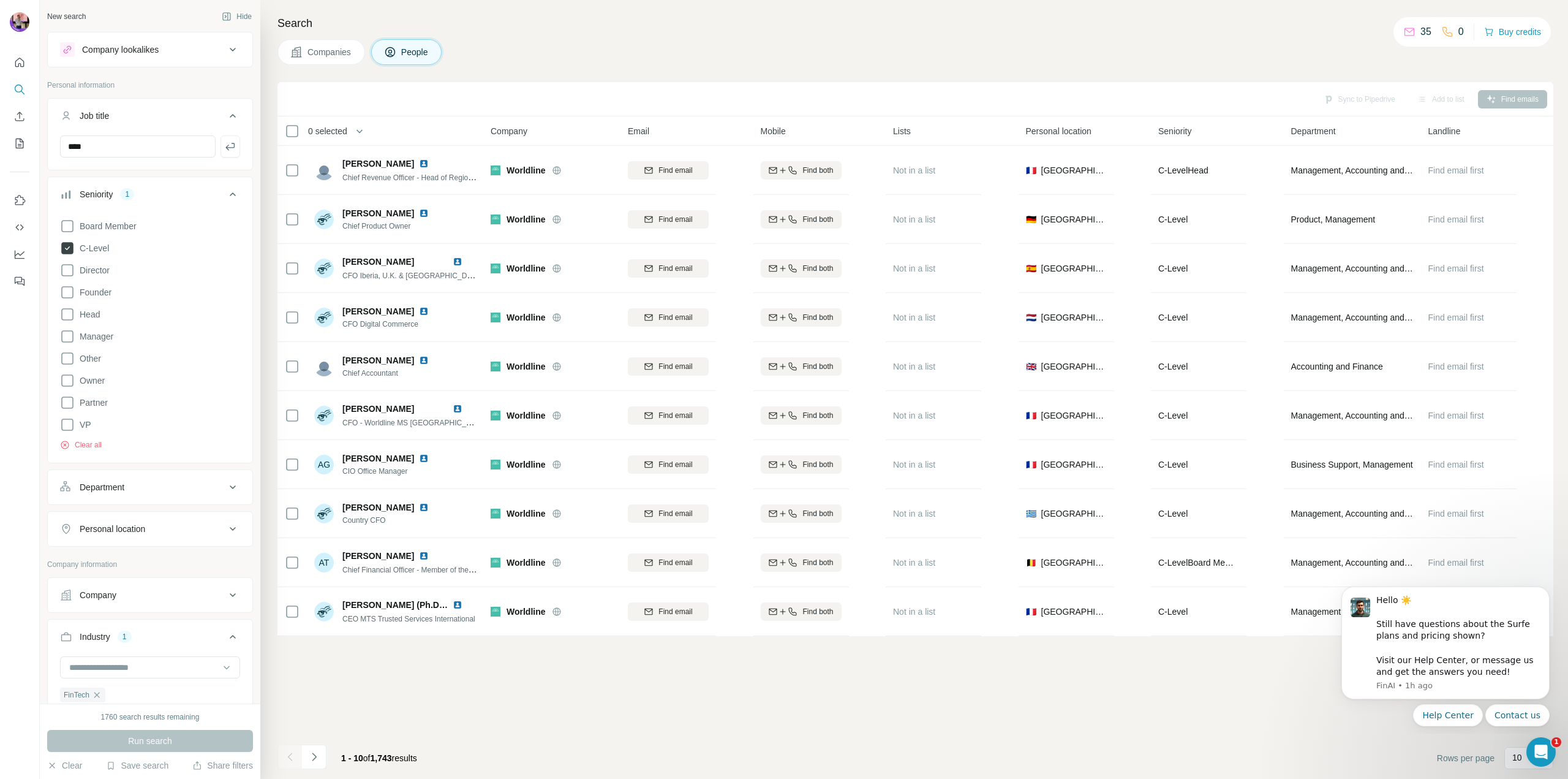
click at [97, 254] on span "C-Level" at bounding box center [92, 247] width 34 height 12
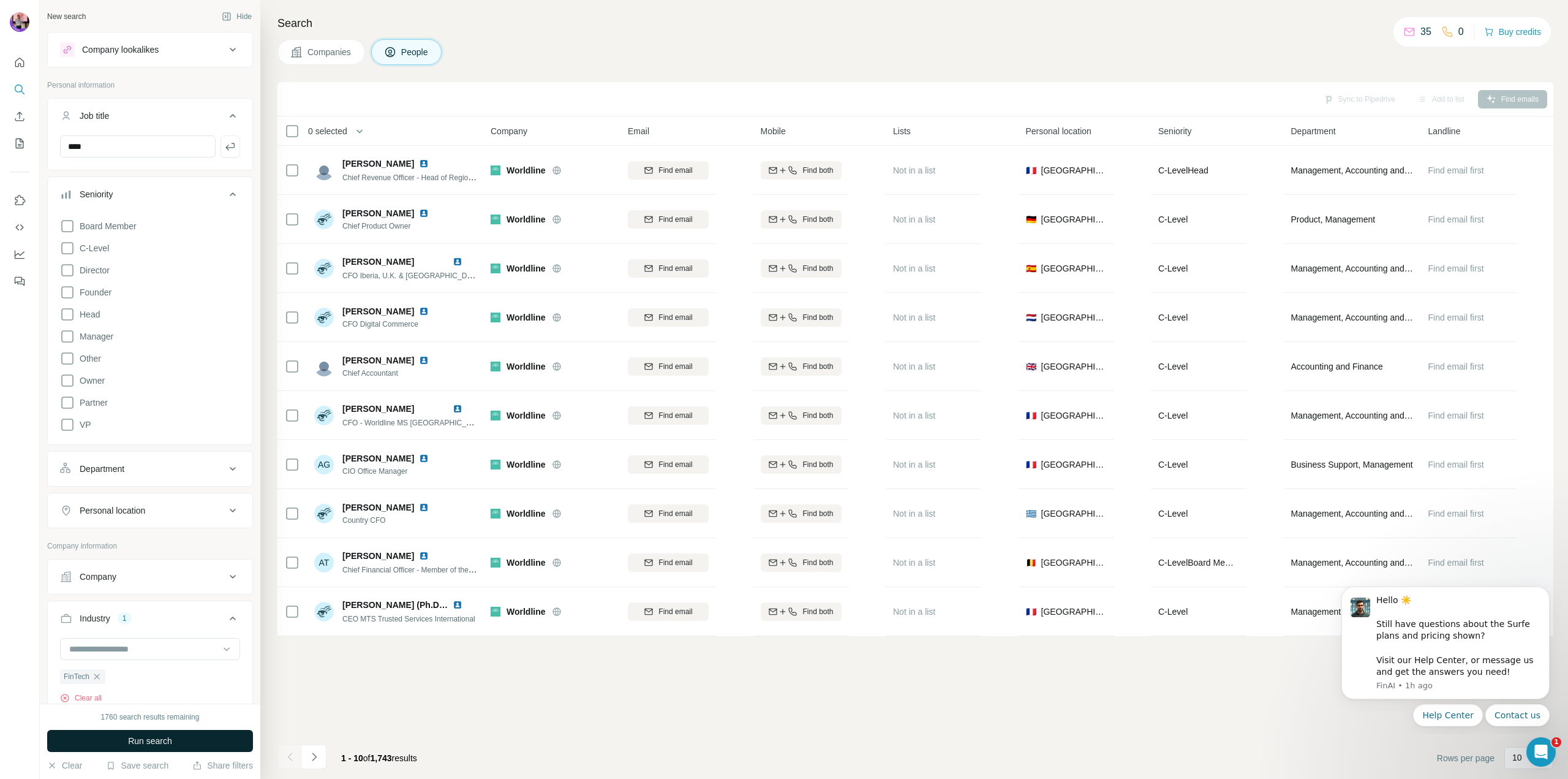
click at [138, 733] on button "Run search" at bounding box center [150, 741] width 206 height 22
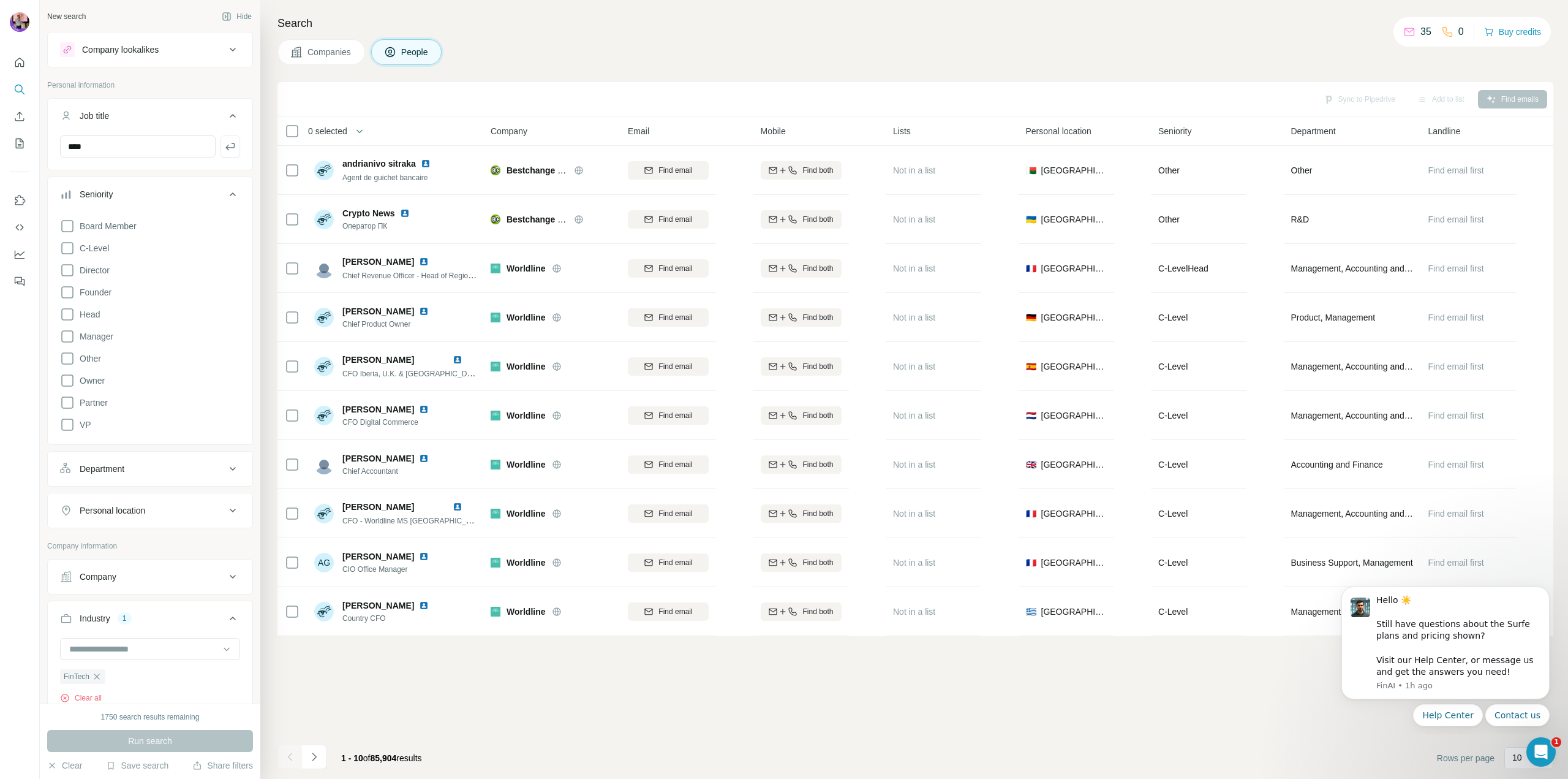
click at [143, 112] on div "Job title" at bounding box center [142, 115] width 165 height 12
click at [143, 111] on div "Job title" at bounding box center [142, 115] width 165 height 12
click at [119, 144] on input "text" at bounding box center [138, 146] width 156 height 22
type input "*****"
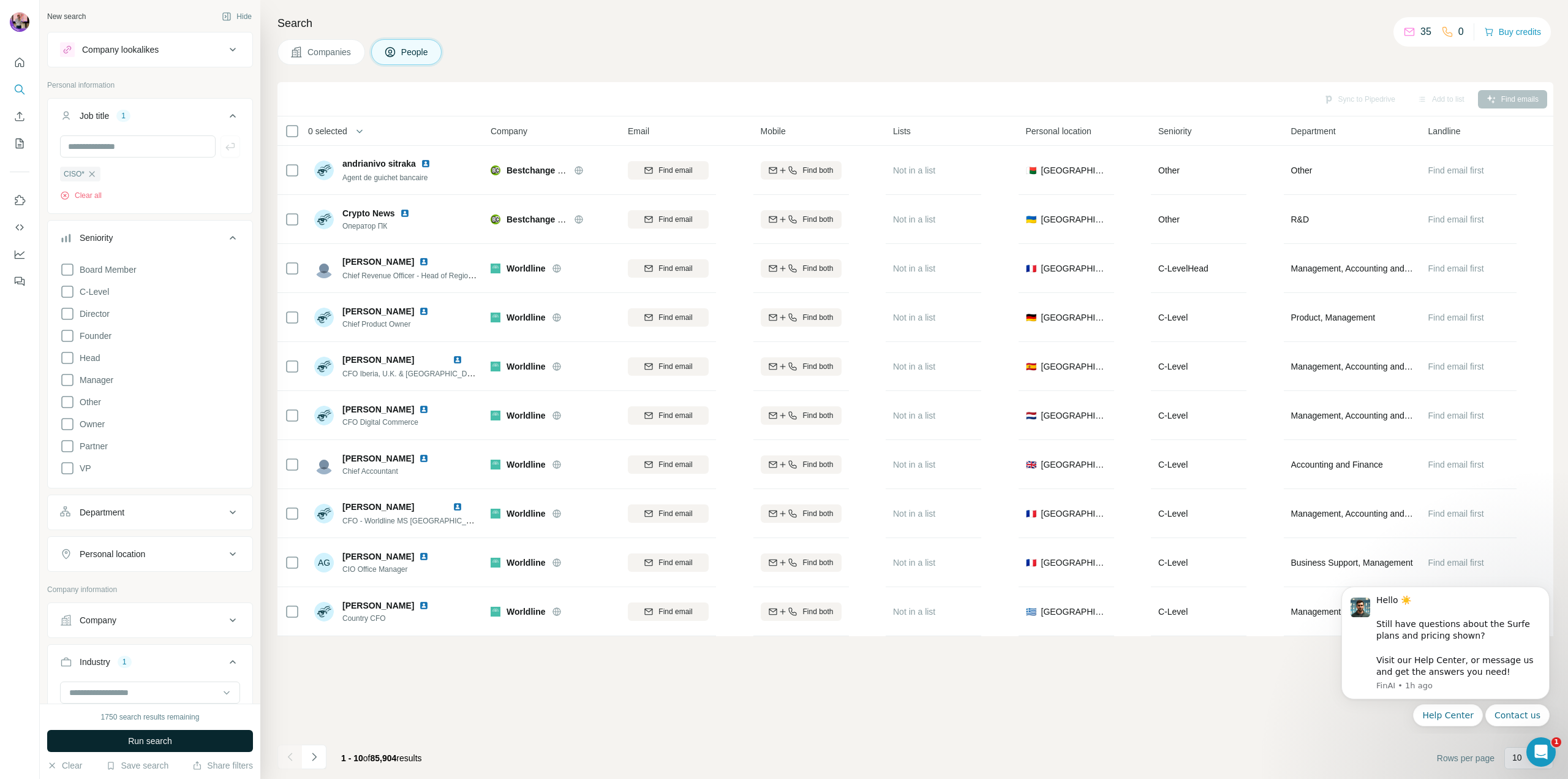
click at [128, 741] on span "Run search" at bounding box center [150, 741] width 44 height 12
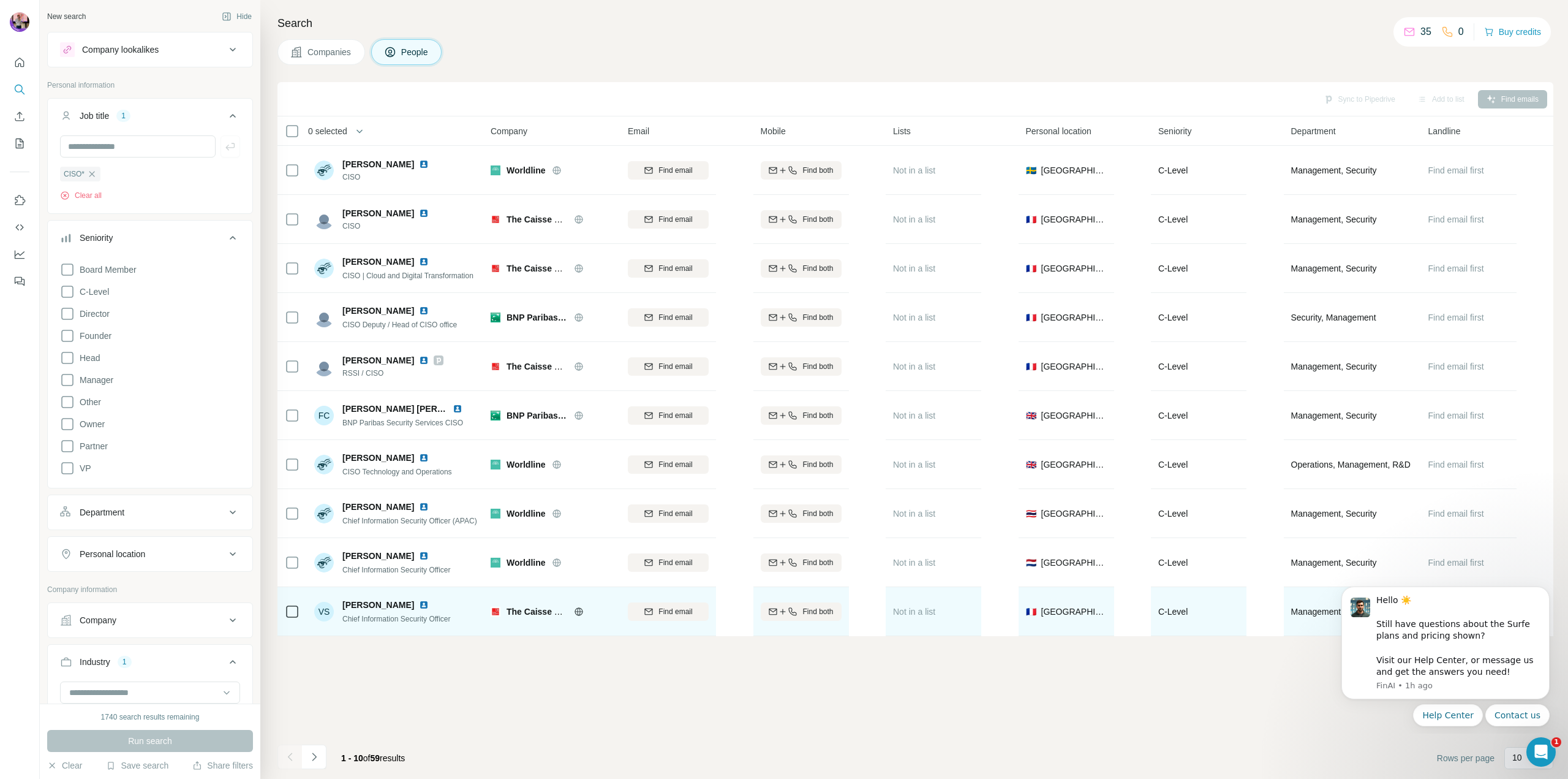
click at [419, 608] on img at bounding box center [424, 605] width 10 height 10
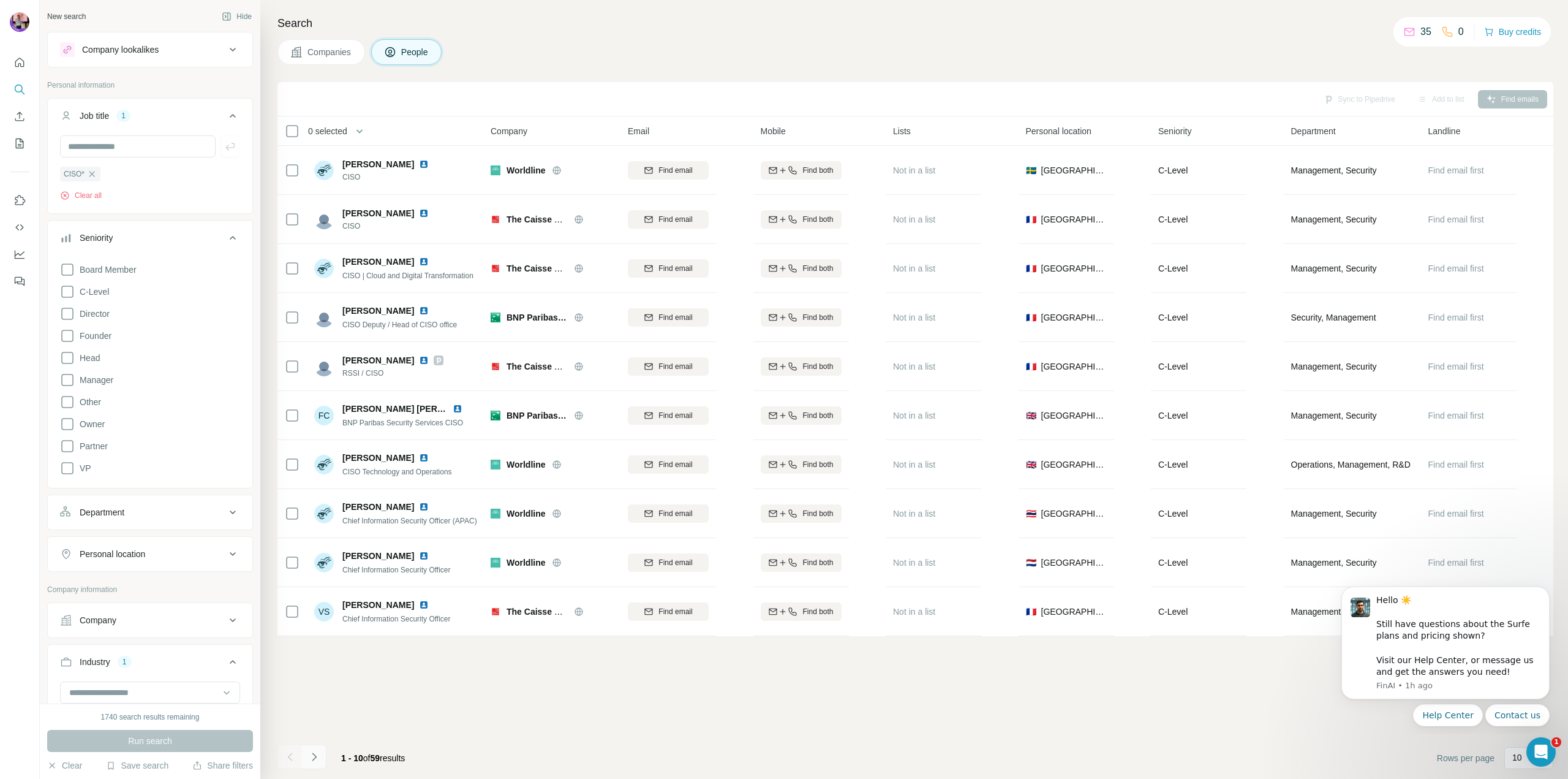
click at [319, 754] on icon "Navigate to next page" at bounding box center [314, 756] width 12 height 12
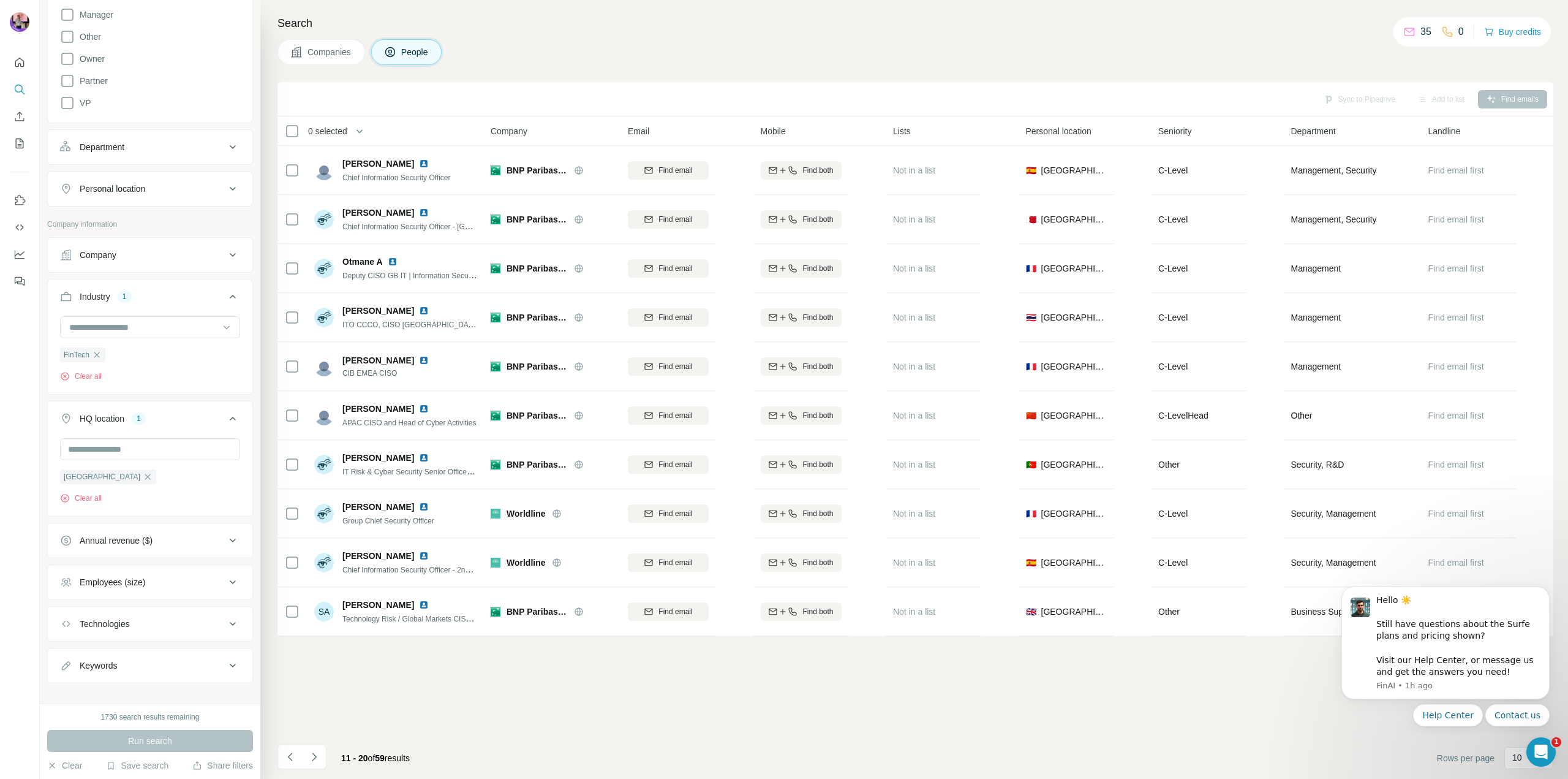
scroll to position [381, 0]
click at [98, 338] on icon "button" at bounding box center [97, 341] width 10 height 10
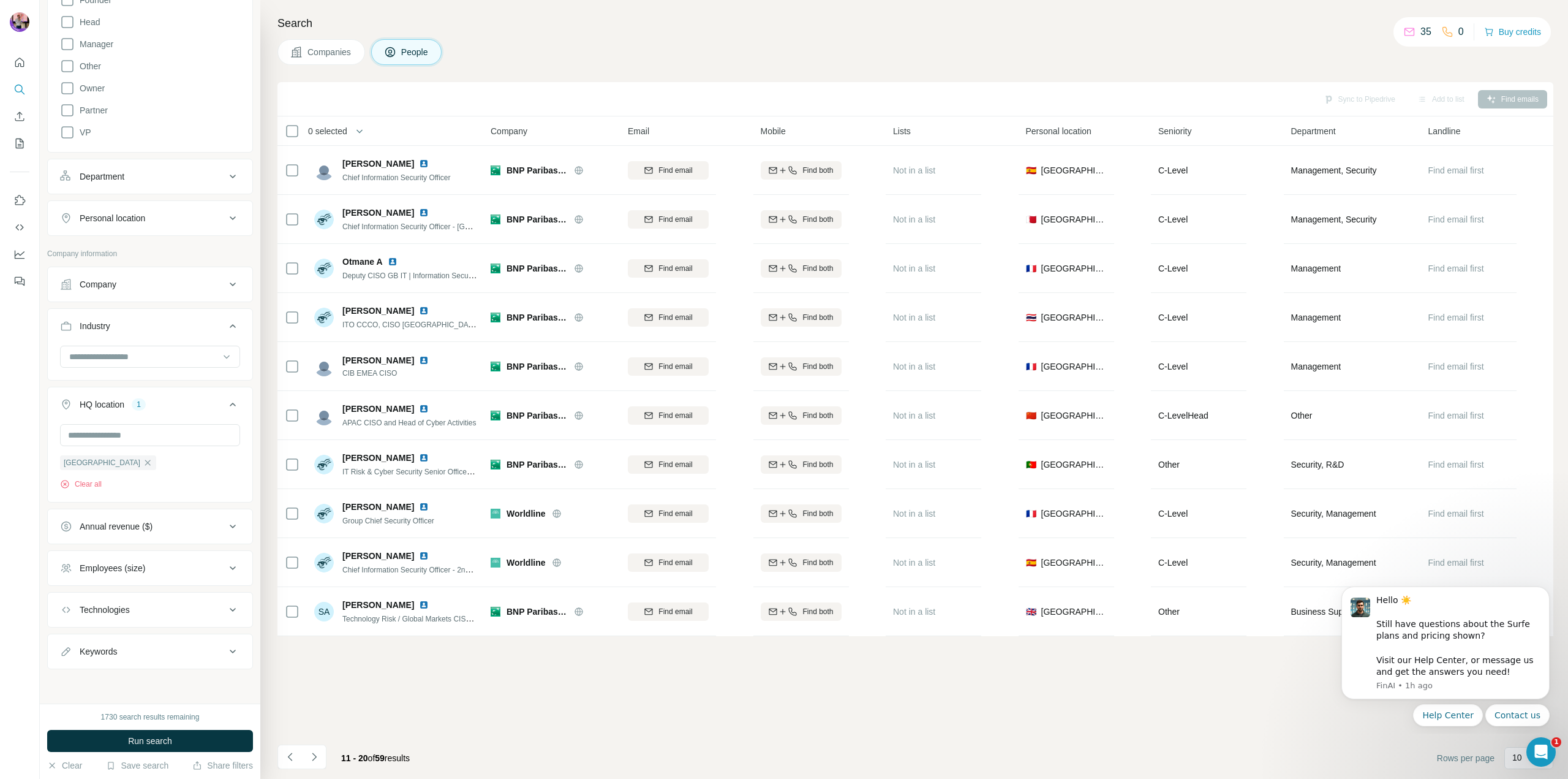
click at [109, 343] on button "Industry" at bounding box center [150, 328] width 205 height 34
click at [142, 319] on div "Company" at bounding box center [142, 320] width 165 height 12
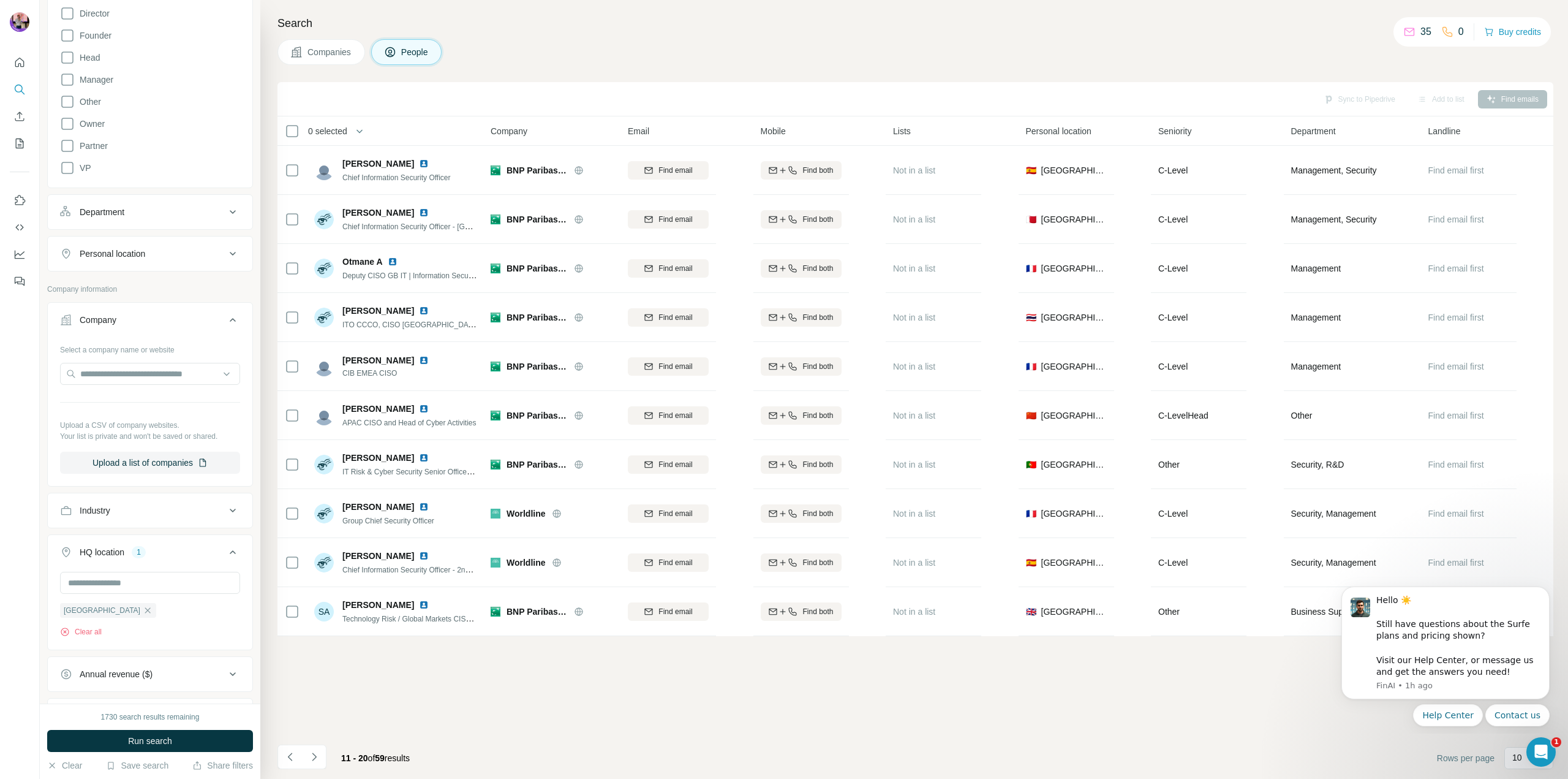
click at [142, 319] on div "Company" at bounding box center [142, 319] width 165 height 12
click at [136, 367] on div "Industry" at bounding box center [142, 362] width 165 height 12
click at [129, 394] on input at bounding box center [143, 392] width 151 height 13
type input "*"
type input "****"
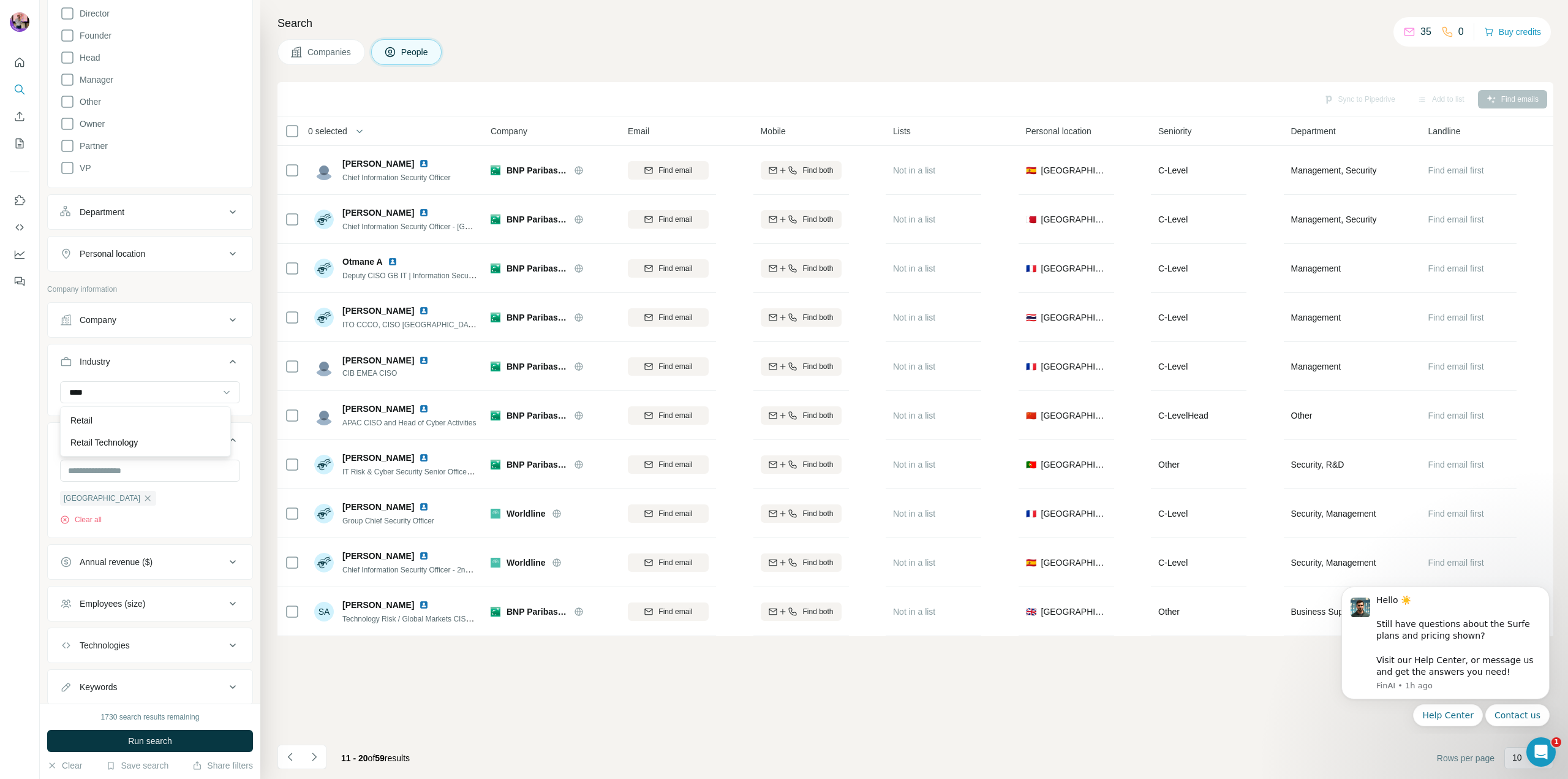
click at [124, 411] on div "Retail" at bounding box center [145, 420] width 165 height 22
click at [158, 734] on button "Run search" at bounding box center [150, 741] width 206 height 22
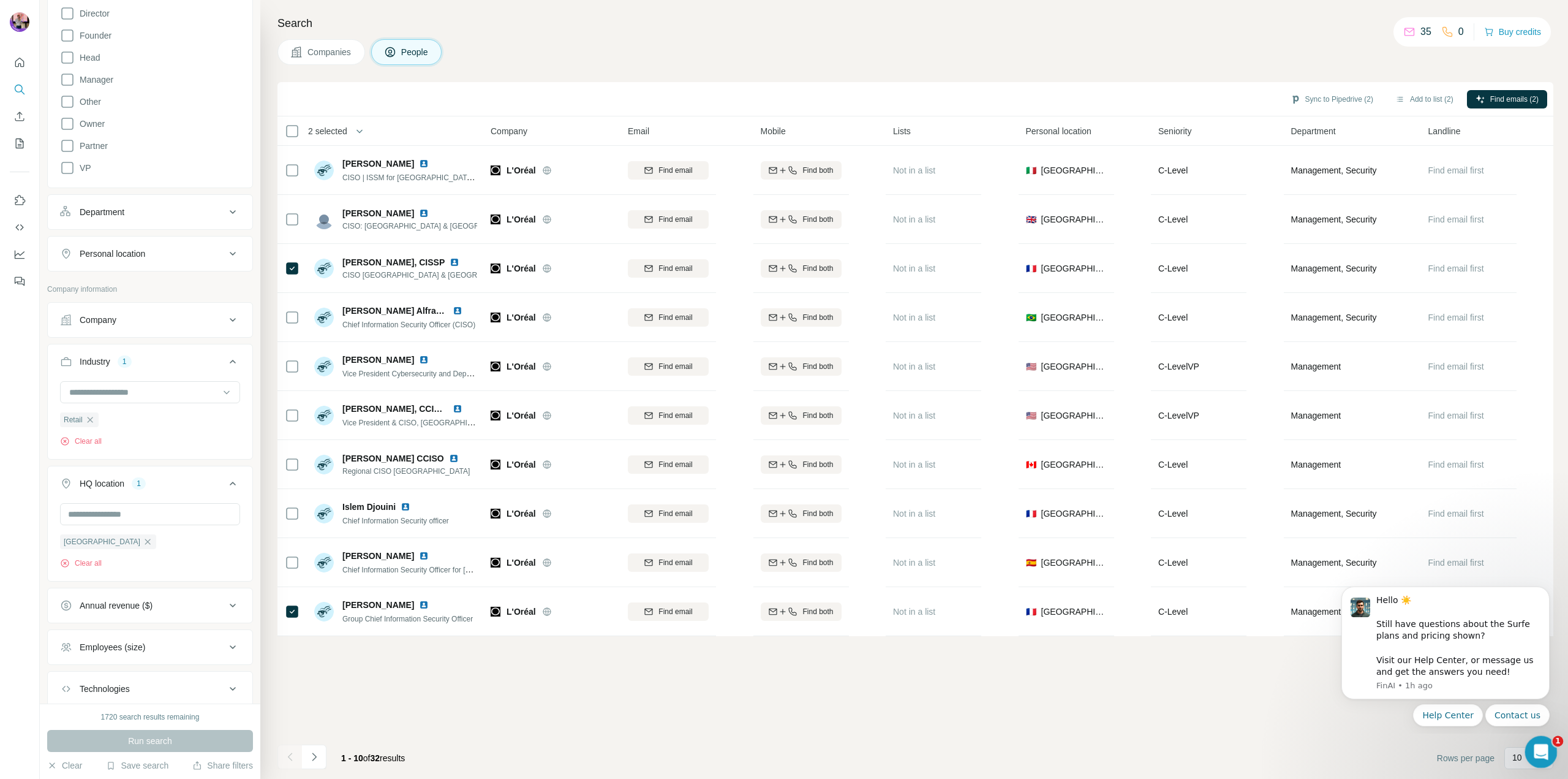
click at [1540, 743] on icon "Open Intercom Messenger" at bounding box center [1539, 750] width 20 height 20
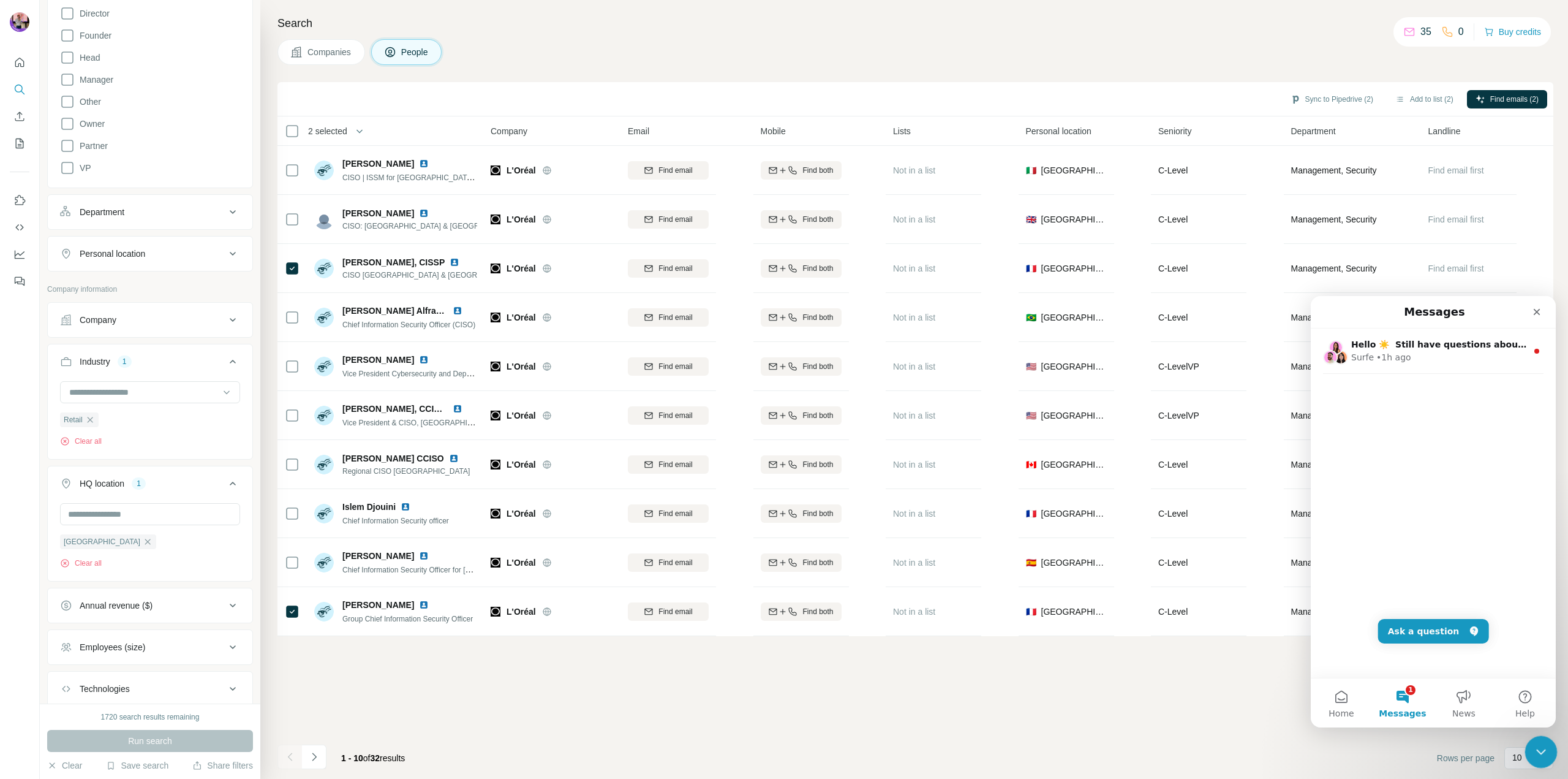
click at [1541, 754] on icon "Close Intercom Messenger" at bounding box center [1539, 750] width 15 height 15
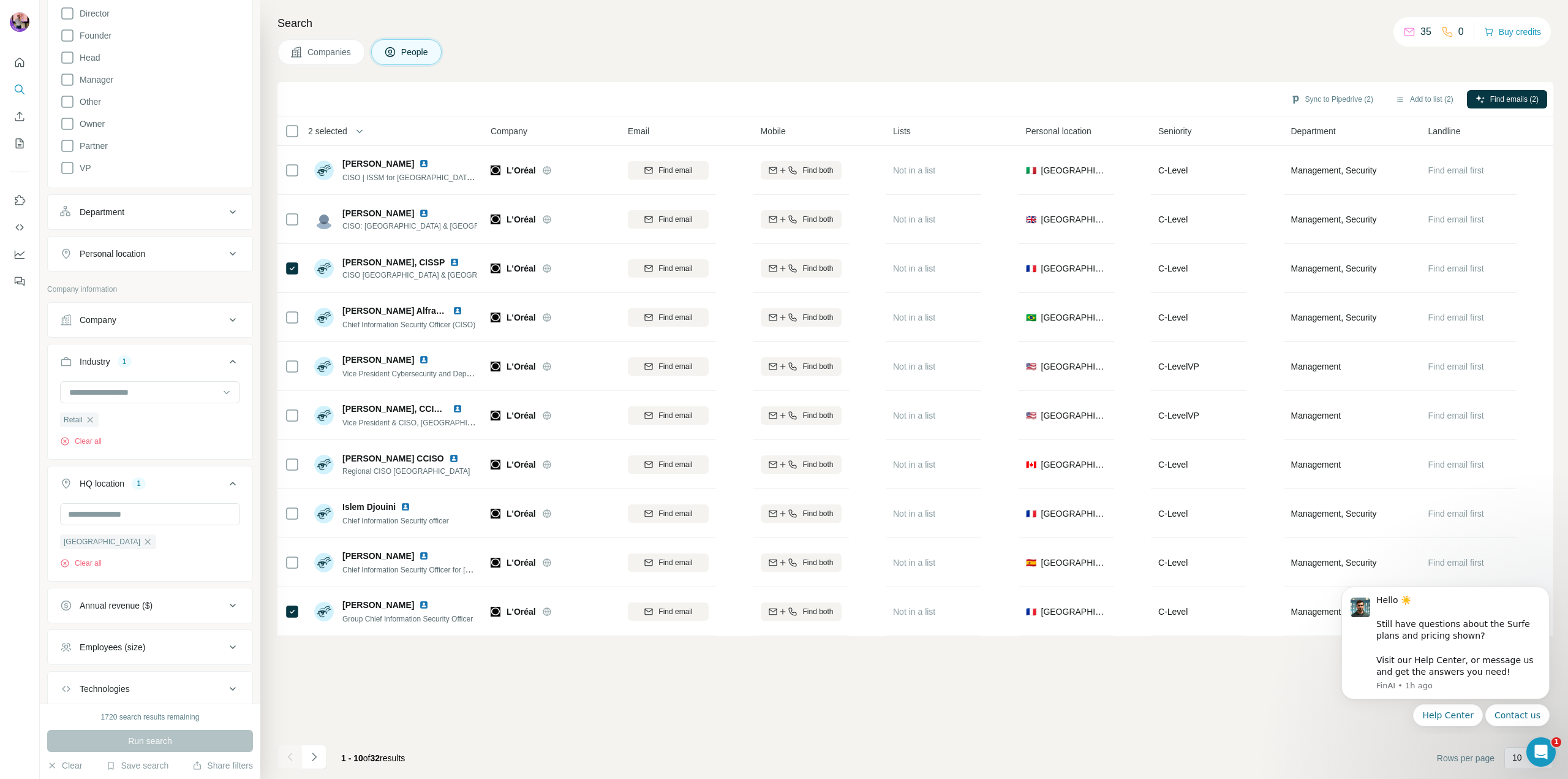
click at [1408, 754] on footer "1 - 10 of 32 results Rows per page 10" at bounding box center [915, 758] width 1276 height 42
click at [1536, 747] on icon "Open Intercom Messenger" at bounding box center [1539, 750] width 20 height 20
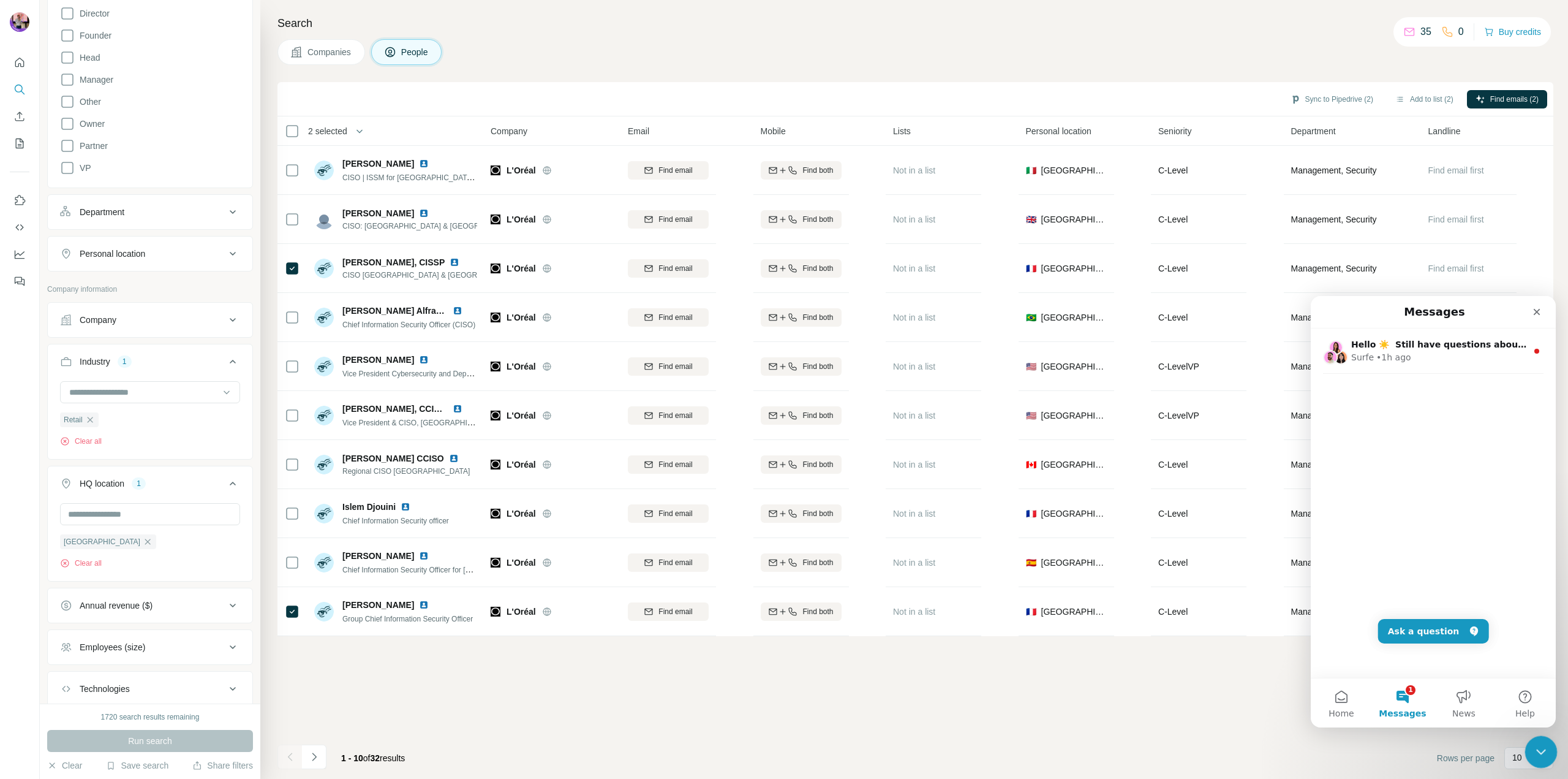
click at [1537, 748] on icon "Close Intercom Messenger" at bounding box center [1539, 750] width 15 height 15
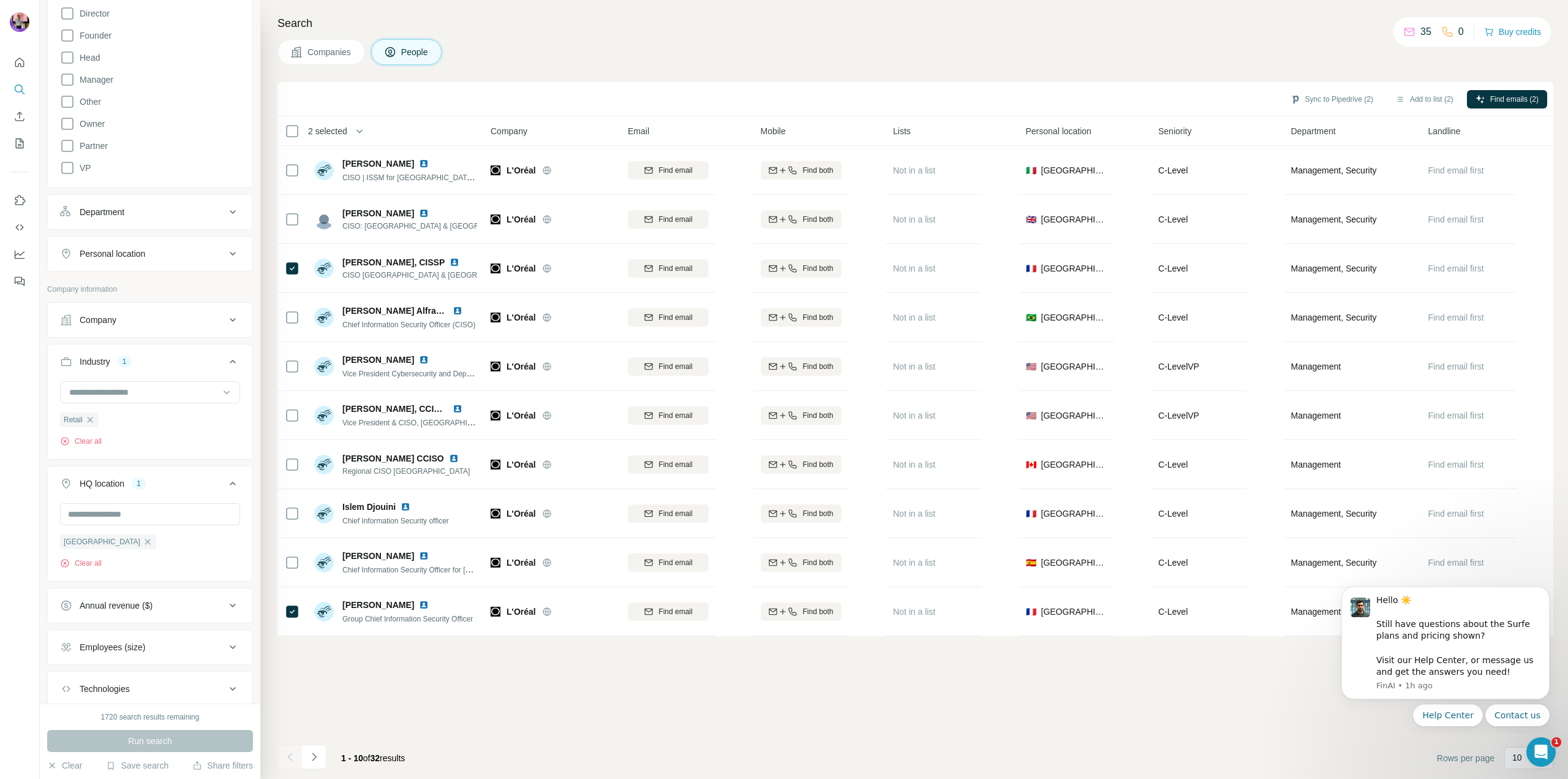
click at [1163, 697] on div "Sync to Pipedrive (2) Add to list (2) Find emails (2) 2 selected People Company…" at bounding box center [915, 430] width 1276 height 697
click at [1513, 760] on p "10" at bounding box center [1517, 757] width 10 height 12
click at [1542, 718] on button "Contact us" at bounding box center [1517, 714] width 65 height 22
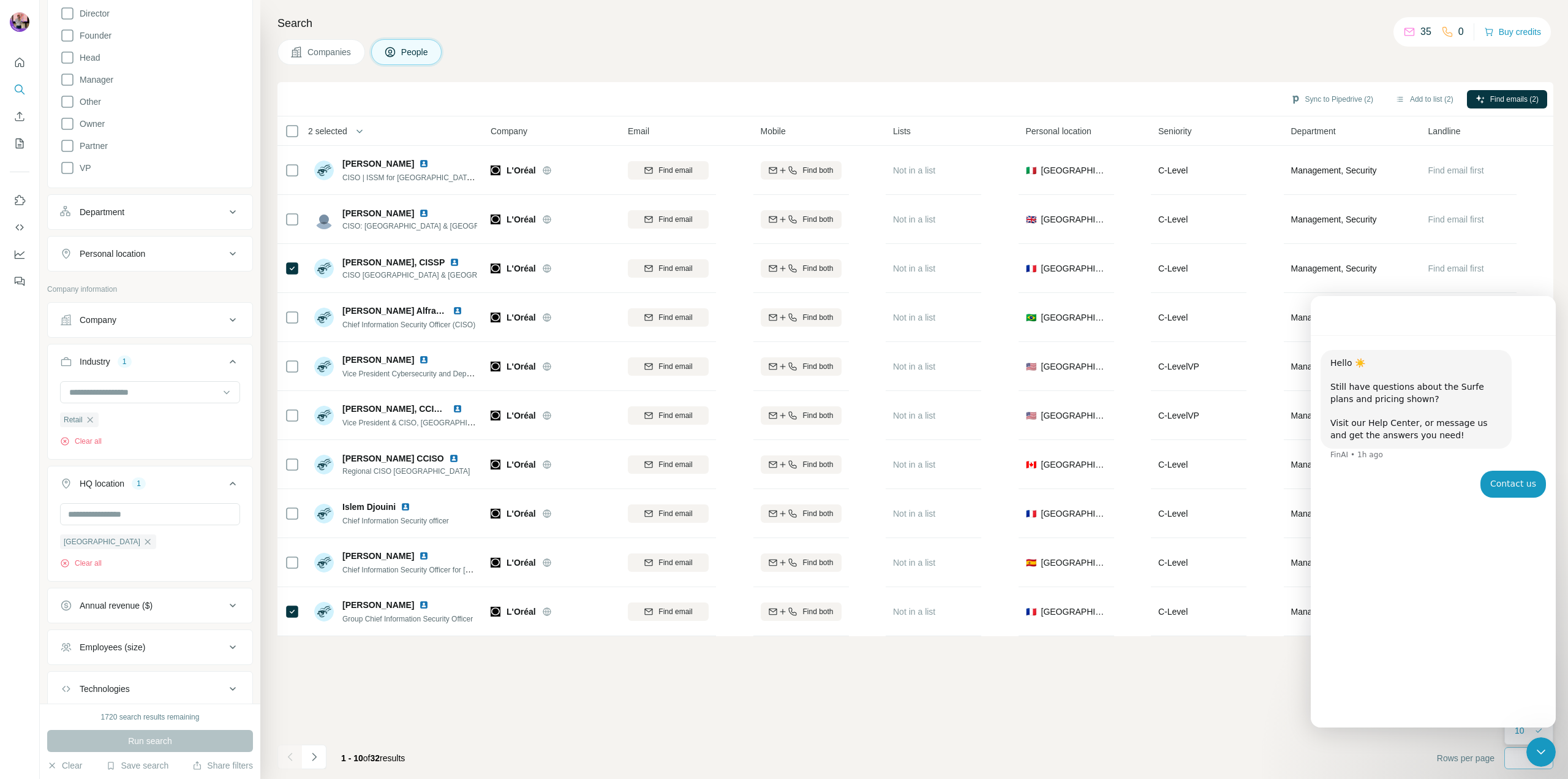
click at [1538, 314] on div "Intercom messenger" at bounding box center [1433, 315] width 245 height 39
click at [1140, 651] on div "Sync to Pipedrive (2) Add to list (2) Find emails (2) 2 selected People Company…" at bounding box center [915, 430] width 1276 height 697
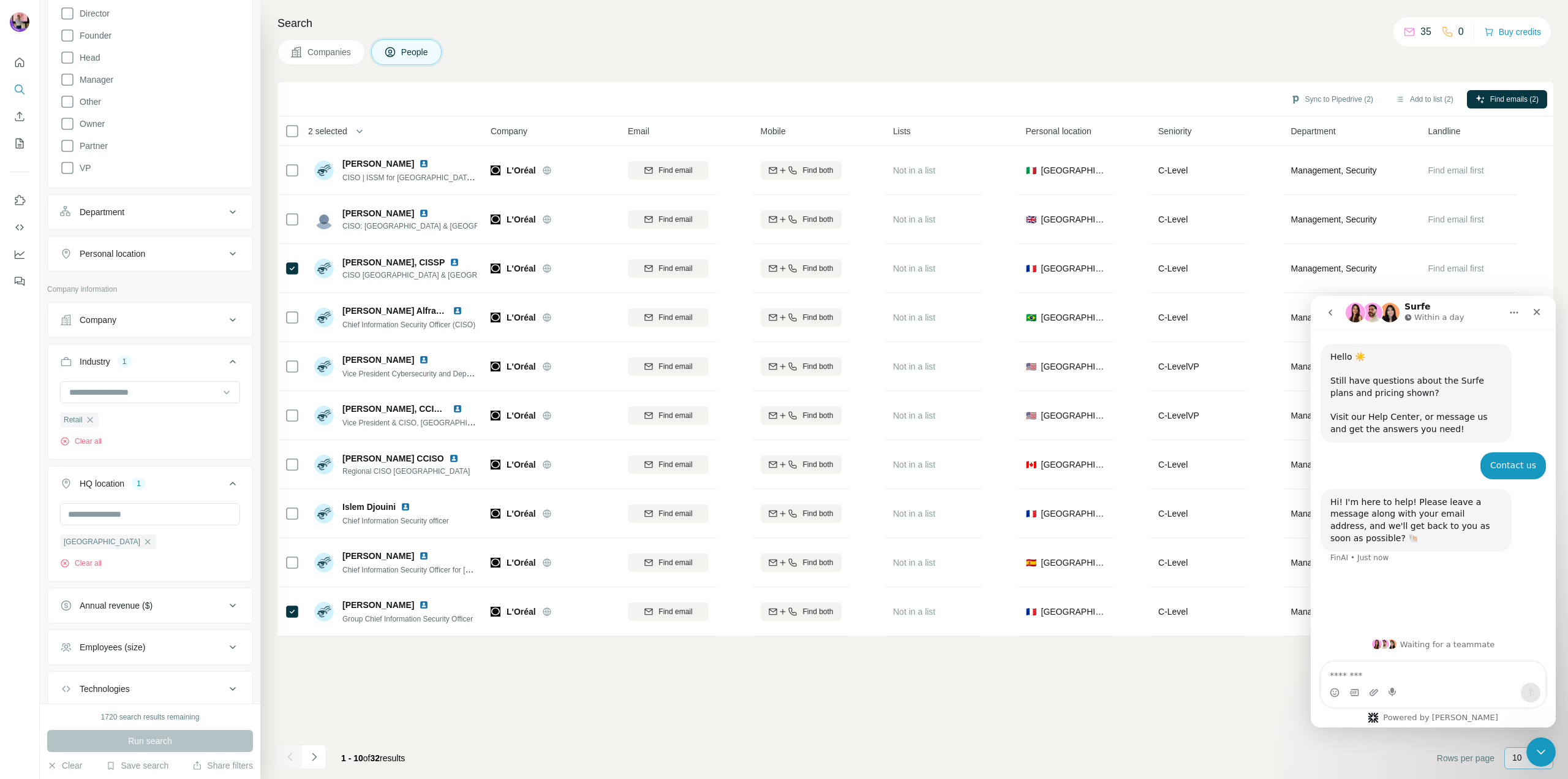
click at [1515, 312] on icon "Home" at bounding box center [1514, 313] width 10 height 10
click at [1543, 311] on div "Close" at bounding box center [1536, 311] width 22 height 22
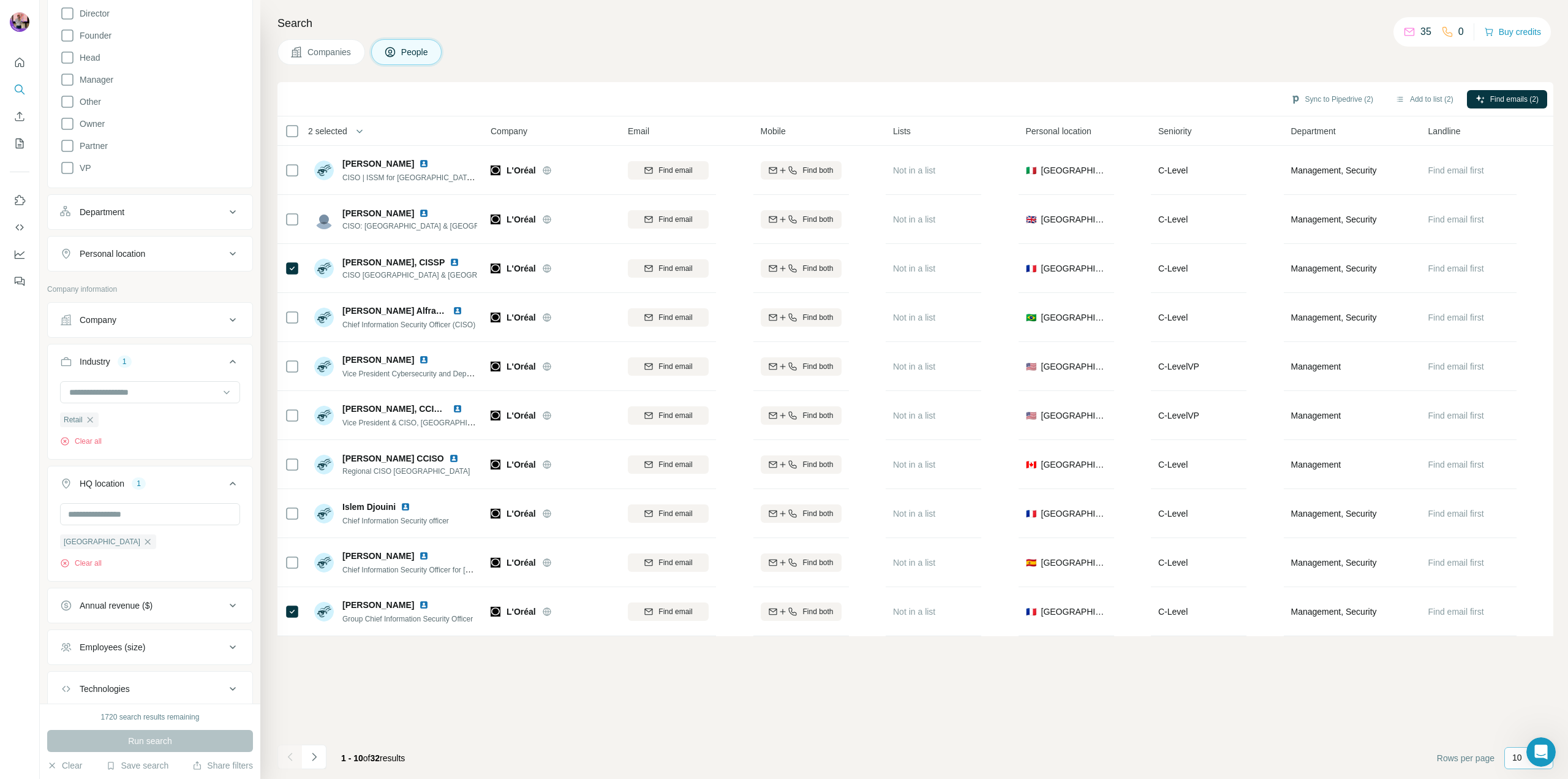
click at [1512, 763] on div "10" at bounding box center [1529, 758] width 49 height 22
click at [1528, 676] on div "40" at bounding box center [1529, 686] width 43 height 22
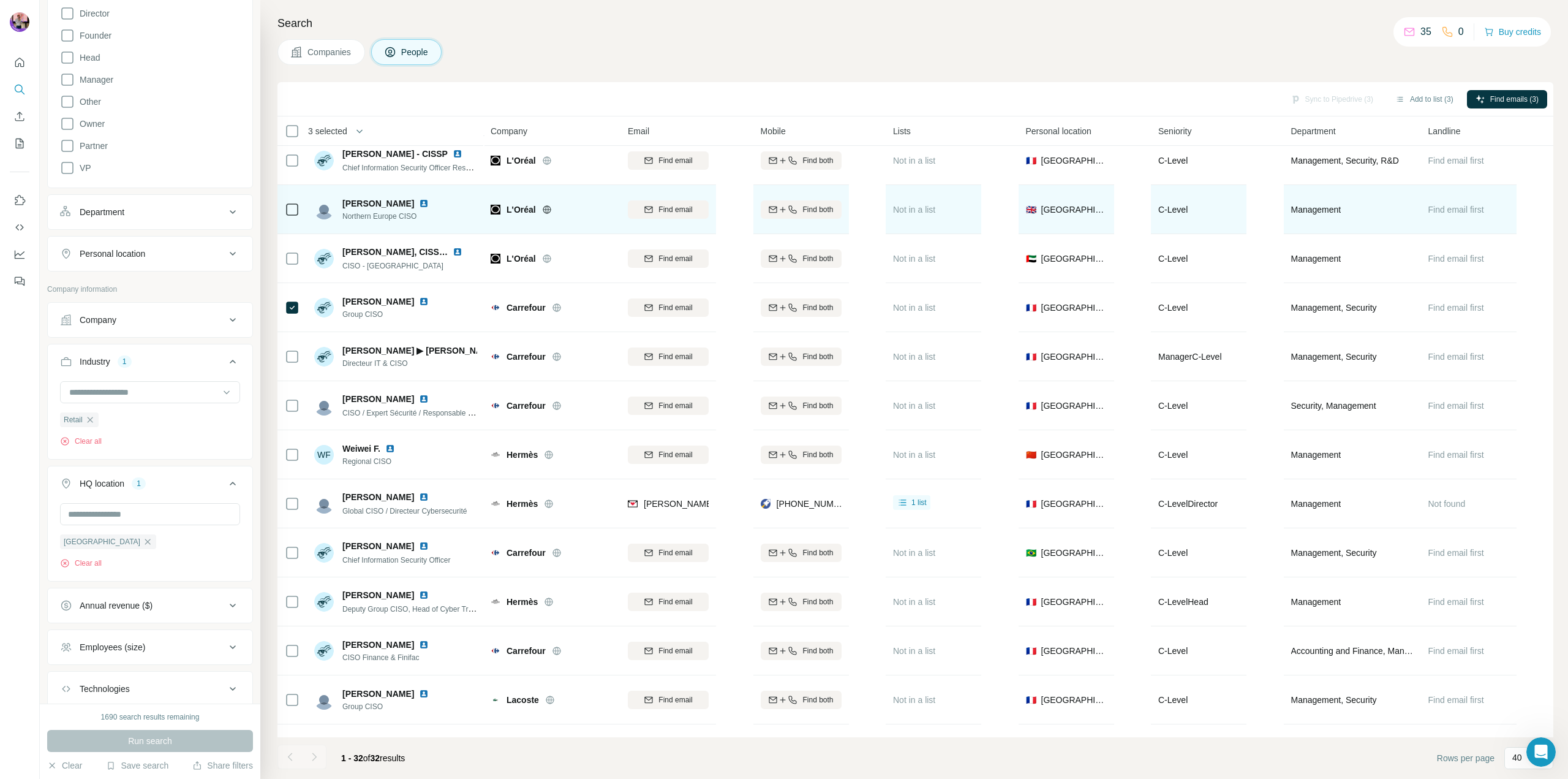
scroll to position [368, 0]
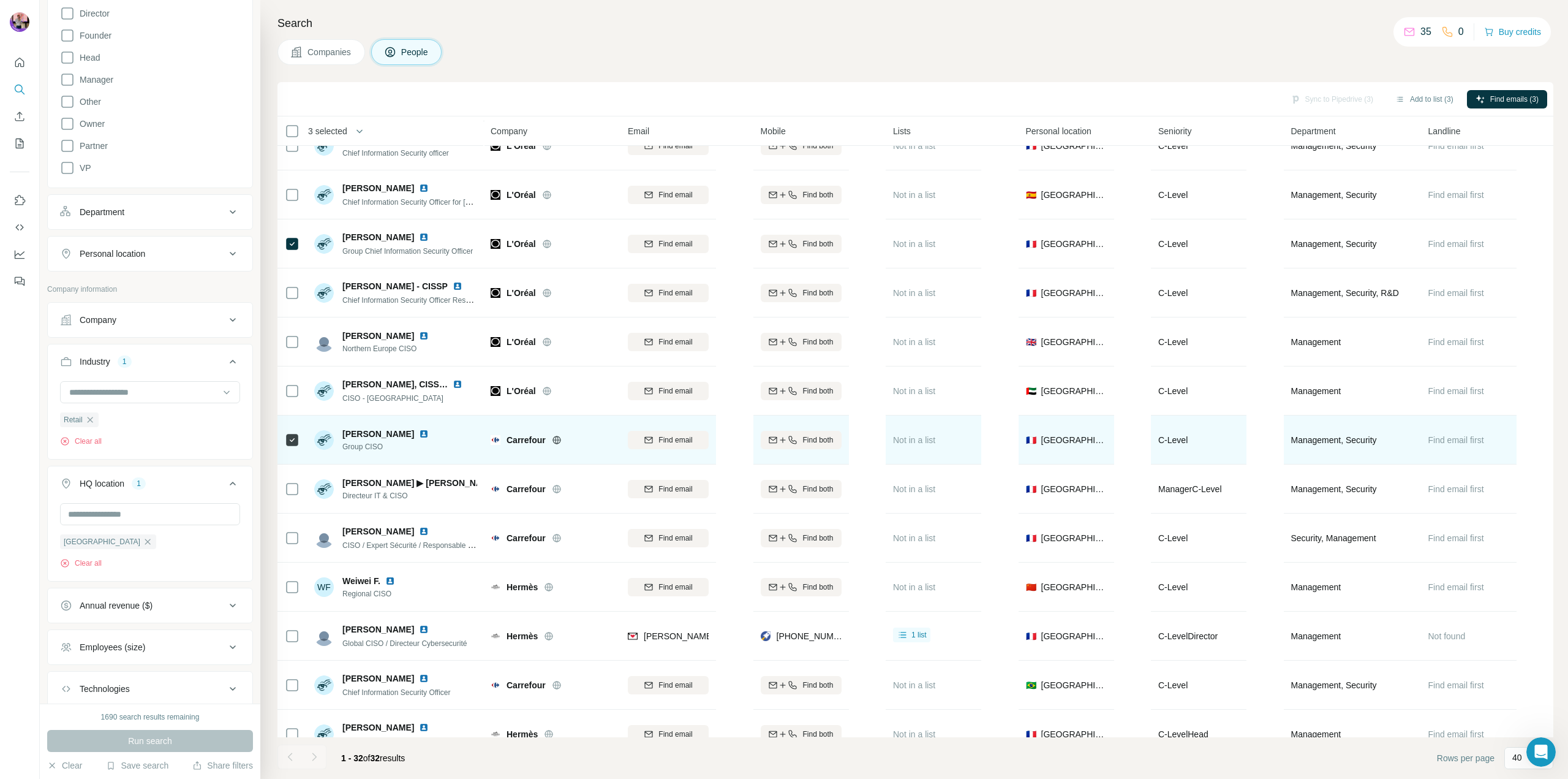
click at [298, 440] on icon at bounding box center [292, 440] width 15 height 15
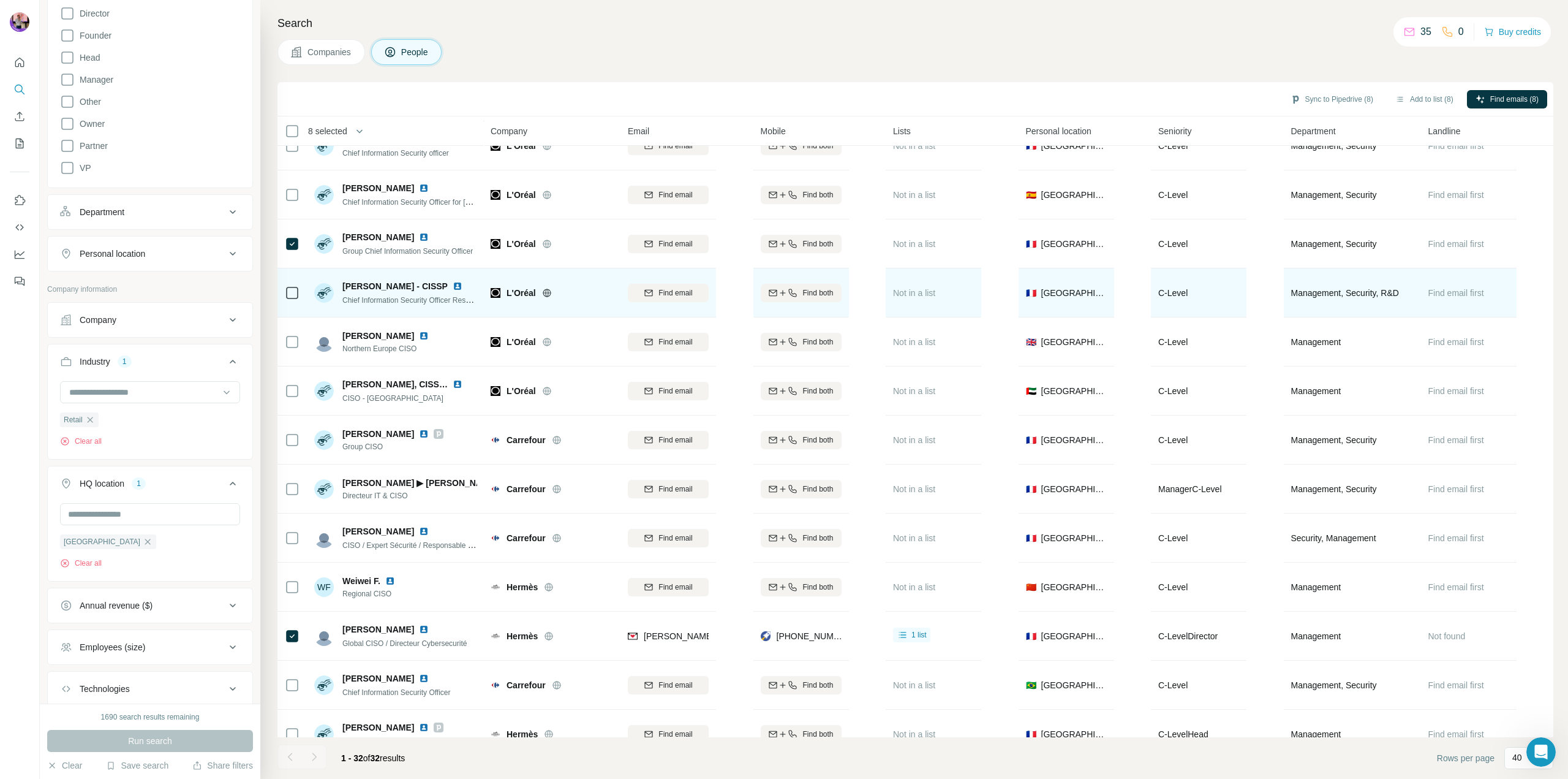
scroll to position [429, 0]
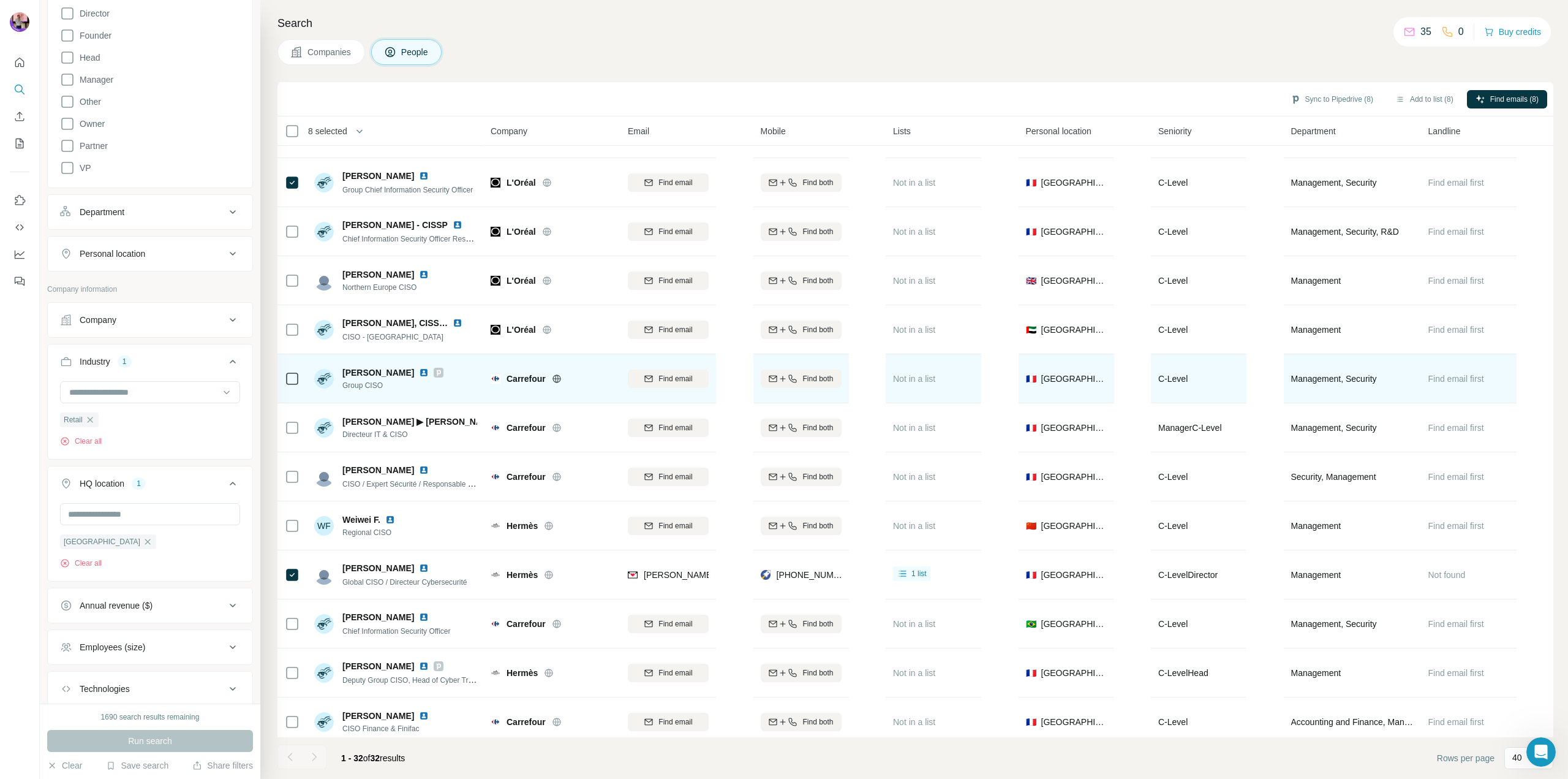
click at [295, 385] on div at bounding box center [292, 378] width 15 height 15
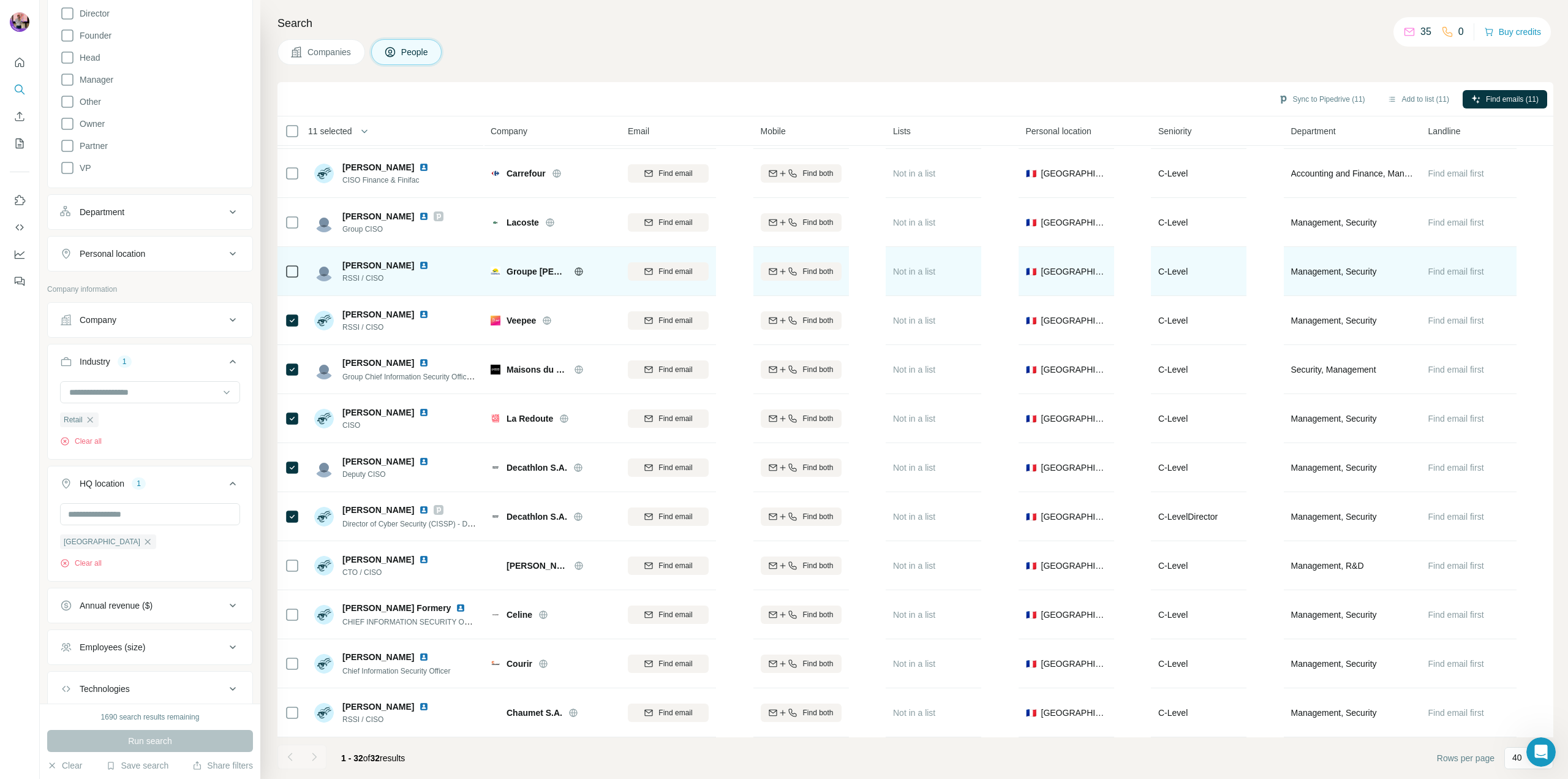
scroll to position [984, 0]
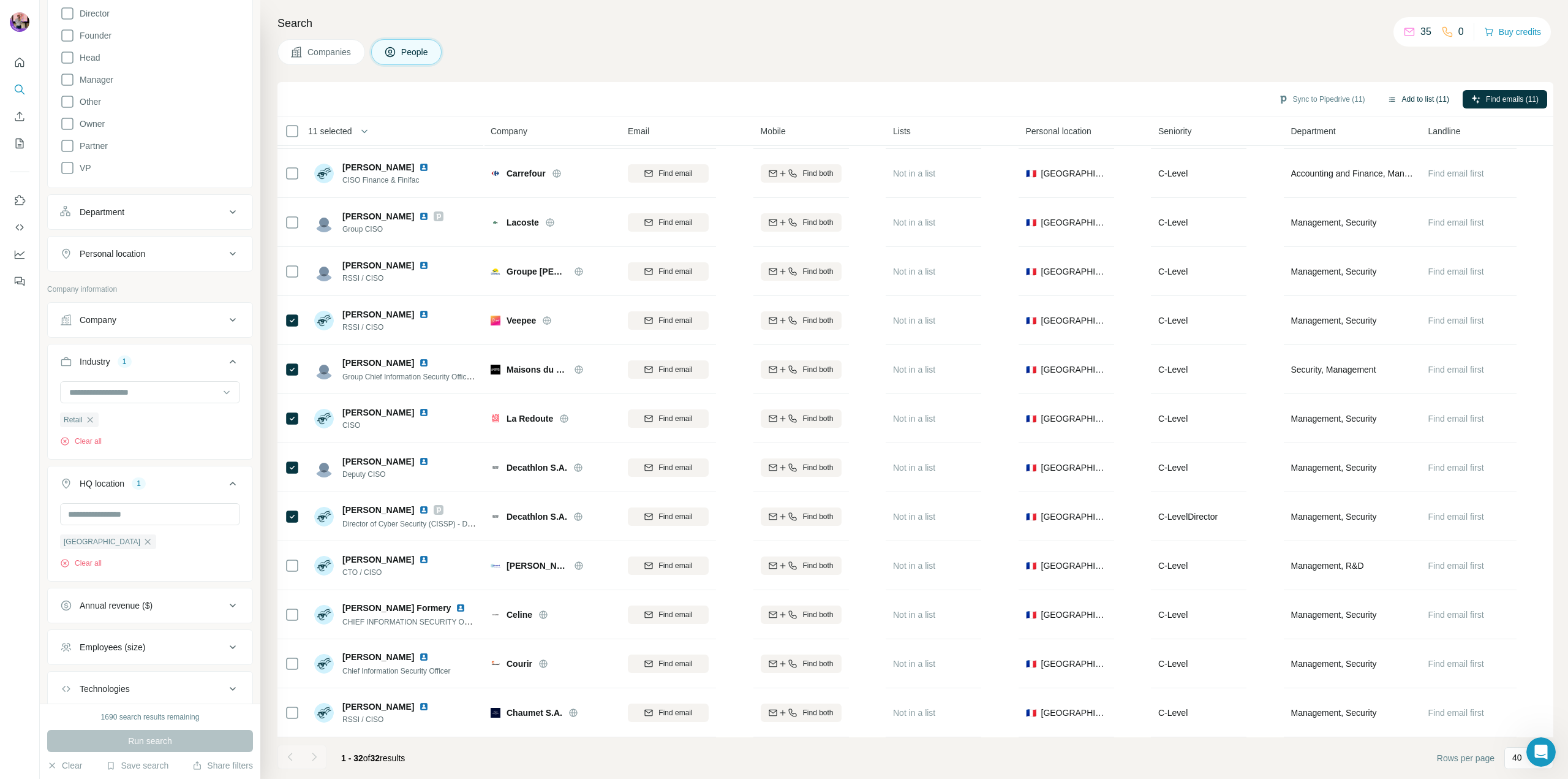
click at [1415, 93] on button "Add to list (11)" at bounding box center [1418, 99] width 79 height 18
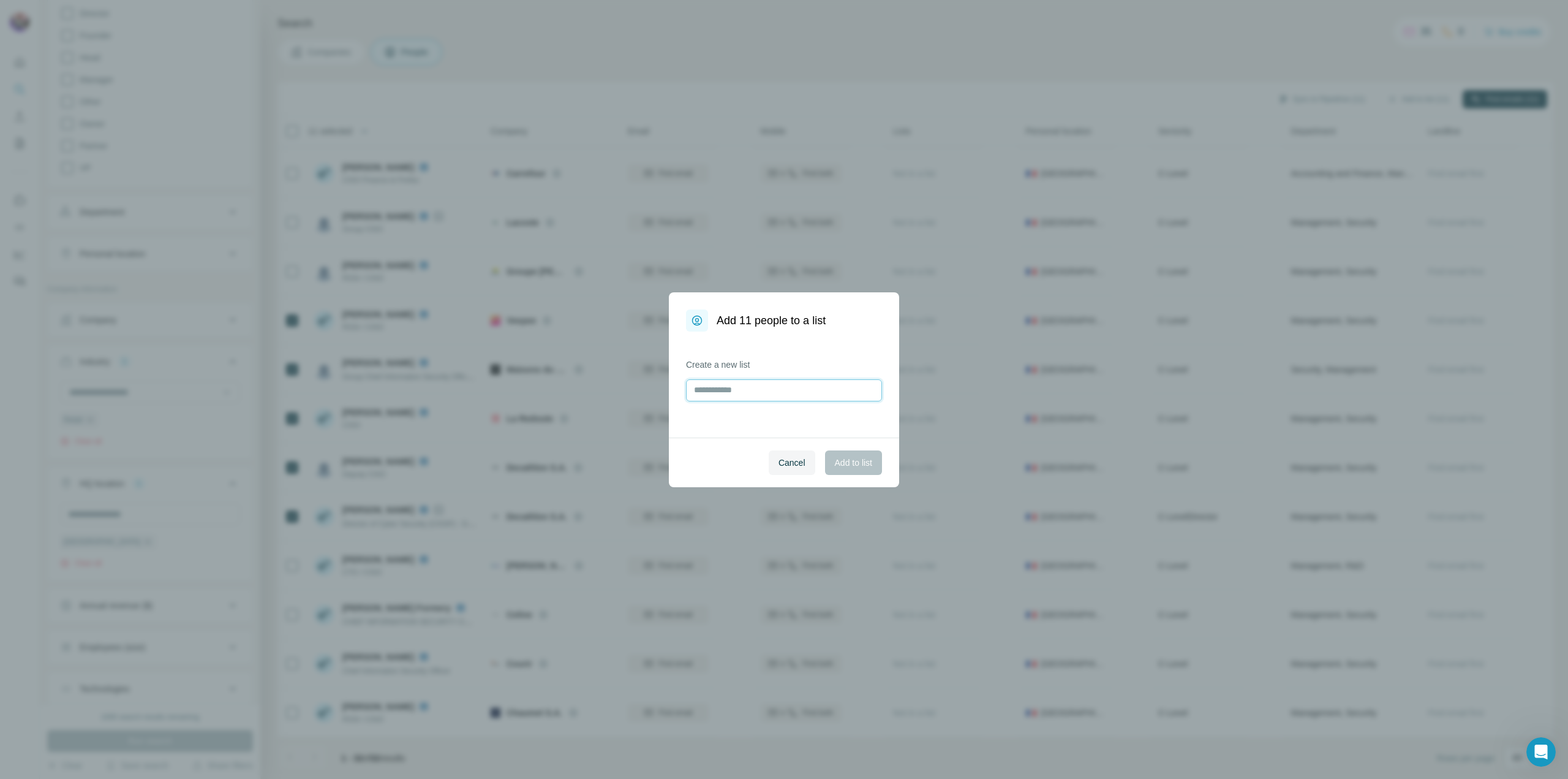
click at [758, 400] on input "text" at bounding box center [784, 390] width 196 height 22
type input "**********"
click at [854, 465] on span "Add to list" at bounding box center [854, 462] width 38 height 12
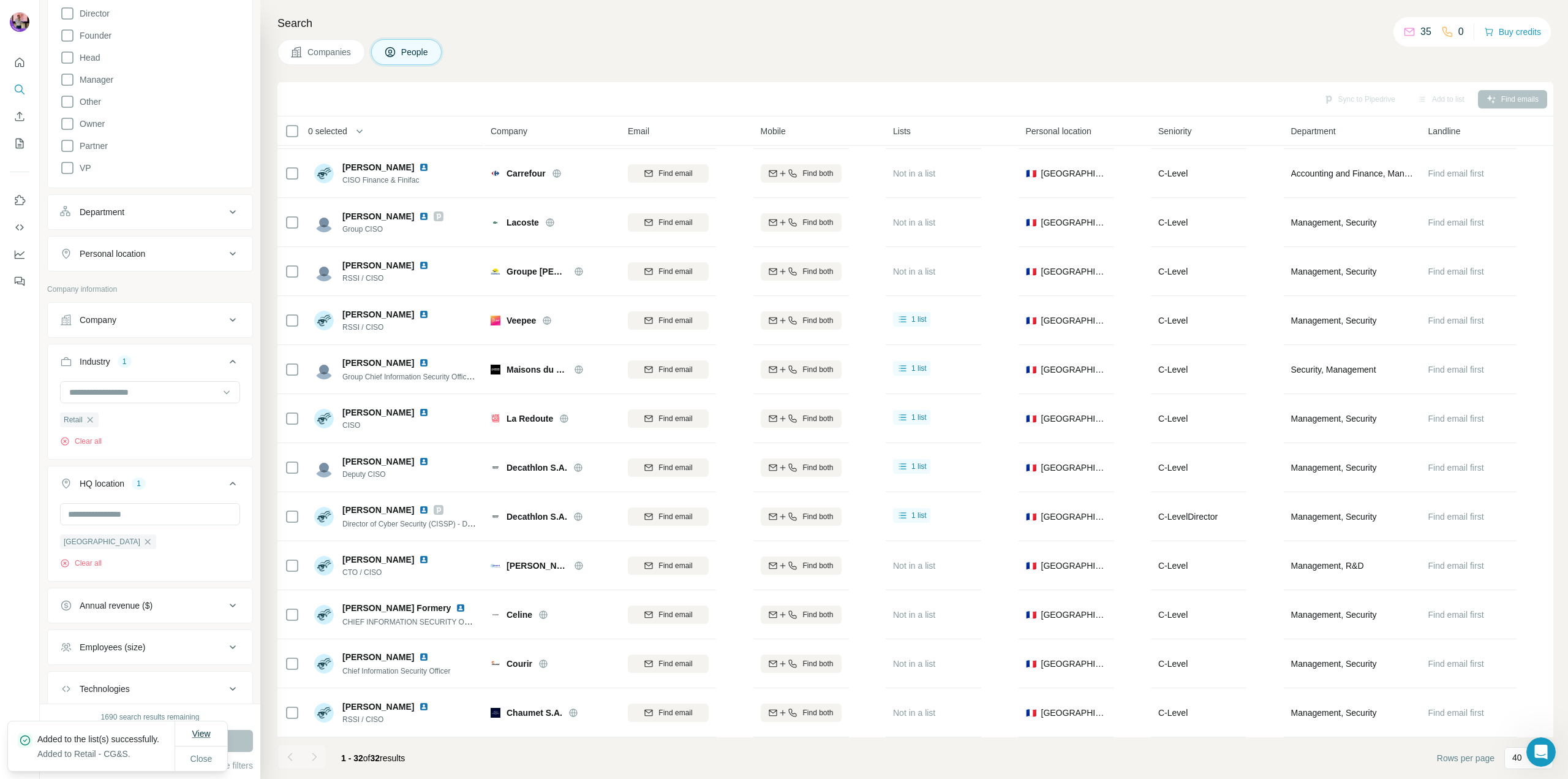
click at [197, 722] on button "View" at bounding box center [201, 733] width 35 height 22
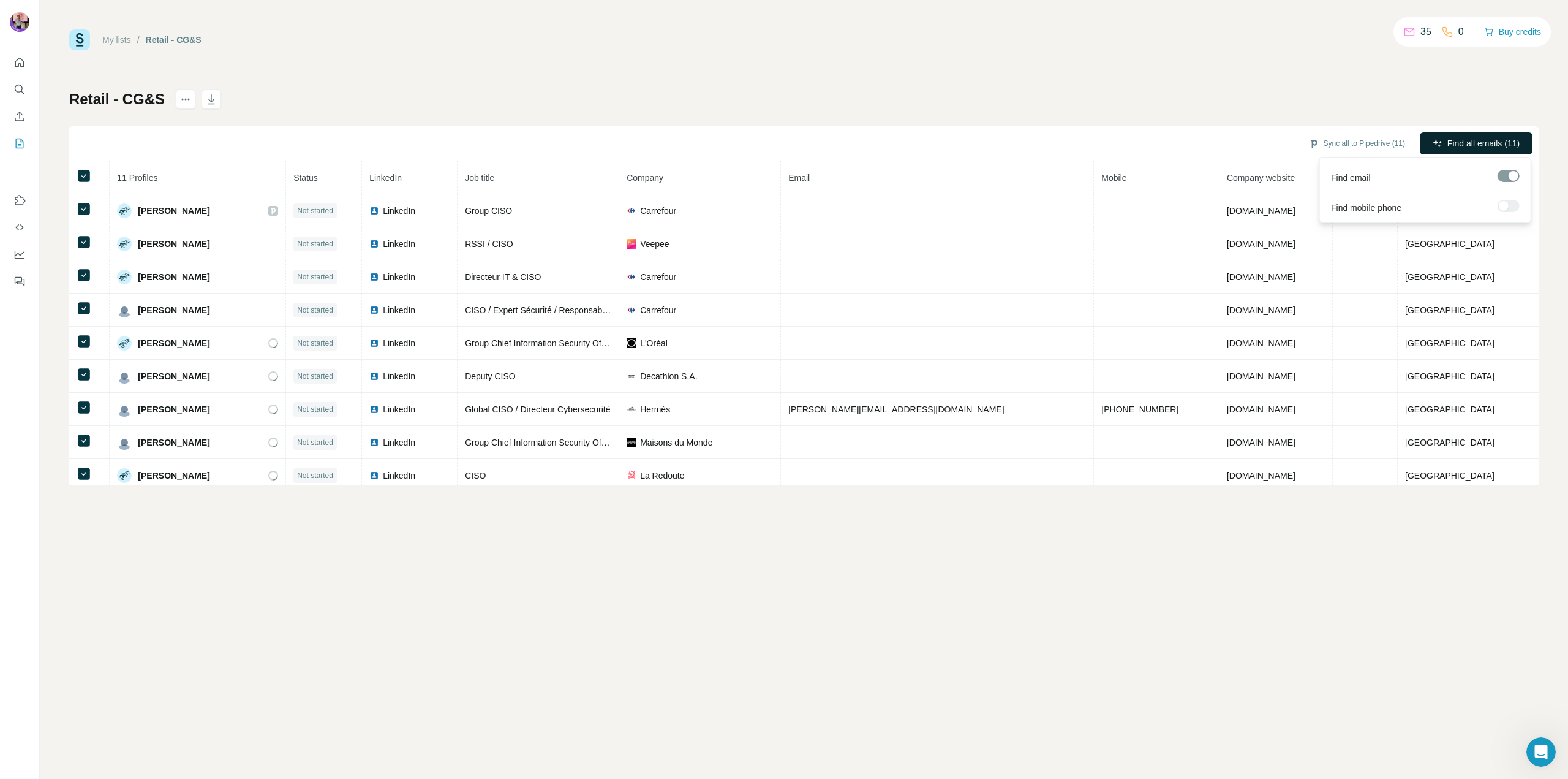
click at [1465, 145] on span "Find all emails (11)" at bounding box center [1484, 143] width 72 height 12
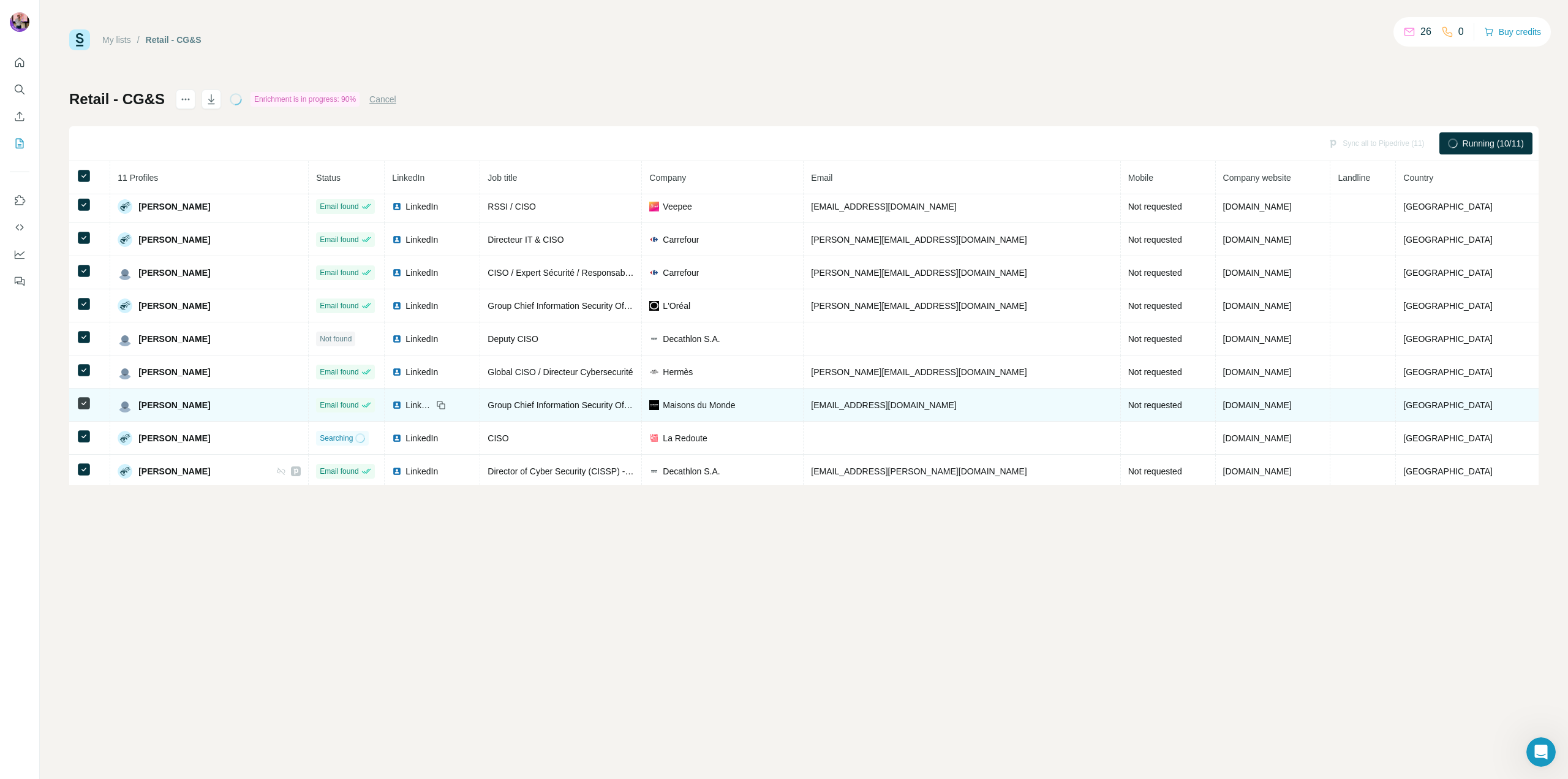
scroll to position [74, 0]
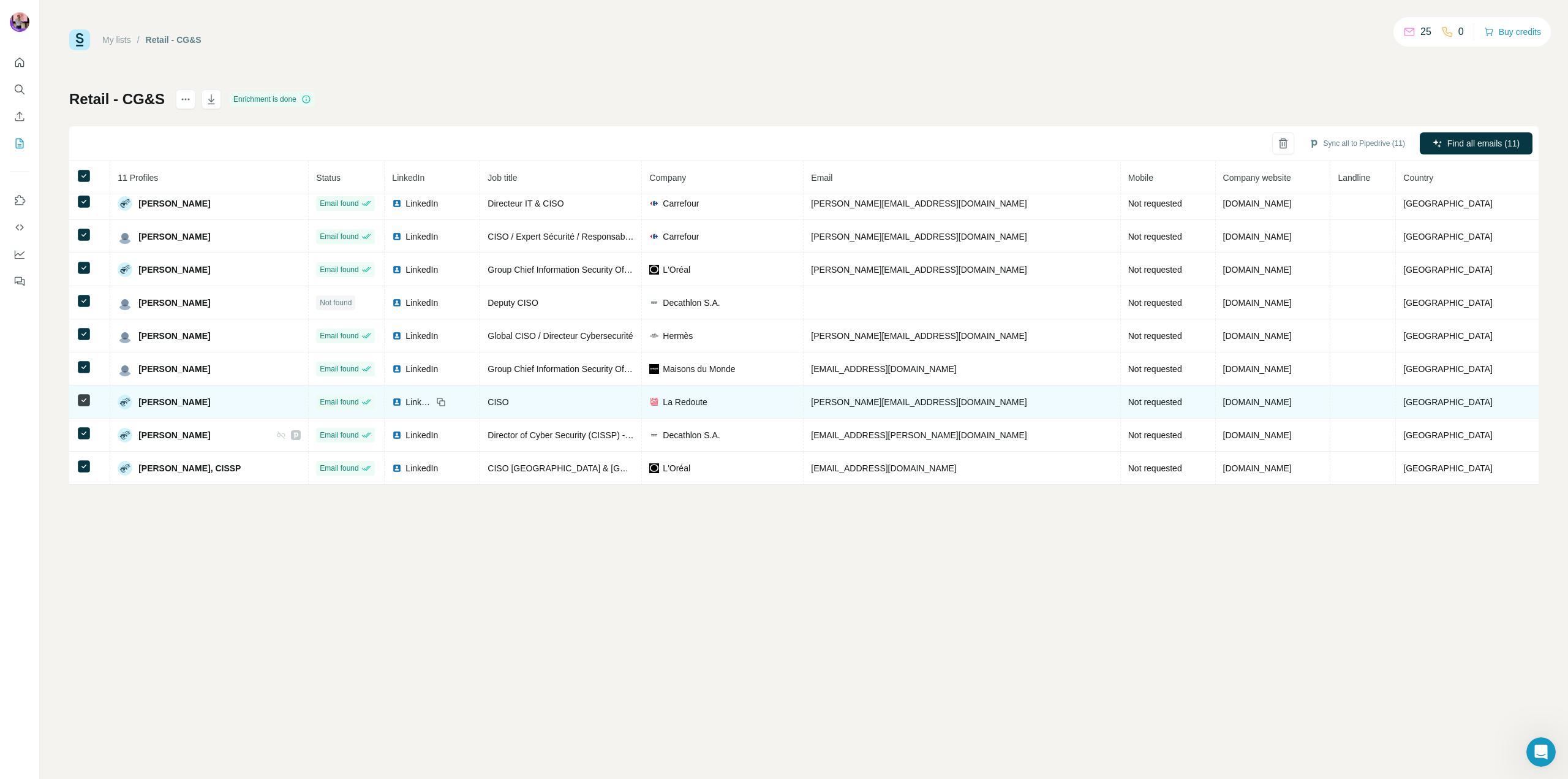
click at [925, 403] on span "[PERSON_NAME][EMAIL_ADDRESS][DOMAIN_NAME]" at bounding box center [918, 402] width 215 height 10
click at [977, 402] on td "[PERSON_NAME][EMAIL_ADDRESS][DOMAIN_NAME]" at bounding box center [961, 402] width 317 height 33
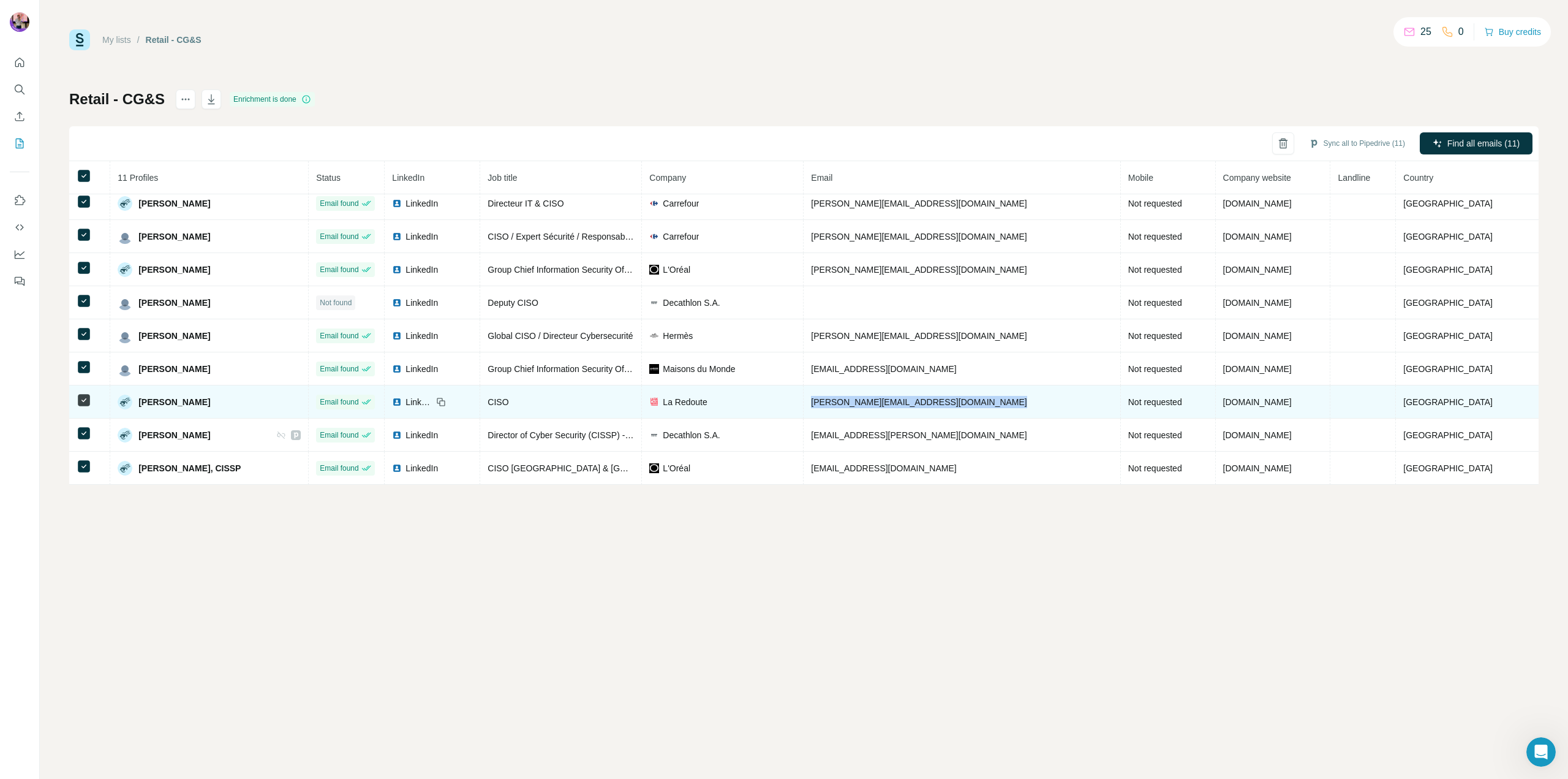
click at [1019, 400] on td "[PERSON_NAME][EMAIL_ADDRESS][DOMAIN_NAME]" at bounding box center [961, 402] width 317 height 33
click at [432, 400] on span "LinkedIn" at bounding box center [418, 401] width 27 height 12
click at [1046, 397] on td "[PERSON_NAME][EMAIL_ADDRESS][DOMAIN_NAME]" at bounding box center [961, 402] width 317 height 33
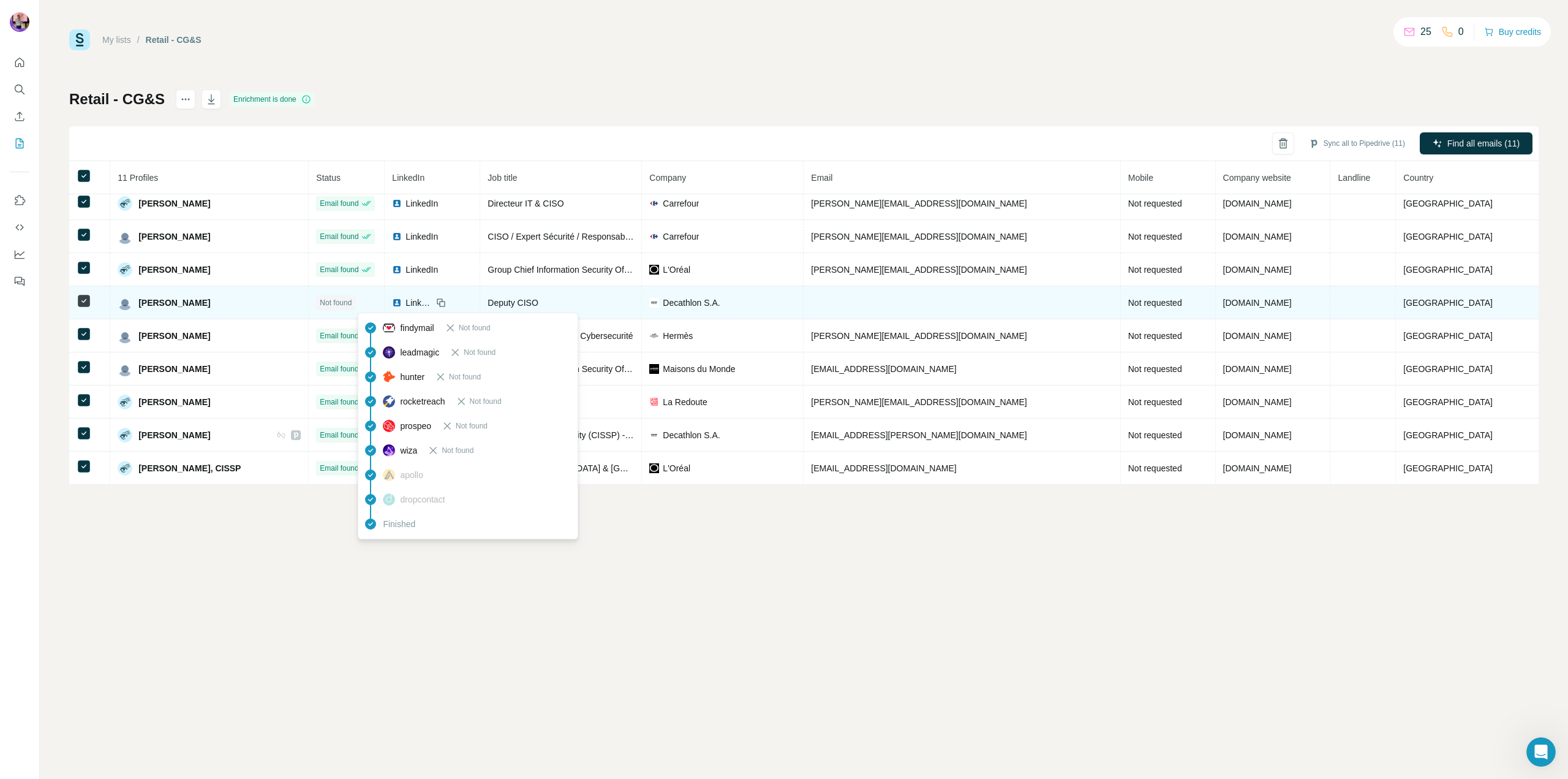
click at [351, 301] on span "Not found" at bounding box center [335, 302] width 32 height 11
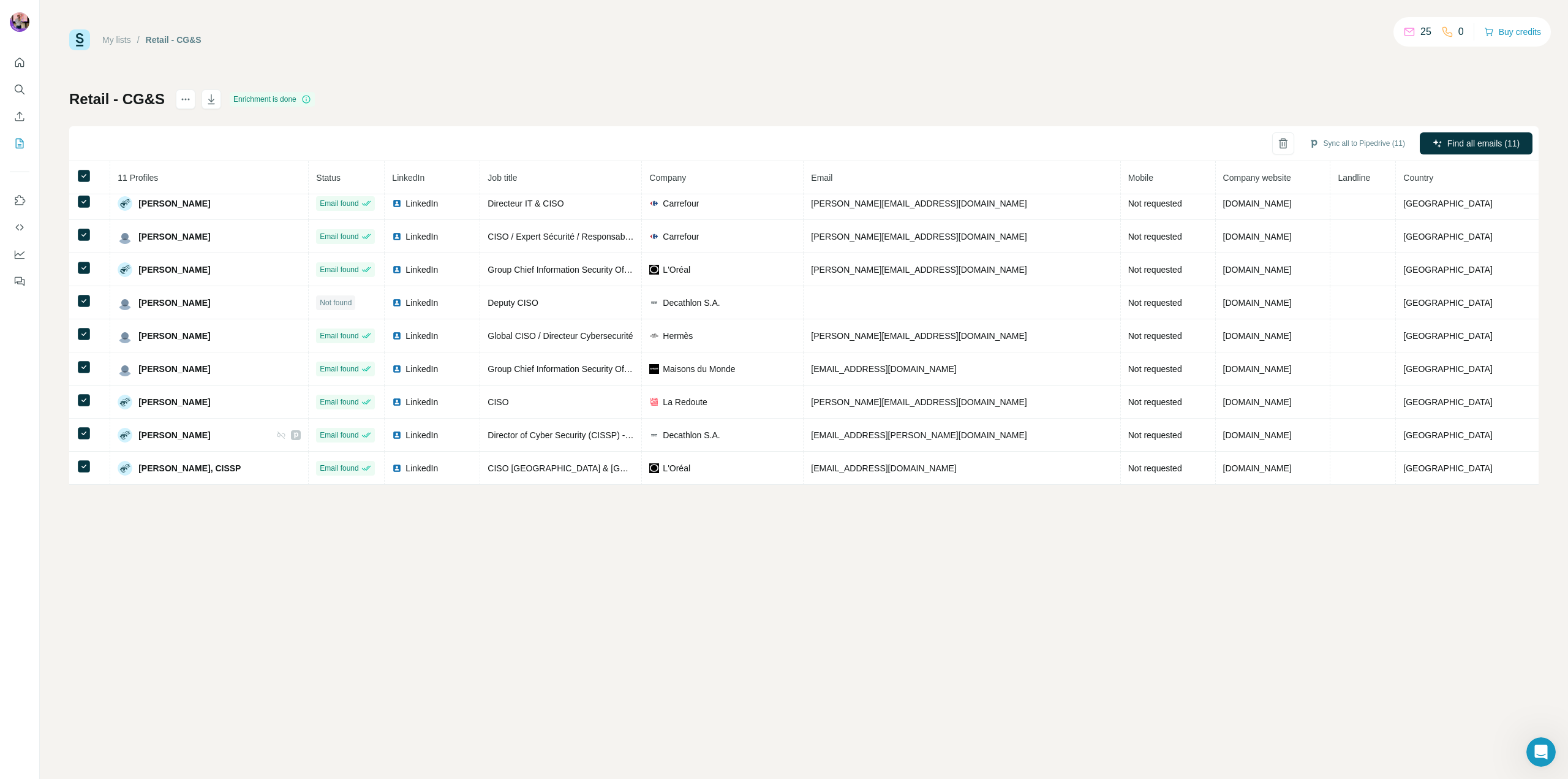
click at [238, 641] on div "My lists / Retail - CG&S 25 0 Buy credits Retail - CG&S Enrichment is done Sync…" at bounding box center [804, 389] width 1528 height 779
click at [779, 584] on div "My lists / Retail - CG&S 25 0 Buy credits Retail - CG&S Enrichment is done Sync…" at bounding box center [804, 389] width 1528 height 779
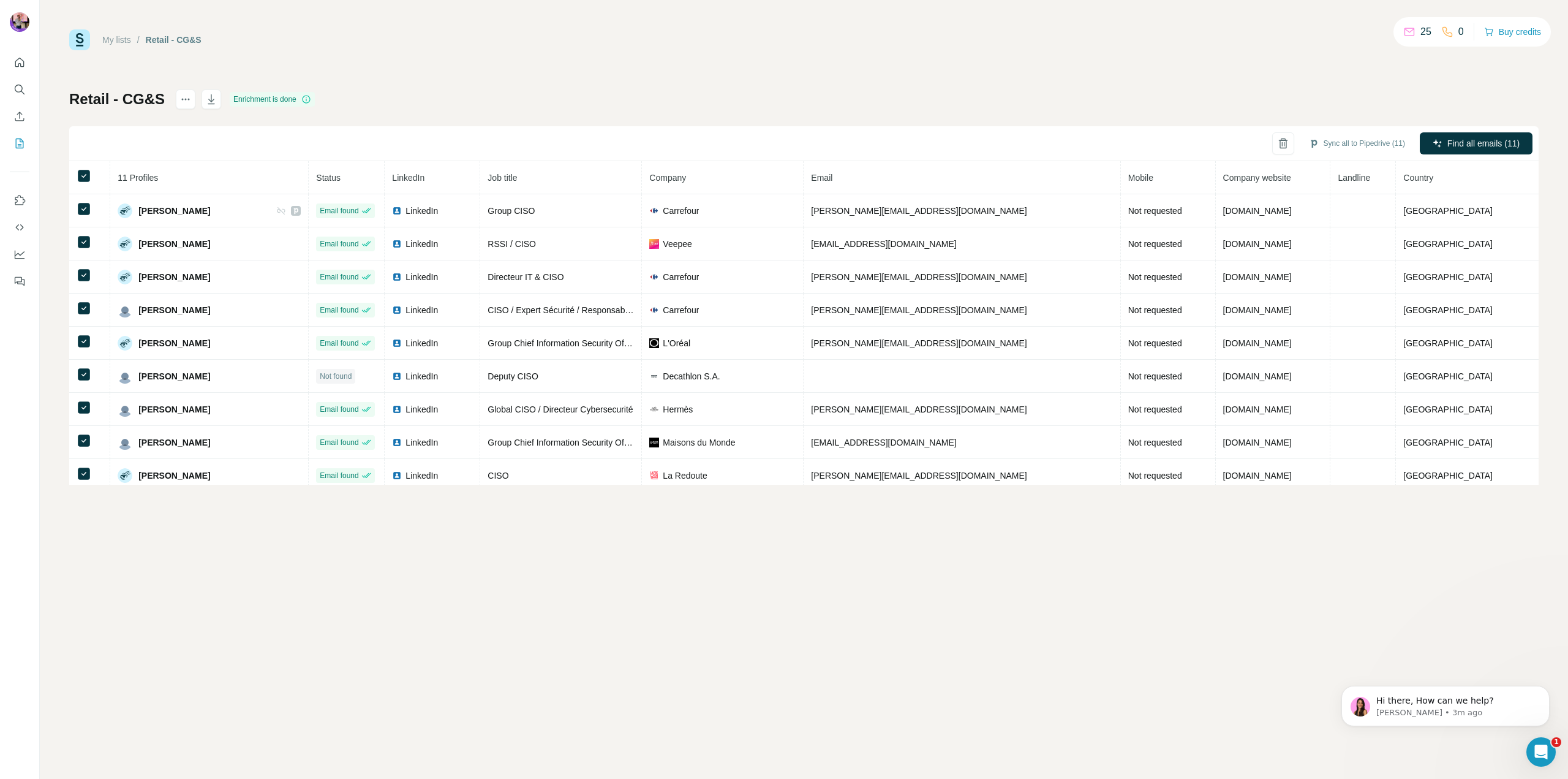
scroll to position [0, 0]
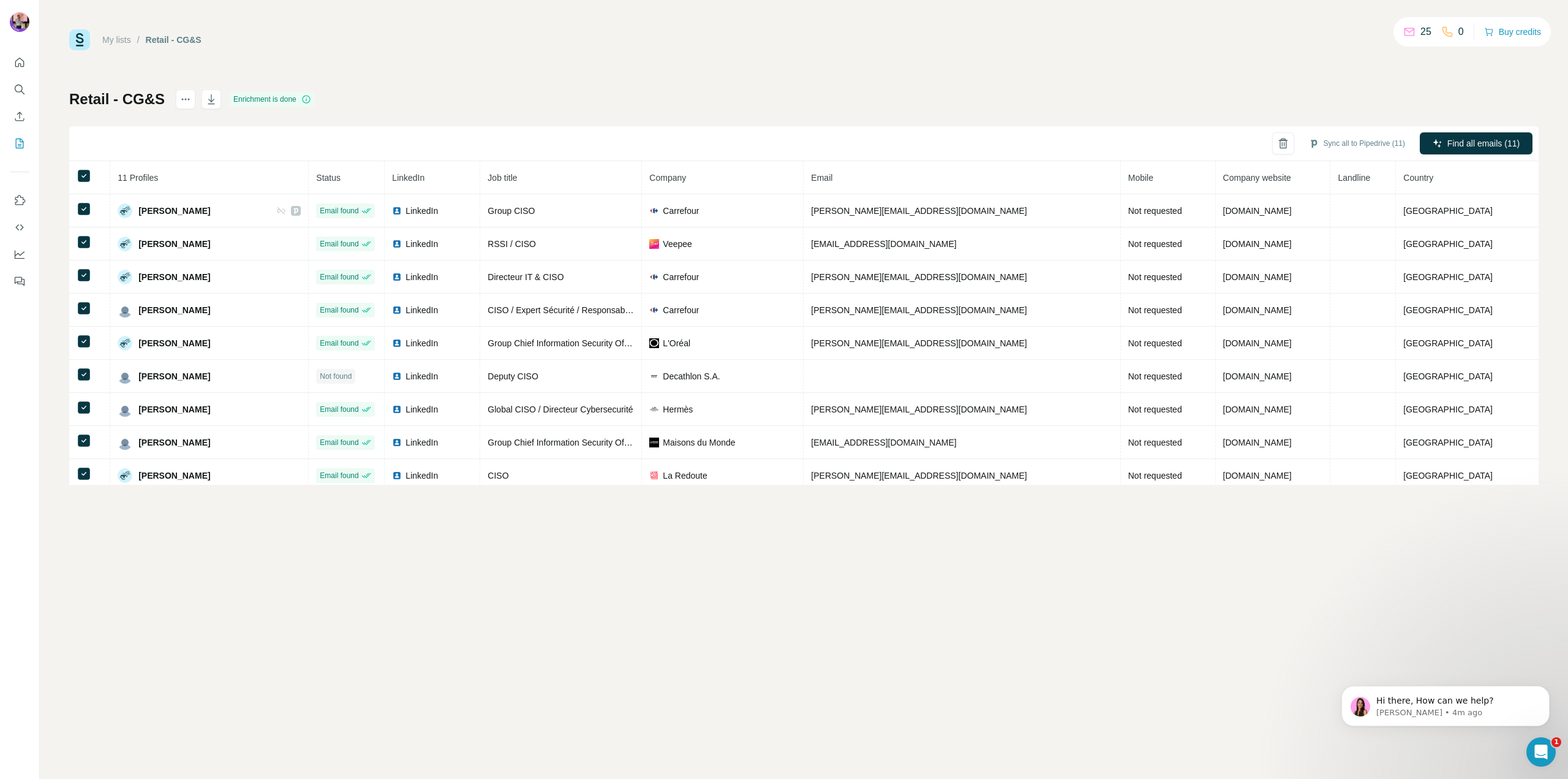
click at [23, 59] on icon "Quick start" at bounding box center [19, 62] width 12 height 12
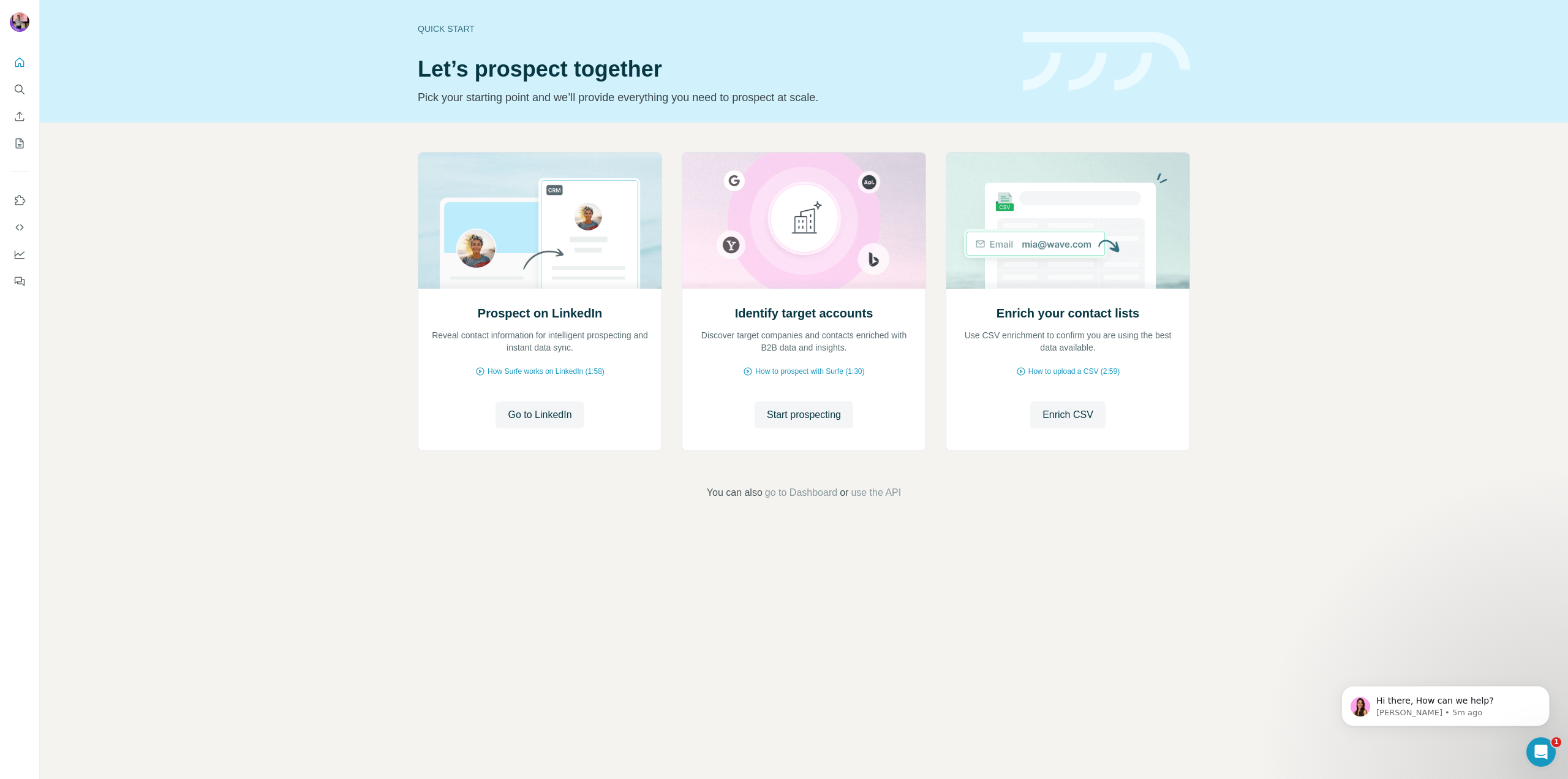
click at [351, 215] on div "Prospect on LinkedIn Reveal contact information for intelligent prospecting and…" at bounding box center [804, 326] width 1528 height 407
click at [20, 148] on icon "My lists" at bounding box center [20, 143] width 8 height 10
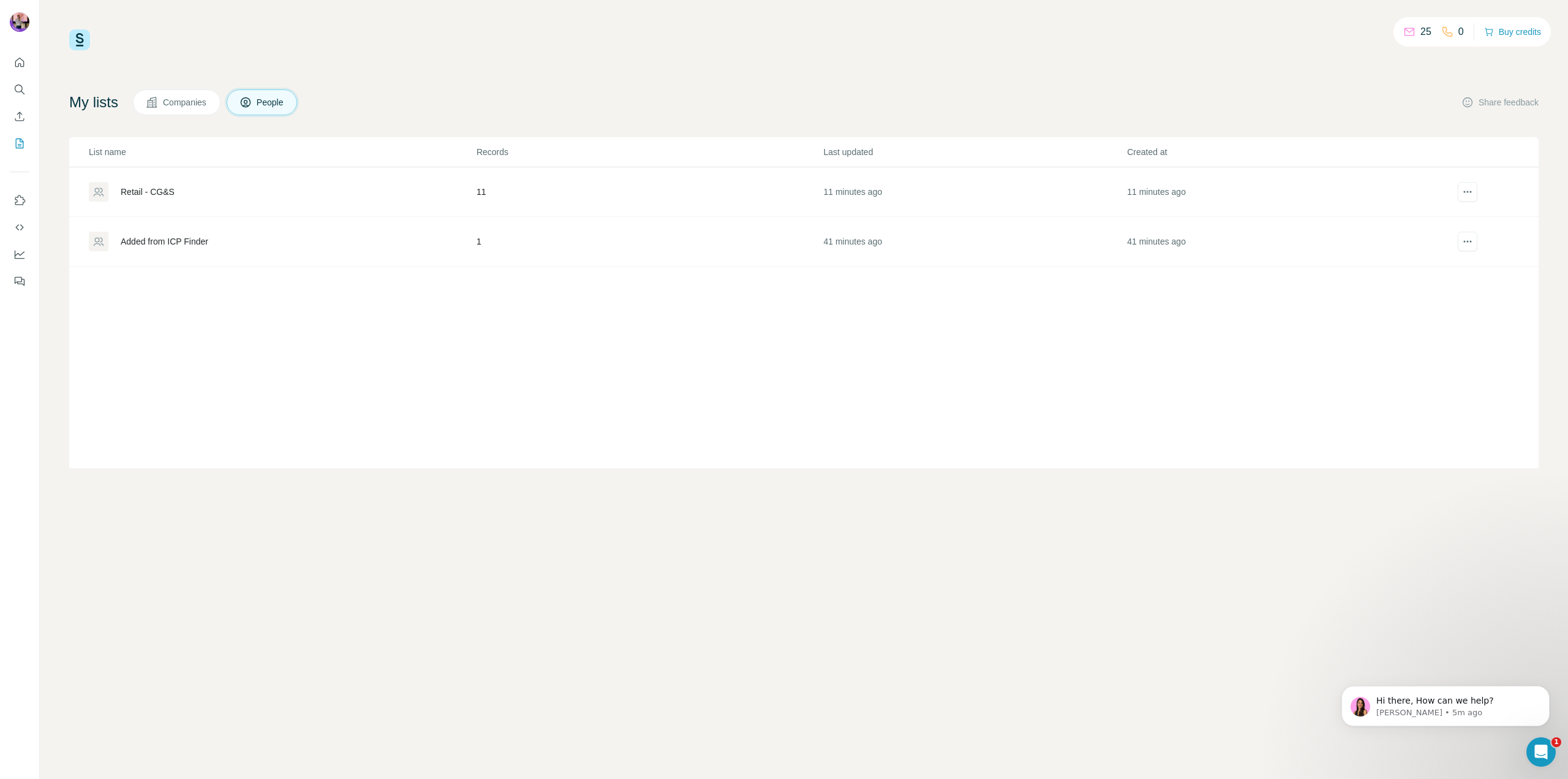
click at [526, 67] on div "25 0 Buy credits My lists Companies People Share feedback List name Records Las…" at bounding box center [804, 249] width 1470 height 439
click at [23, 55] on button "Quick start" at bounding box center [20, 62] width 20 height 22
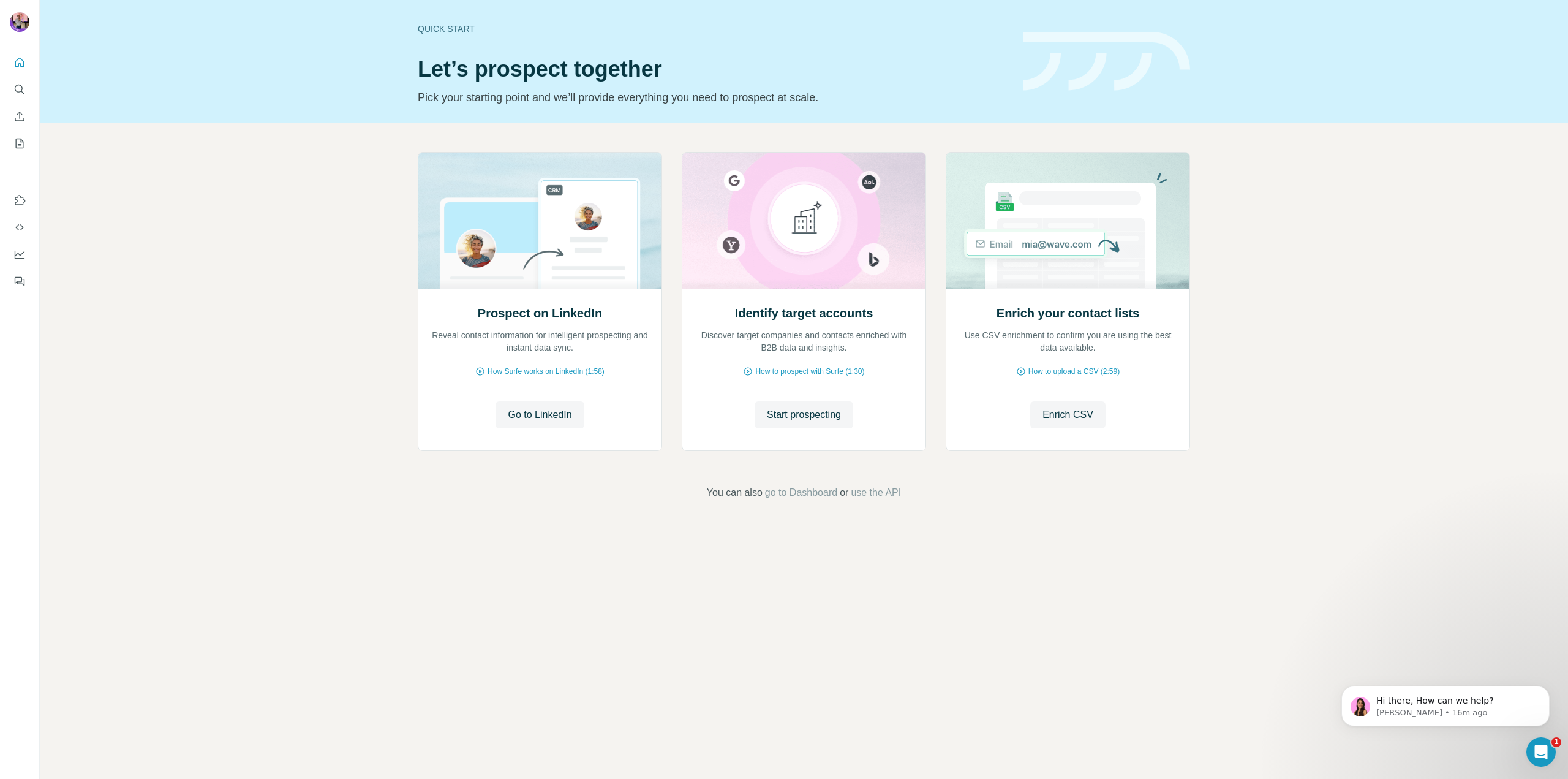
click at [1481, 185] on div "Prospect on LinkedIn Reveal contact information for intelligent prospecting and…" at bounding box center [804, 326] width 1528 height 407
click at [20, 66] on icon "Quick start" at bounding box center [19, 62] width 12 height 12
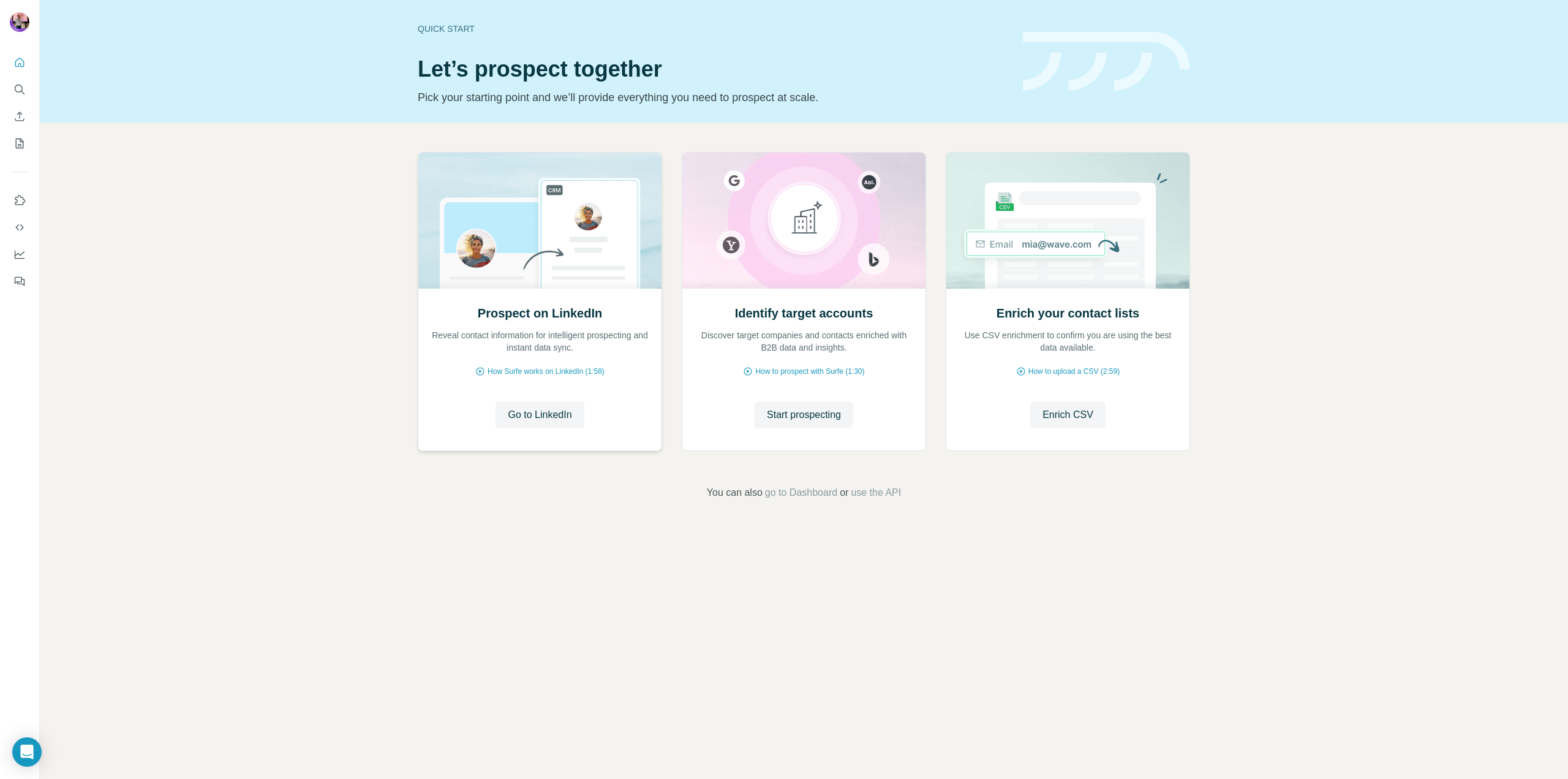
drag, startPoint x: 787, startPoint y: 490, endPoint x: 472, endPoint y: 364, distance: 339.3
click at [555, 464] on div "Prospect on LinkedIn Reveal contact information for intelligent prospecting and…" at bounding box center [804, 326] width 1528 height 407
click at [19, 62] on icon "Quick start" at bounding box center [19, 62] width 12 height 12
click at [20, 240] on nav at bounding box center [20, 241] width 20 height 103
click at [20, 230] on icon "Use Surfe API" at bounding box center [19, 227] width 12 height 12
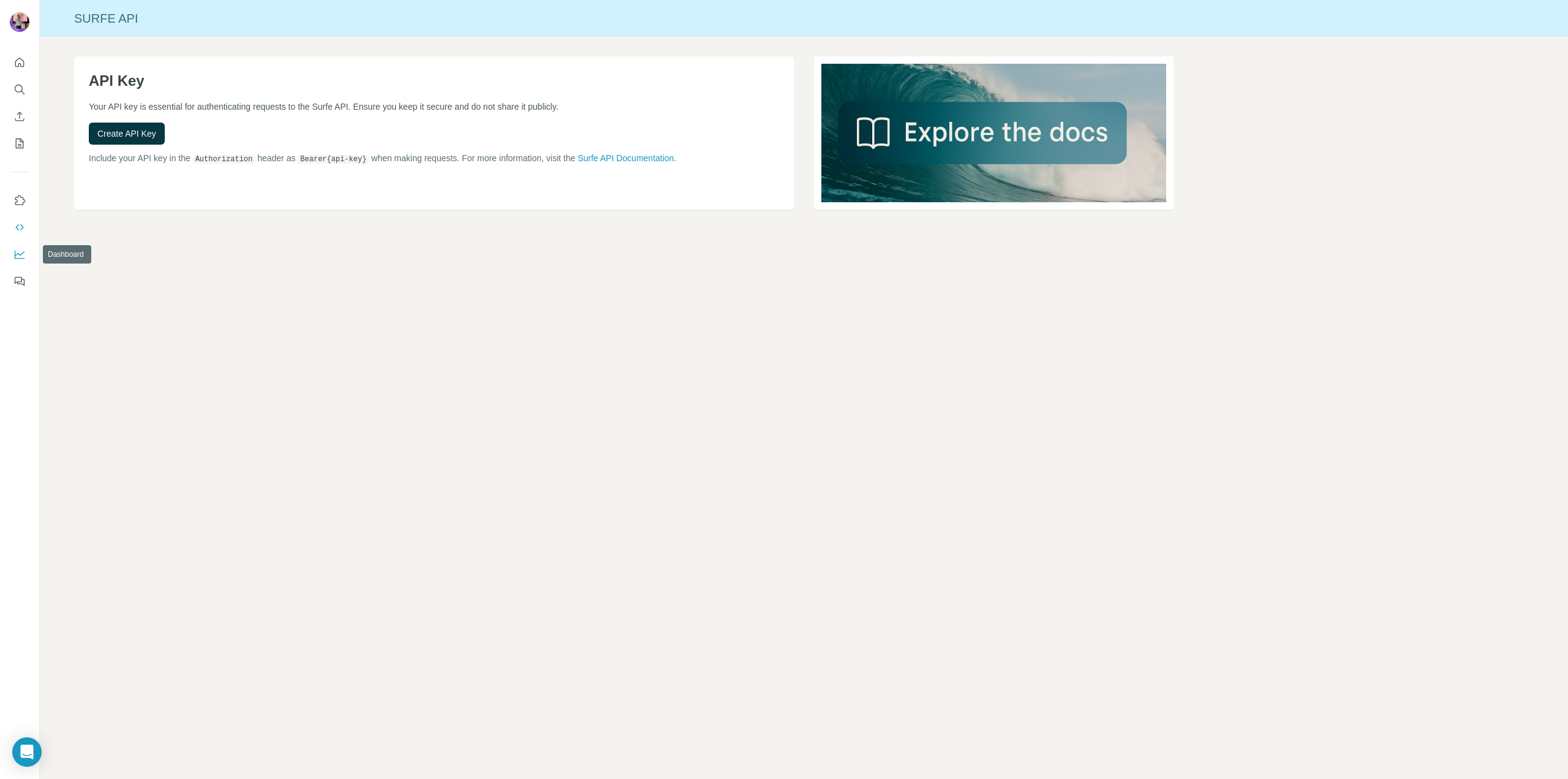
click at [18, 248] on icon "Dashboard" at bounding box center [19, 254] width 12 height 12
